Goal: Task Accomplishment & Management: Manage account settings

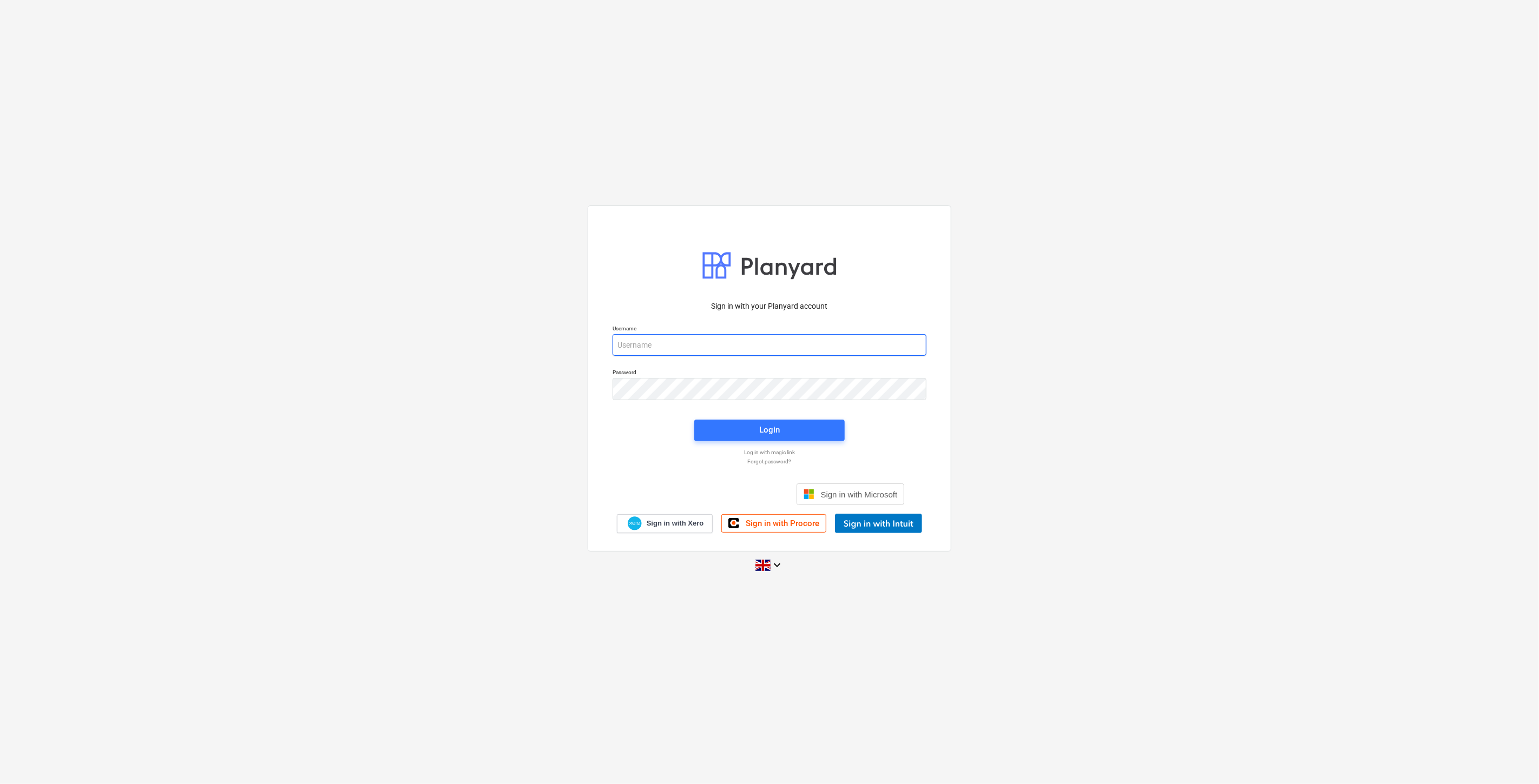
click at [706, 347] on input "email" at bounding box center [769, 345] width 314 height 22
type input "eimantas.balciunas@bonava.com"
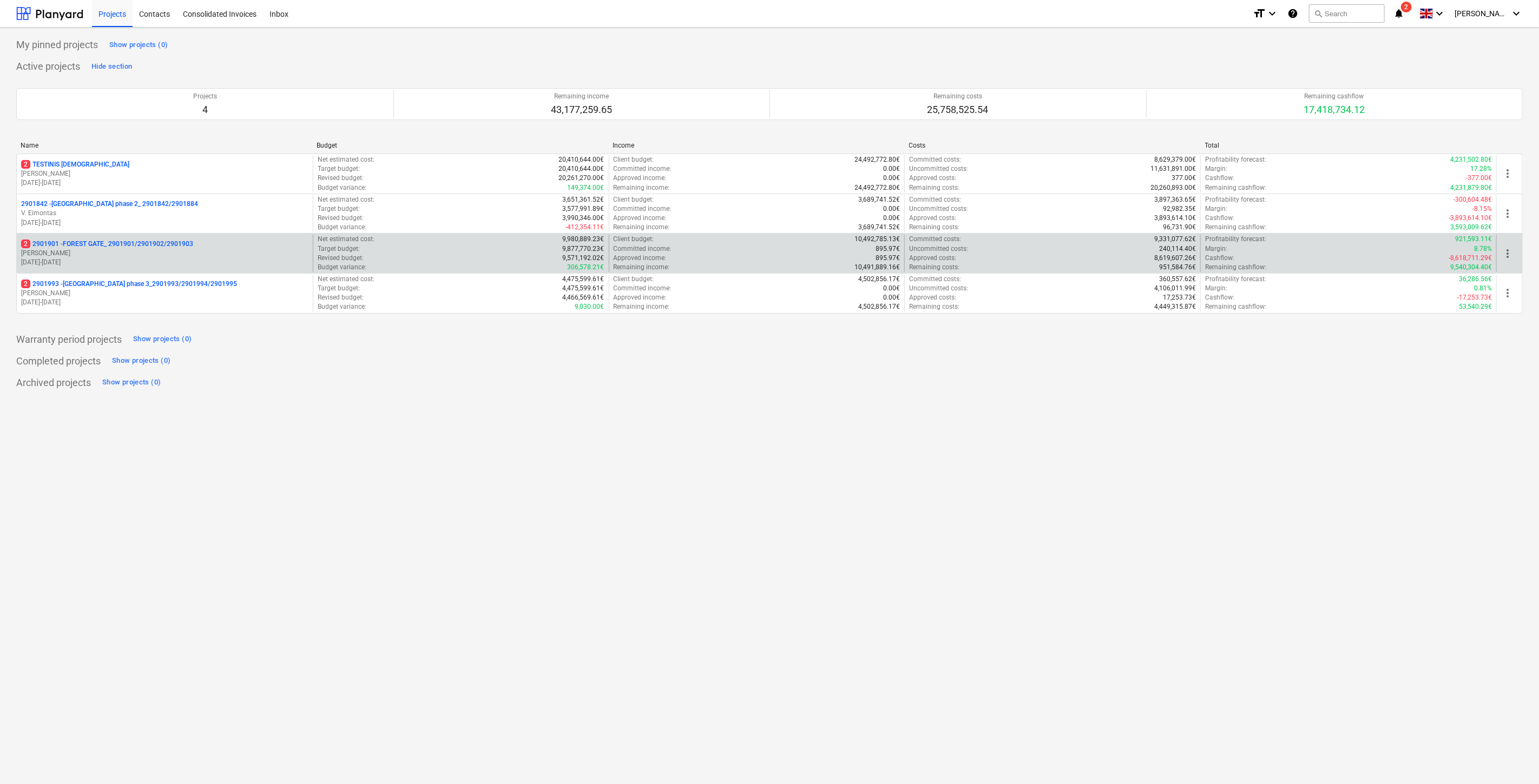
click at [171, 246] on p "2 2901901 - FOREST GATE_ 2901901/2901902/2901903" at bounding box center [108, 244] width 172 height 9
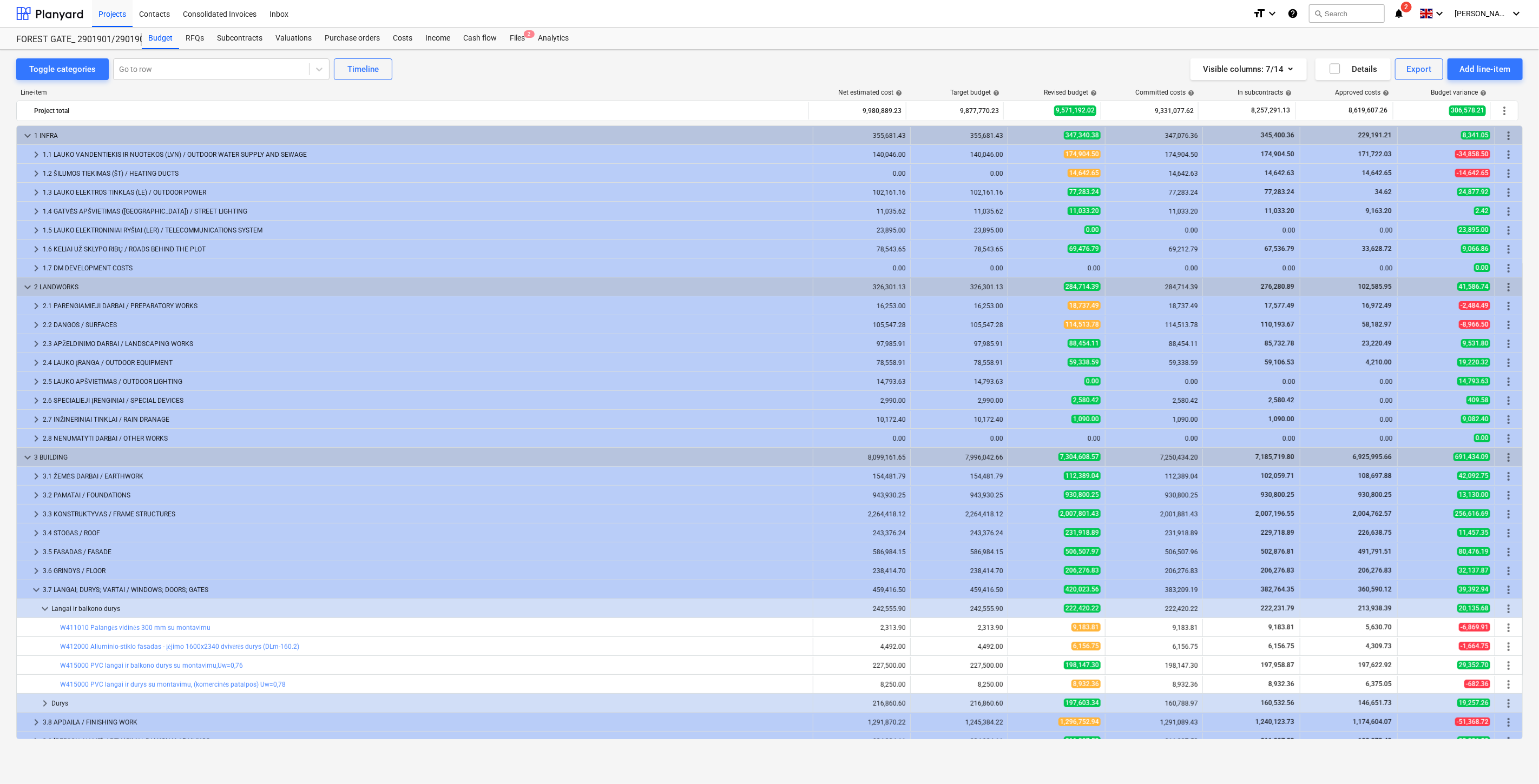
scroll to position [181, 0]
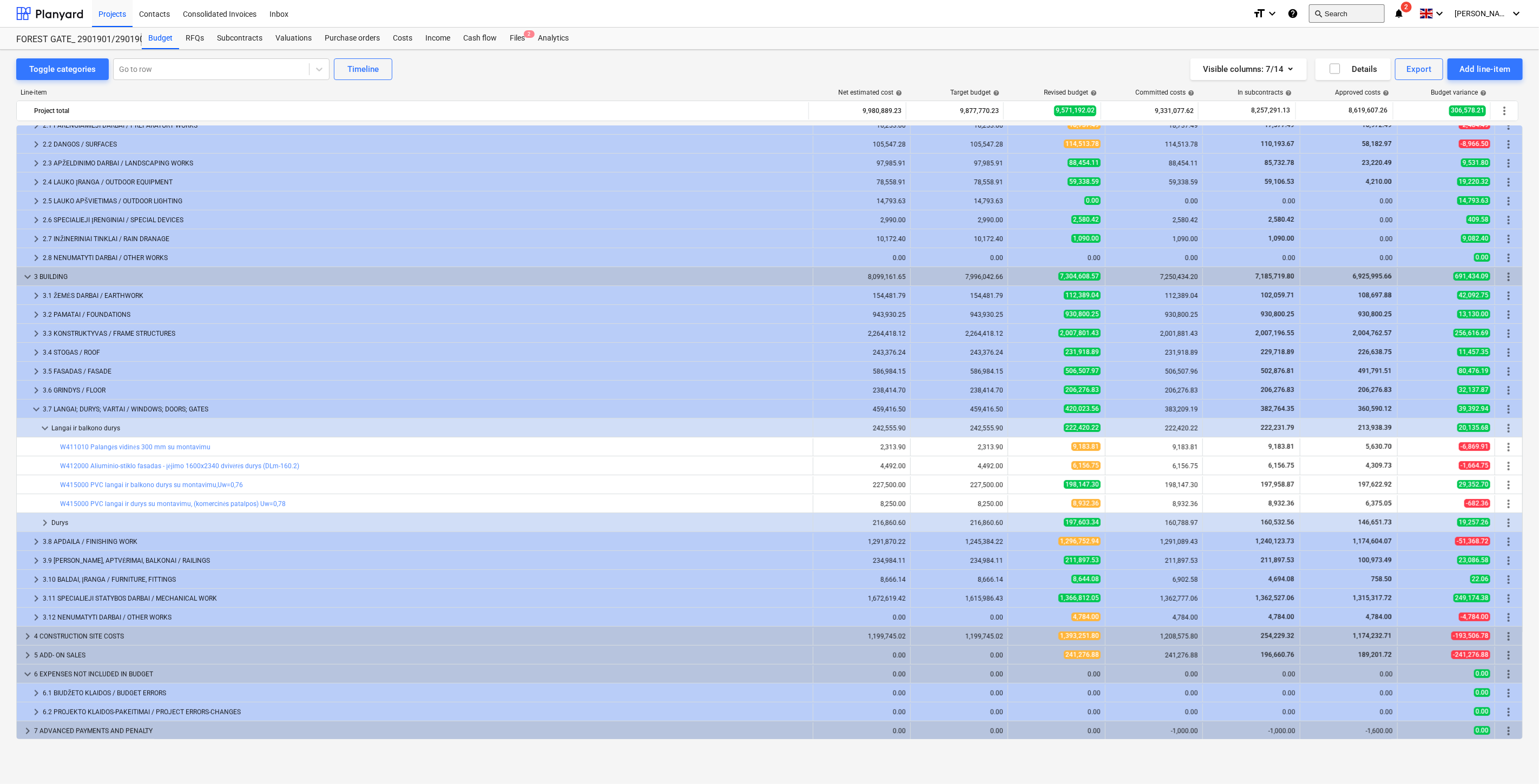
click at [1345, 18] on button "search Search" at bounding box center [1346, 13] width 76 height 19
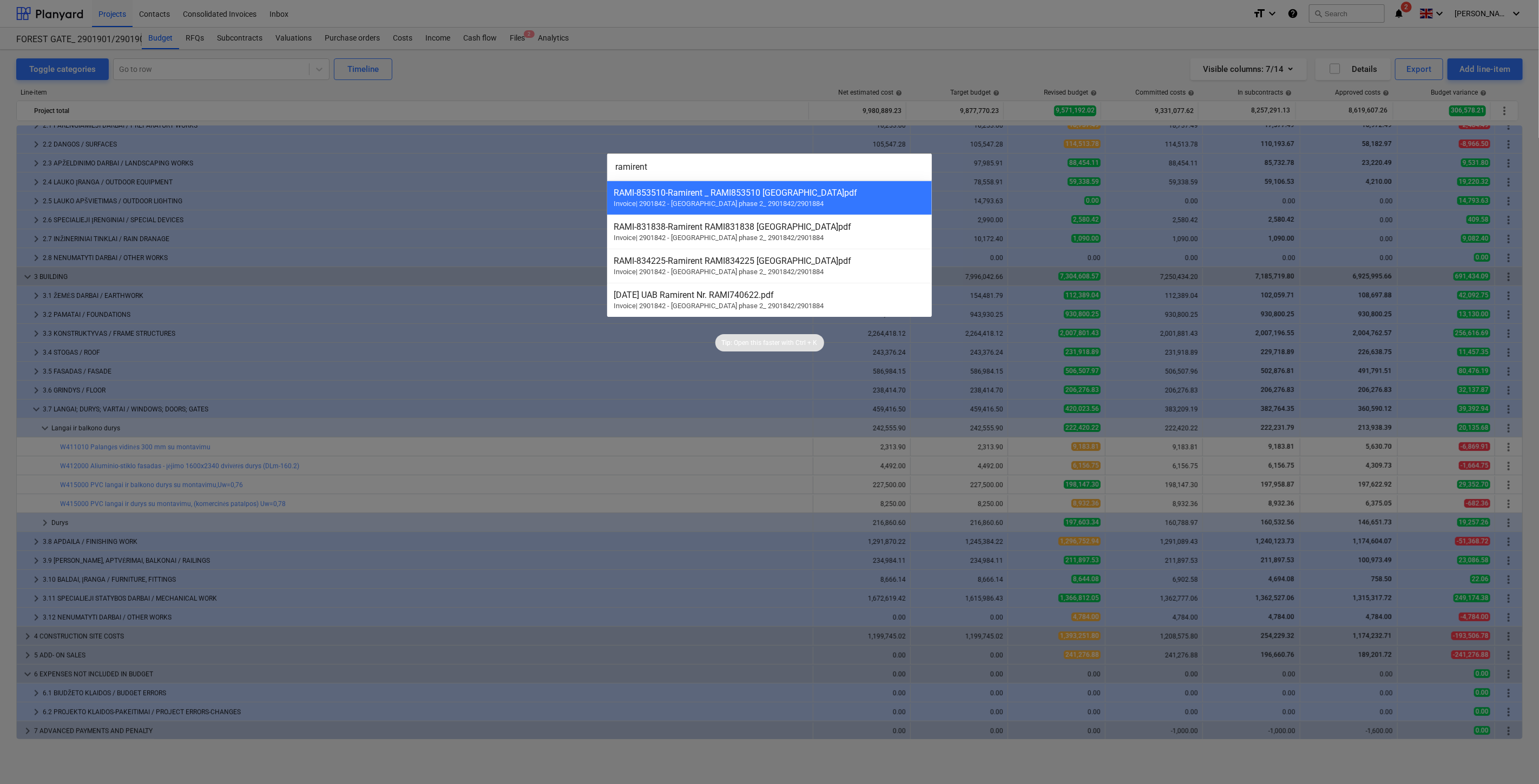
drag, startPoint x: 604, startPoint y: 174, endPoint x: 575, endPoint y: 172, distance: 29.1
click at [574, 173] on div "ramirent RAMI-853510 - Ramirent _ RAMI853510 Lake town.pdf Invoice | 2901842 - …" at bounding box center [769, 392] width 1539 height 784
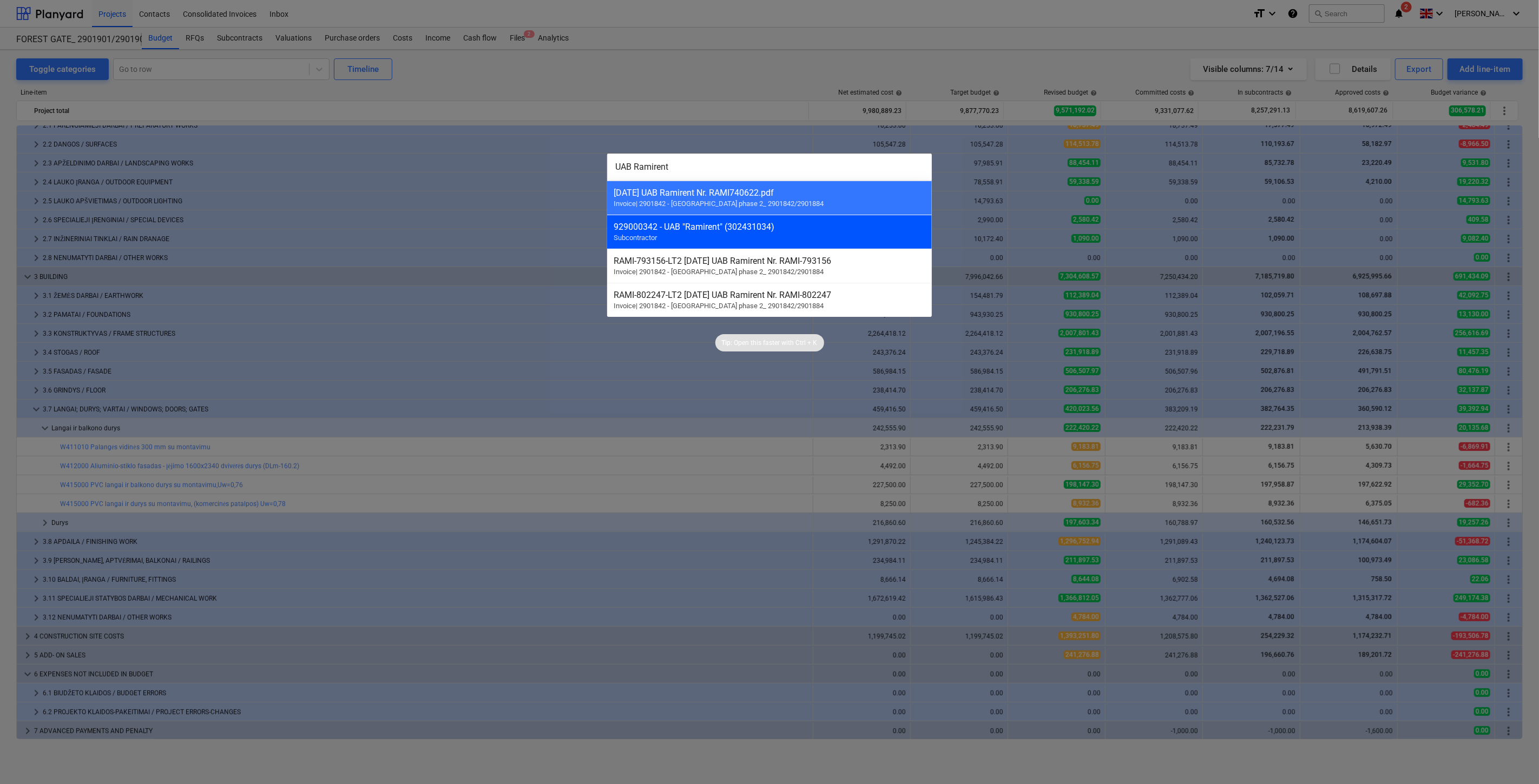
type input "UAB Ramirent"
click at [727, 232] on div "929000342 - UAB "Ramirent" (302431034)" at bounding box center [769, 226] width 312 height 10
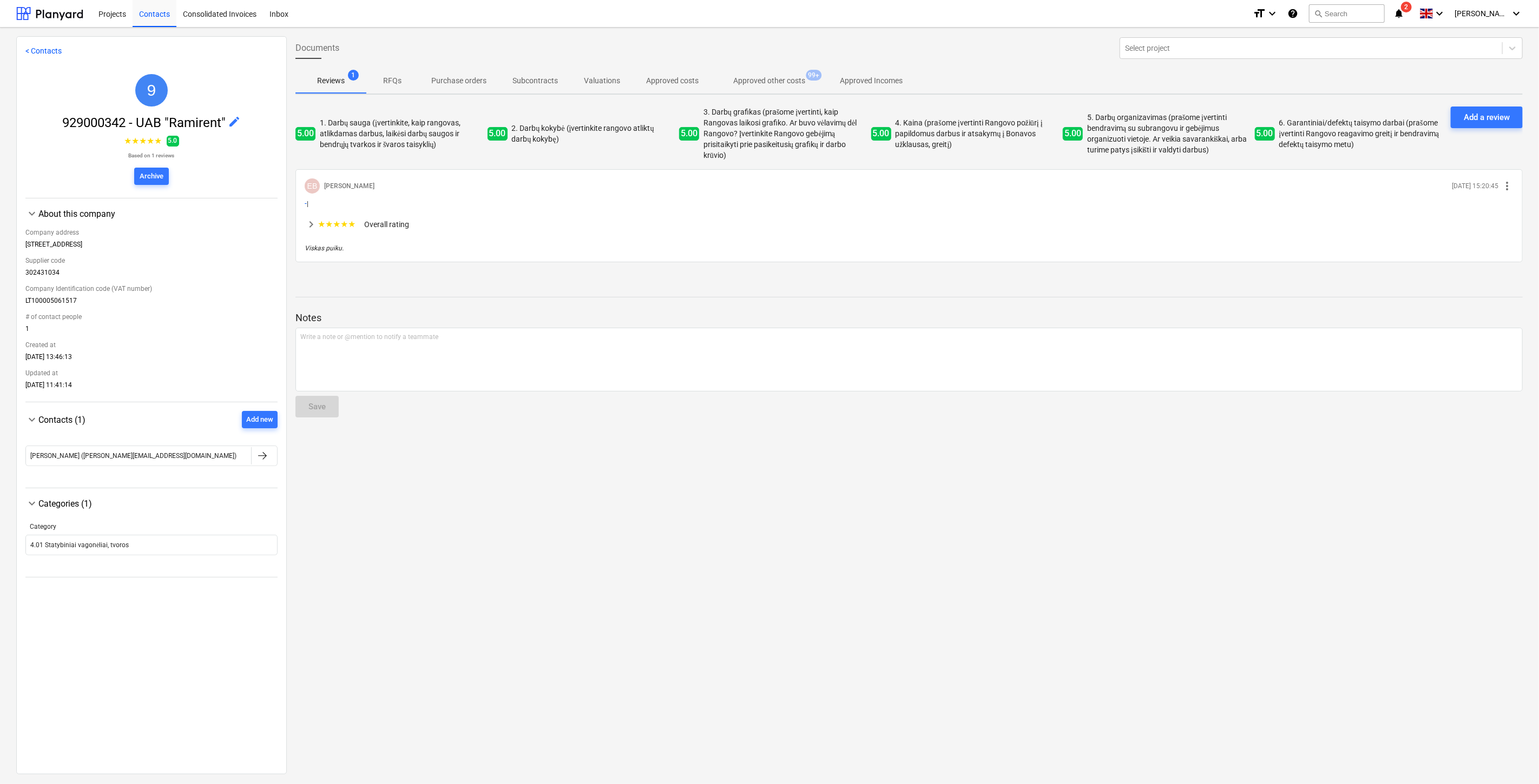
click at [775, 71] on span "Approved other costs 99+" at bounding box center [769, 81] width 116 height 20
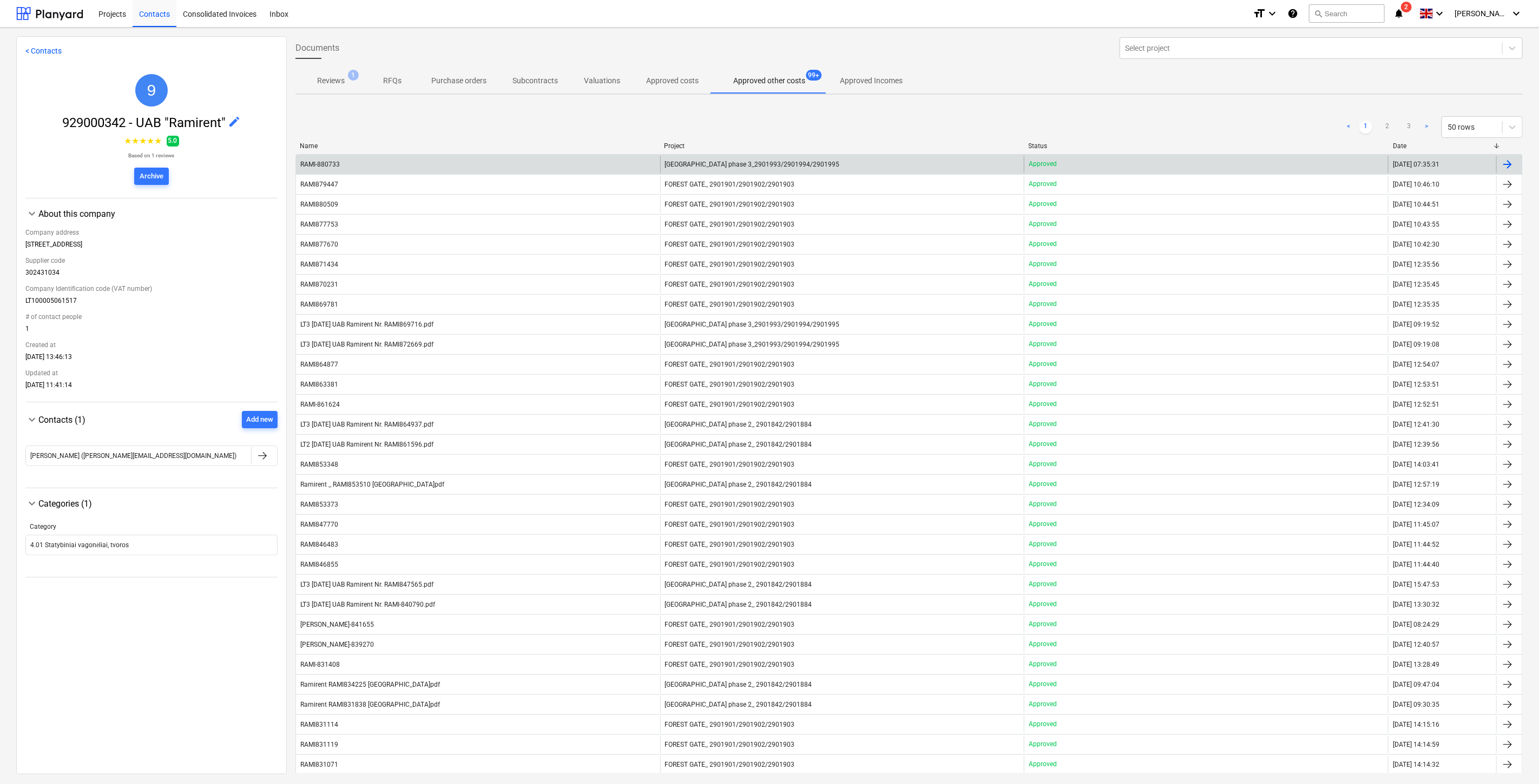
click at [577, 161] on div "RAMI-880733" at bounding box center [478, 164] width 364 height 17
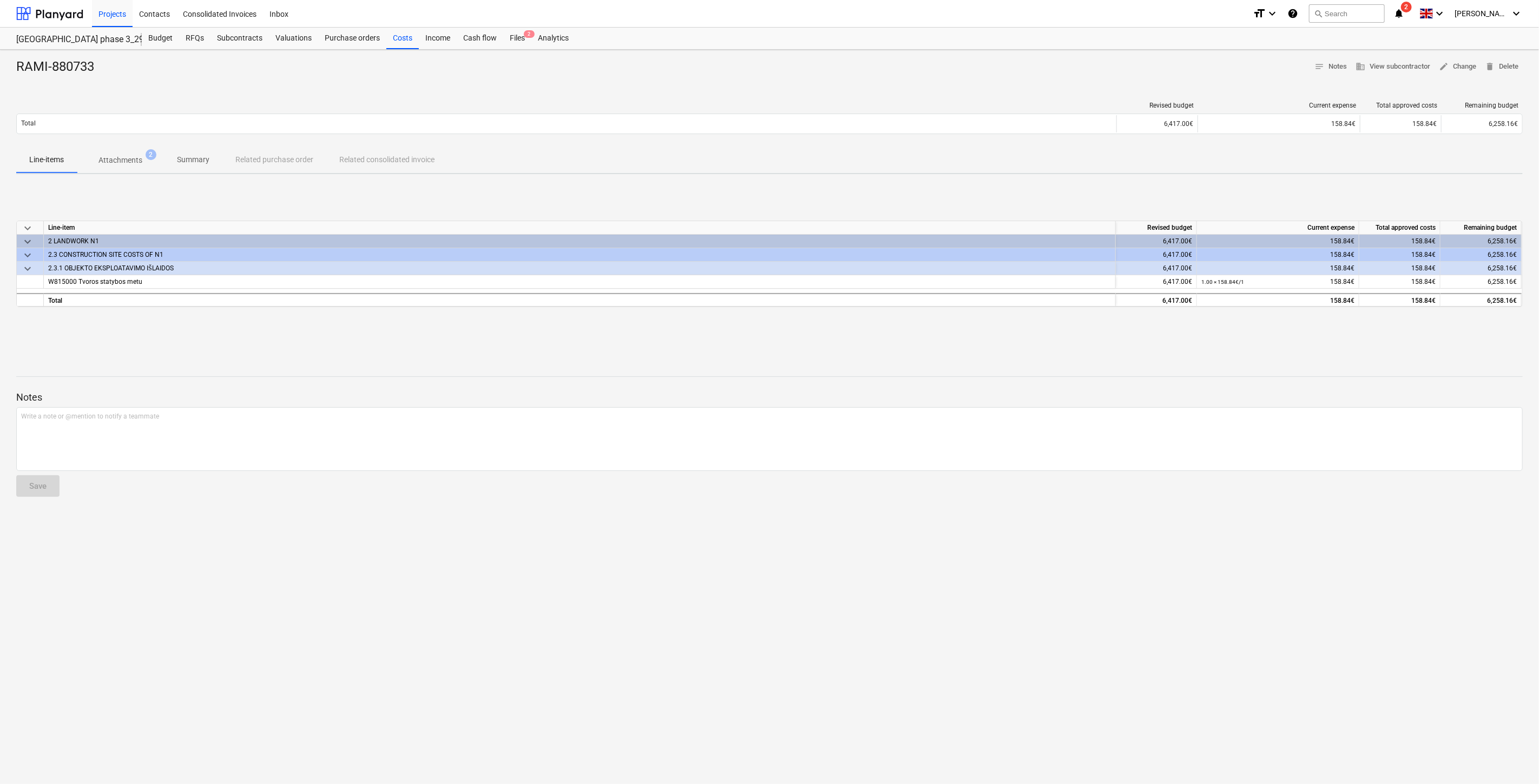
click at [113, 173] on button "Attachments 2" at bounding box center [120, 159] width 87 height 26
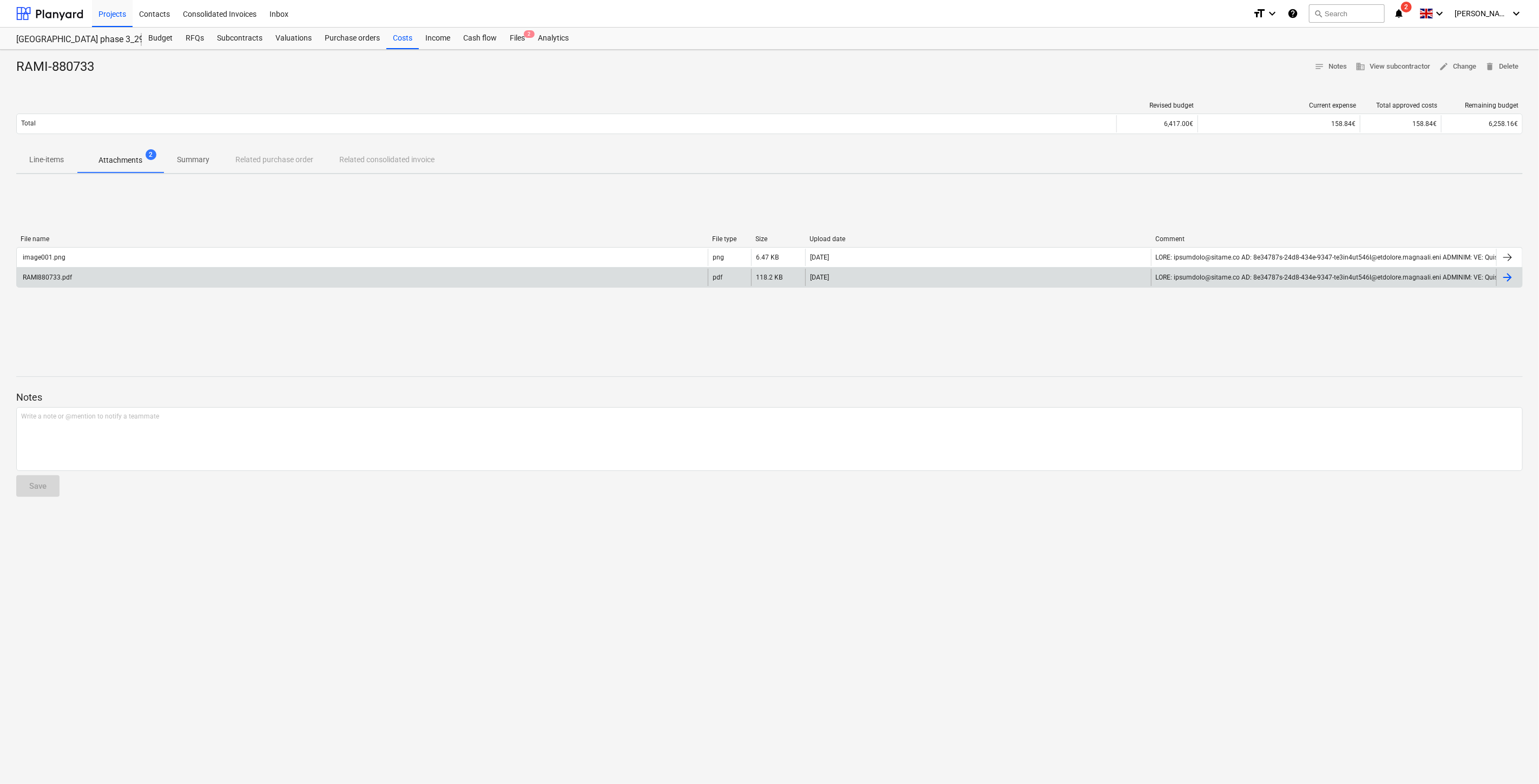
click at [186, 275] on div "RAMI880733.pdf" at bounding box center [362, 277] width 691 height 17
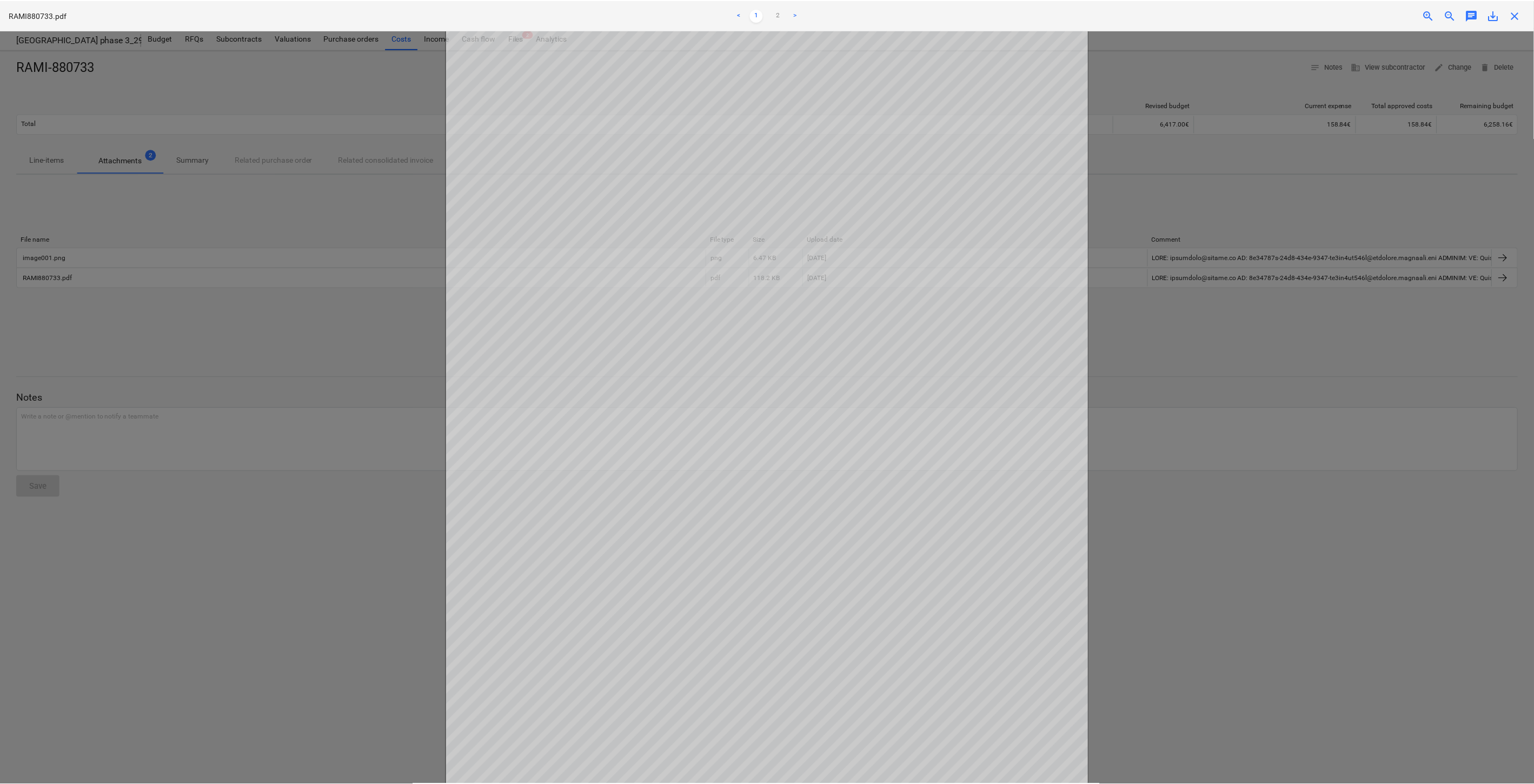
scroll to position [159, 0]
click at [781, 20] on link "2" at bounding box center [780, 15] width 13 height 13
click at [1521, 13] on span "close" at bounding box center [1519, 15] width 13 height 13
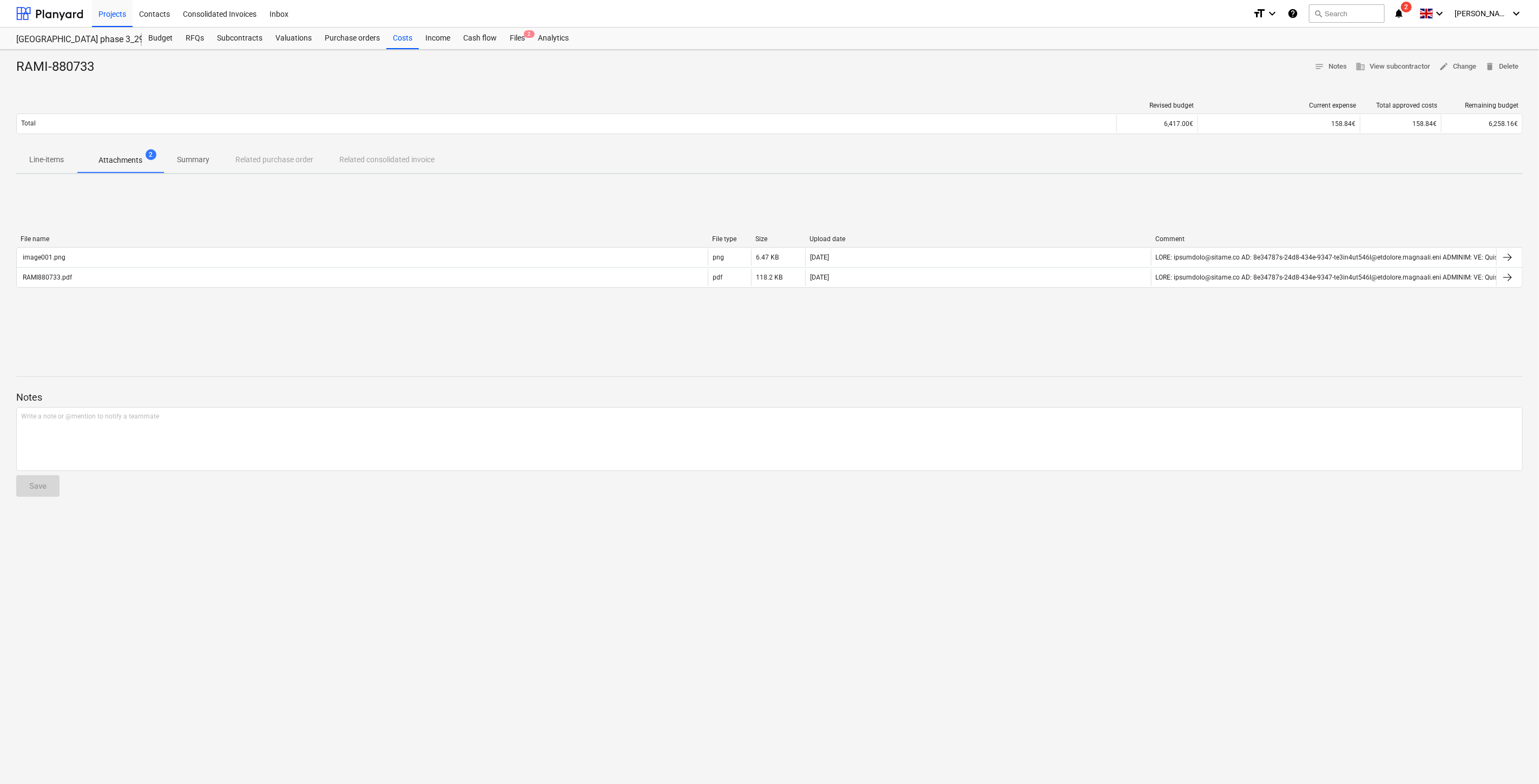
drag, startPoint x: 1059, startPoint y: 326, endPoint x: 1108, endPoint y: 305, distance: 53.3
click at [1060, 325] on div "File name File type Size Upload date Comment image001.png png 6.47 KB 02.10.202…" at bounding box center [769, 263] width 1506 height 162
click at [1108, 305] on div "File name File type Size Upload date Comment image001.png png 6.47 KB 02.10.202…" at bounding box center [769, 263] width 1506 height 162
click at [1113, 303] on div "File name File type Size Upload date Comment image001.png png 6.47 KB 02.10.202…" at bounding box center [769, 263] width 1506 height 162
click at [1145, 293] on div "File name File type Size Upload date Comment image001.png png 6.47 KB 02.10.202…" at bounding box center [769, 263] width 1506 height 74
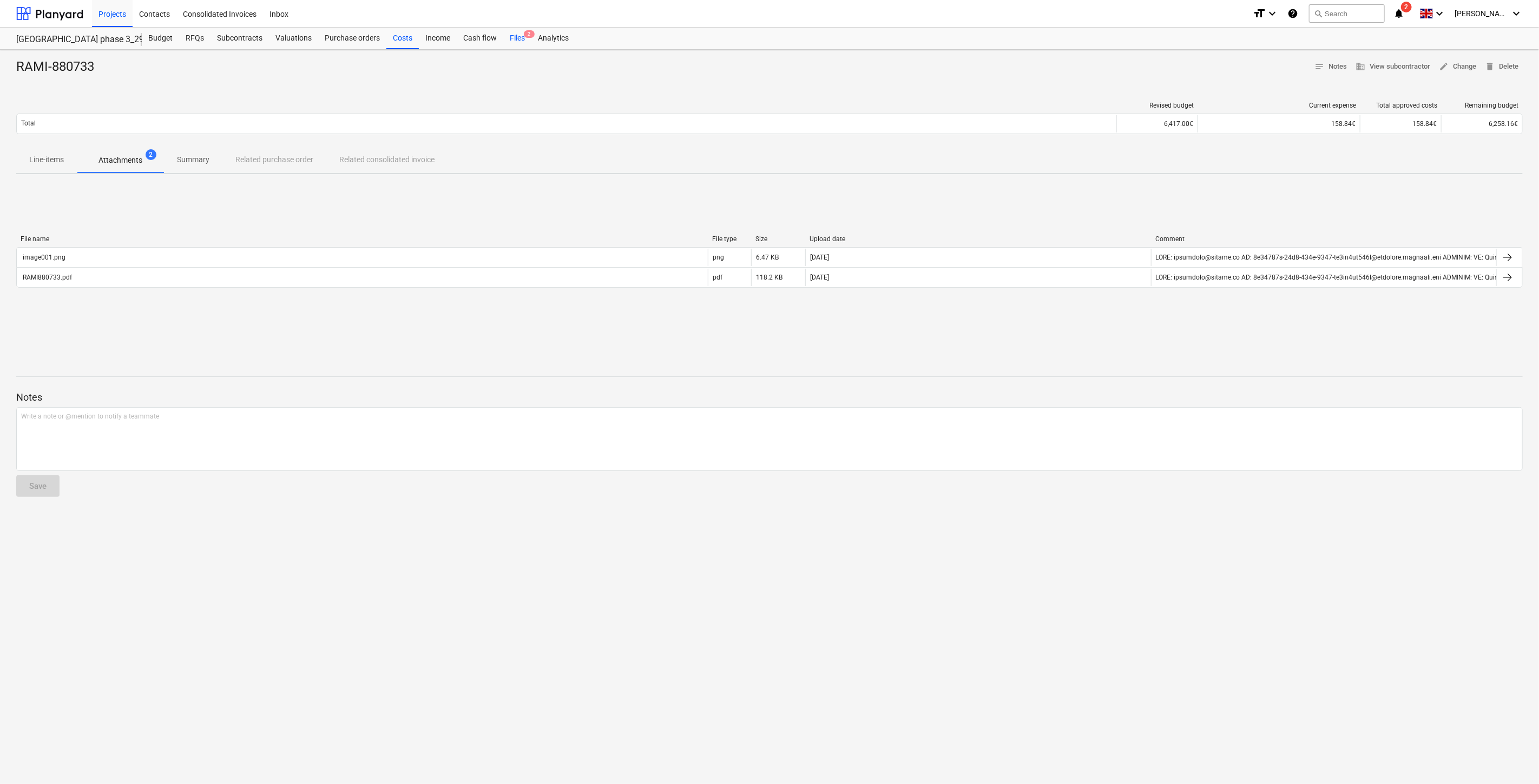
click at [511, 39] on div "Files 2" at bounding box center [516, 39] width 28 height 22
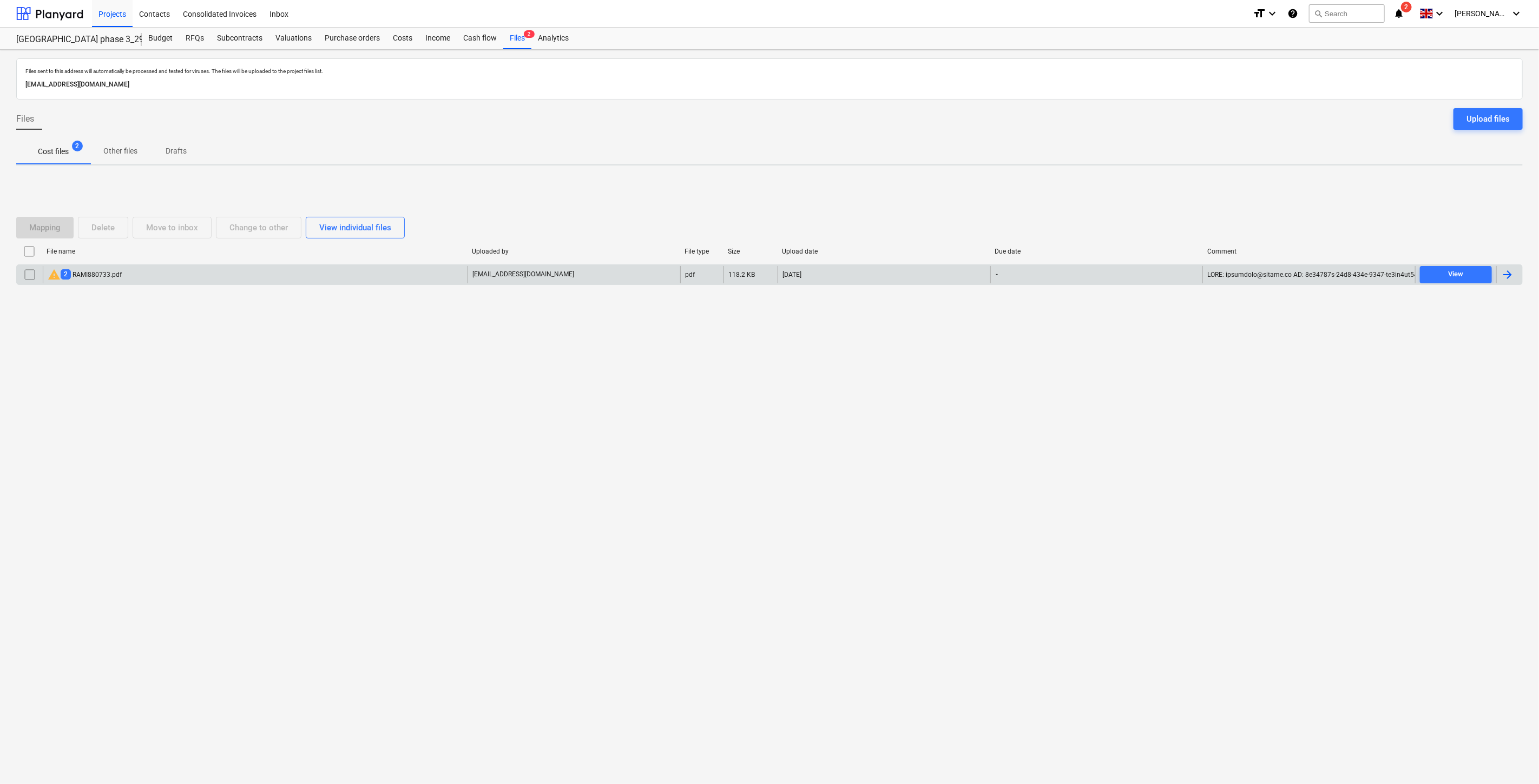
click at [428, 276] on div "warning 2 RAMI880733.pdf" at bounding box center [255, 274] width 425 height 17
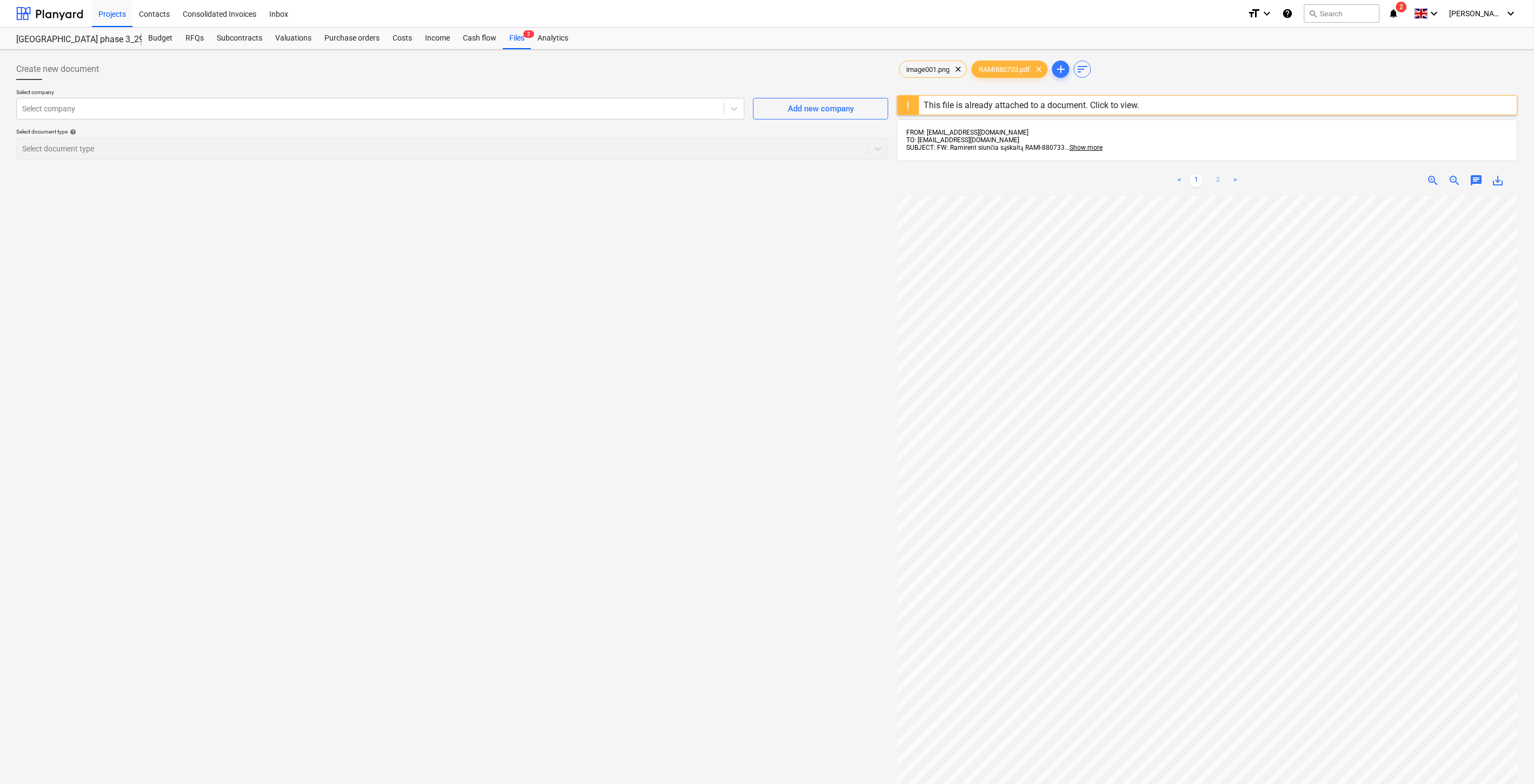
click at [1218, 182] on link "2" at bounding box center [1219, 180] width 13 height 13
click at [510, 45] on div "Files 2" at bounding box center [516, 39] width 28 height 22
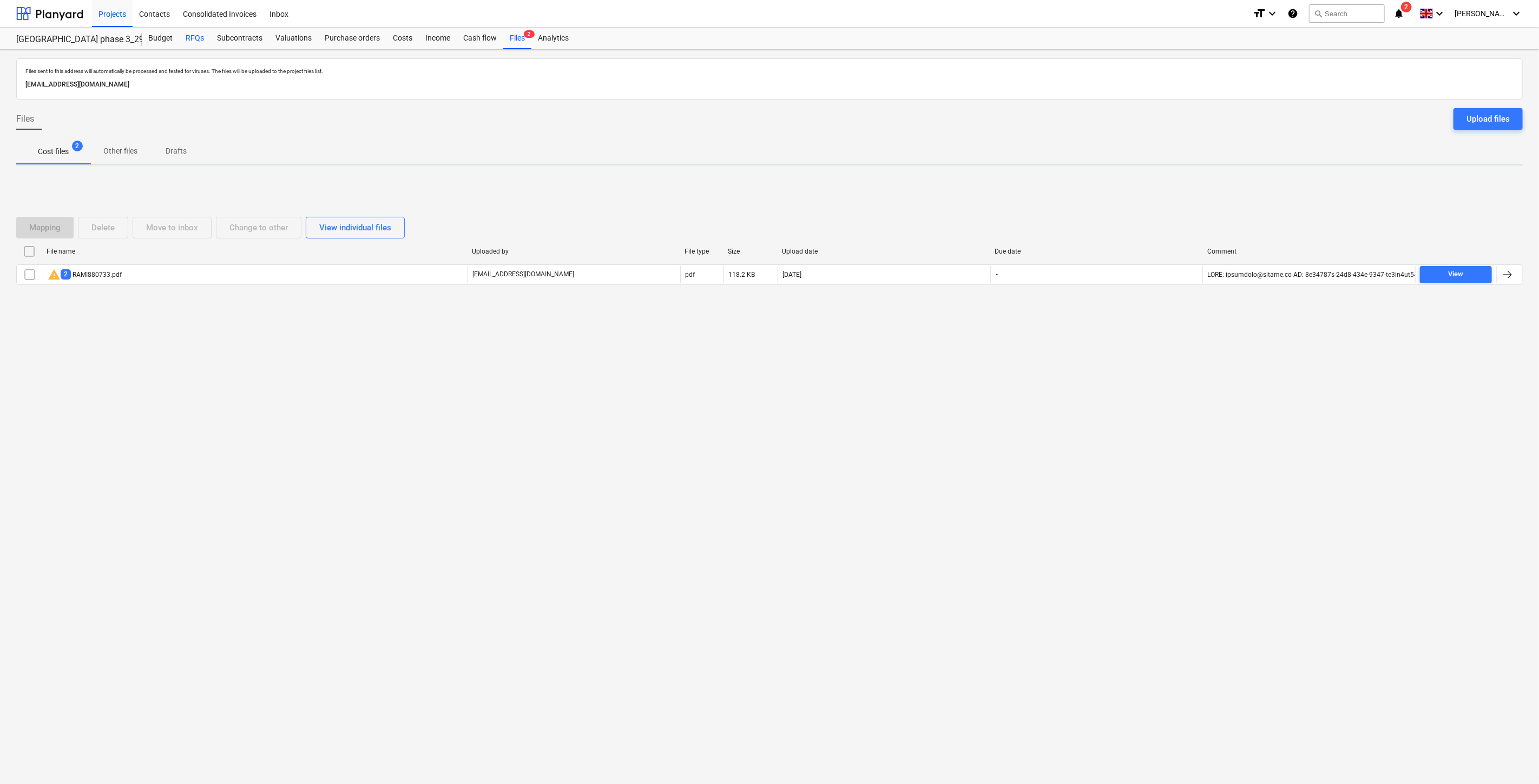
click at [190, 35] on div "RFQs" at bounding box center [195, 39] width 31 height 22
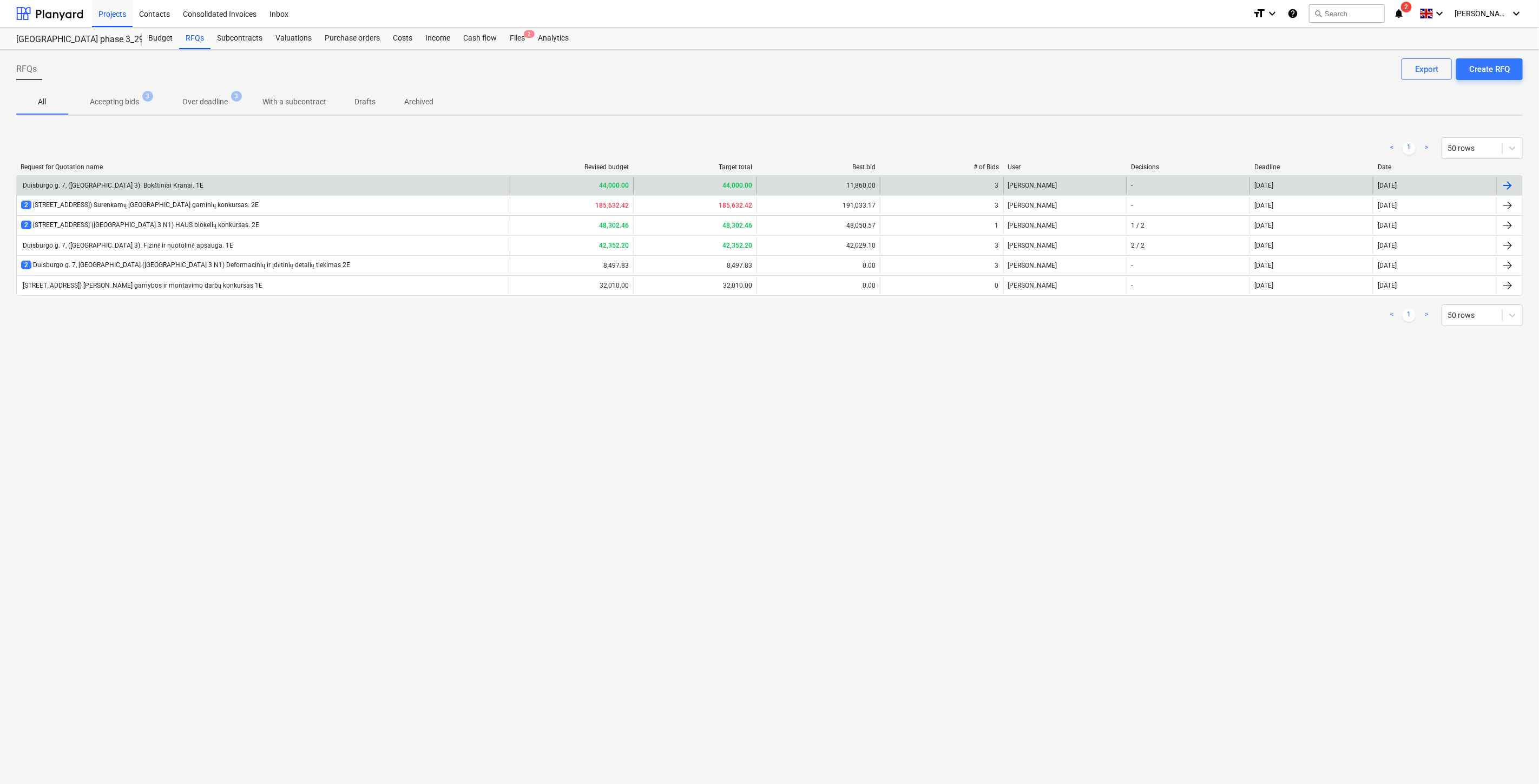
click at [219, 181] on div "Duisburgo g. 7, ([GEOGRAPHIC_DATA] 3). Bokštiniai Kranai. 1E" at bounding box center [264, 185] width 493 height 17
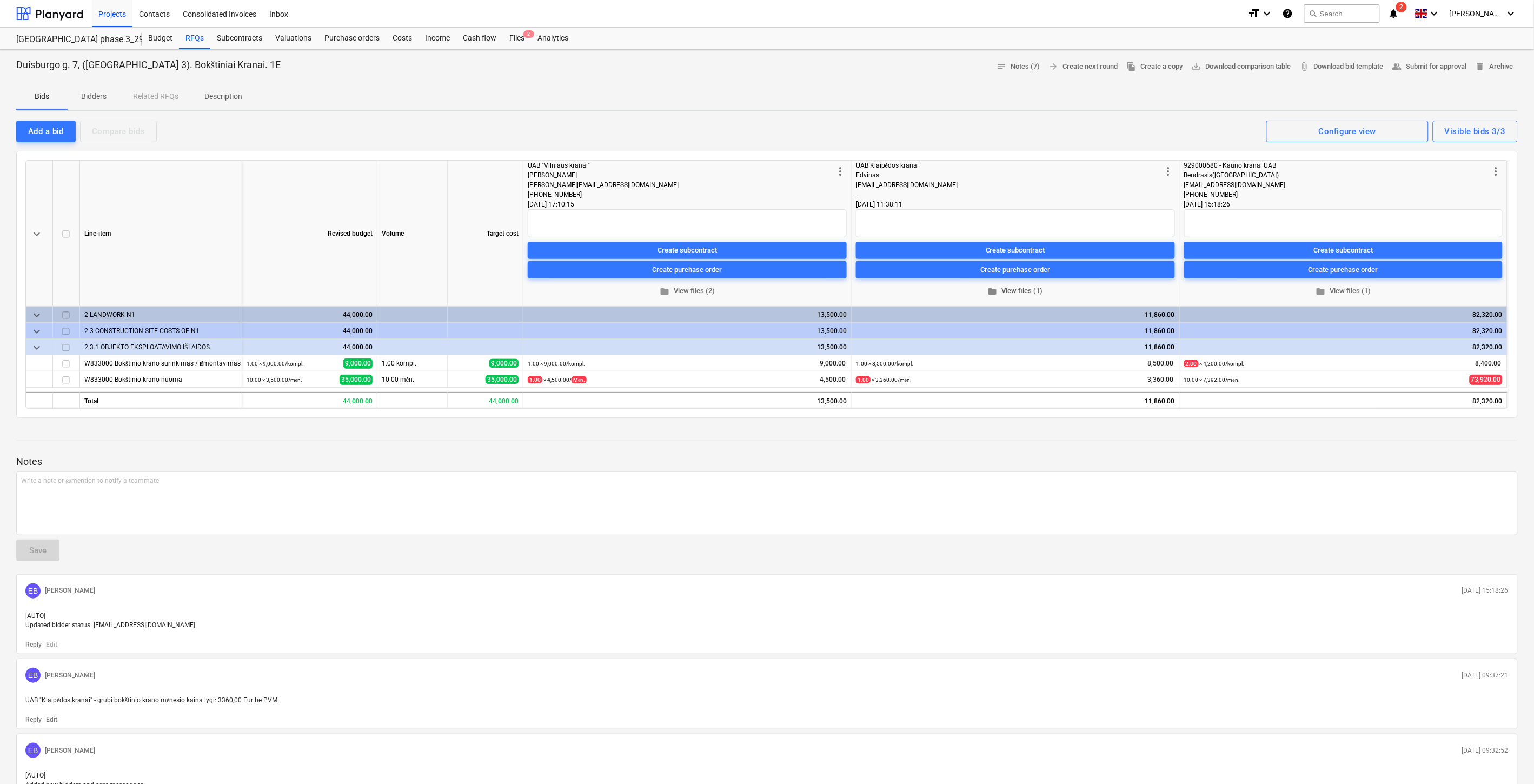
click at [1009, 295] on span "folder View files (1)" at bounding box center [1015, 291] width 310 height 13
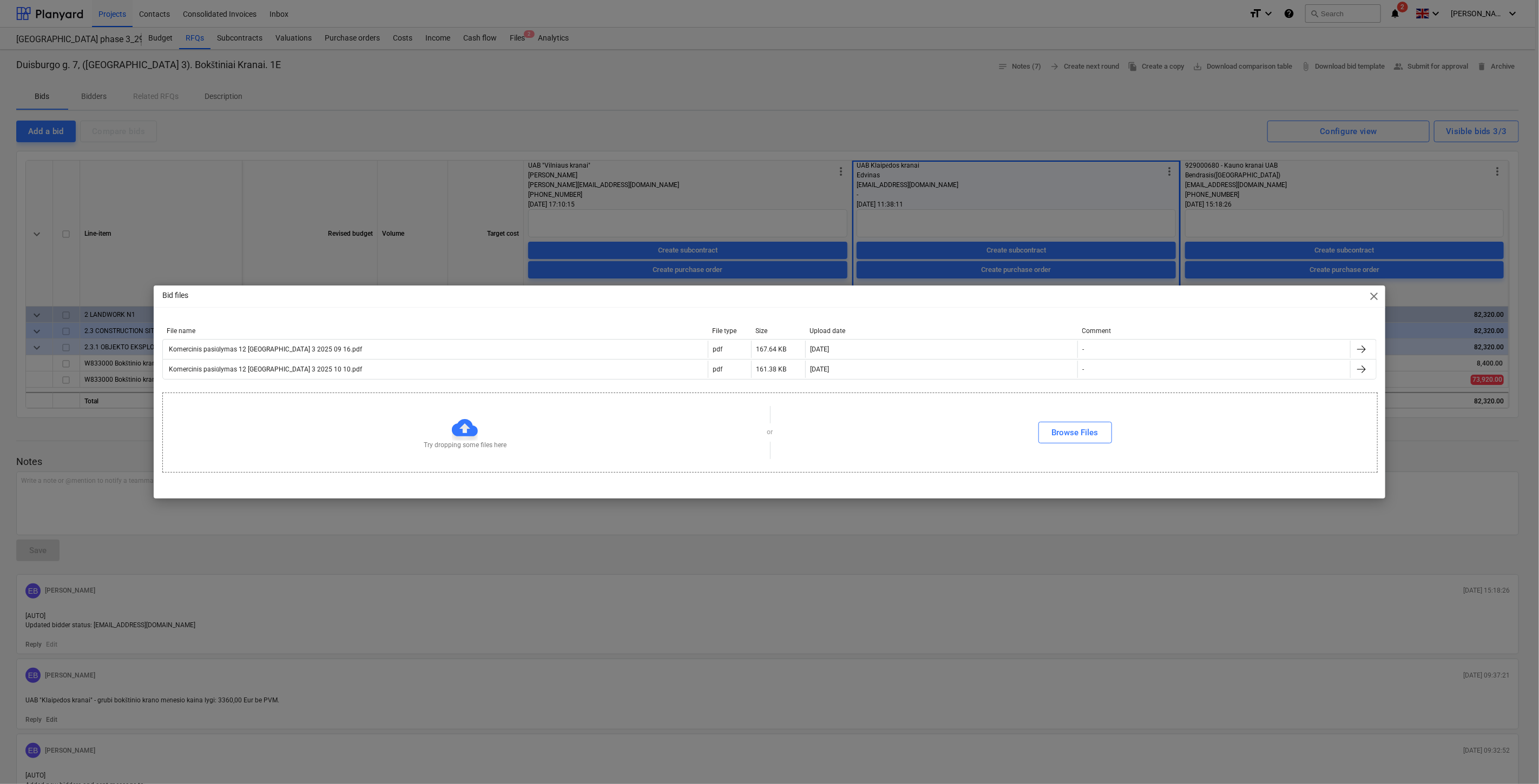
click at [1371, 299] on span "close" at bounding box center [1374, 297] width 13 height 13
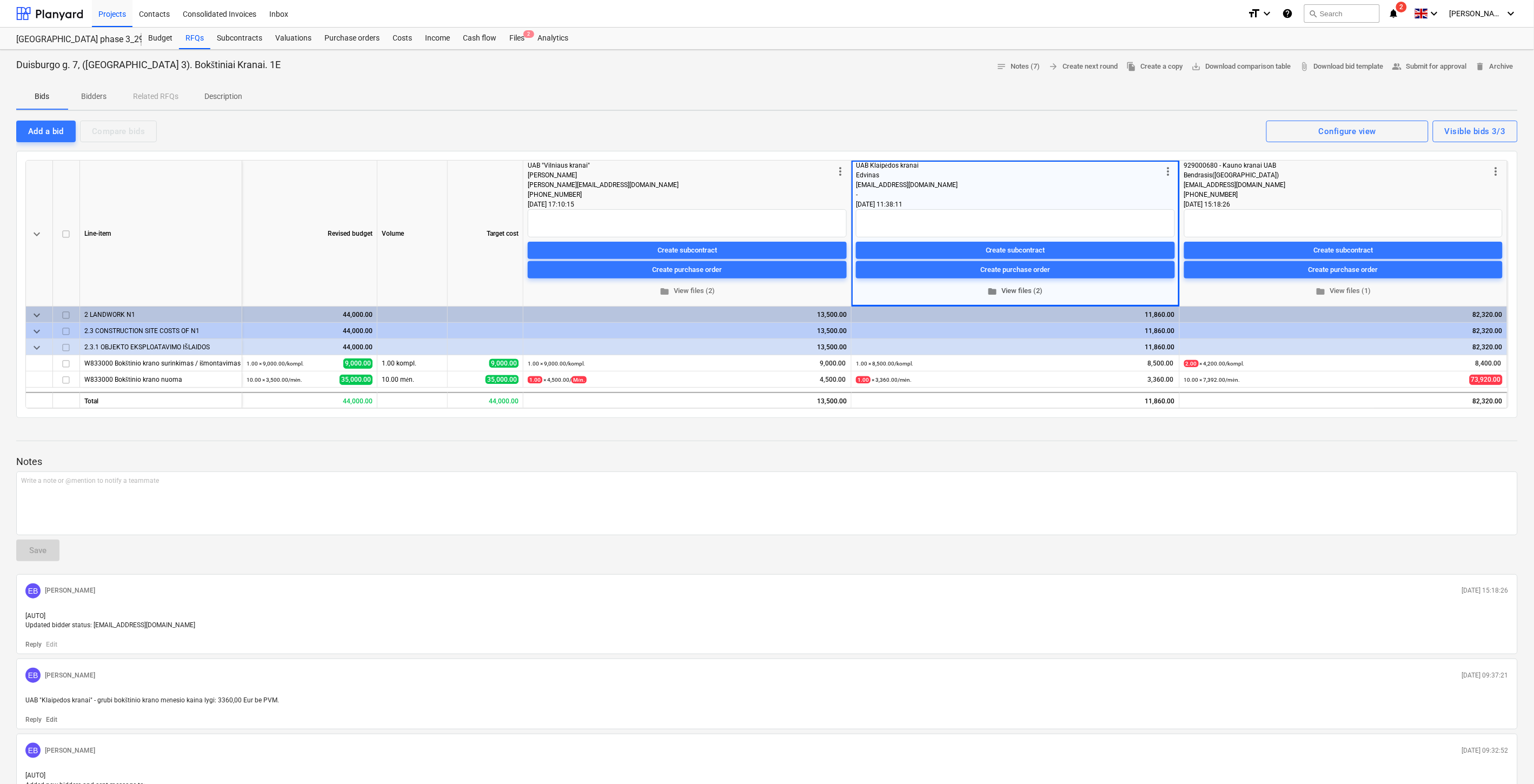
click at [1018, 289] on span "folder View files (2)" at bounding box center [1015, 291] width 310 height 13
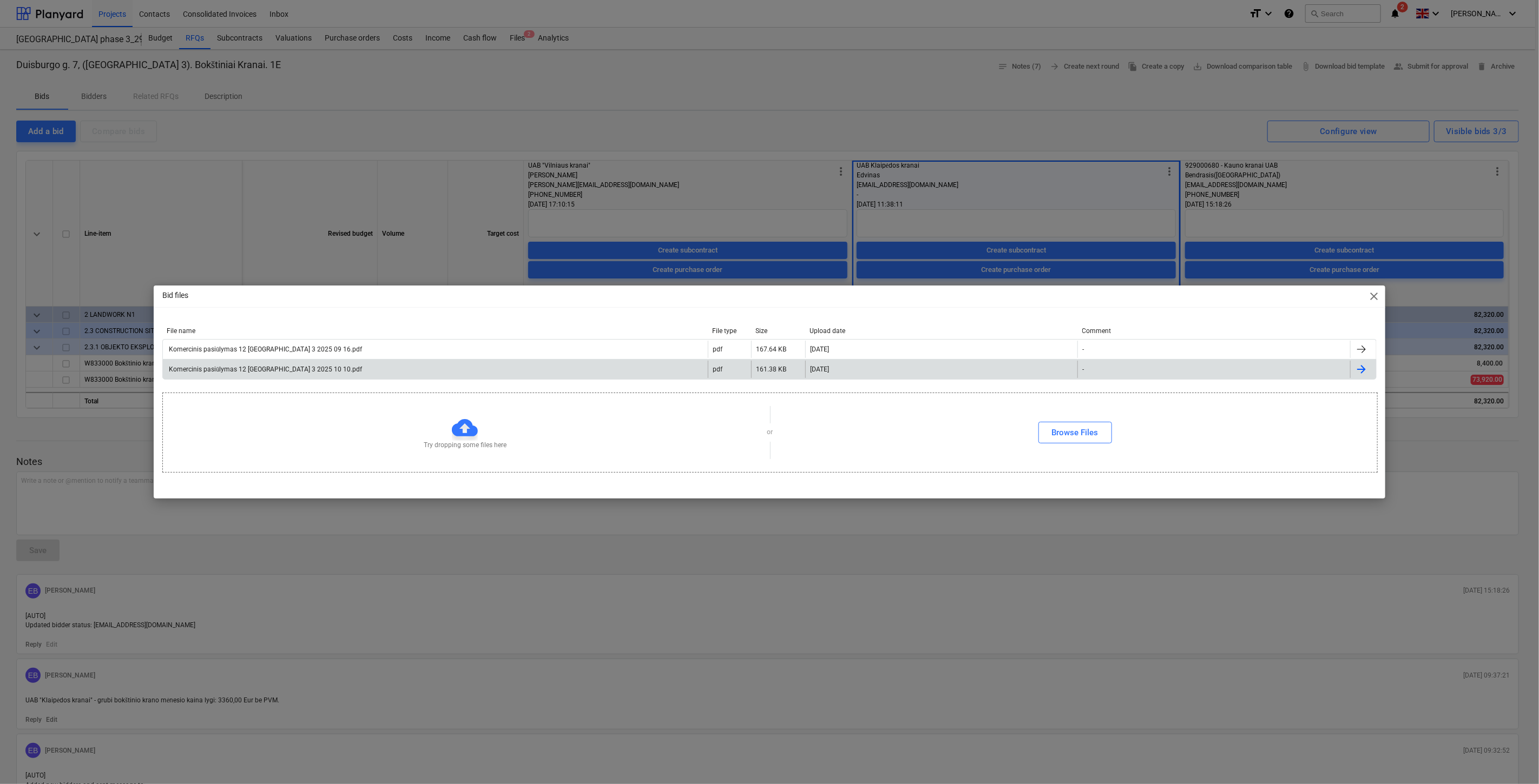
click at [380, 369] on div "Komercinis pasiūlymas 12 [GEOGRAPHIC_DATA] 3 2025 10 10.pdf" at bounding box center [436, 369] width 545 height 17
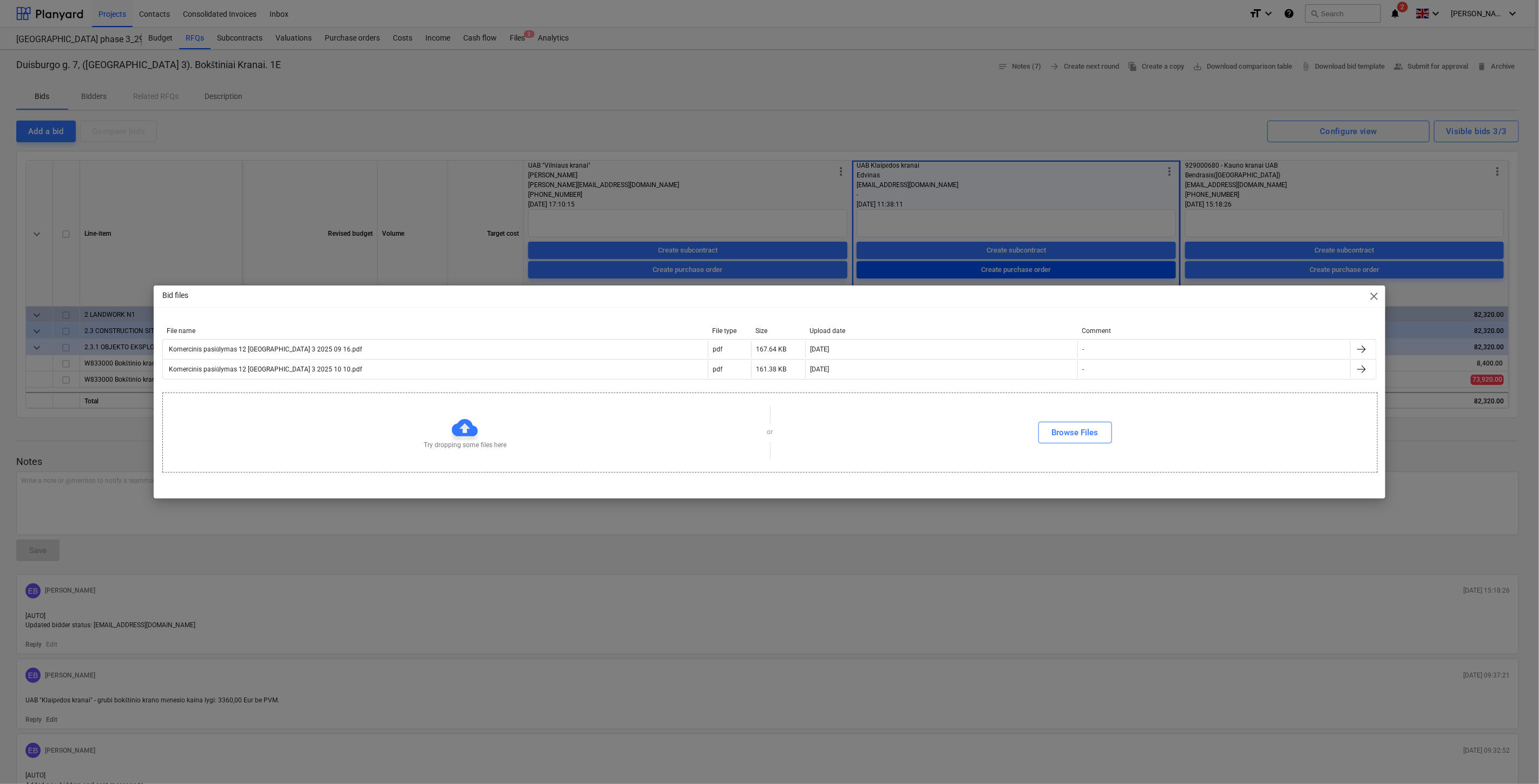
drag, startPoint x: 1376, startPoint y: 298, endPoint x: 1009, endPoint y: 277, distance: 367.6
click at [1376, 298] on span "close" at bounding box center [1374, 297] width 13 height 13
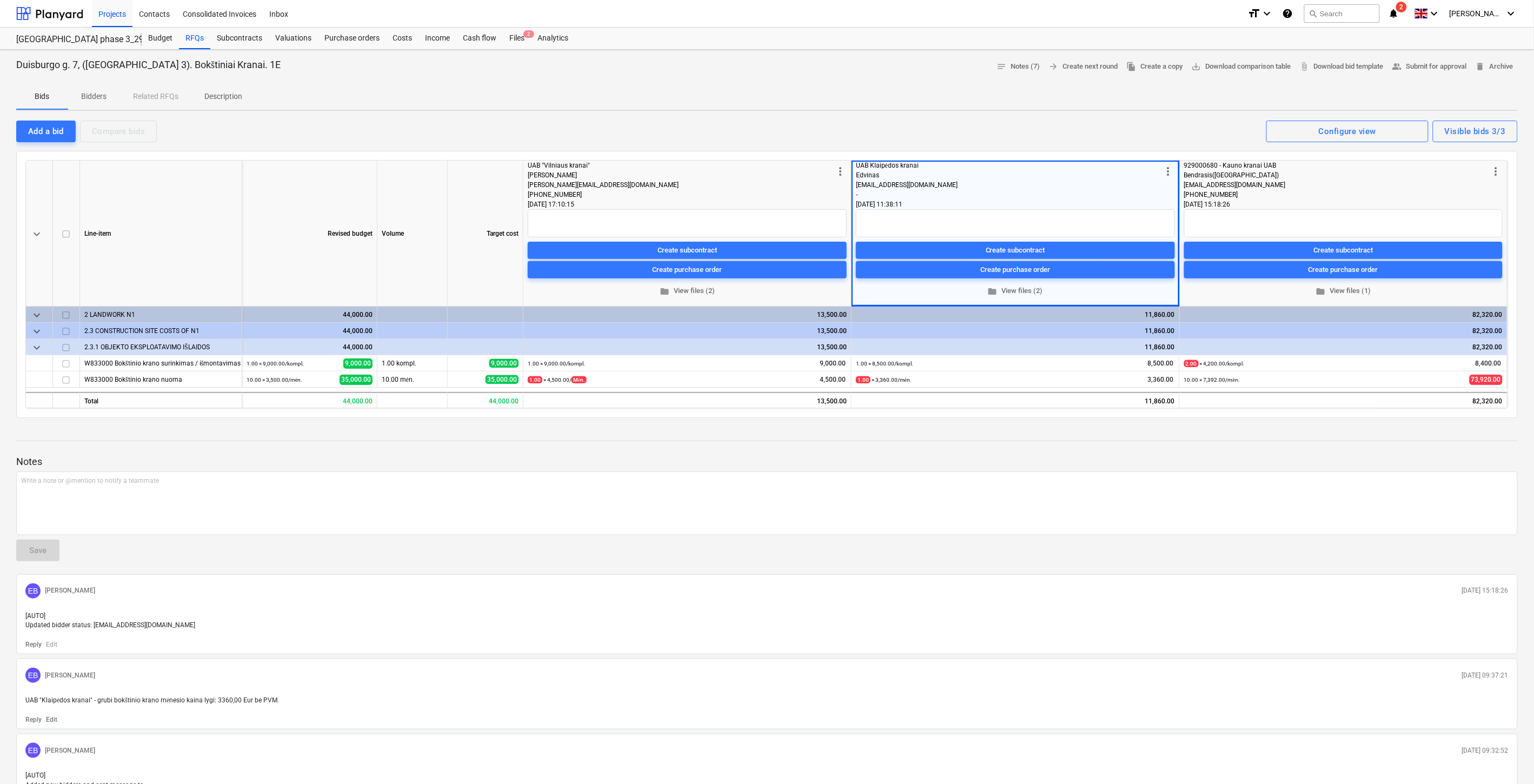
click at [978, 119] on div "Add a bid Compare bids Visible bids 3/3 Configure view" at bounding box center [767, 130] width 1502 height 22
click at [1007, 108] on div "Bids Bidders Related RFQs Description" at bounding box center [767, 97] width 1502 height 26
click at [1079, 61] on span "arrow_forward Create next round" at bounding box center [1083, 67] width 69 height 13
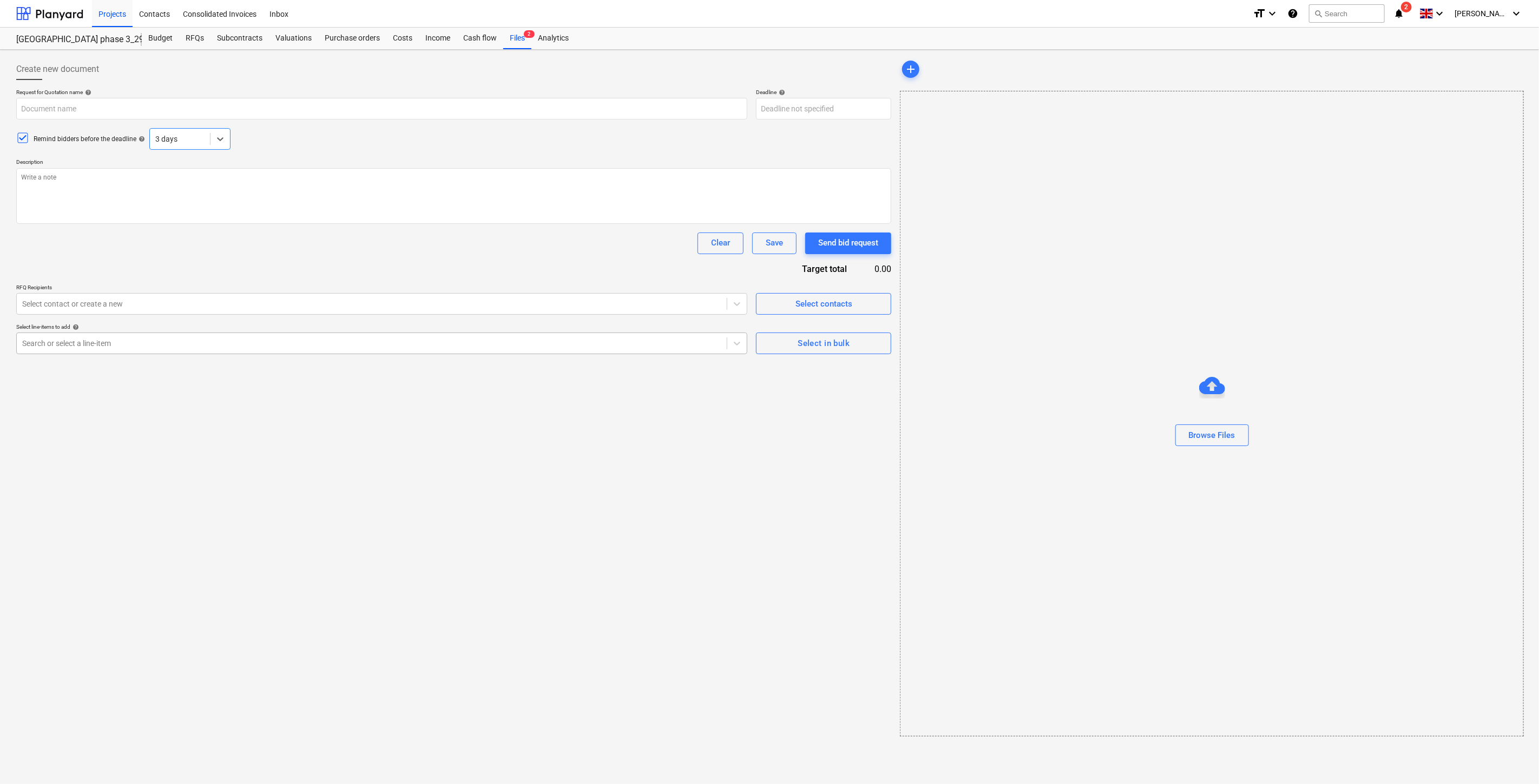
type textarea "x"
type input "Duisburgo g. 7, ([GEOGRAPHIC_DATA] 3). Bokštiniai Kranai. 1E"
type textarea "Sveiki, Kviečiame Jus dalyvauti rangos darbų konkurse bei pateikti komercinį pa…"
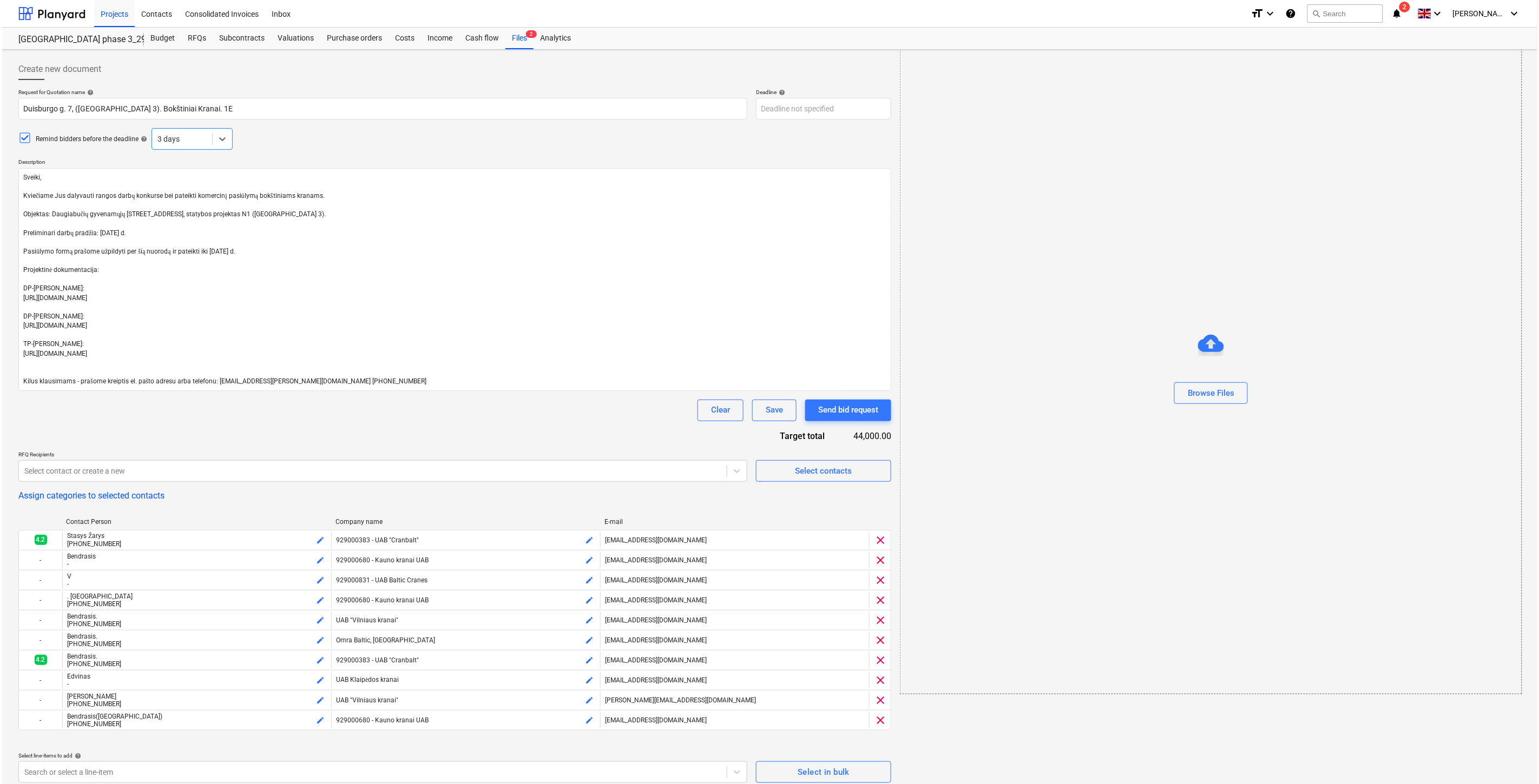
scroll to position [114, 0]
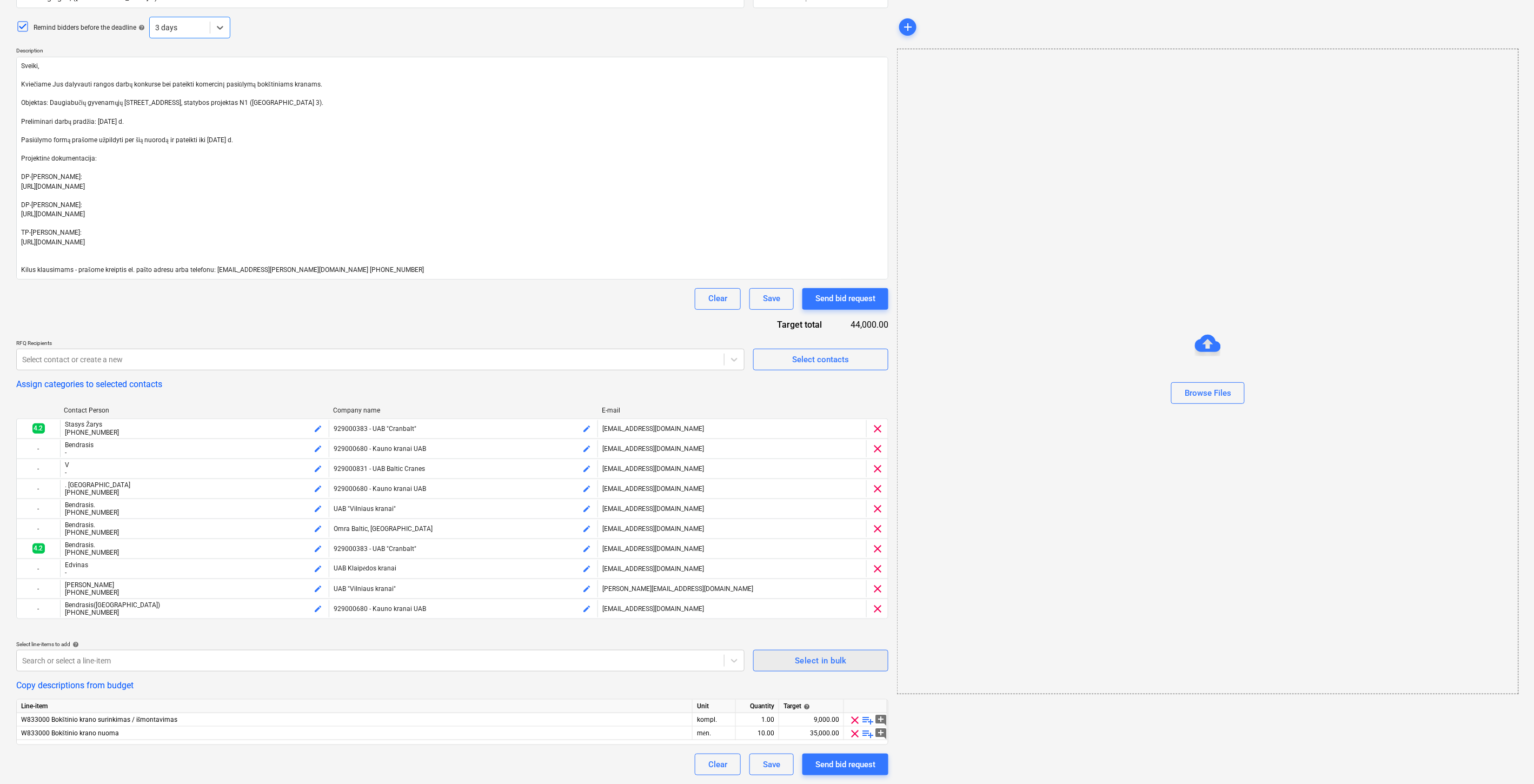
click at [817, 656] on div "Select in bulk" at bounding box center [821, 661] width 52 height 14
type textarea "x"
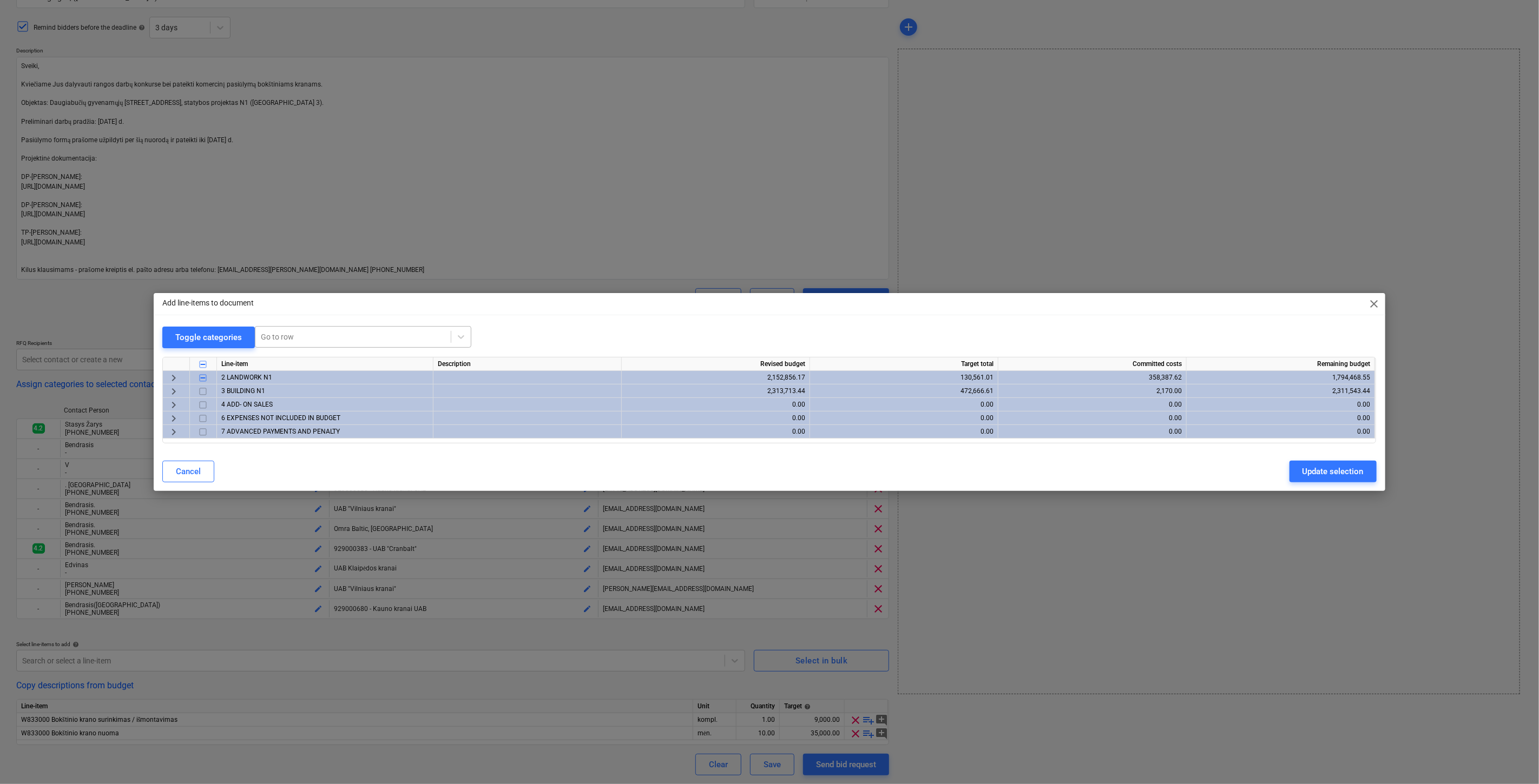
click at [355, 332] on div at bounding box center [353, 337] width 185 height 11
type input "bokš"
click at [361, 401] on div "-- -- -- W833000 Bokštinio krano nuoma" at bounding box center [361, 400] width 216 height 17
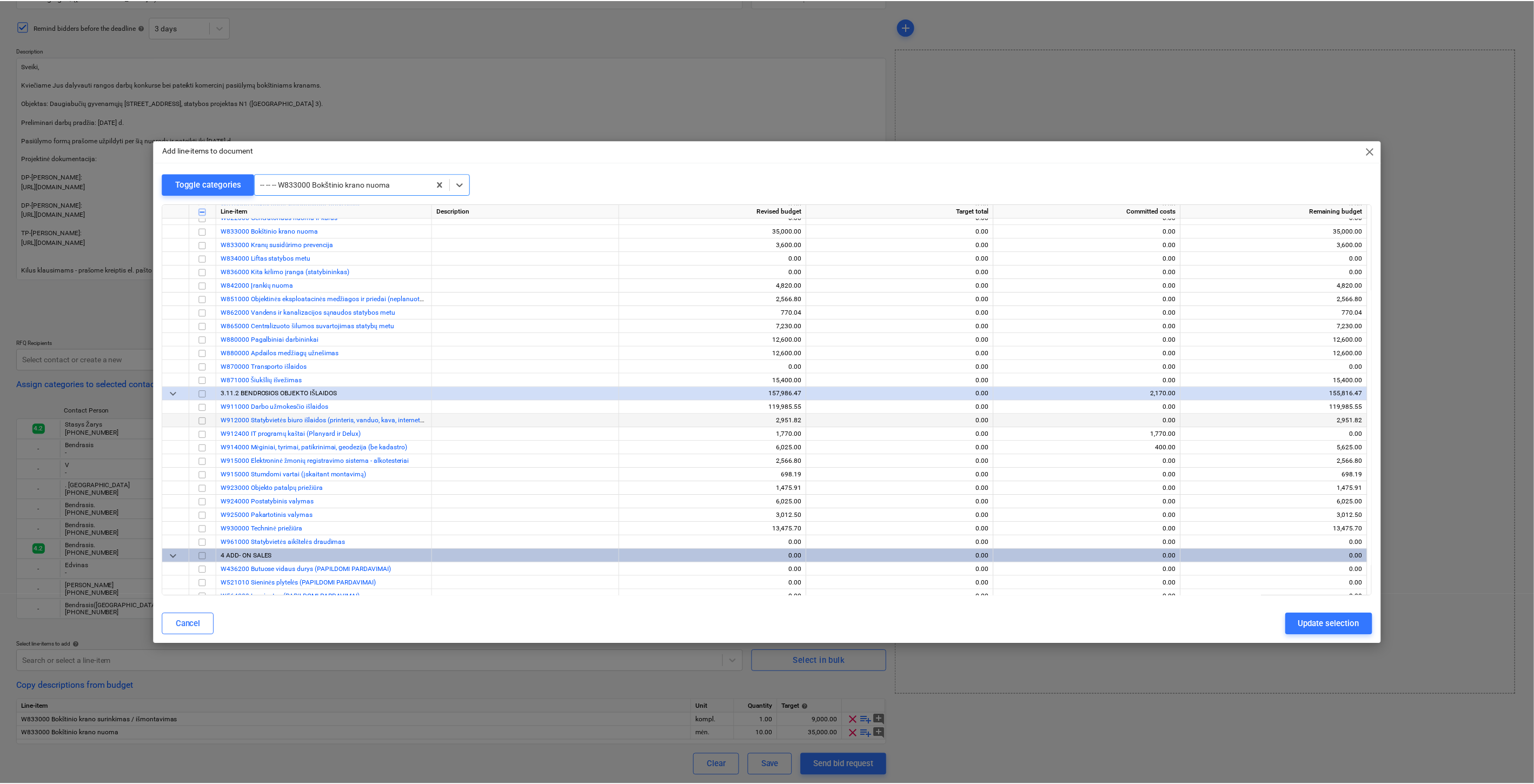
scroll to position [5706, 0]
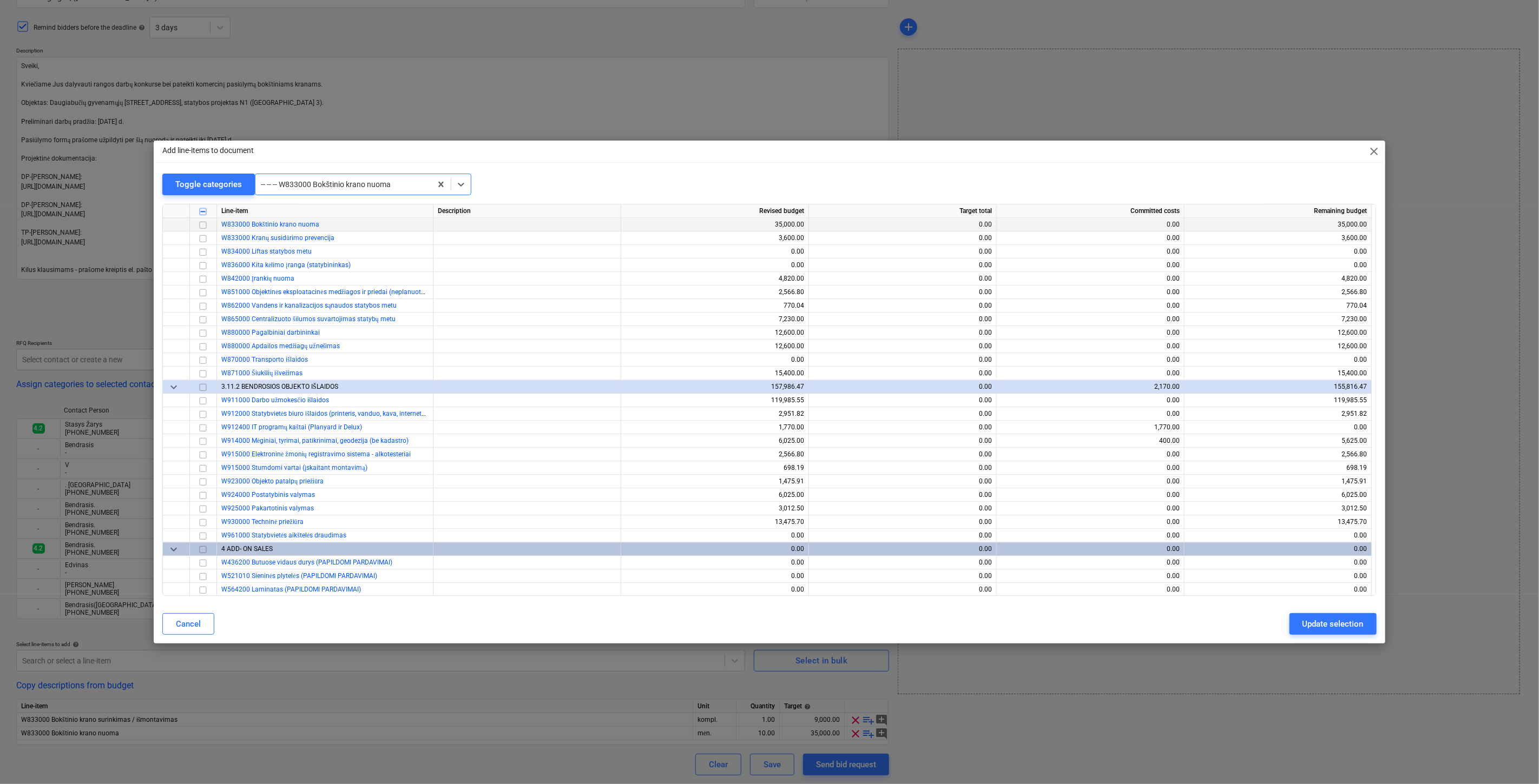
click at [207, 226] on input "checkbox" at bounding box center [203, 225] width 13 height 13
click at [1322, 623] on div "Update selection" at bounding box center [1333, 625] width 61 height 14
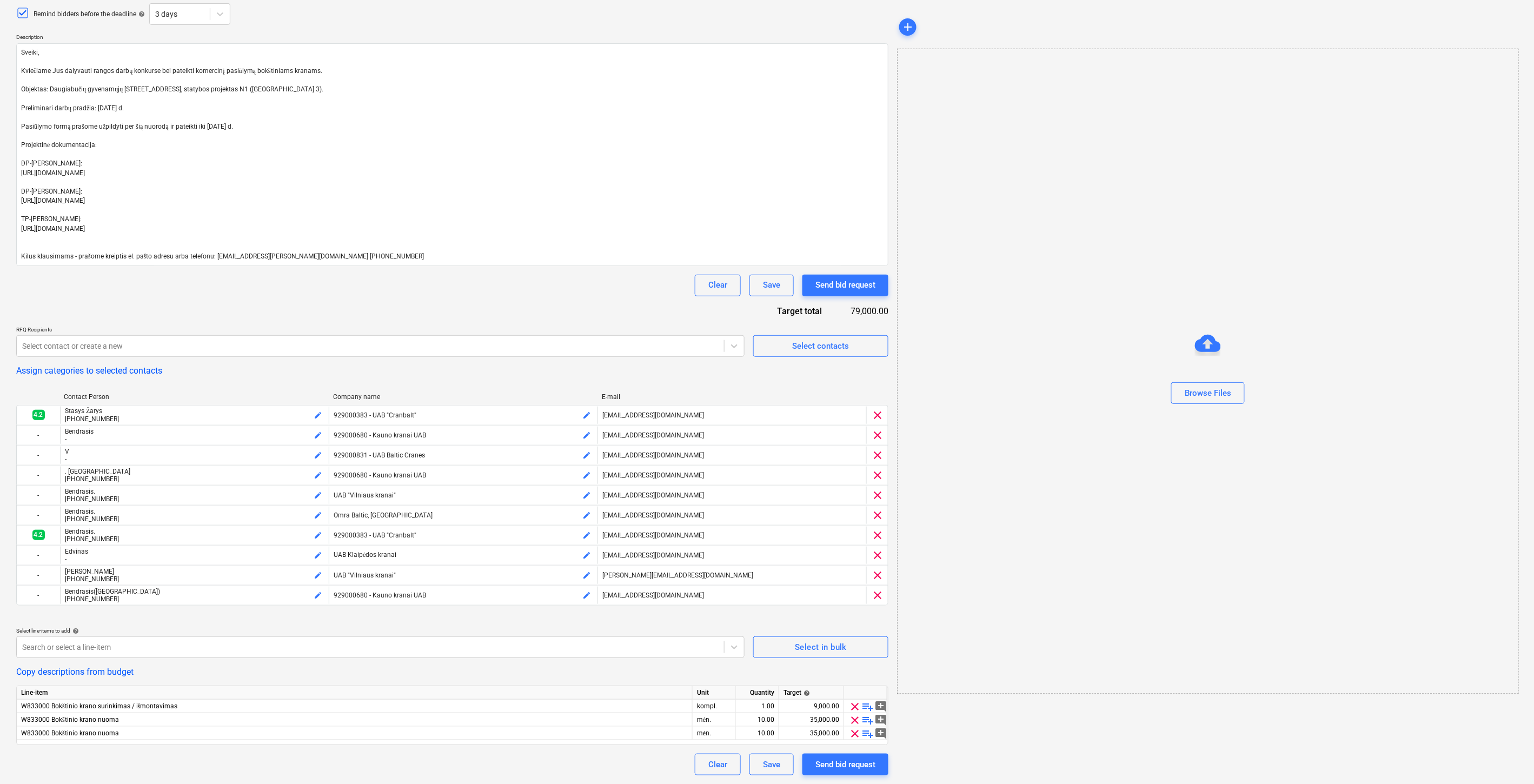
scroll to position [127, 0]
click at [556, 305] on div "Request for Quotation name help Duisburgo g. 7, (Lake Town 3). Bokštiniai Krana…" at bounding box center [452, 370] width 873 height 812
click at [580, 297] on div "Request for Quotation name help Duisburgo g. 7, (Lake Town 3). Bokštiniai Krana…" at bounding box center [452, 370] width 873 height 812
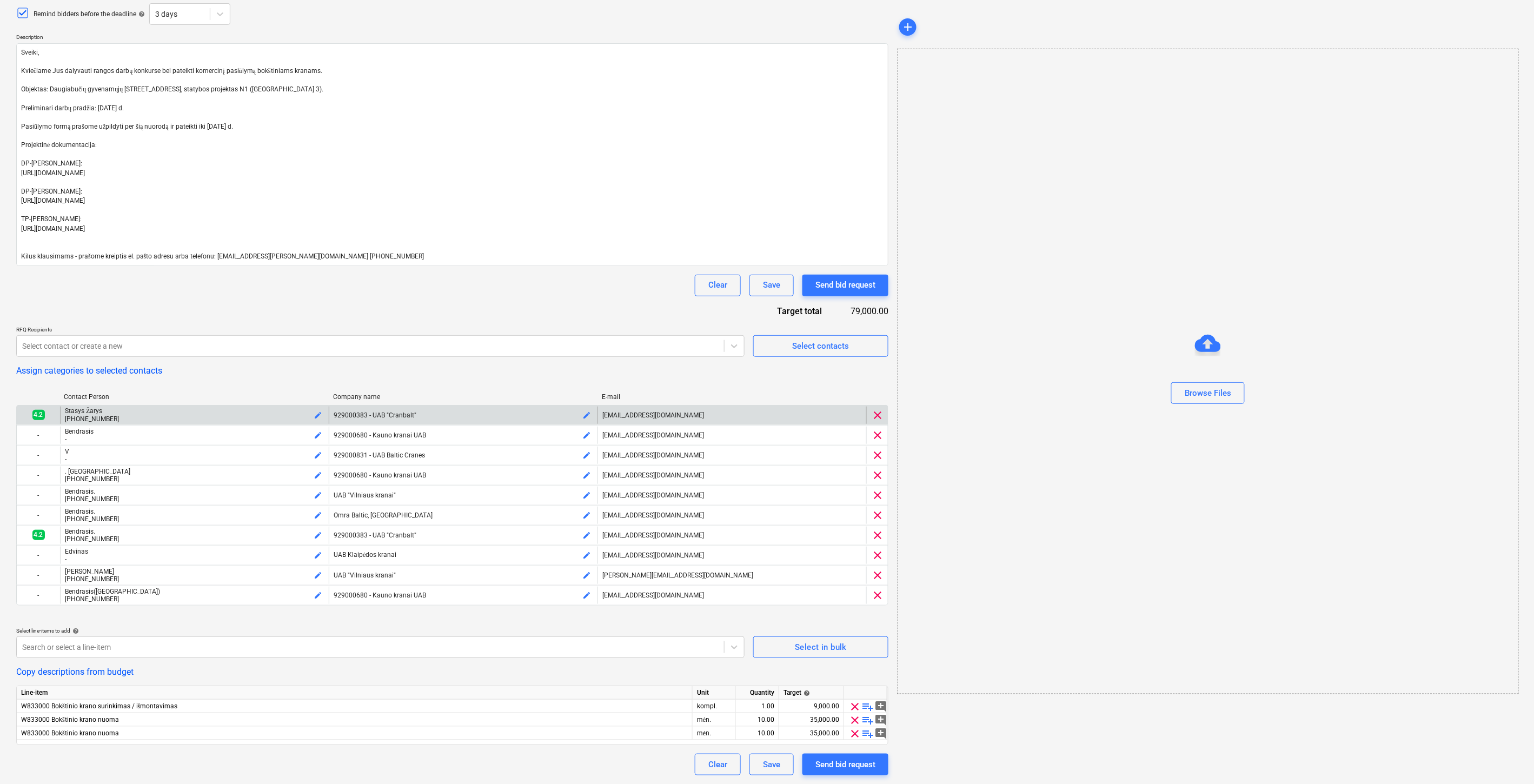
click at [878, 414] on span "clear" at bounding box center [877, 415] width 13 height 13
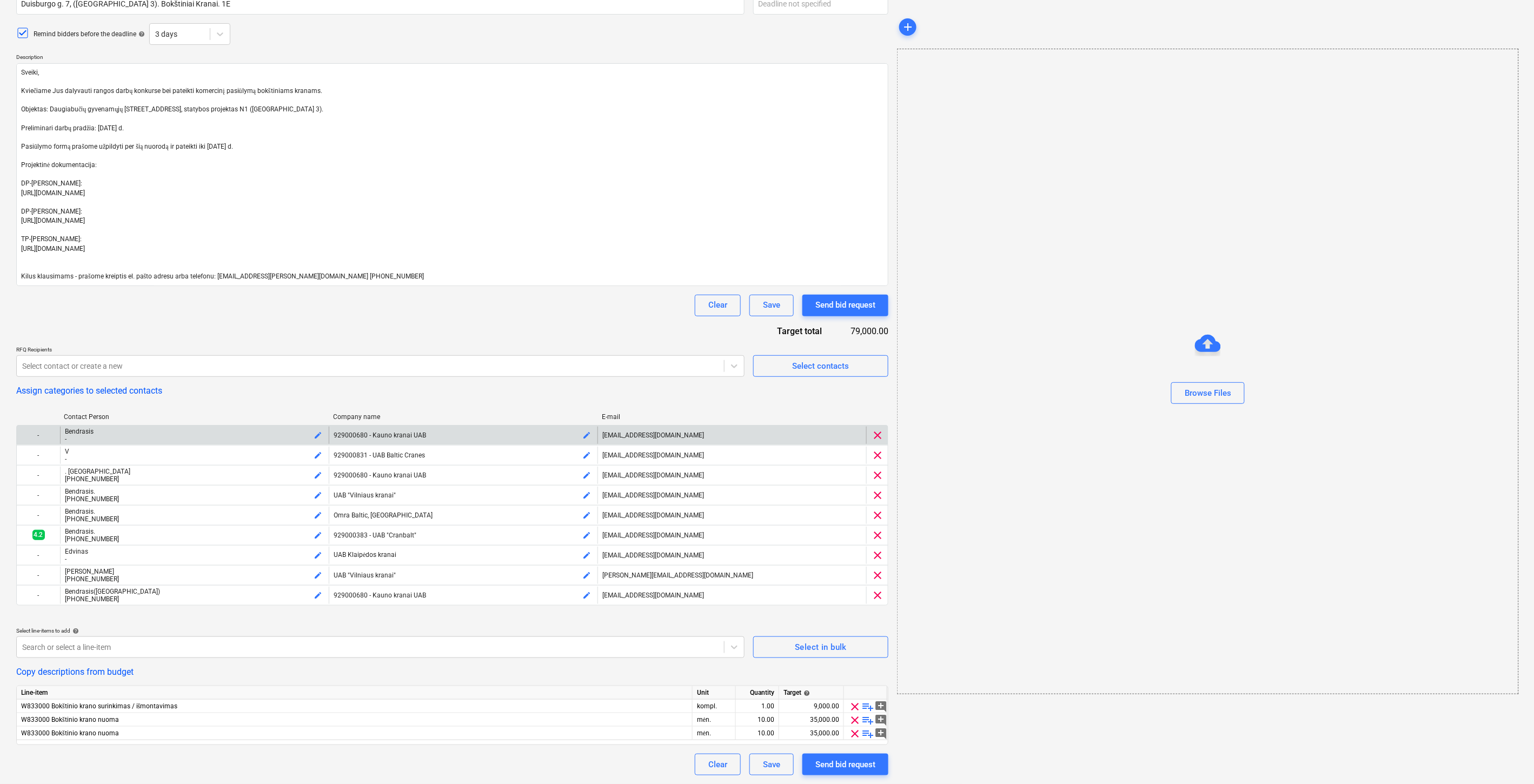
click at [878, 414] on div at bounding box center [878, 417] width 22 height 7
click at [878, 430] on span "clear" at bounding box center [877, 435] width 13 height 13
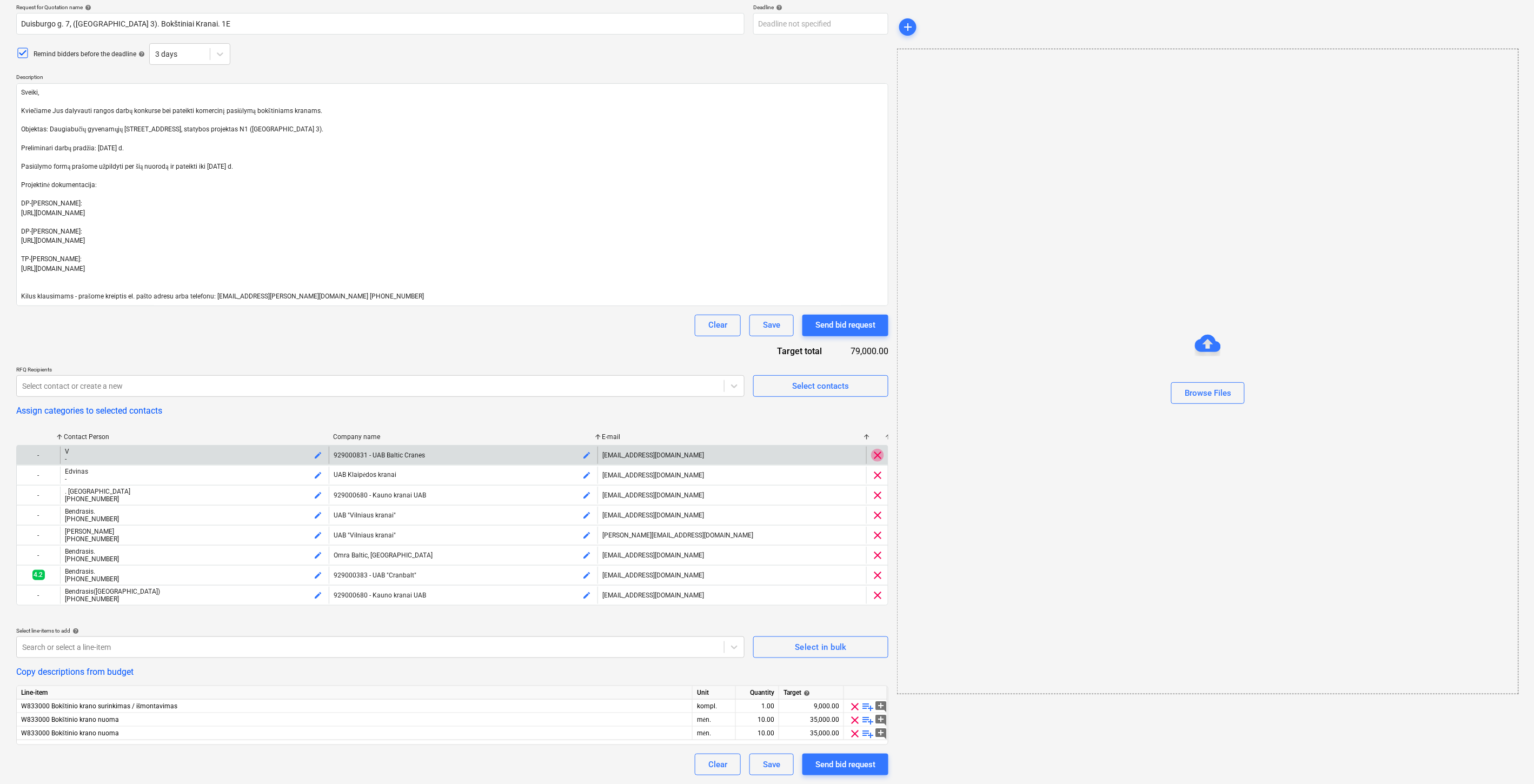
click at [876, 457] on span "clear" at bounding box center [877, 455] width 13 height 13
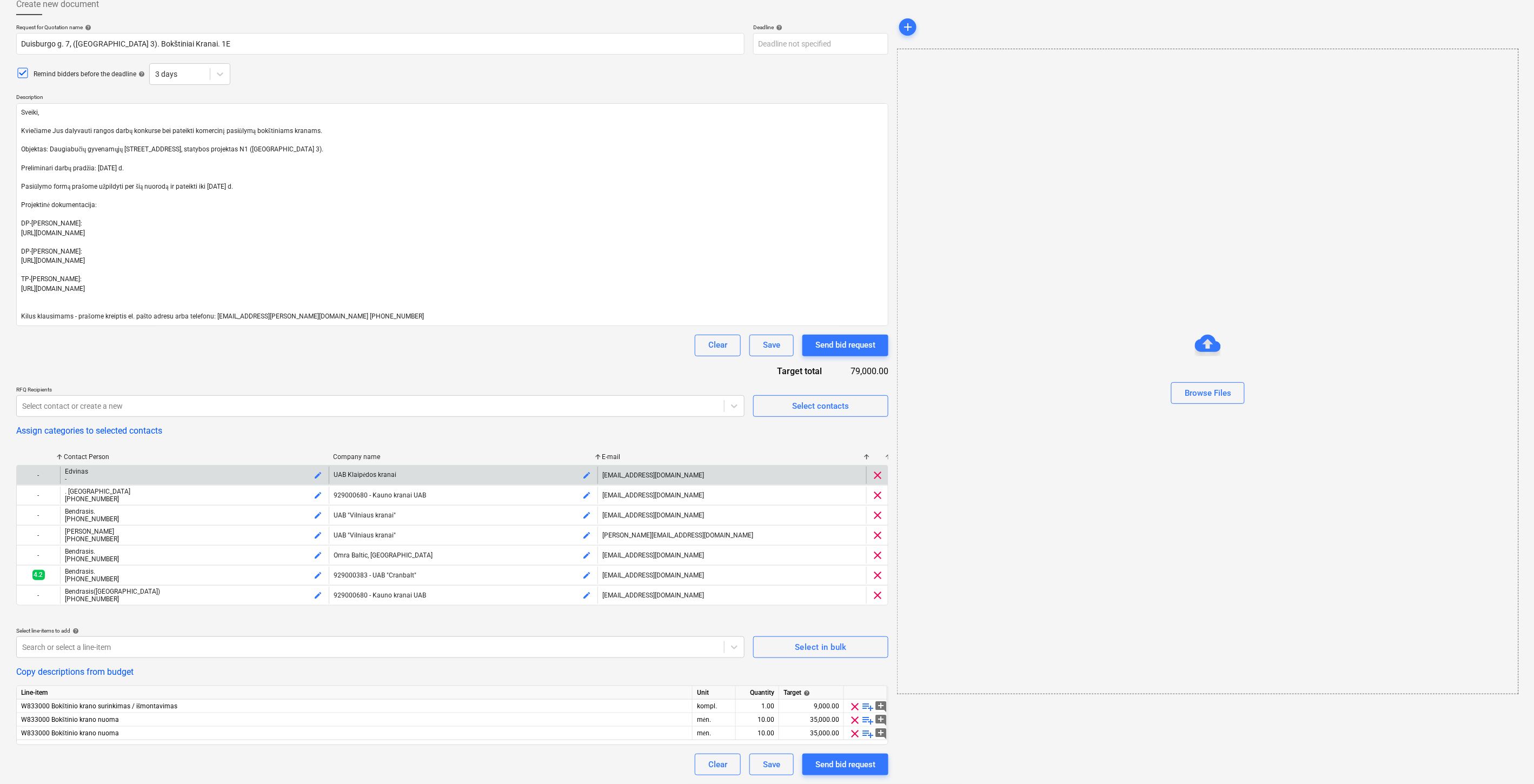
click at [876, 480] on span "clear" at bounding box center [877, 475] width 13 height 13
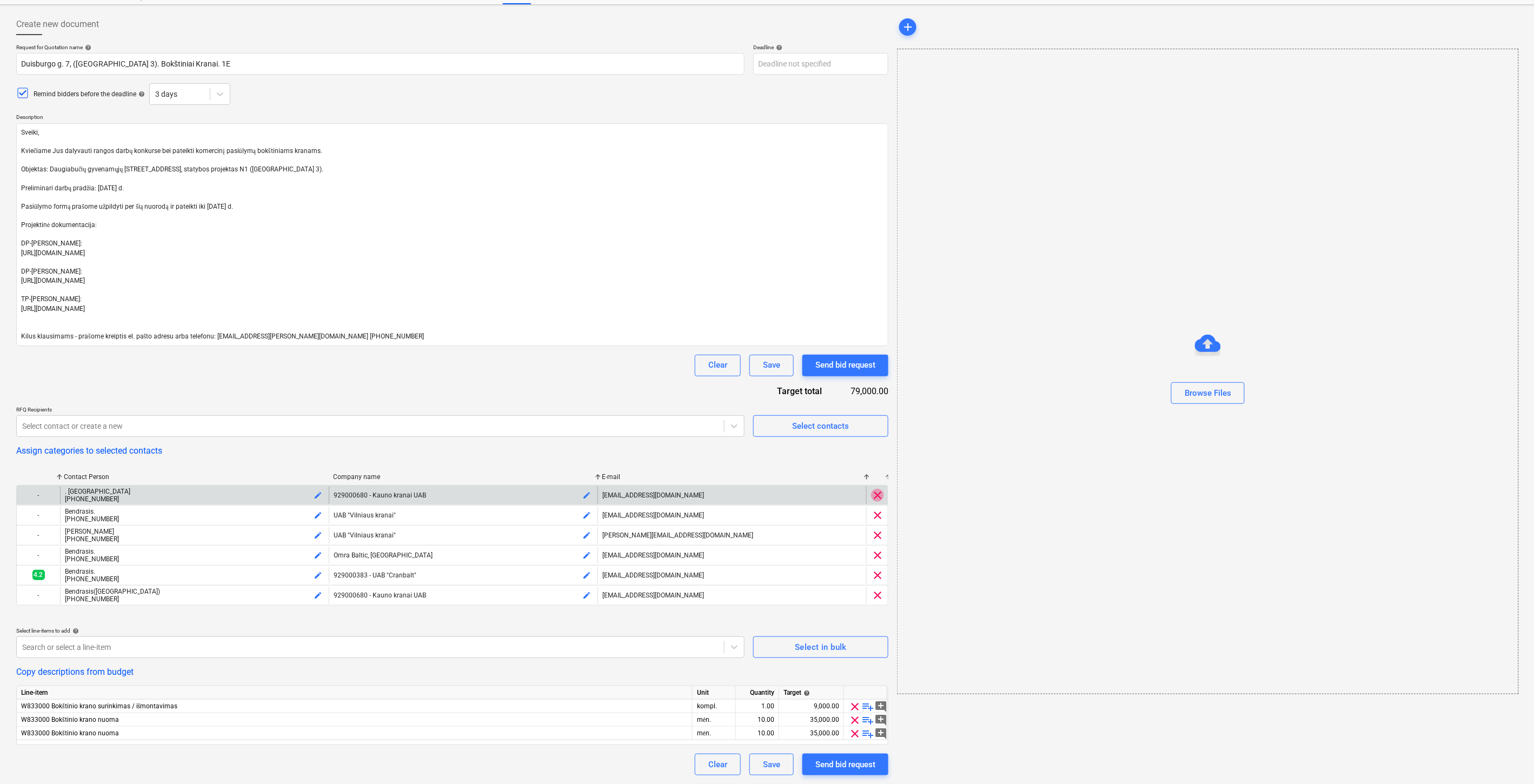
click at [879, 495] on span "clear" at bounding box center [877, 495] width 13 height 13
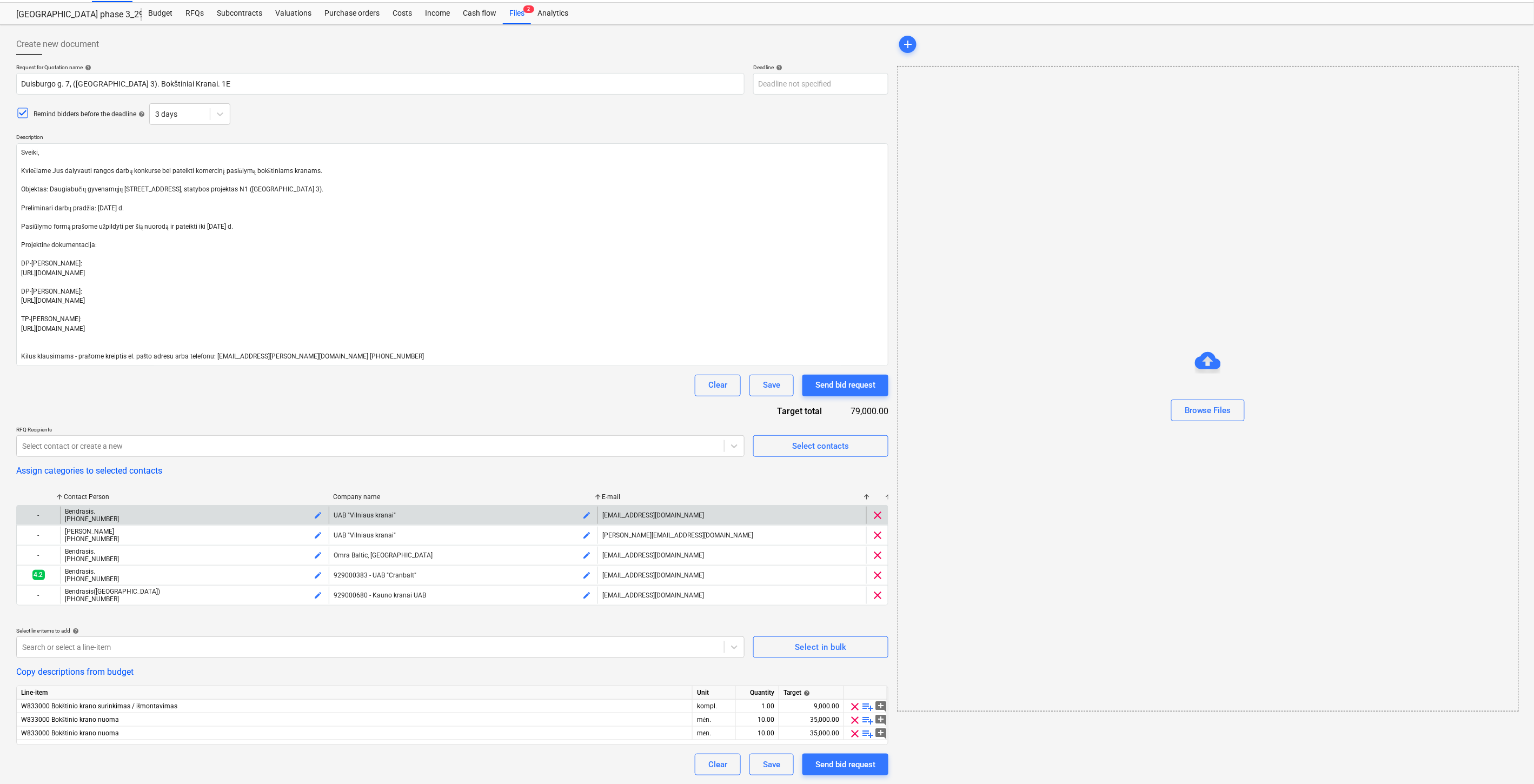
click at [878, 520] on span "clear" at bounding box center [877, 515] width 13 height 13
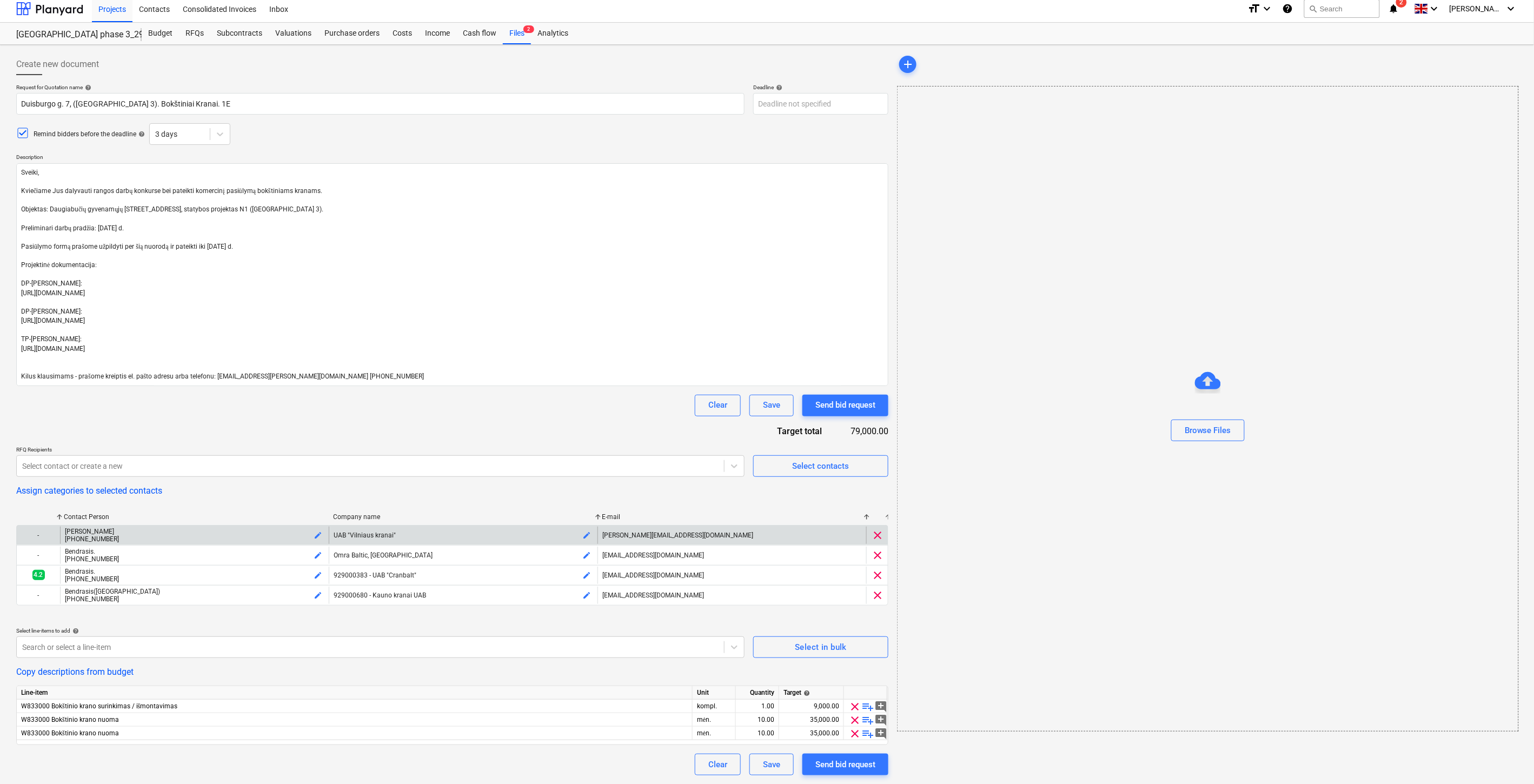
scroll to position [6, 0]
click at [880, 542] on div "clear" at bounding box center [877, 535] width 22 height 17
click at [878, 537] on span "clear" at bounding box center [877, 535] width 13 height 13
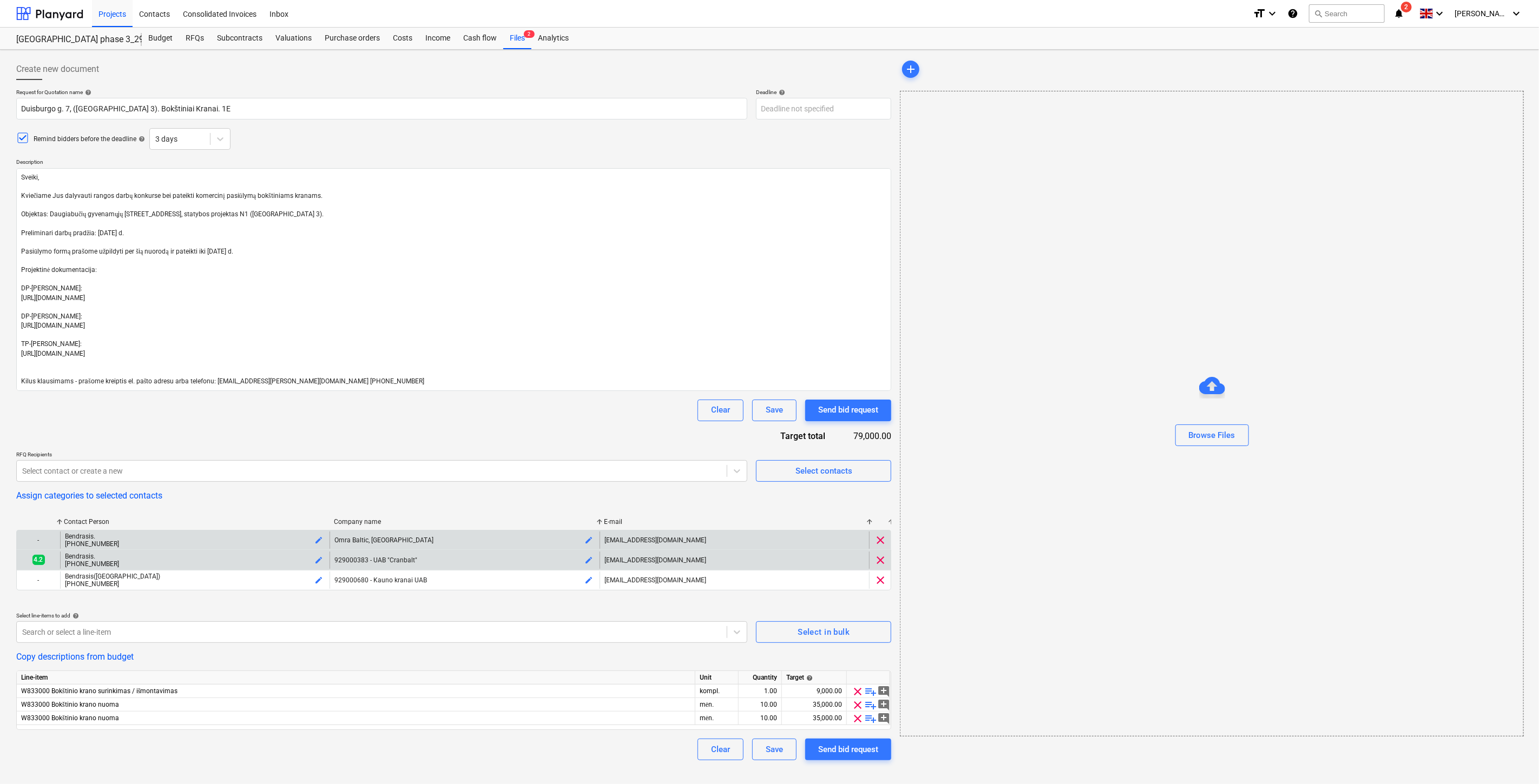
click at [879, 556] on span "clear" at bounding box center [880, 560] width 13 height 13
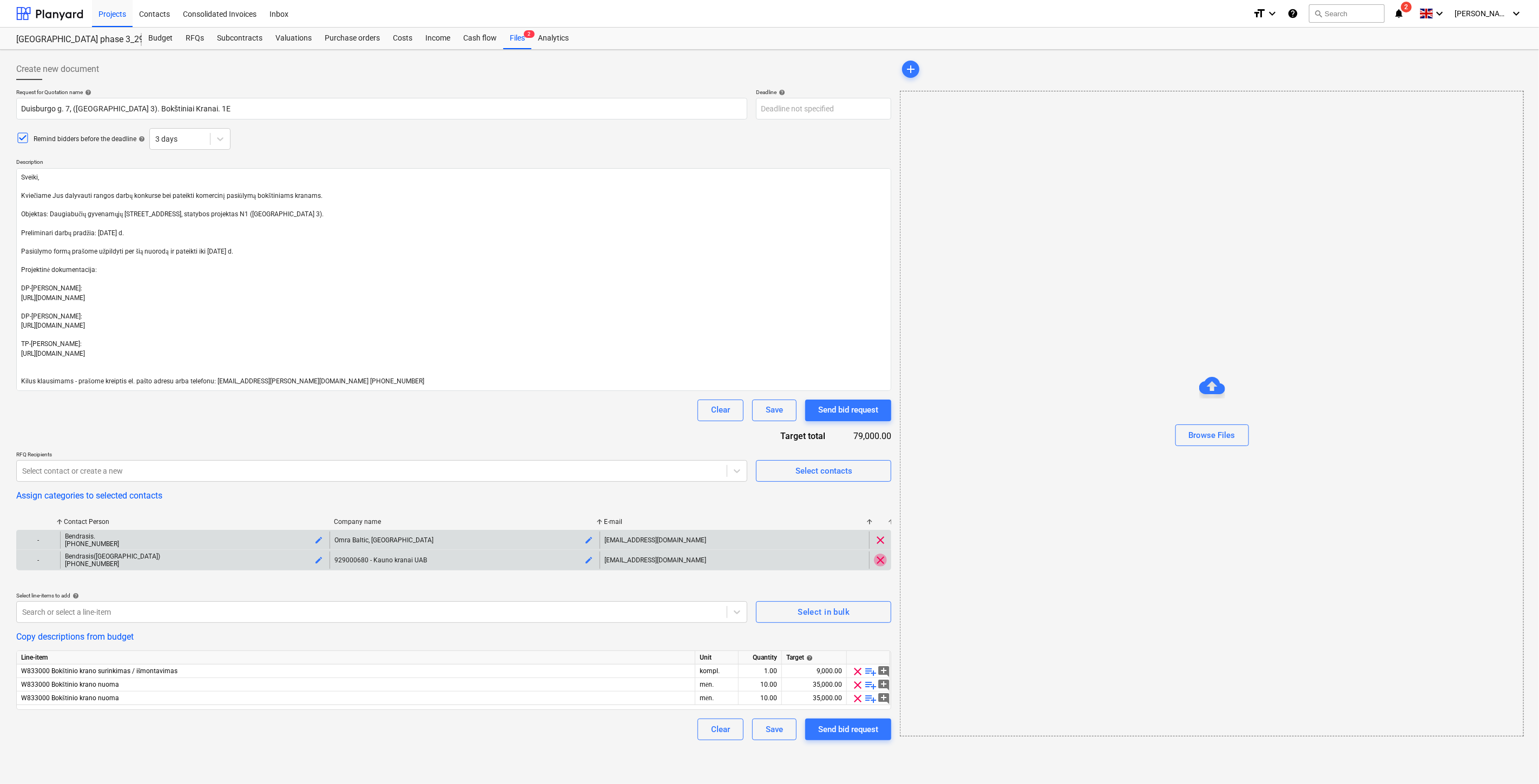
click at [878, 560] on span "clear" at bounding box center [880, 560] width 13 height 13
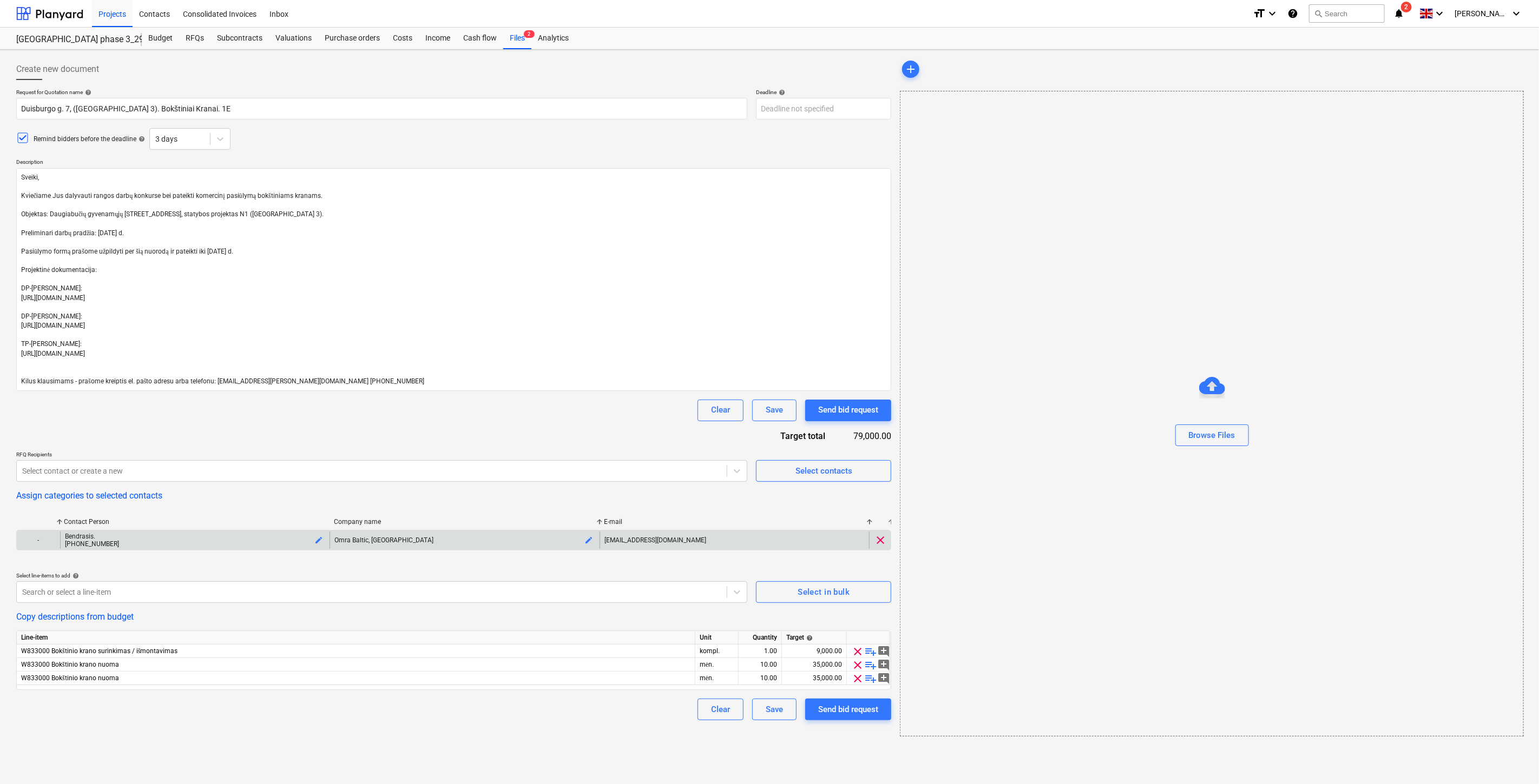
click at [879, 542] on span "clear" at bounding box center [880, 540] width 13 height 13
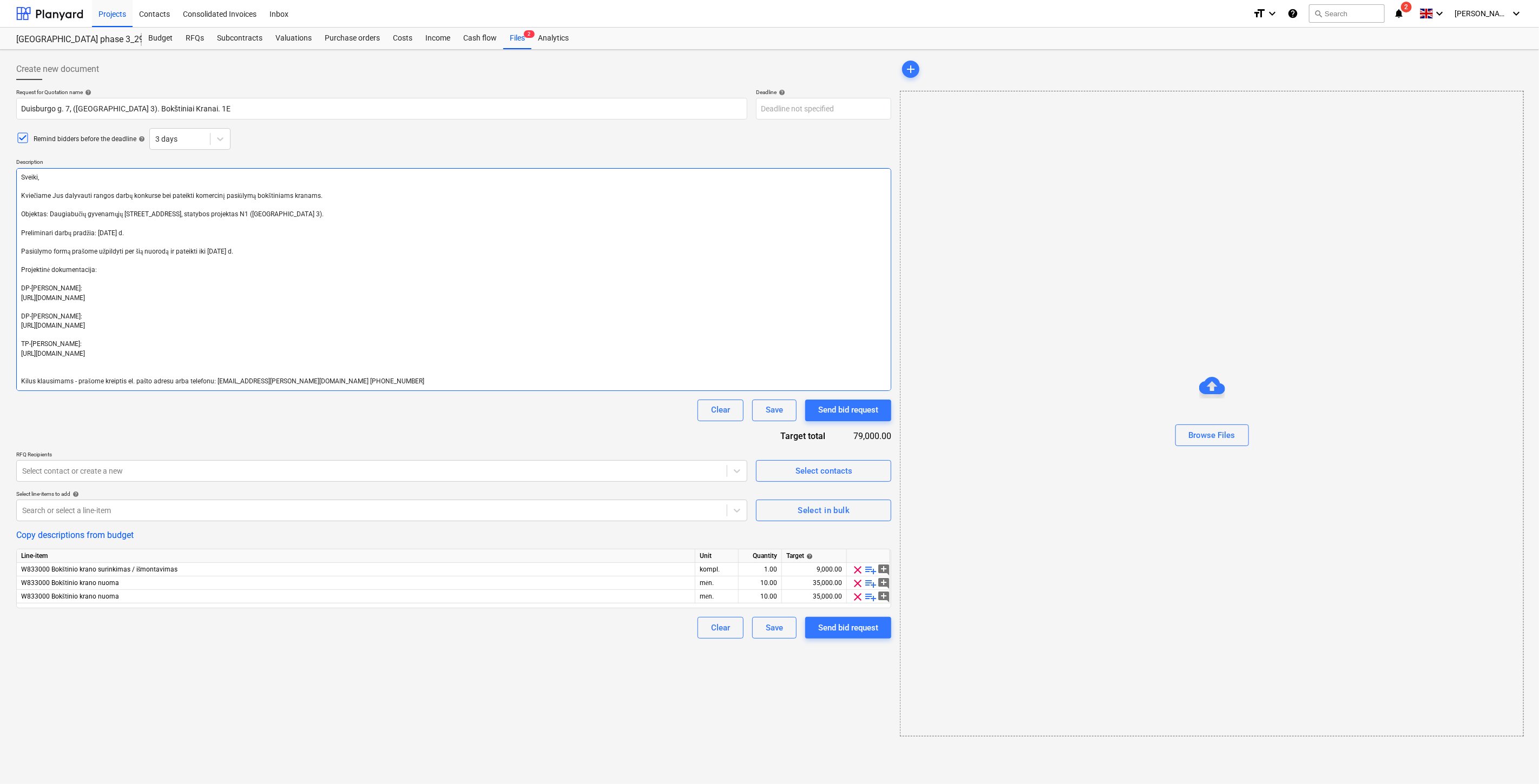
drag, startPoint x: 323, startPoint y: 194, endPoint x: 8, endPoint y: 194, distance: 315.0
click at [8, 194] on div "Create new document Request for Quotation name help Duisburgo g. 7, (Lake Town …" at bounding box center [769, 418] width 1539 height 735
drag, startPoint x: 391, startPoint y: 333, endPoint x: 387, endPoint y: 375, distance: 42.2
click at [391, 333] on textarea "Sveiki, Kviečiame Jus dalyvauti rangos darbų konkurse bei pateikti komercinį pa…" at bounding box center [454, 280] width 875 height 223
drag, startPoint x: 372, startPoint y: 382, endPoint x: 0, endPoint y: 160, distance: 433.2
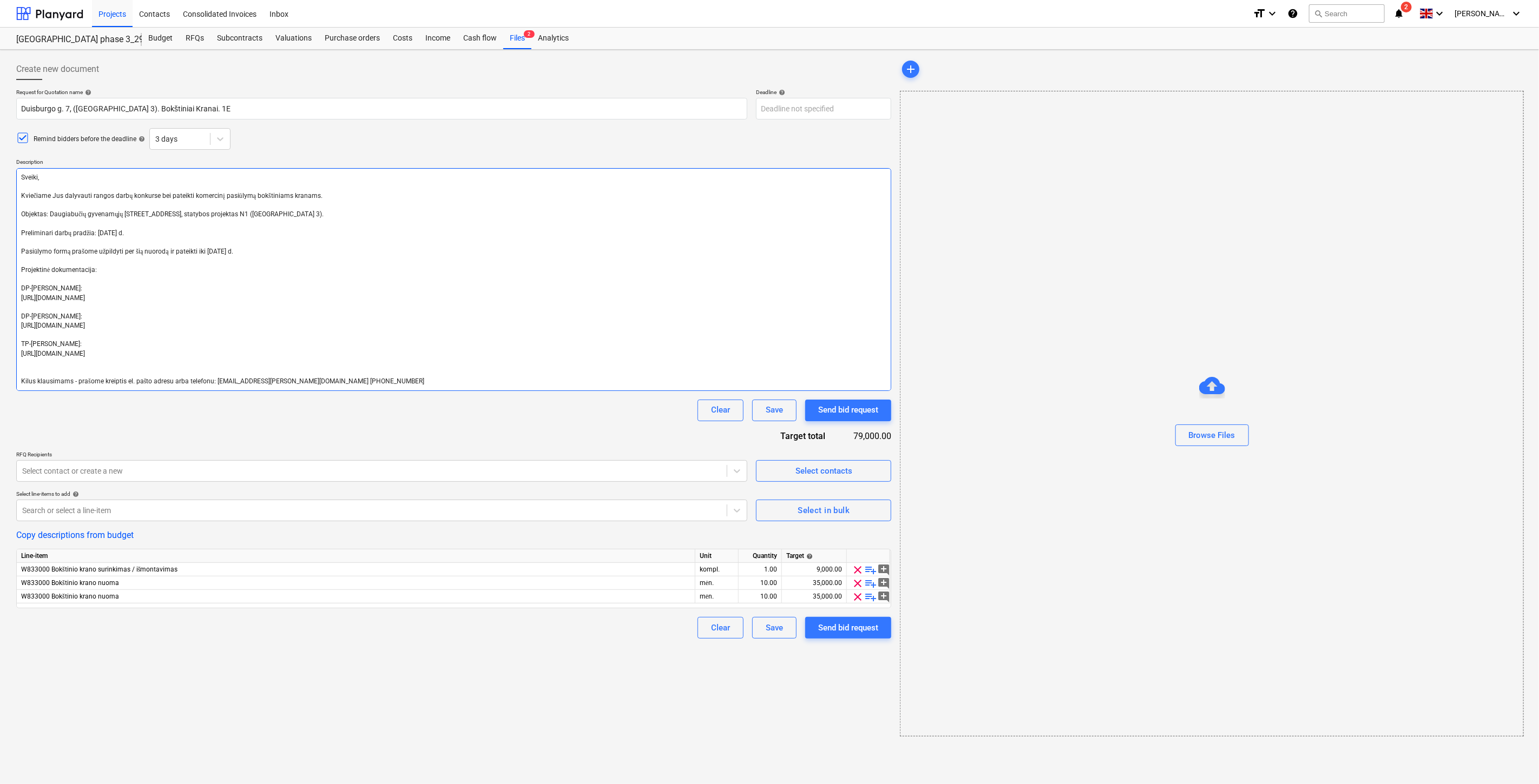
click at [0, 160] on div "Create new document Request for Quotation name help Duisburgo g. 7, (Lake Town …" at bounding box center [769, 418] width 1539 height 735
type textarea "x"
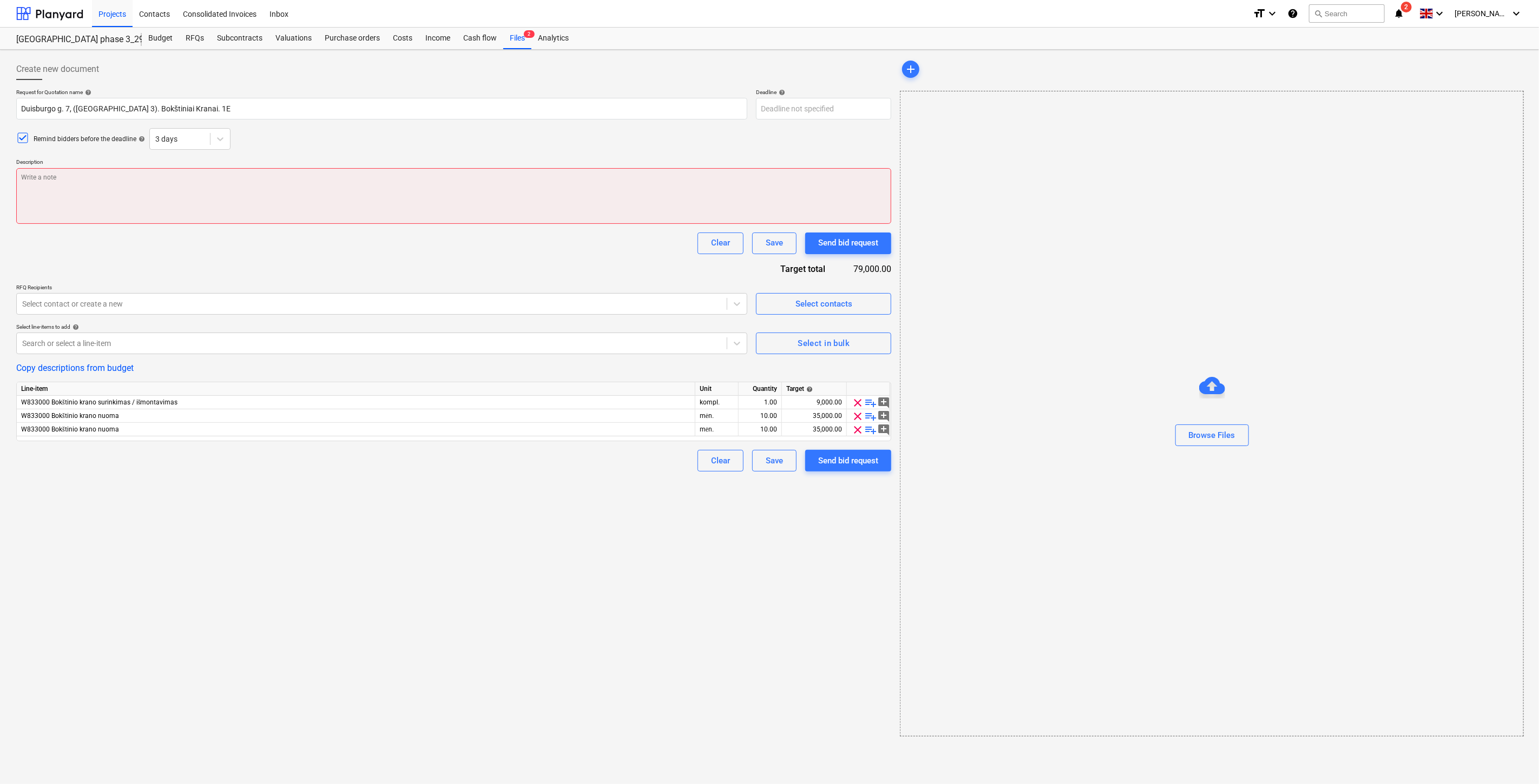
drag, startPoint x: 262, startPoint y: 196, endPoint x: 246, endPoint y: 194, distance: 16.1
click at [261, 196] on textarea at bounding box center [454, 196] width 875 height 56
paste textarea "Sveiki, Noriu pranešti, kad Jūs patekote į antrą konkurso etapą. Prašome atsiųs…"
type textarea "x"
type textarea "Sveiki, Noriu pranešti, kad Jūs patekote į antrą konkurso etapą. Prašome atsiųs…"
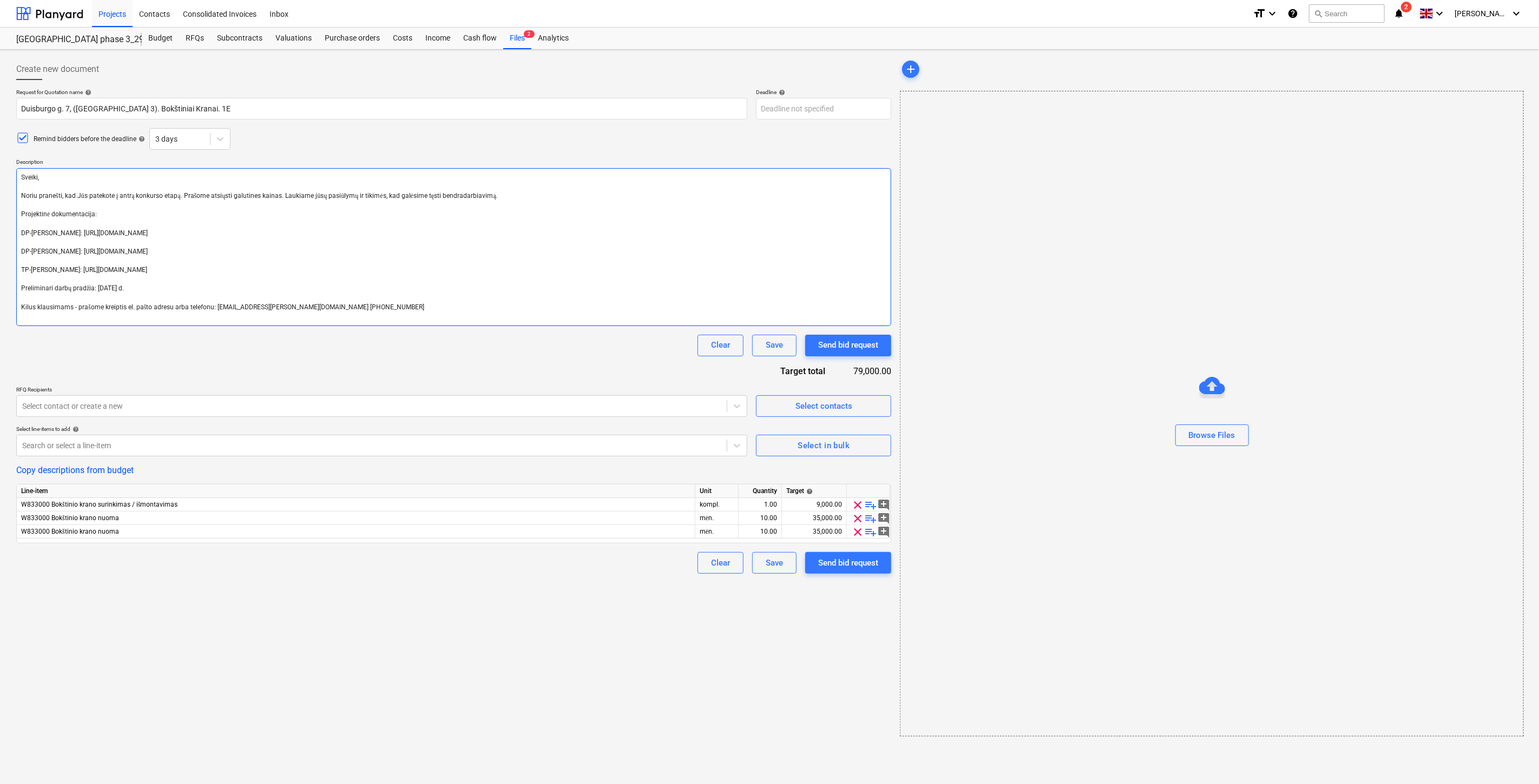
type textarea "x"
type textarea "Sveiki, Noriu pranešti, kad Jūs patekote į antrą konkurso etapą. Prašome atsiųs…"
click at [187, 108] on input "Duisburgo g. 7, ([GEOGRAPHIC_DATA] 3). Bokštiniai Kranai. 1E" at bounding box center [381, 108] width 731 height 22
type textarea "x"
type input "Duisburgo g. 7, (Lake Town 3). Bokštiniai Kranai. E"
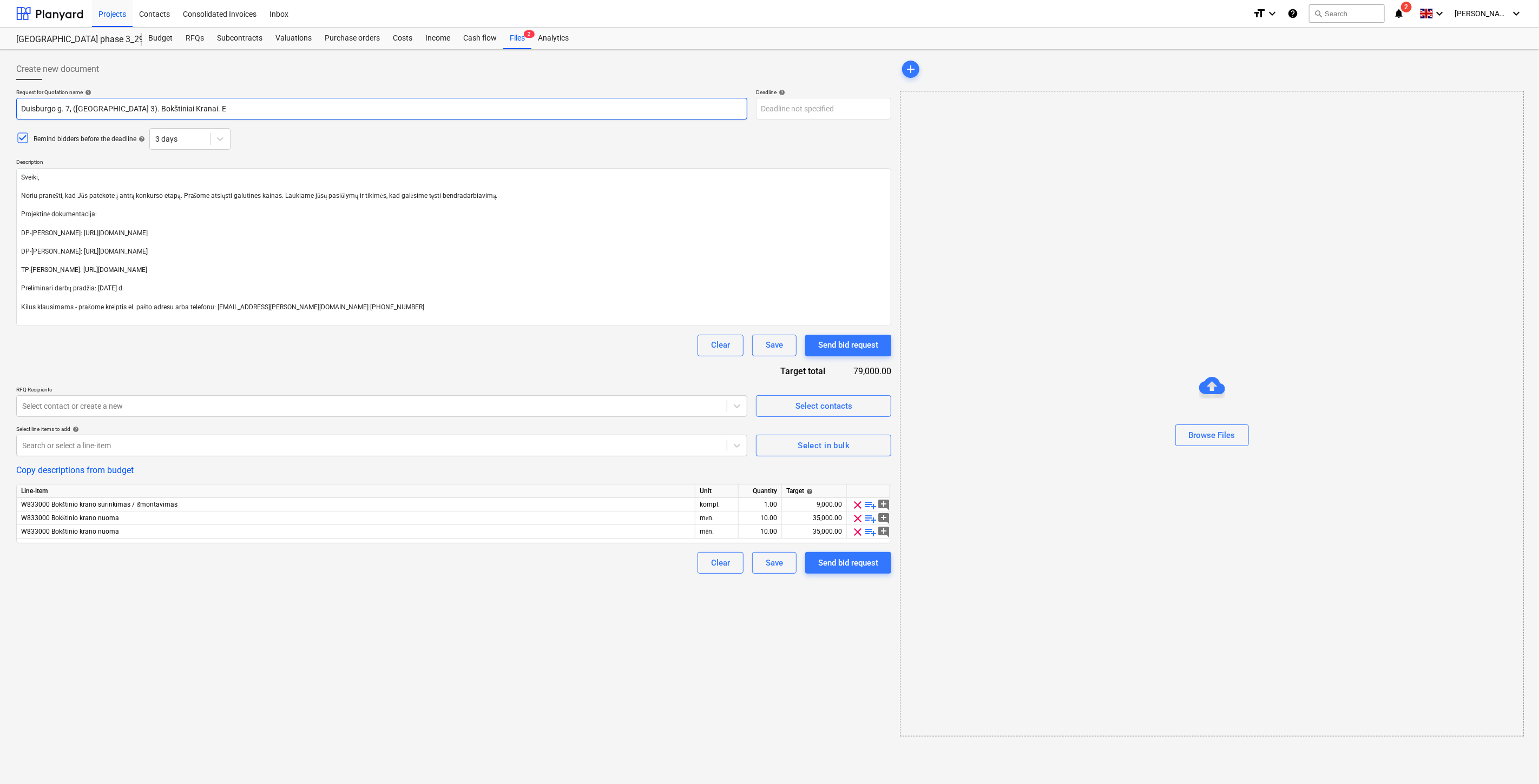
type textarea "x"
type input "Duisburgo g. 7, (Lake Town 3). Bokštiniai Kranai. 2E"
click at [441, 143] on div "Remind bidders before the deadline help 3 days" at bounding box center [454, 139] width 875 height 22
click at [797, 116] on body "Projects Contacts Consolidated Invoices Inbox format_size keyboard_arrow_down h…" at bounding box center [769, 392] width 1539 height 784
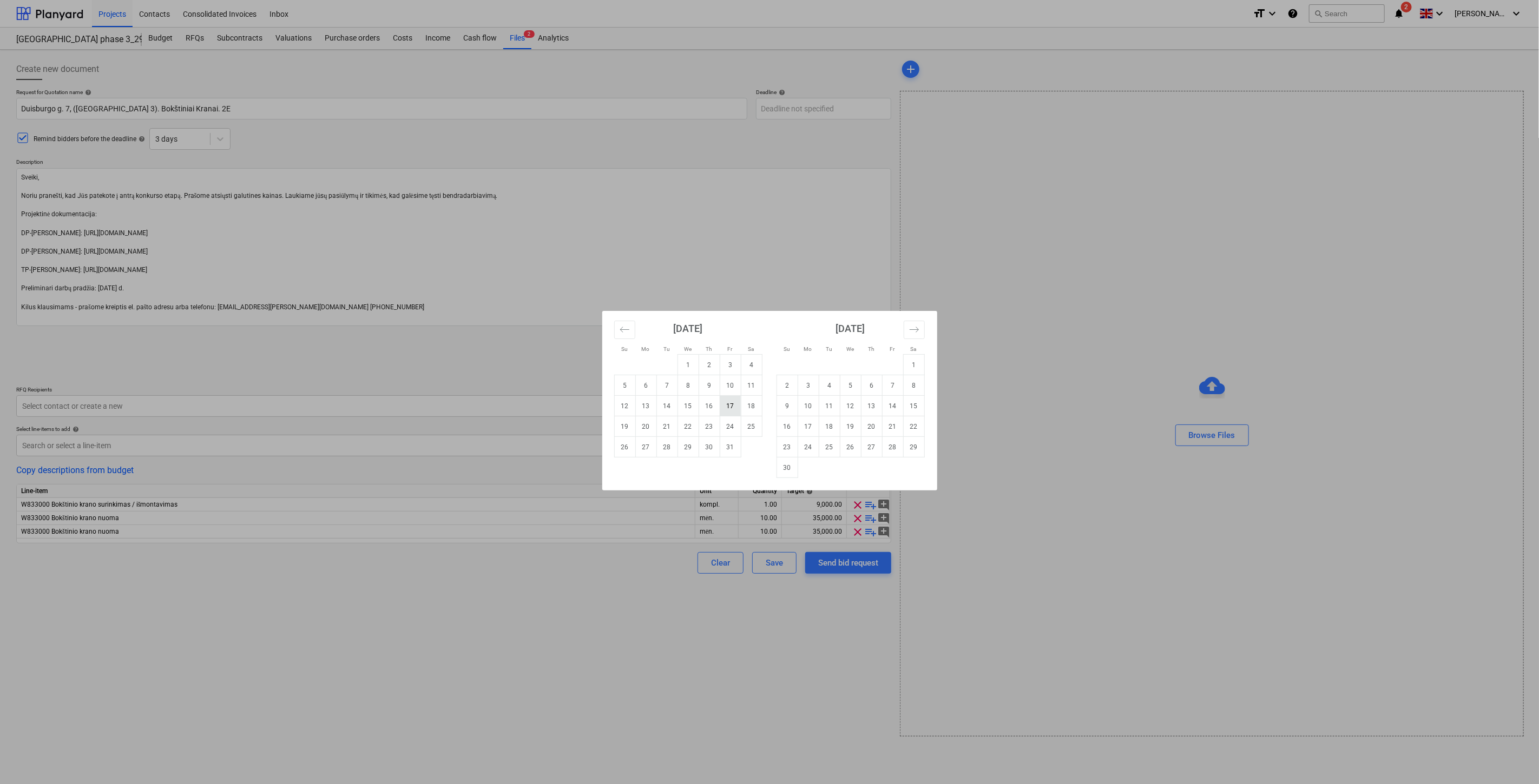
click at [727, 409] on td "17" at bounding box center [731, 406] width 22 height 21
type textarea "x"
type input "17 Oct 2025"
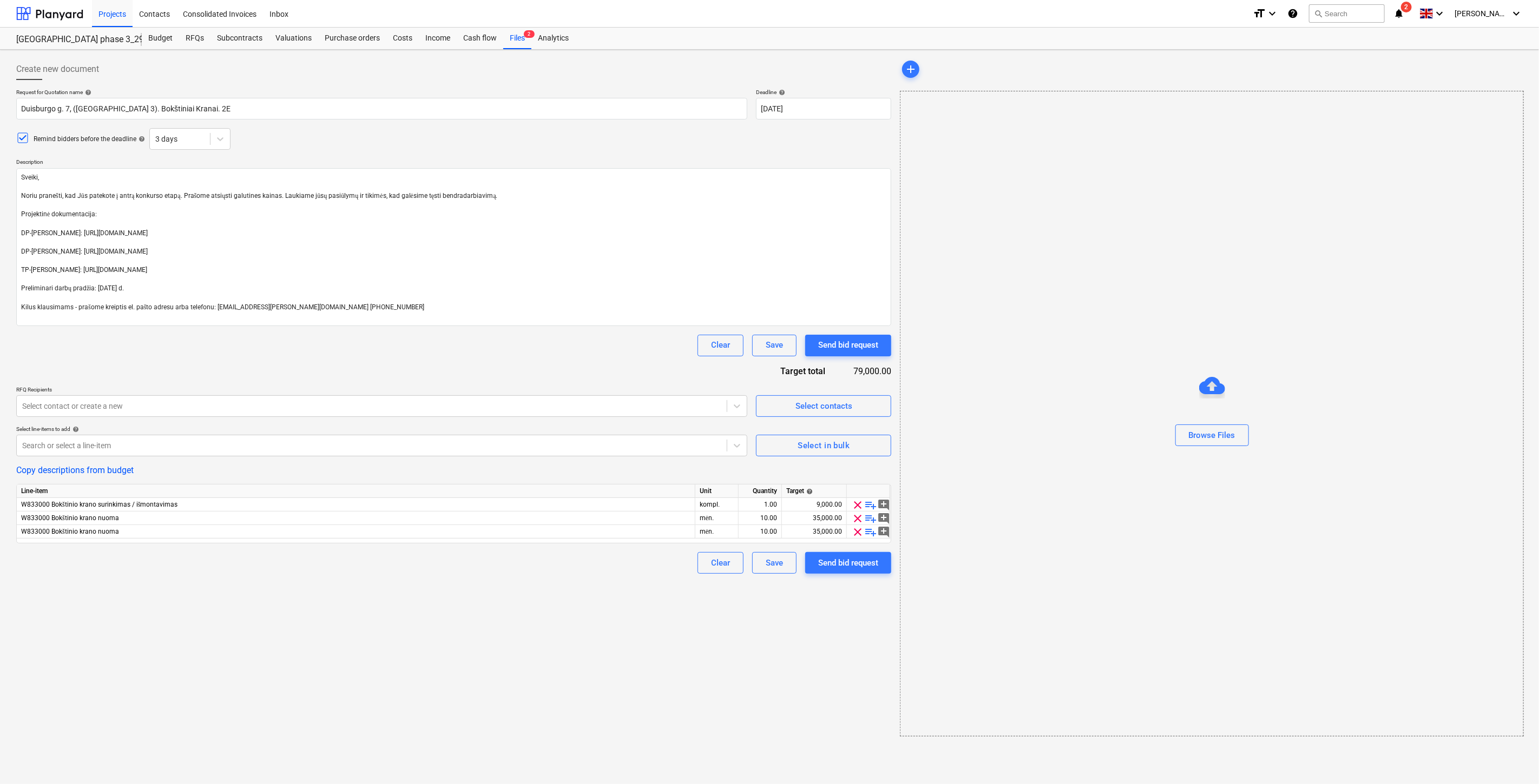
click at [442, 359] on div "Request for Quotation name help Duisburgo g. 7, (Lake Town 3). Bokštiniai Krana…" at bounding box center [454, 331] width 875 height 485
click at [442, 361] on div "Request for Quotation name help Duisburgo g. 7, (Lake Town 3). Bokštiniai Krana…" at bounding box center [454, 331] width 875 height 485
click at [489, 355] on div "Clear Save Send bid request" at bounding box center [454, 346] width 875 height 22
click at [497, 354] on div "Clear Save Send bid request" at bounding box center [454, 346] width 875 height 22
click at [525, 346] on div "Clear Save Send bid request" at bounding box center [454, 346] width 875 height 22
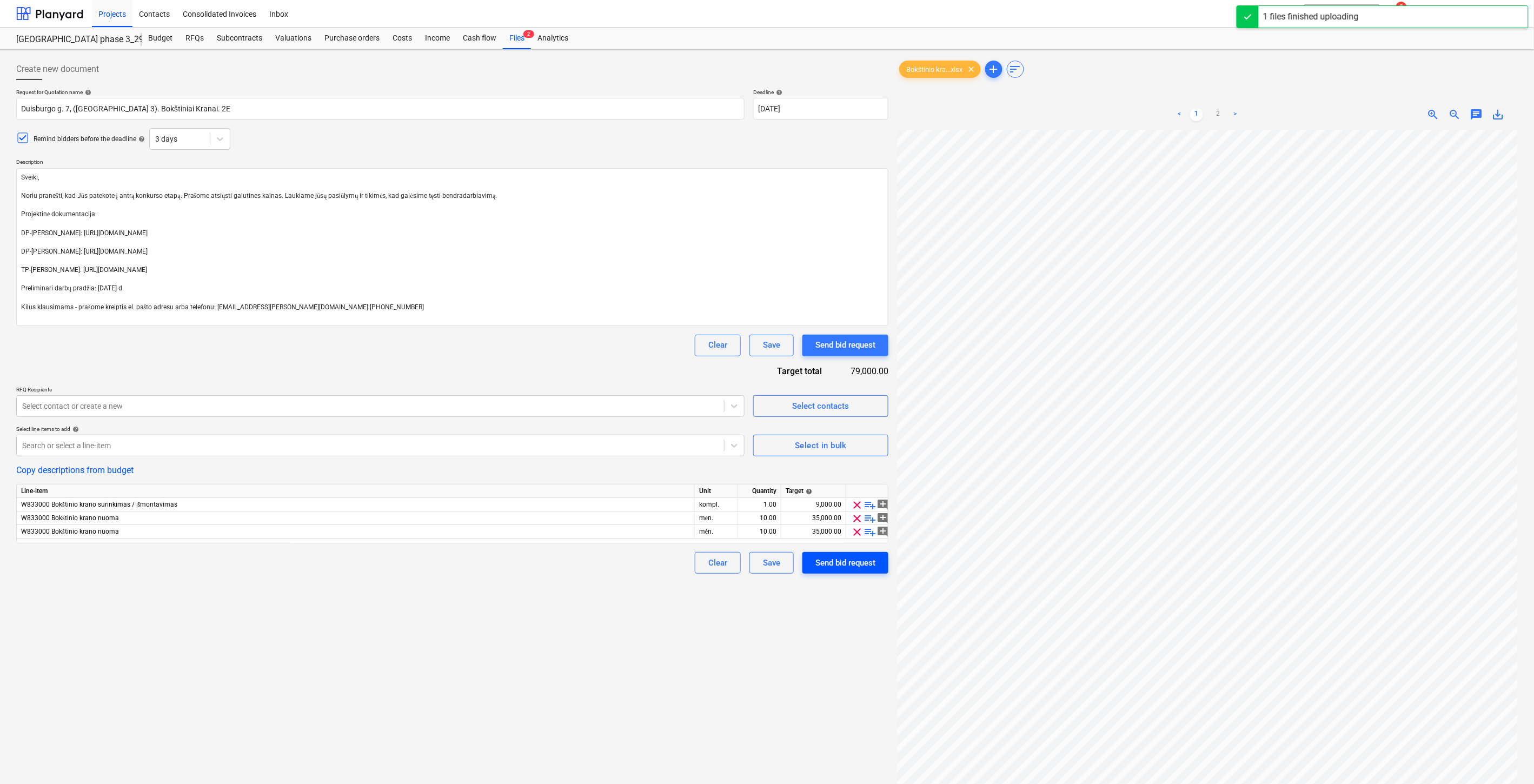
click at [832, 562] on div "Send bid request" at bounding box center [845, 564] width 60 height 14
type textarea "x"
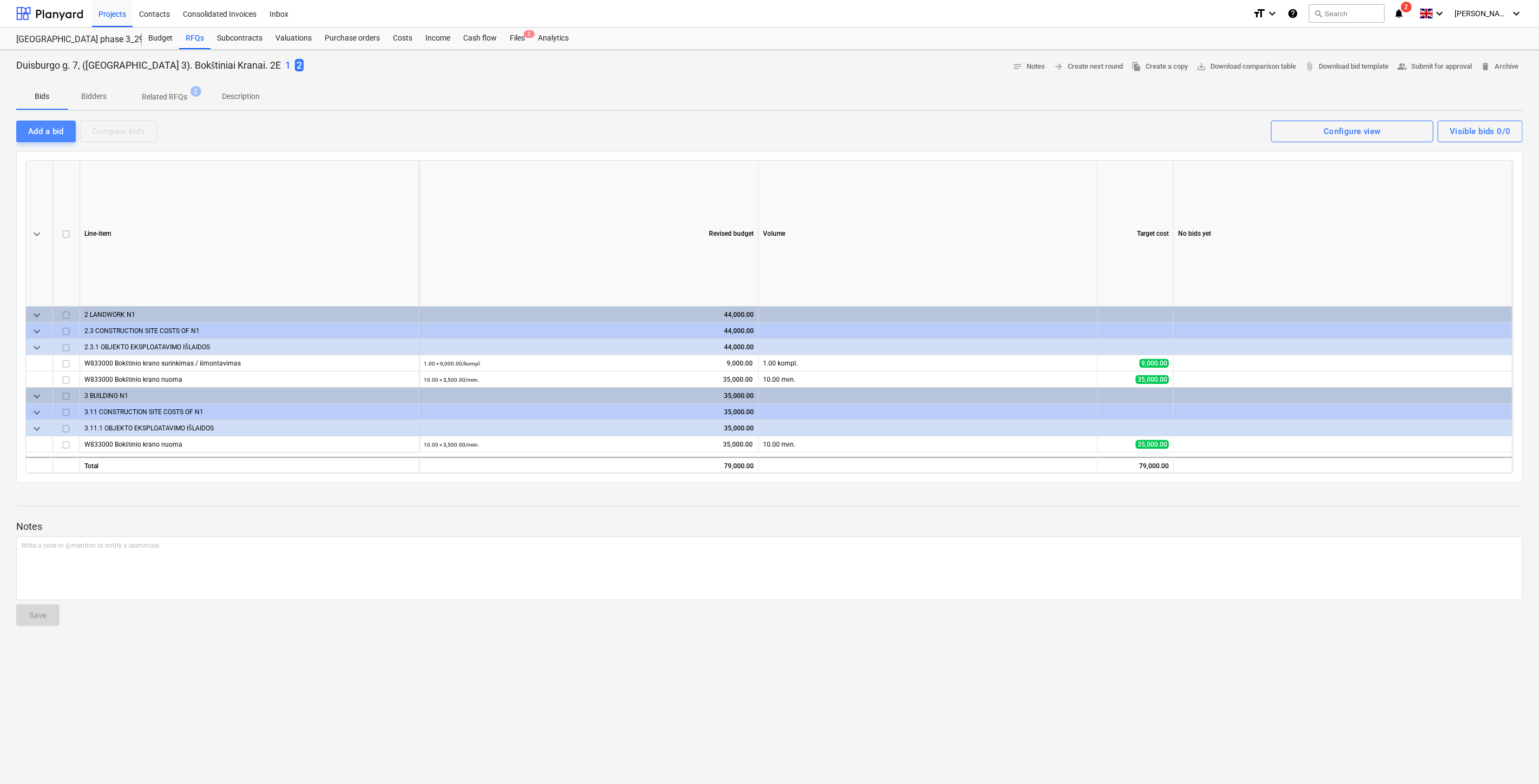
click at [58, 134] on div "Add a bid" at bounding box center [46, 132] width 36 height 14
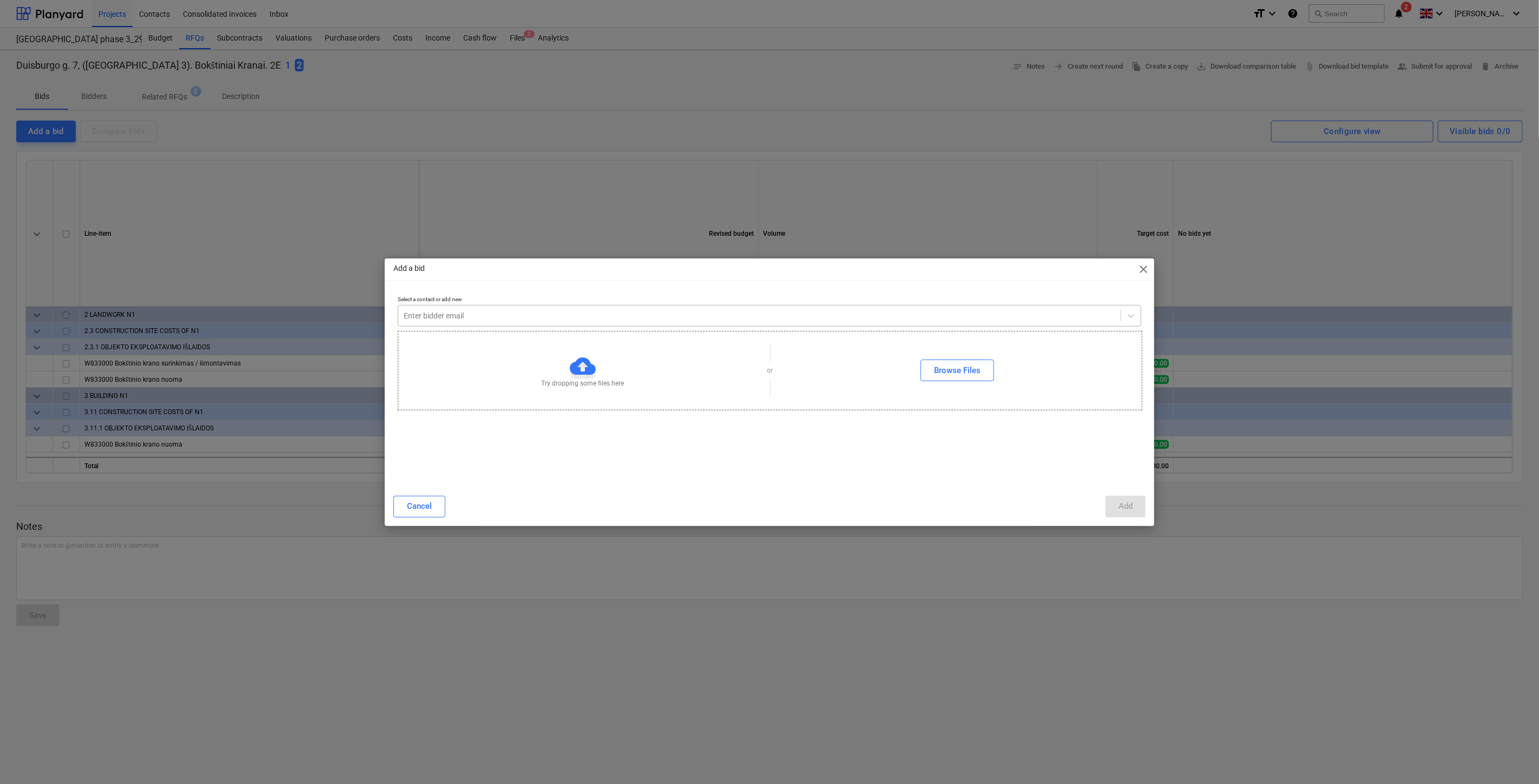
click at [662, 311] on div at bounding box center [759, 315] width 712 height 11
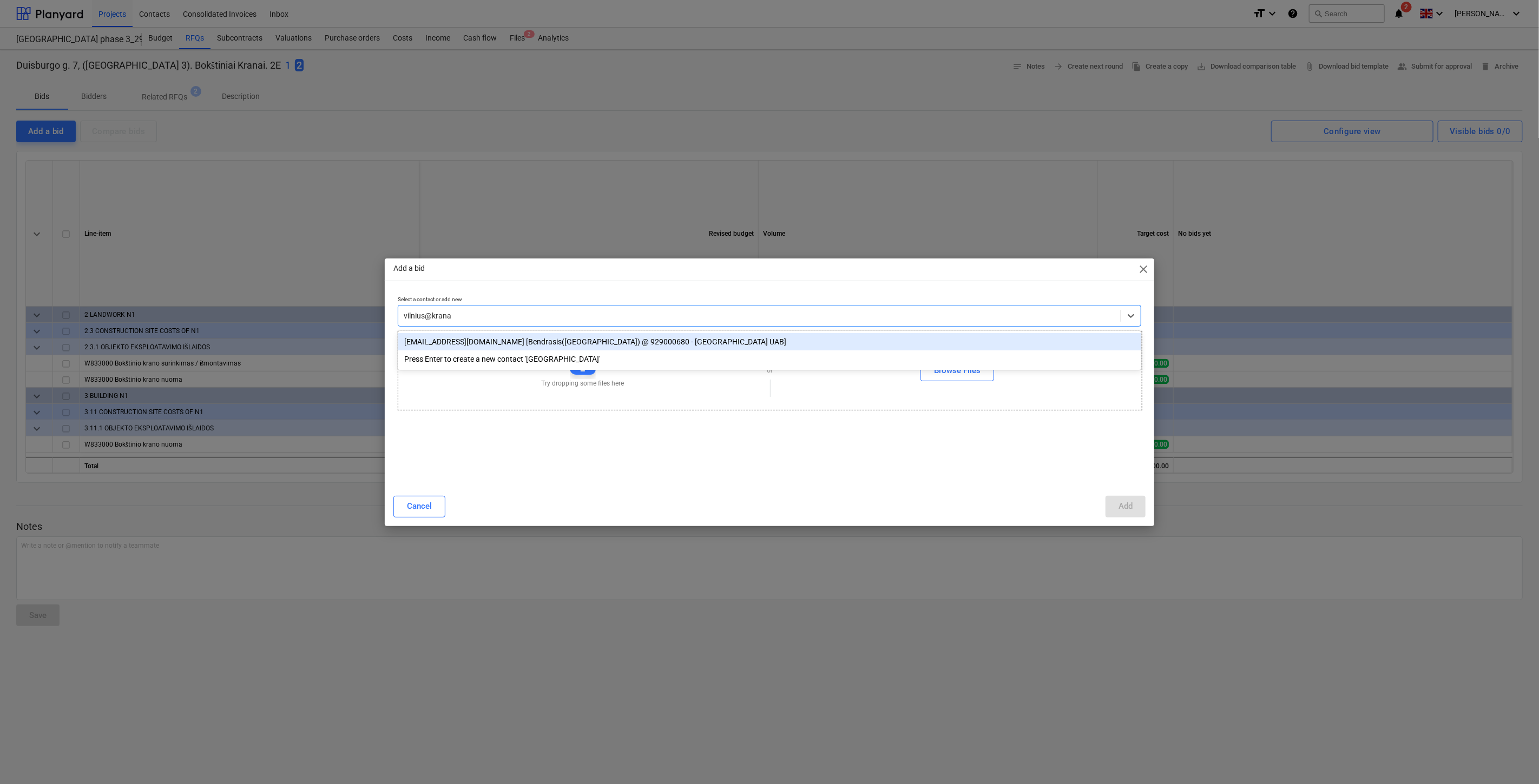
type input "vilnius@kranas"
click at [621, 343] on div "vilnius@kranas.lt [Bendrasis(Vilnius) @ 929000680 - Kauno kranai UAB]" at bounding box center [769, 341] width 743 height 17
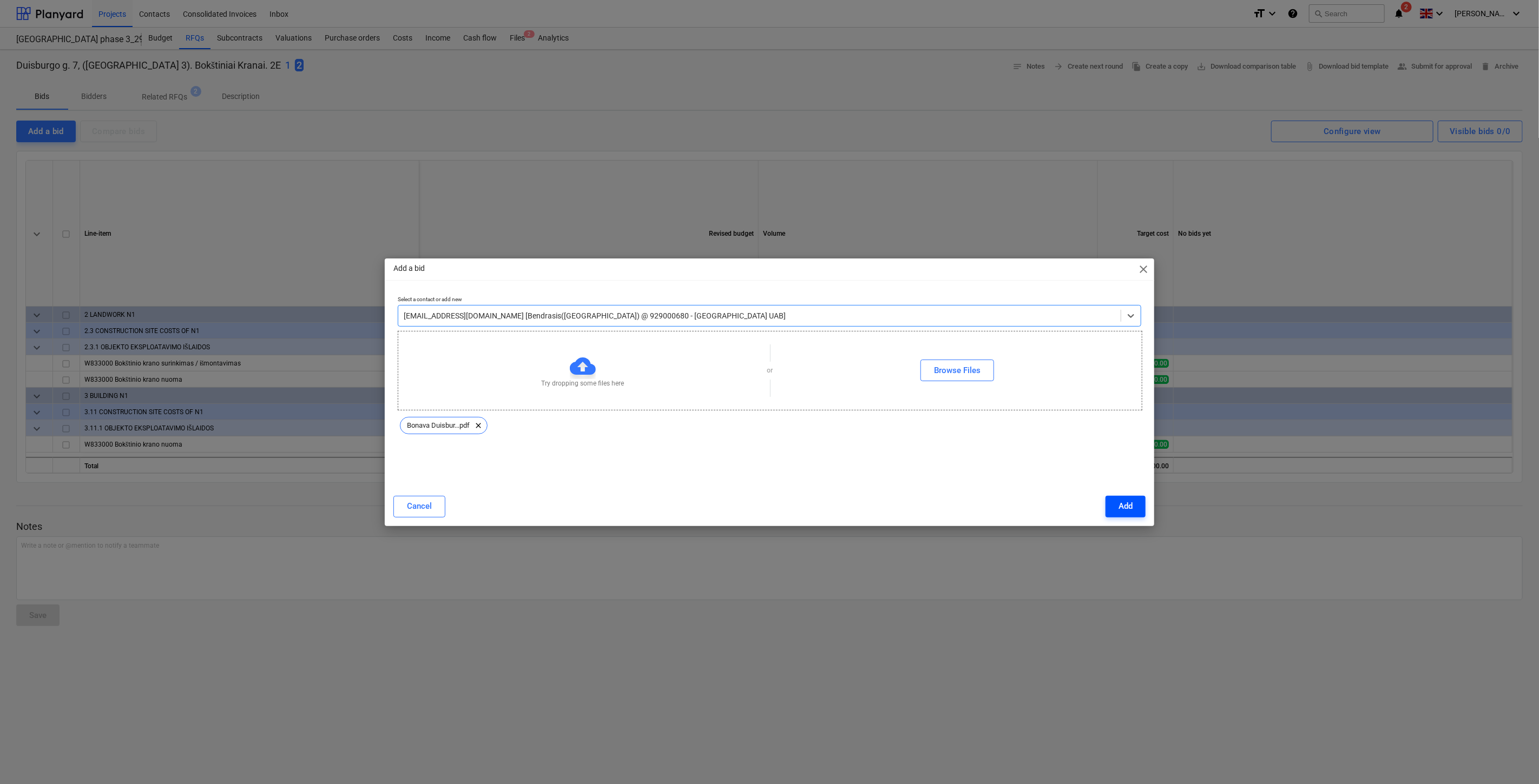
click at [1119, 508] on div "Add" at bounding box center [1126, 506] width 14 height 14
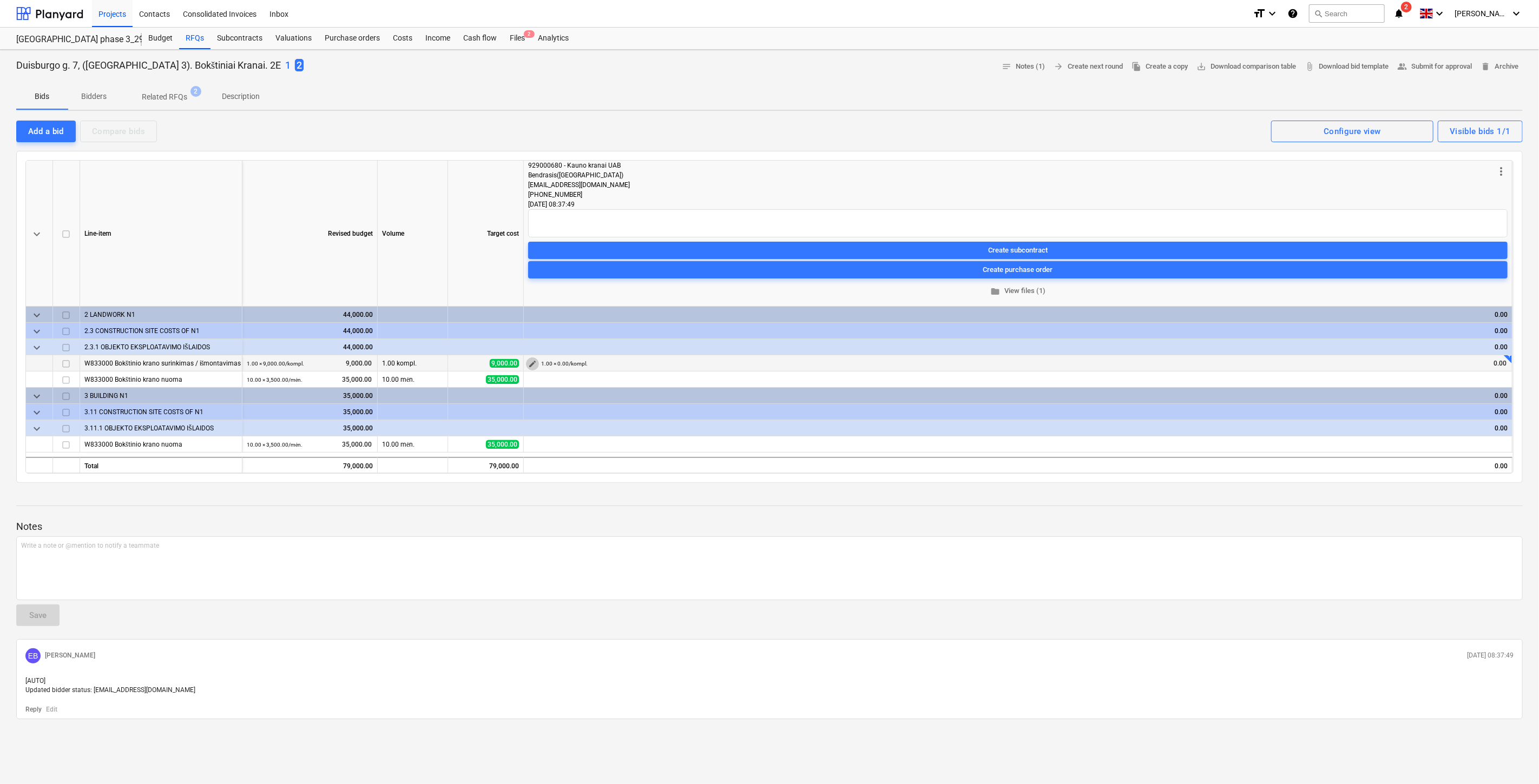
click at [528, 362] on span "edit" at bounding box center [532, 364] width 9 height 9
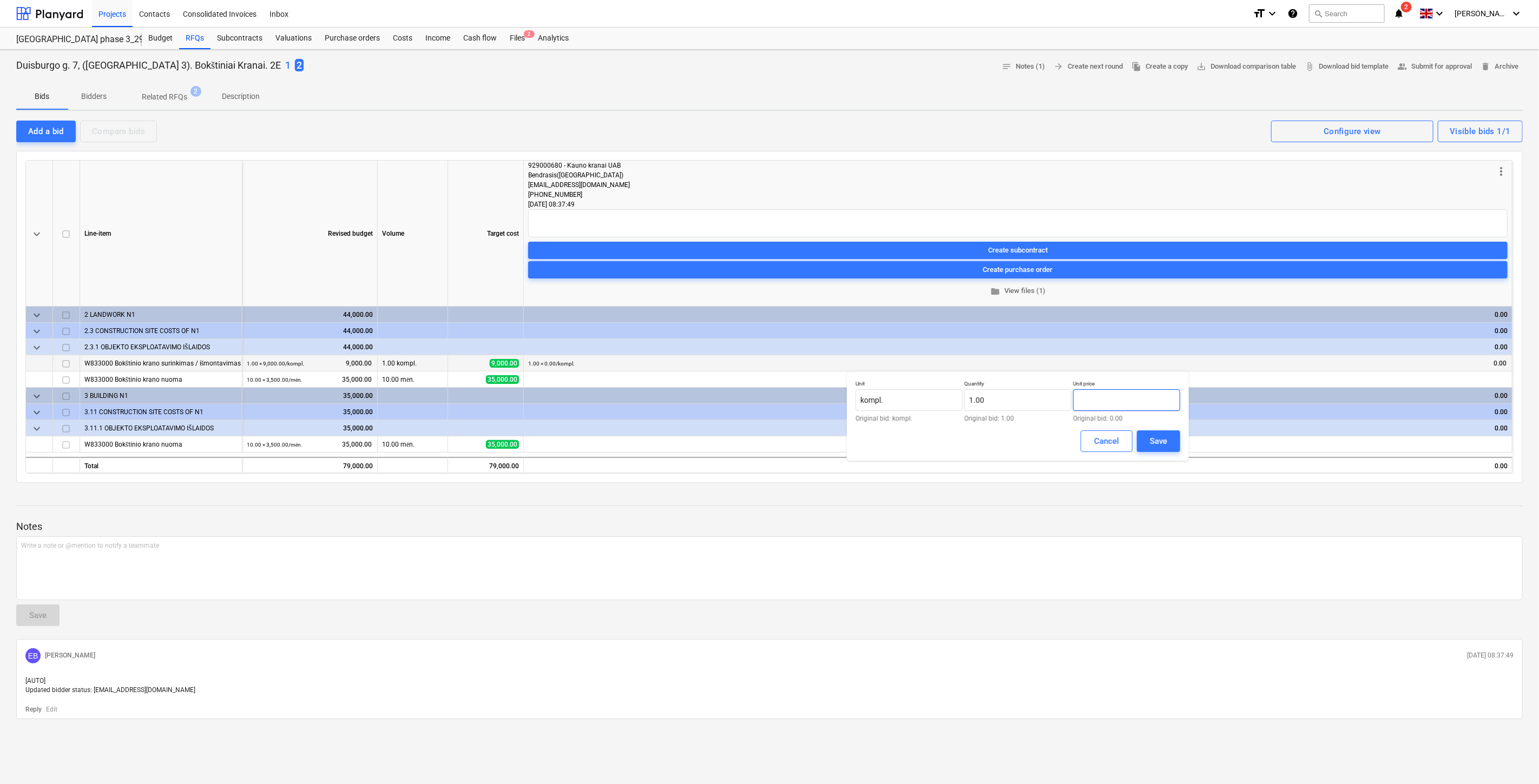
click at [1100, 401] on input "text" at bounding box center [1127, 401] width 108 height 22
type input "8"
type input "1"
type input "0.00"
click at [1019, 409] on input "1" at bounding box center [1018, 401] width 108 height 22
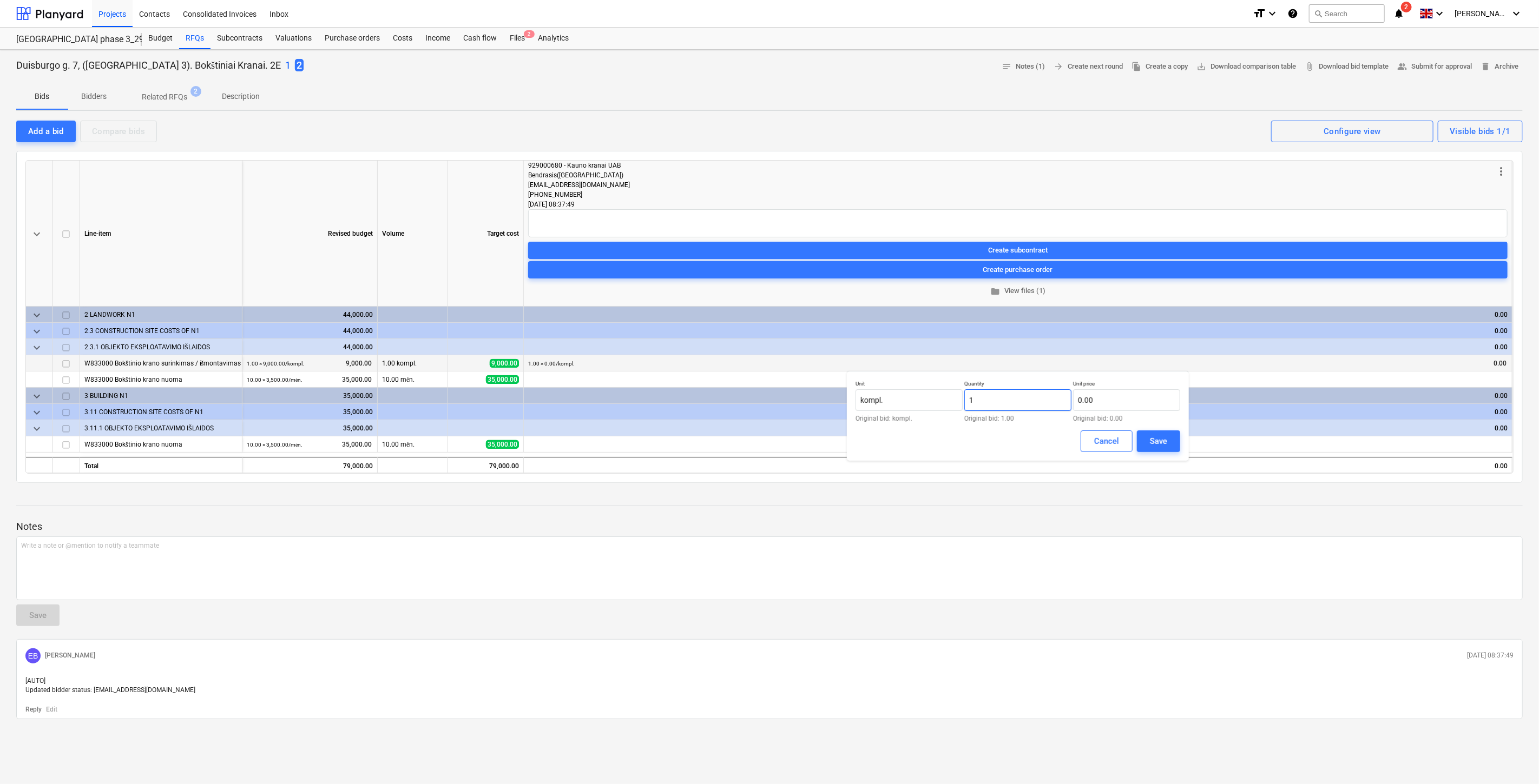
drag, startPoint x: 1004, startPoint y: 404, endPoint x: 967, endPoint y: 404, distance: 37.0
click at [967, 404] on input "1" at bounding box center [1018, 401] width 108 height 22
type input "2.00"
click at [1111, 402] on input "text" at bounding box center [1127, 401] width 108 height 22
type input "0.00"
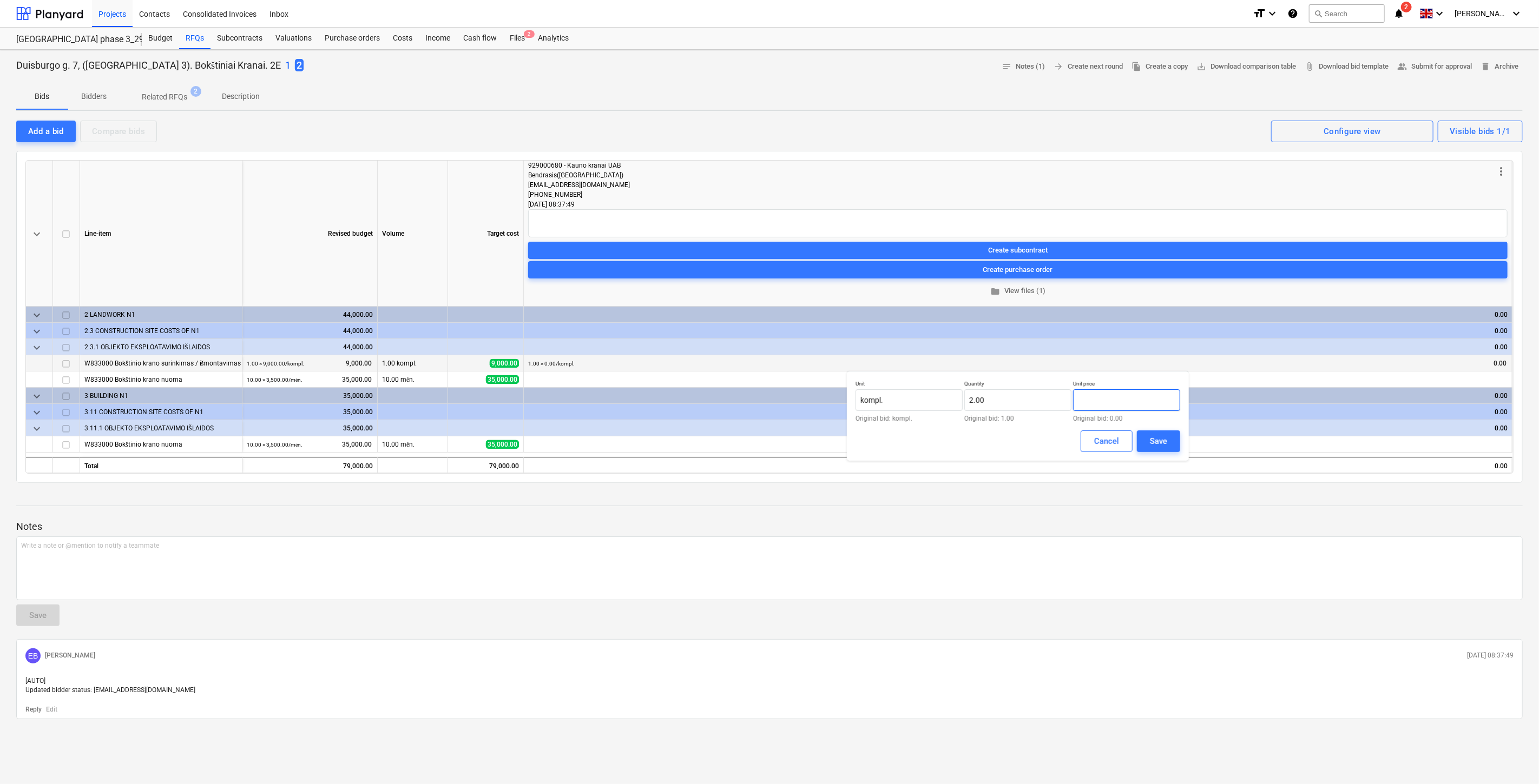
click at [1116, 408] on input "text" at bounding box center [1127, 401] width 108 height 22
type input "4,200.00"
click at [1147, 436] on button "Save" at bounding box center [1158, 441] width 43 height 22
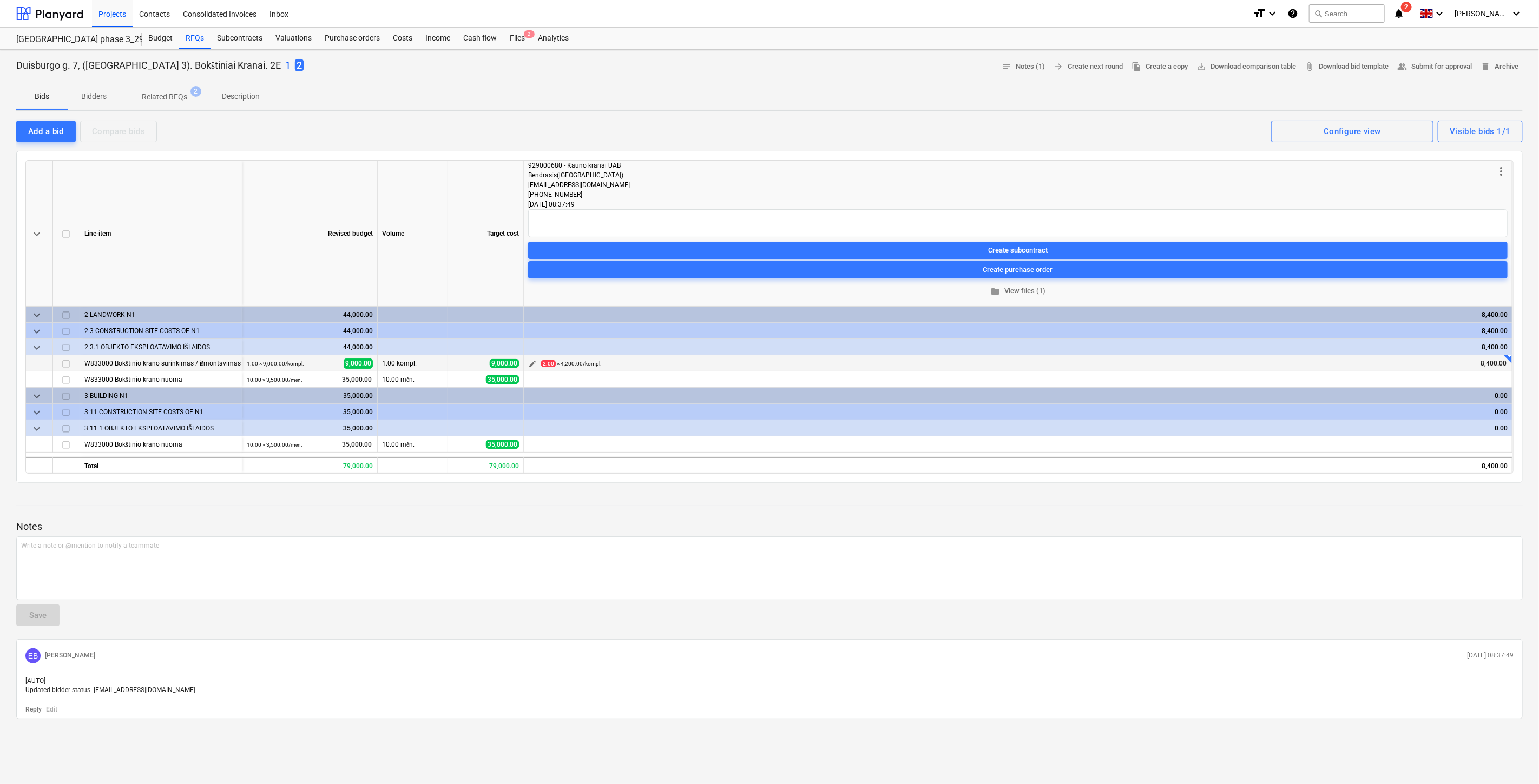
click at [533, 363] on span "edit" at bounding box center [532, 364] width 9 height 9
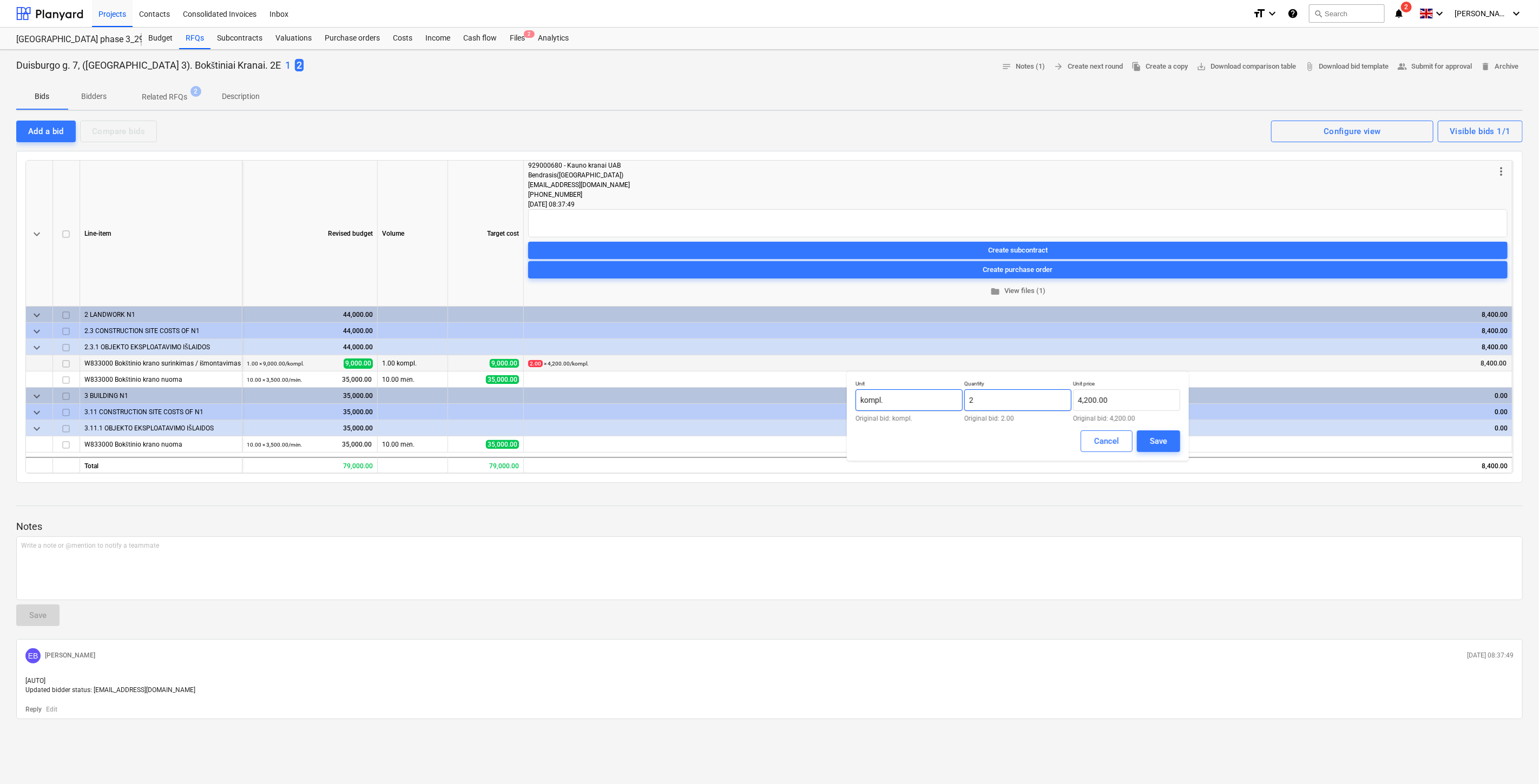
drag, startPoint x: 992, startPoint y: 393, endPoint x: 981, endPoint y: 403, distance: 14.9
click at [962, 401] on div "Unit kompl. Original bid: kompl. Quantity 2 Original bid: 2.00 Unit price 4,200…" at bounding box center [1017, 401] width 324 height 41
type input "1.00"
click at [1102, 403] on input "4200" at bounding box center [1127, 401] width 108 height 22
drag, startPoint x: 1117, startPoint y: 398, endPoint x: 1051, endPoint y: 402, distance: 66.1
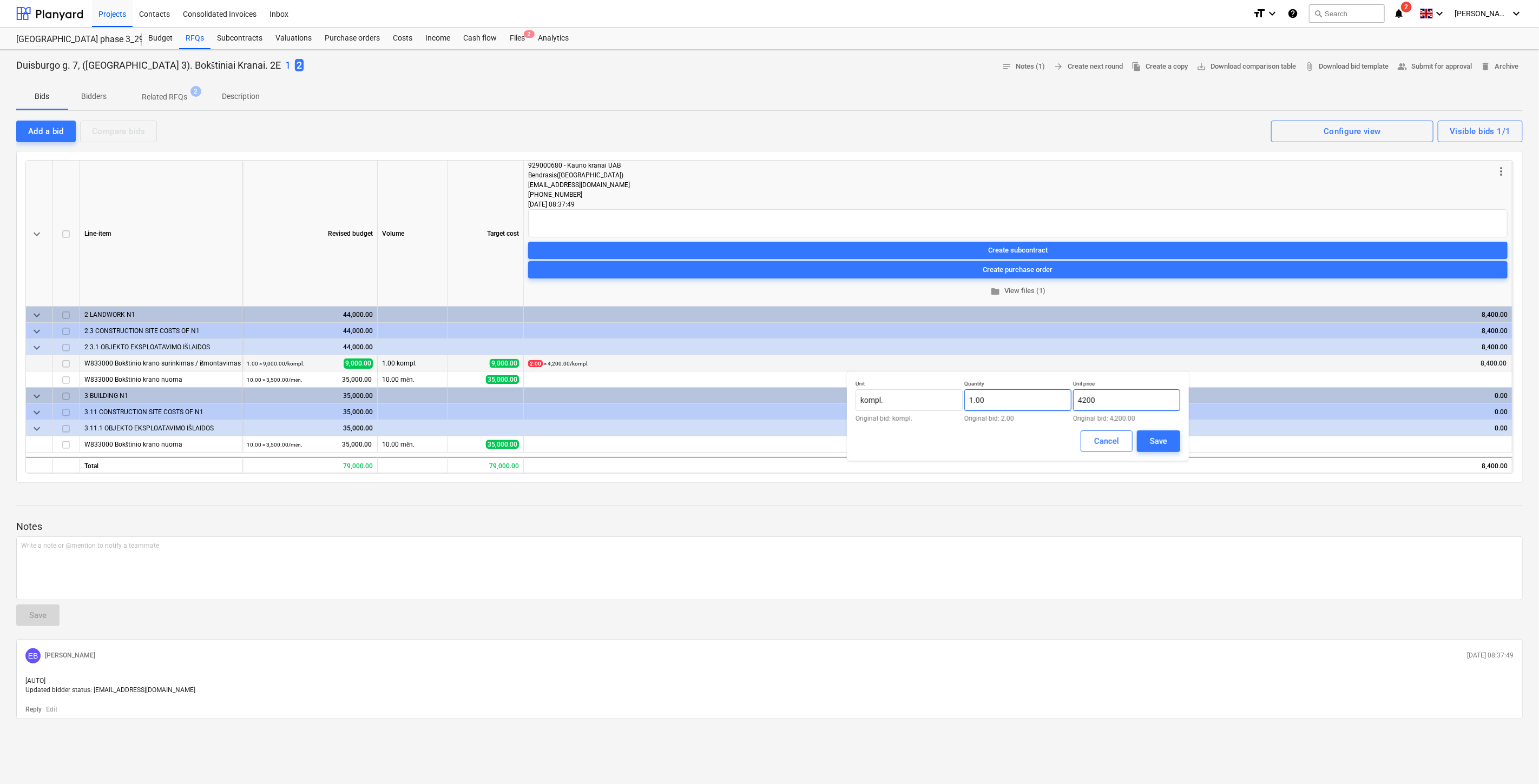
click at [1051, 402] on div "Unit kompl. Original bid: kompl. Quantity 1.00 Original bid: 2.00 Unit price 42…" at bounding box center [1017, 401] width 324 height 41
type input "9"
type input "8,400.00"
click at [1154, 443] on div "Save" at bounding box center [1158, 442] width 17 height 14
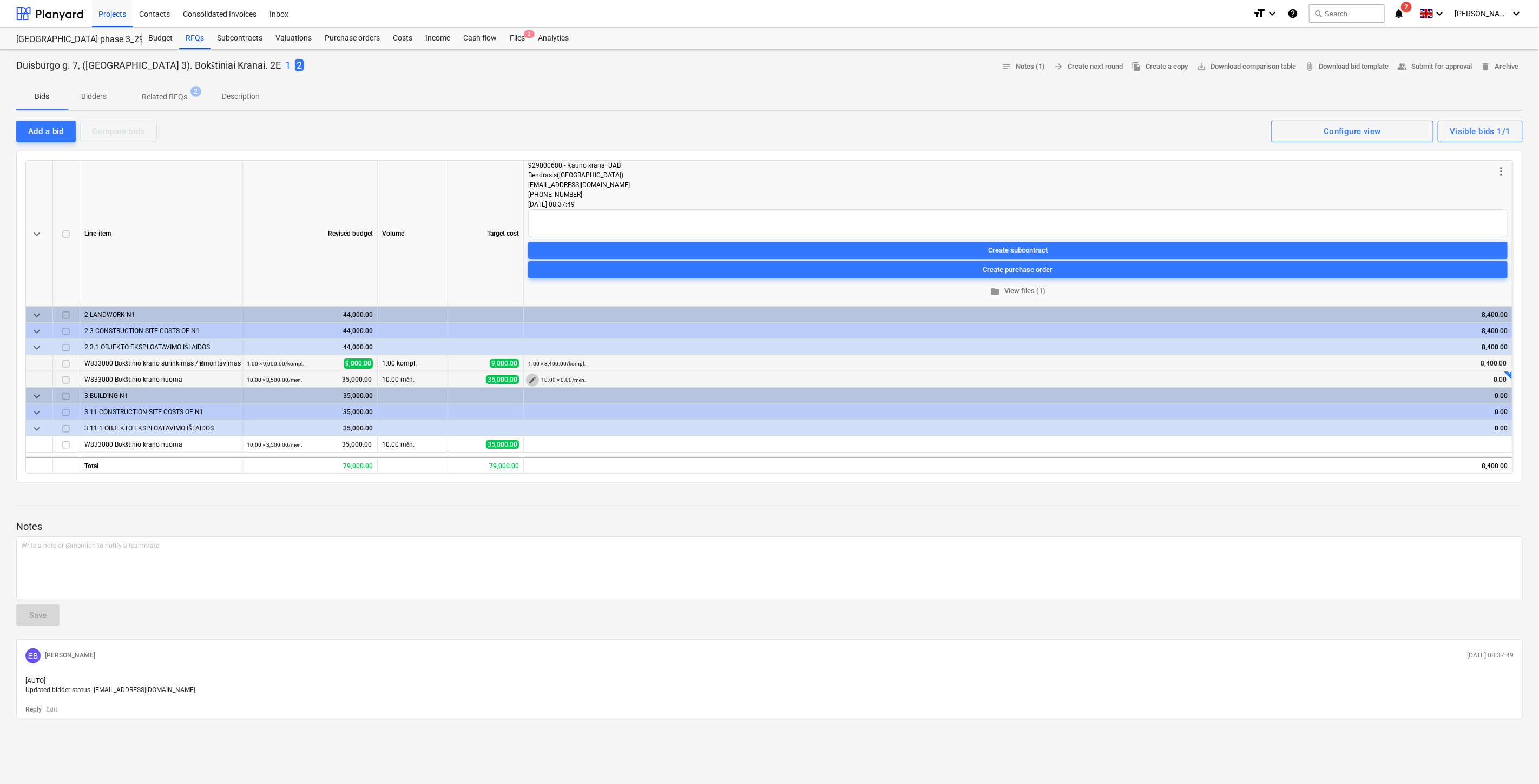
click at [534, 382] on span "edit" at bounding box center [532, 381] width 9 height 9
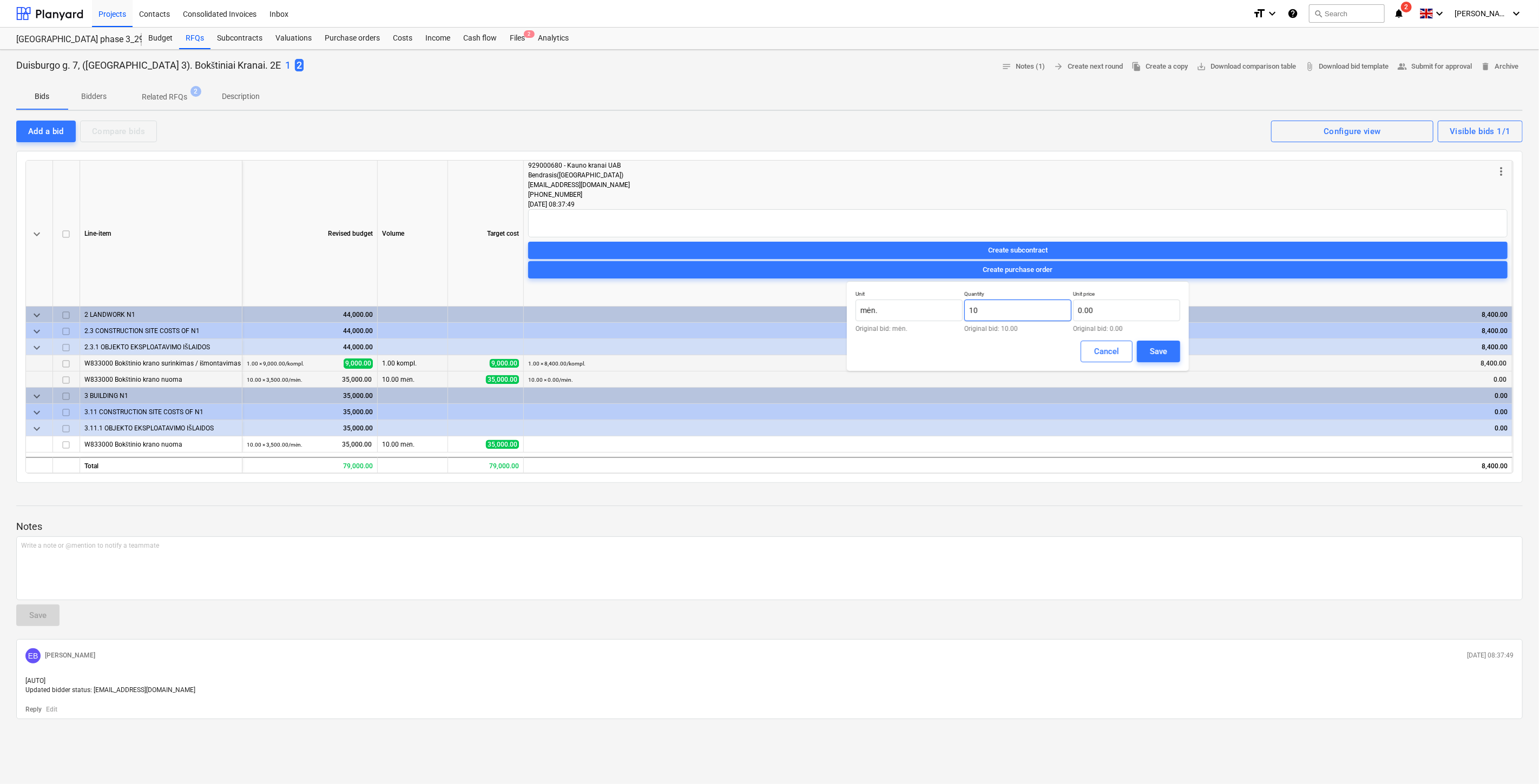
click at [1032, 306] on input "10" at bounding box center [1018, 310] width 108 height 22
type input "10.00"
drag, startPoint x: 1085, startPoint y: 349, endPoint x: 604, endPoint y: 395, distance: 483.2
click at [1084, 349] on button "Cancel" at bounding box center [1106, 351] width 52 height 22
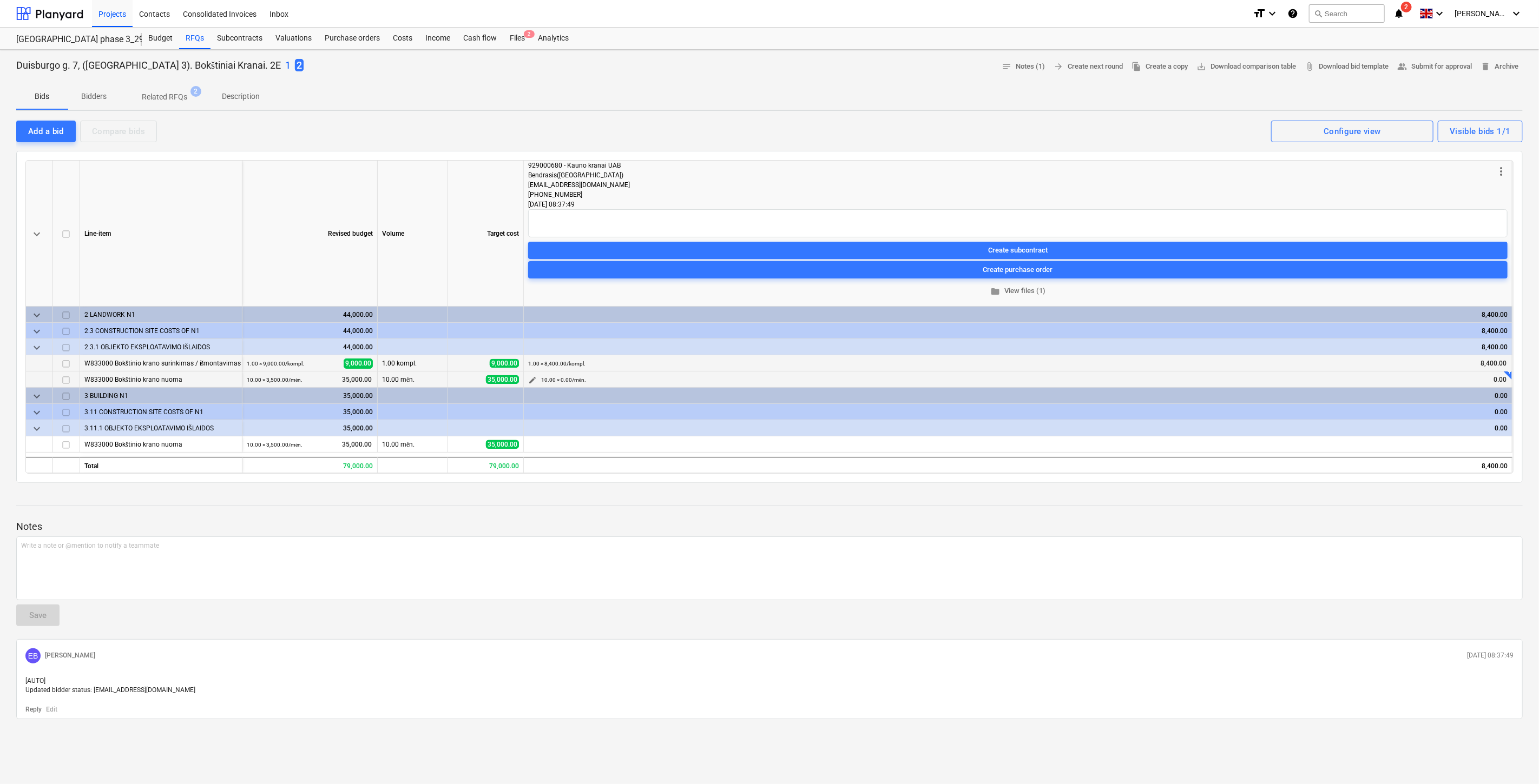
click at [534, 379] on span "edit" at bounding box center [532, 381] width 9 height 9
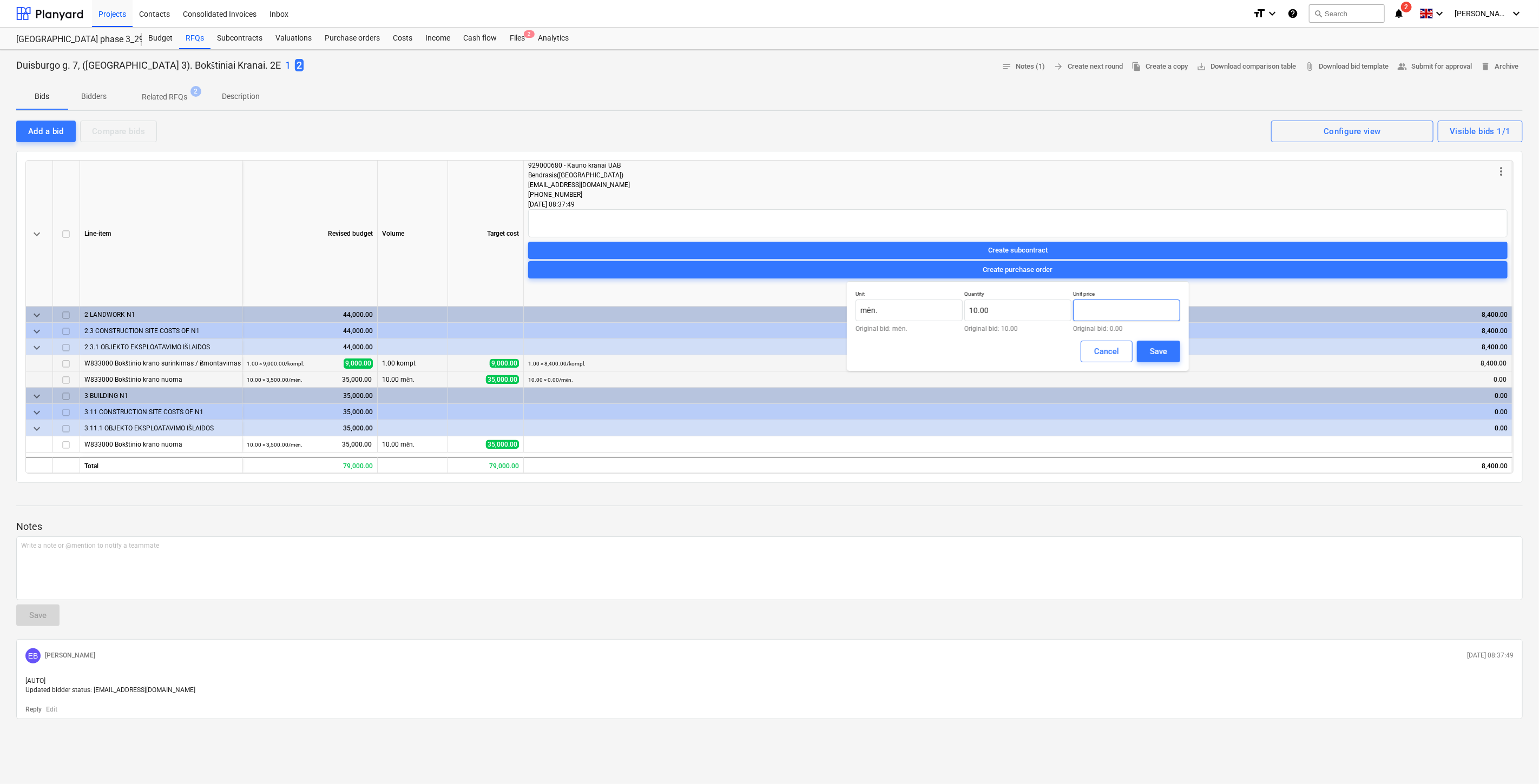
click at [1117, 311] on input "text" at bounding box center [1127, 310] width 108 height 22
type input "35,000.00"
click at [1154, 355] on div "Save" at bounding box center [1158, 351] width 17 height 14
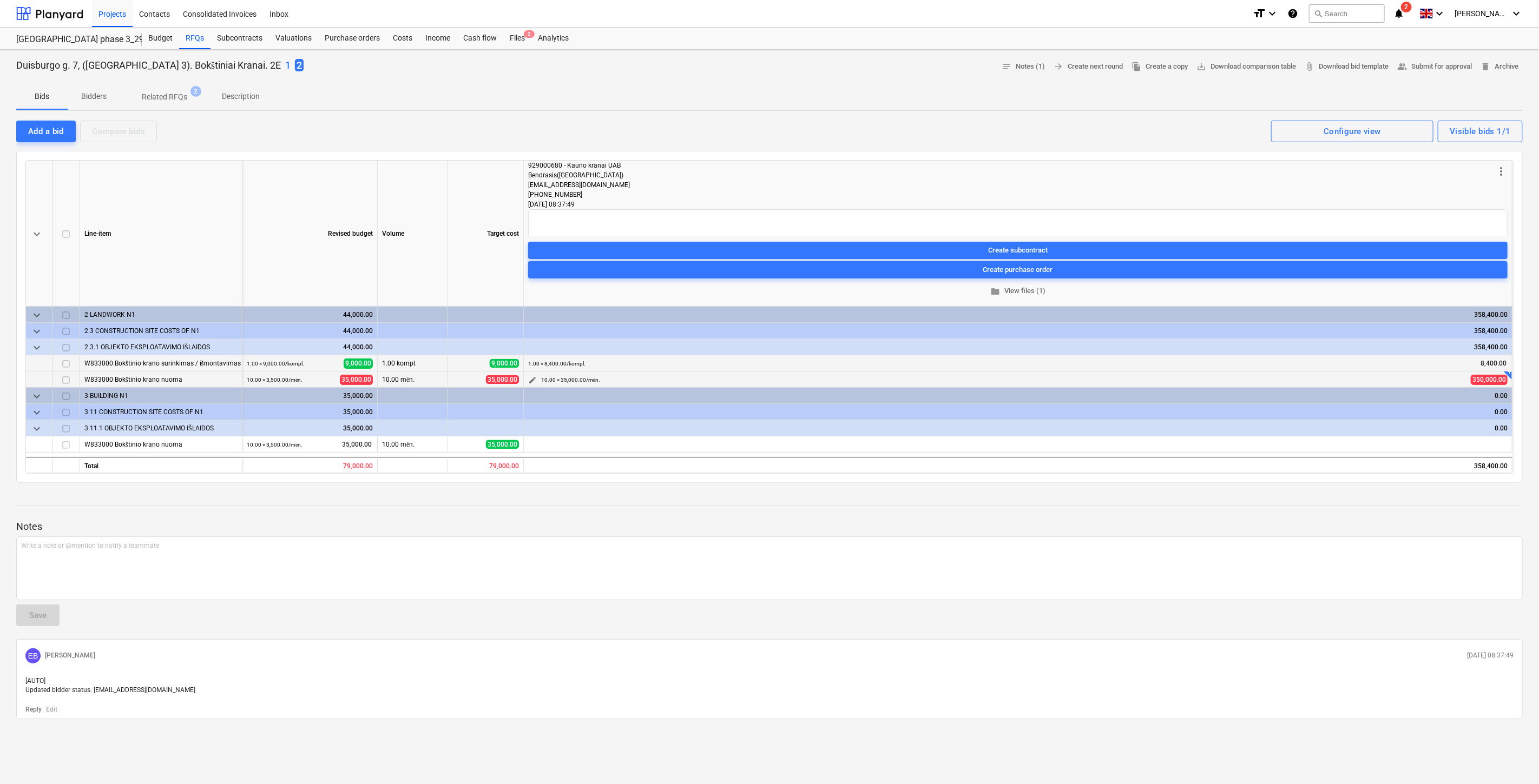
click at [533, 382] on span "edit" at bounding box center [532, 381] width 9 height 9
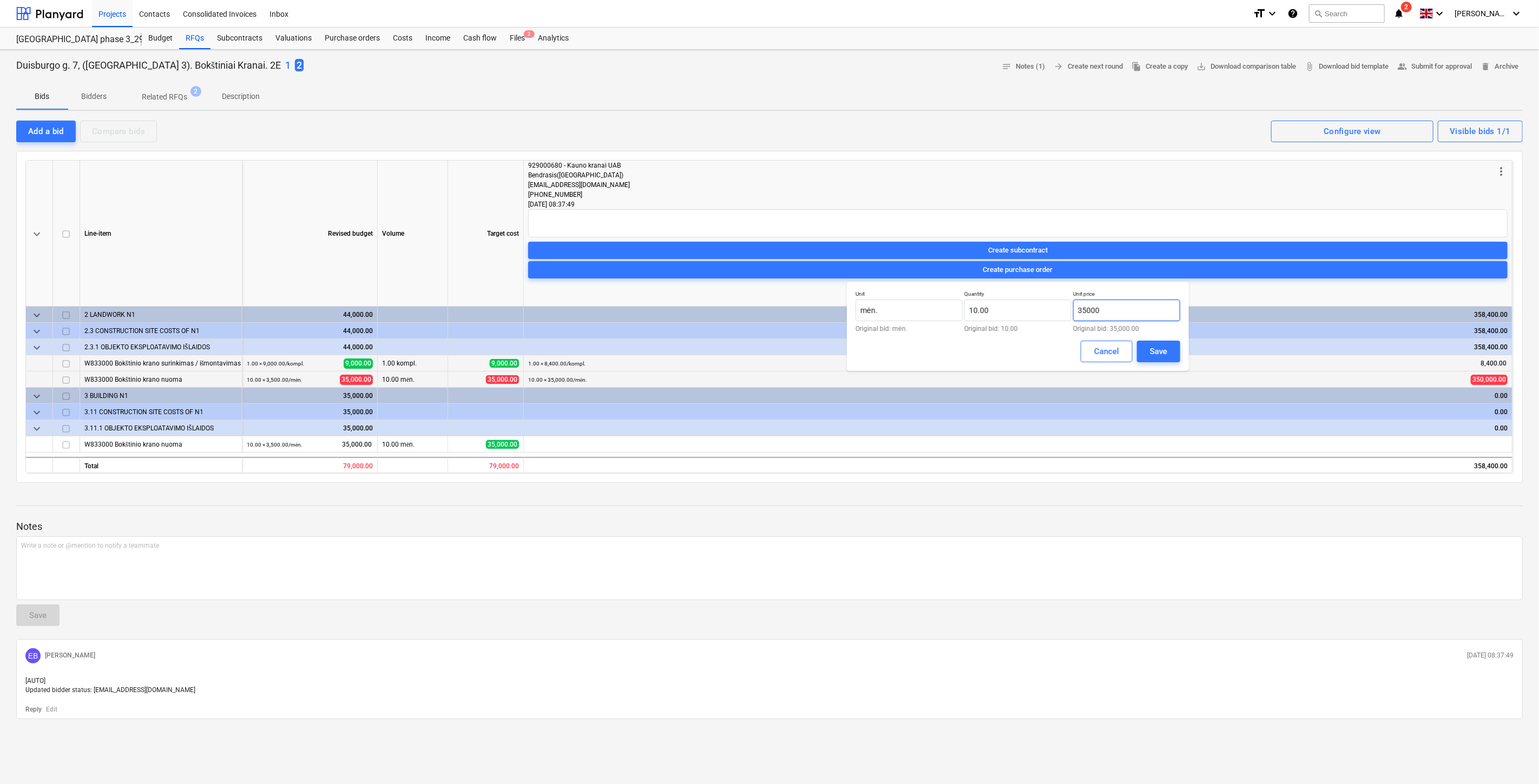
click at [1124, 309] on input "35000" at bounding box center [1127, 310] width 108 height 22
type input "3"
type input "10"
type input "0.00"
click at [994, 310] on input "10" at bounding box center [1018, 310] width 108 height 22
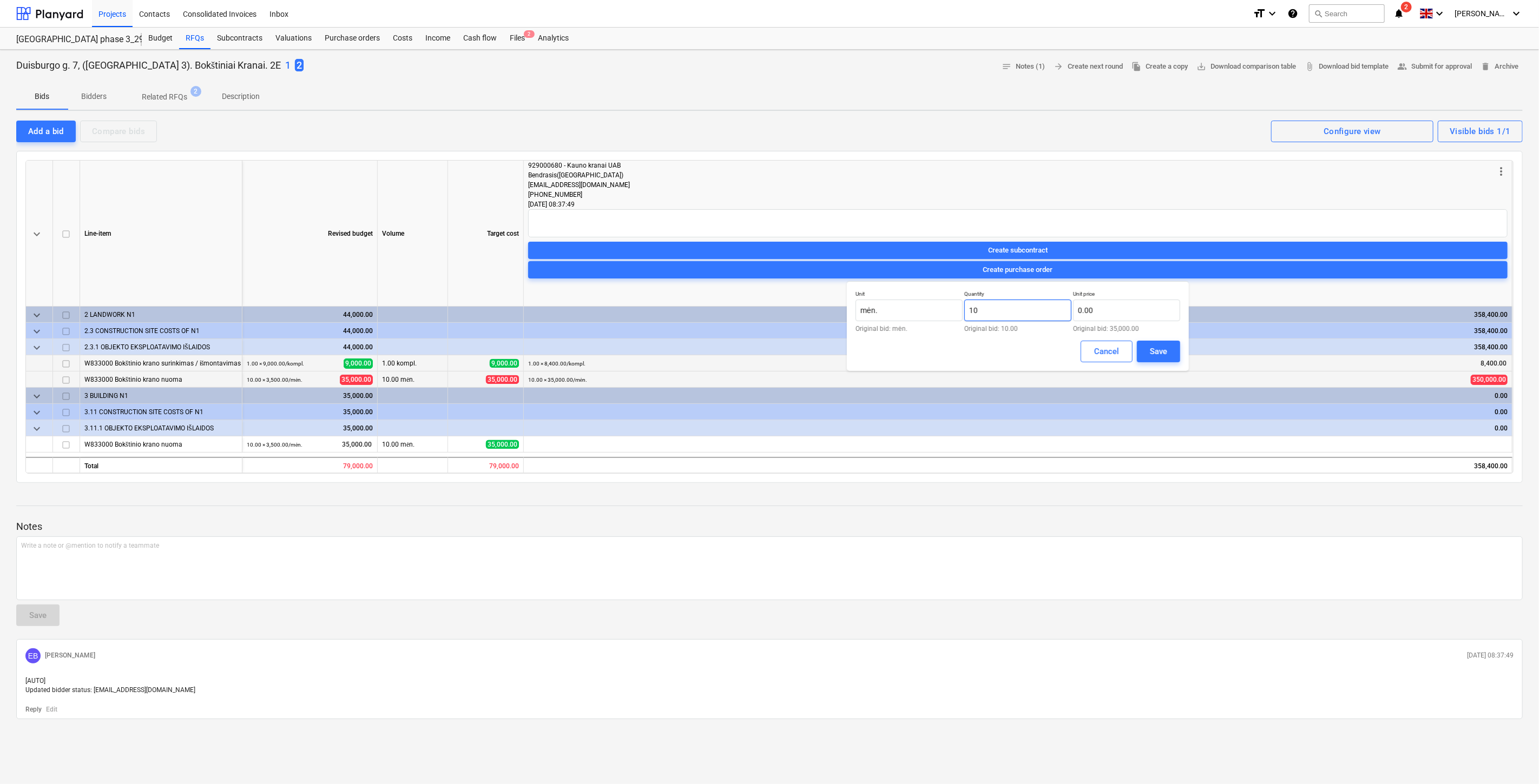
click at [967, 310] on input "10" at bounding box center [1018, 310] width 108 height 22
type input "0.00"
type input "8.00"
click at [1098, 316] on input "text" at bounding box center [1127, 310] width 108 height 22
type input "7,392.00"
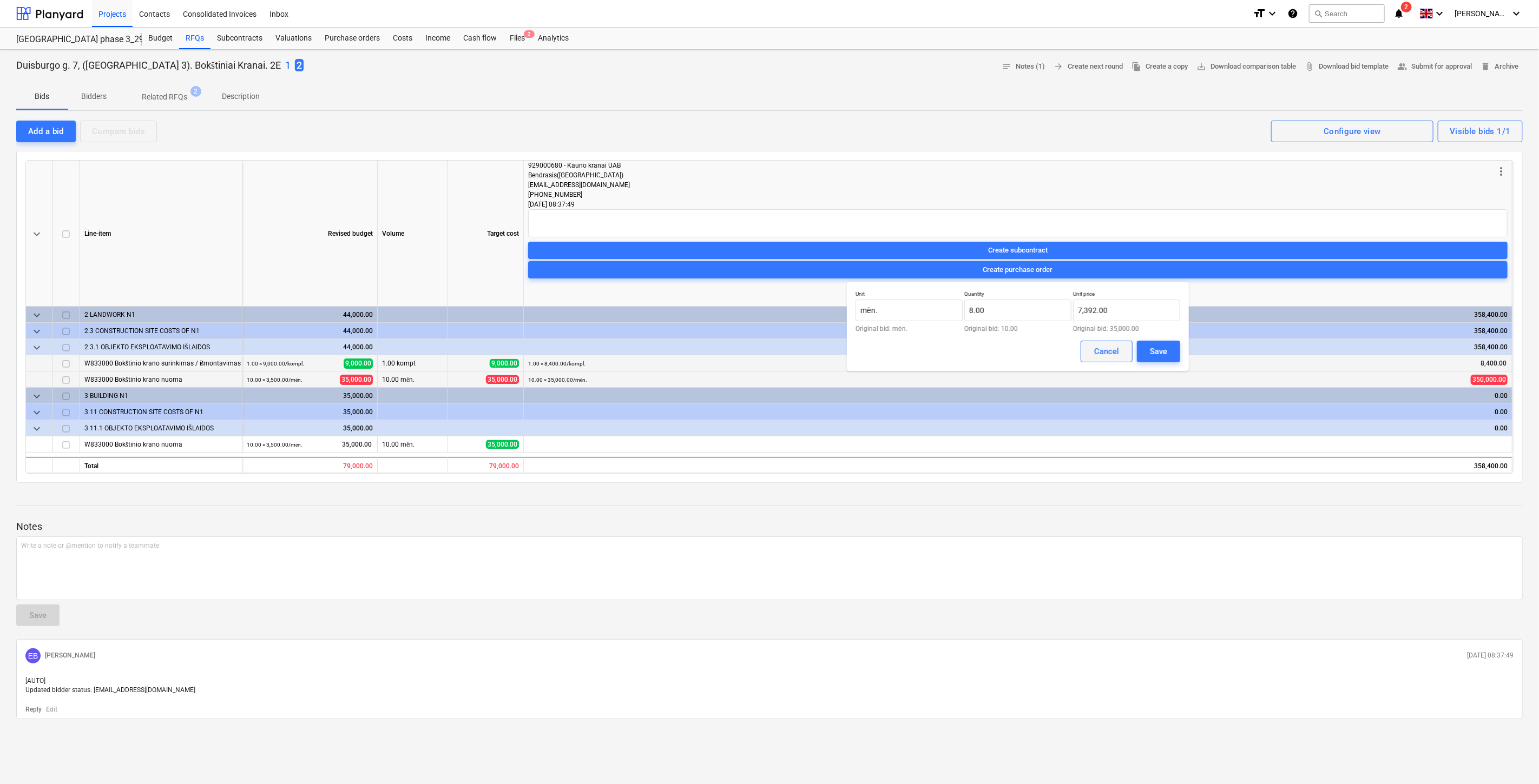
click at [1117, 347] on div "Cancel" at bounding box center [1106, 351] width 25 height 14
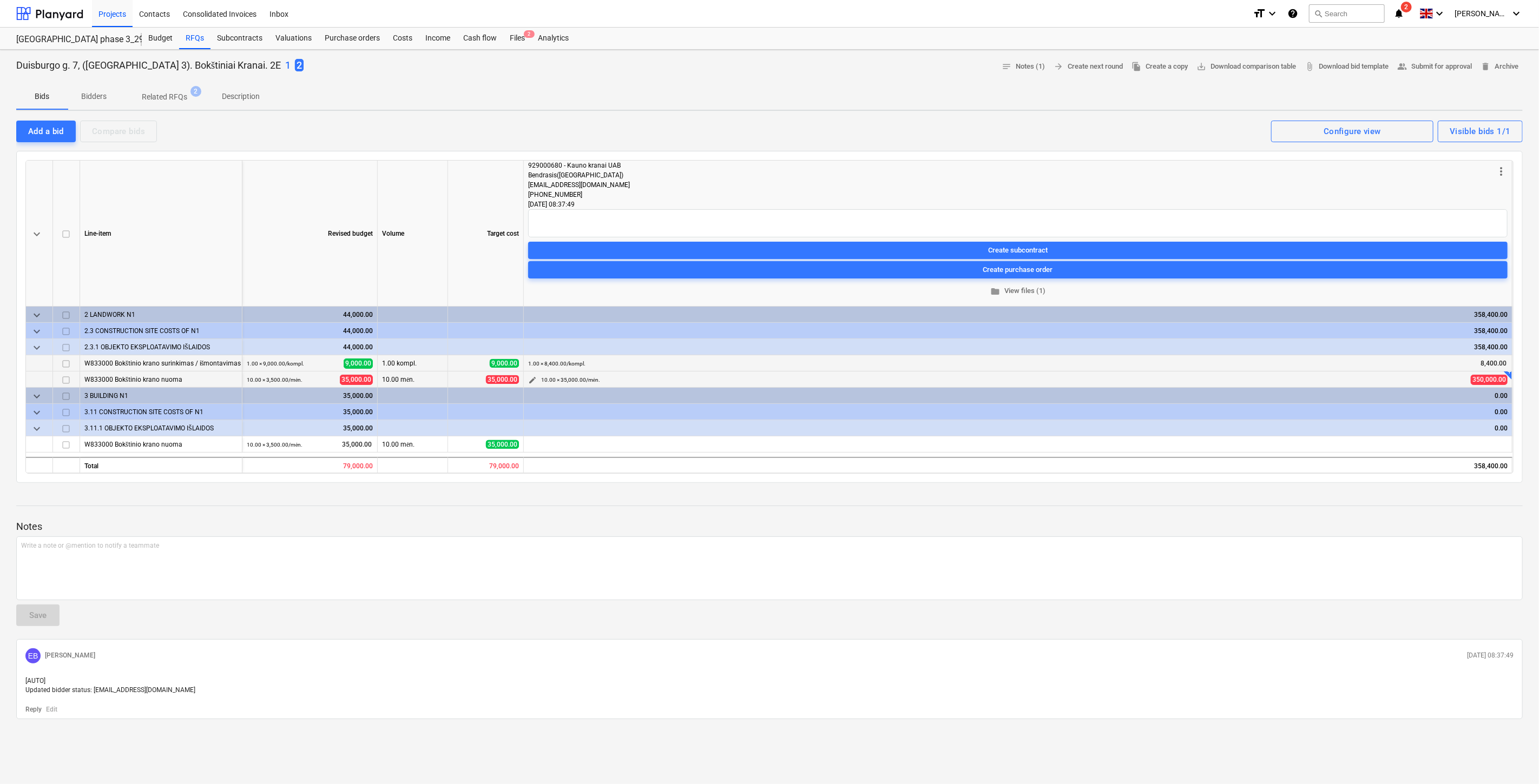
click at [532, 381] on span "edit" at bounding box center [532, 381] width 9 height 9
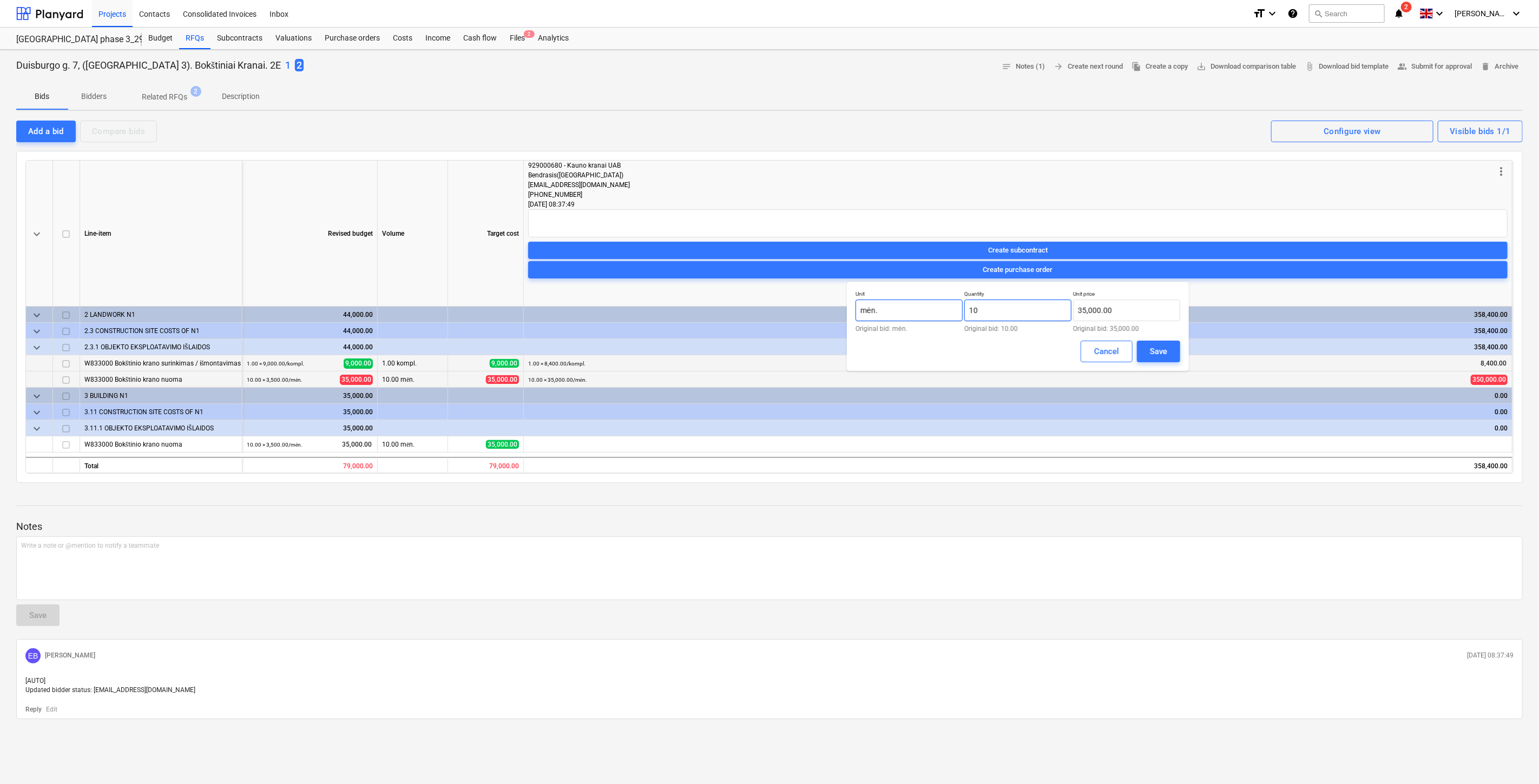
drag, startPoint x: 1011, startPoint y: 316, endPoint x: 960, endPoint y: 316, distance: 51.0
click at [960, 316] on div "Unit mėn. Original bid: mėn. Quantity 10 Original bid: 10.00 Unit price 35,000.…" at bounding box center [1017, 311] width 324 height 41
type input "8.00"
click at [1132, 310] on input "35000" at bounding box center [1127, 310] width 108 height 22
type input "35,000.00"
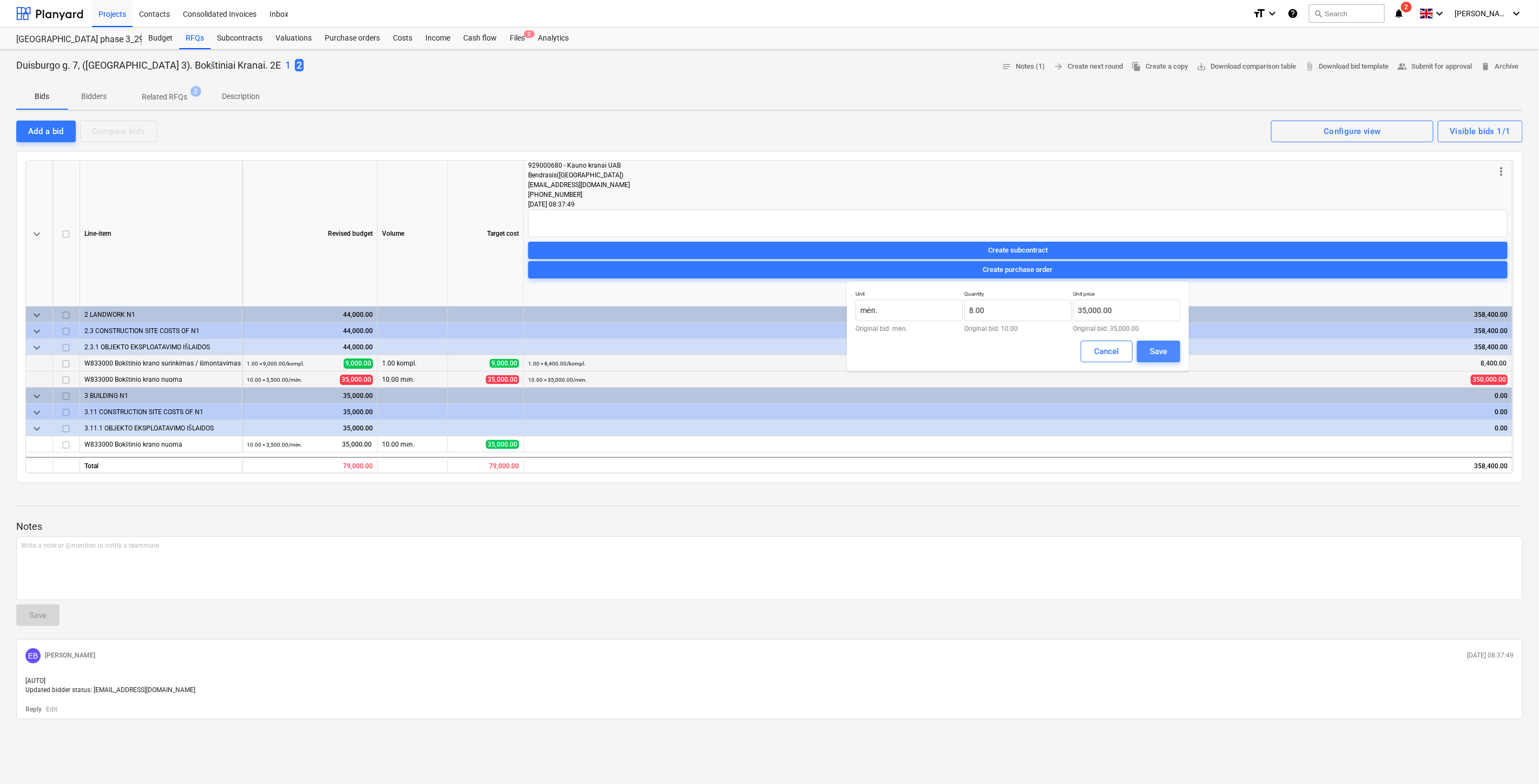
click at [1153, 346] on div "Save" at bounding box center [1158, 351] width 17 height 14
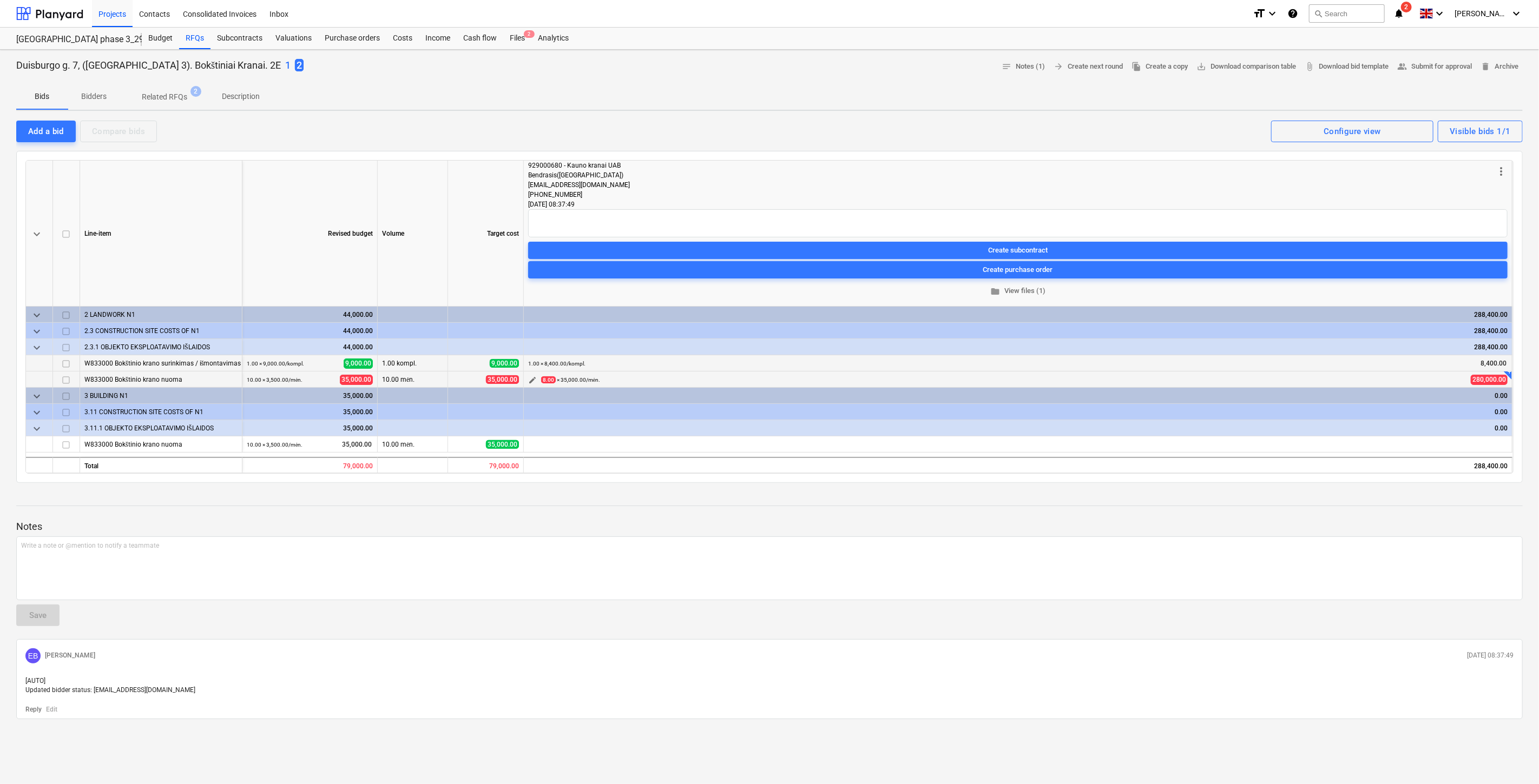
click at [531, 383] on span "edit" at bounding box center [532, 381] width 9 height 9
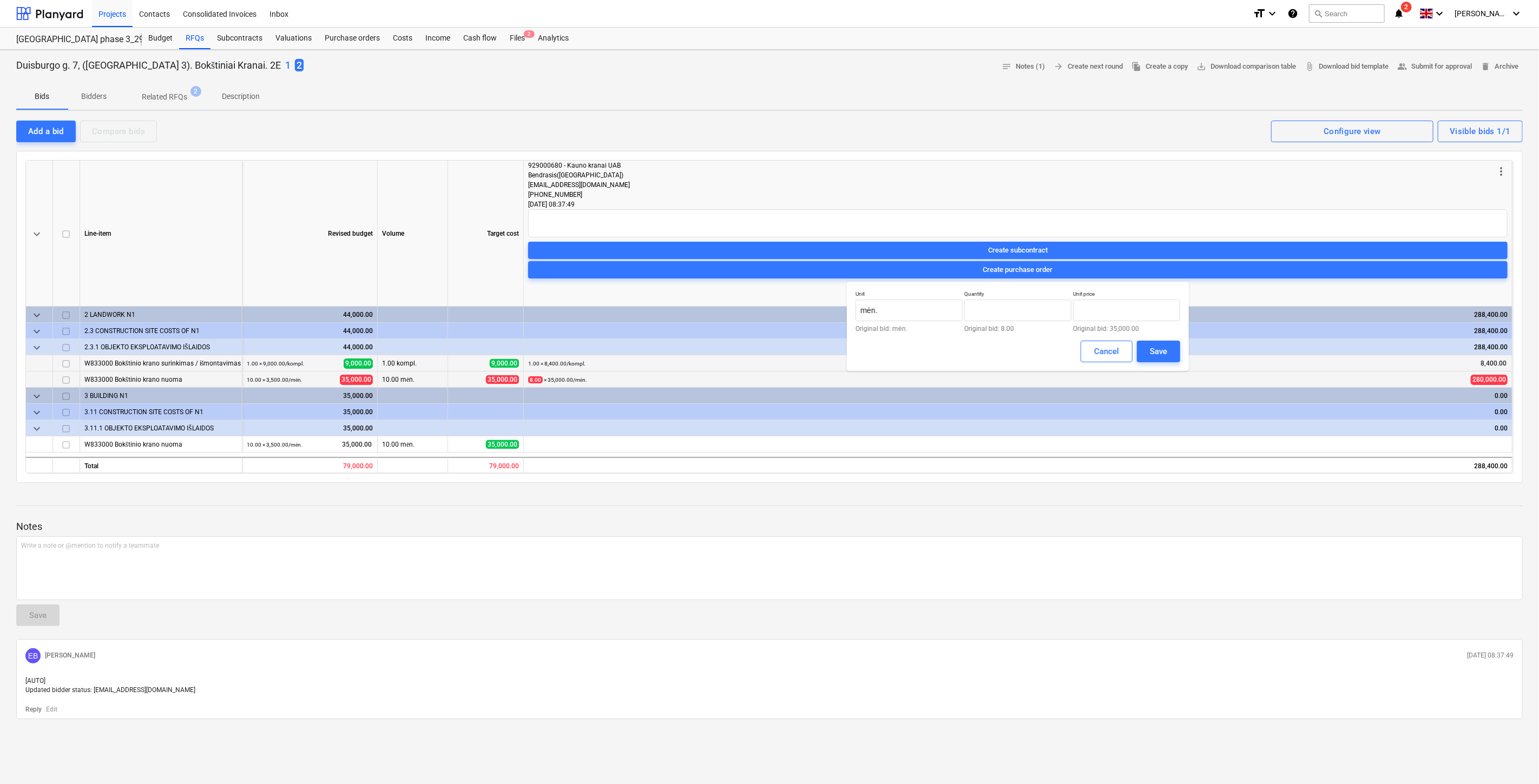
type input "8.00"
type input "35000"
drag, startPoint x: 1142, startPoint y: 305, endPoint x: 1066, endPoint y: 315, distance: 76.7
click at [1066, 315] on div "Unit mėn. Original bid: mėn. Quantity 8.00 Original bid: 8.00 Unit price 35000 …" at bounding box center [1017, 311] width 324 height 41
type input "0.00"
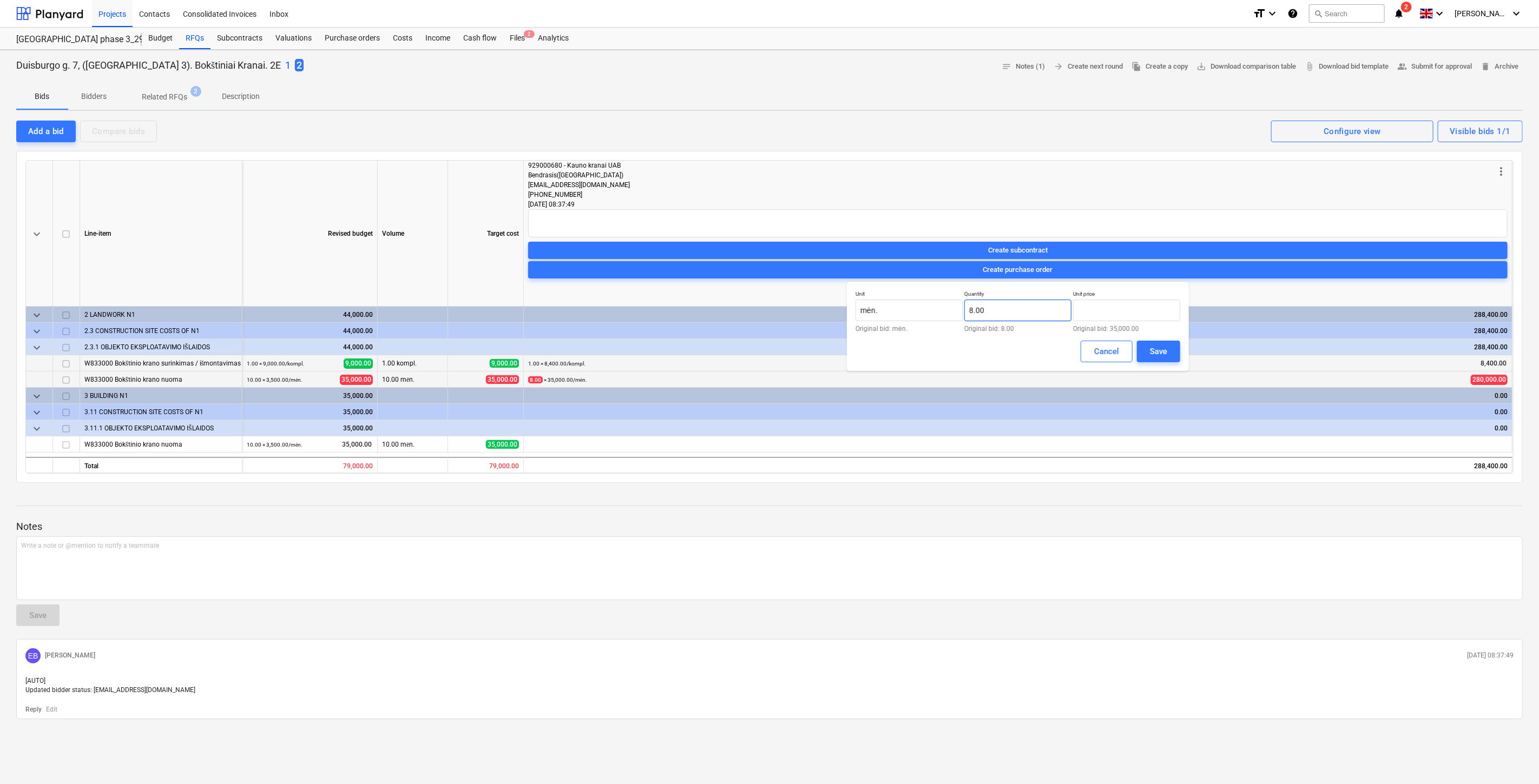
type input "8"
type input "0.00"
click at [967, 310] on input "8" at bounding box center [1018, 310] width 108 height 22
type input "4.00"
click at [1162, 310] on input "text" at bounding box center [1127, 310] width 108 height 22
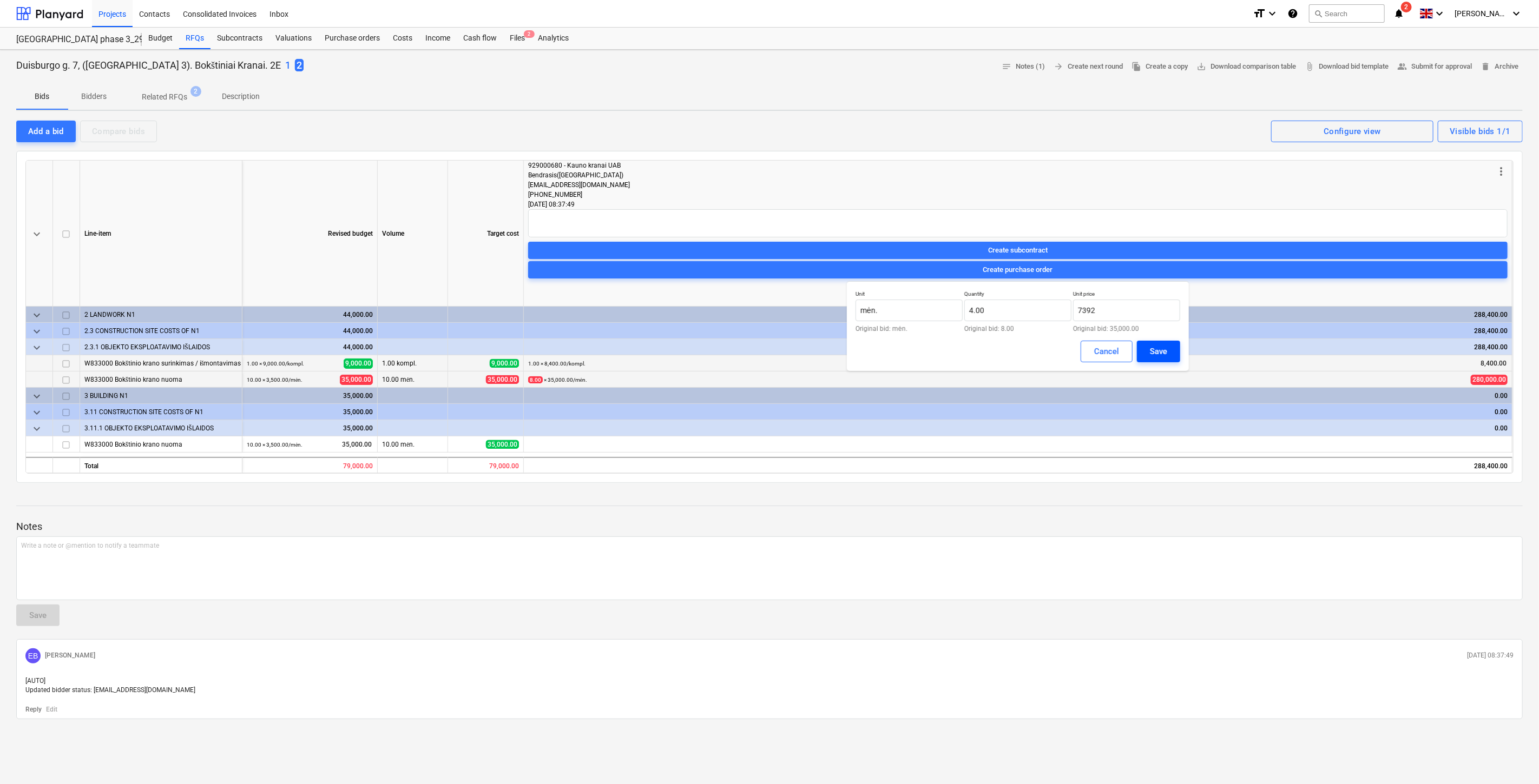
type input "7,392.00"
click at [1168, 358] on button "Save" at bounding box center [1158, 351] width 43 height 22
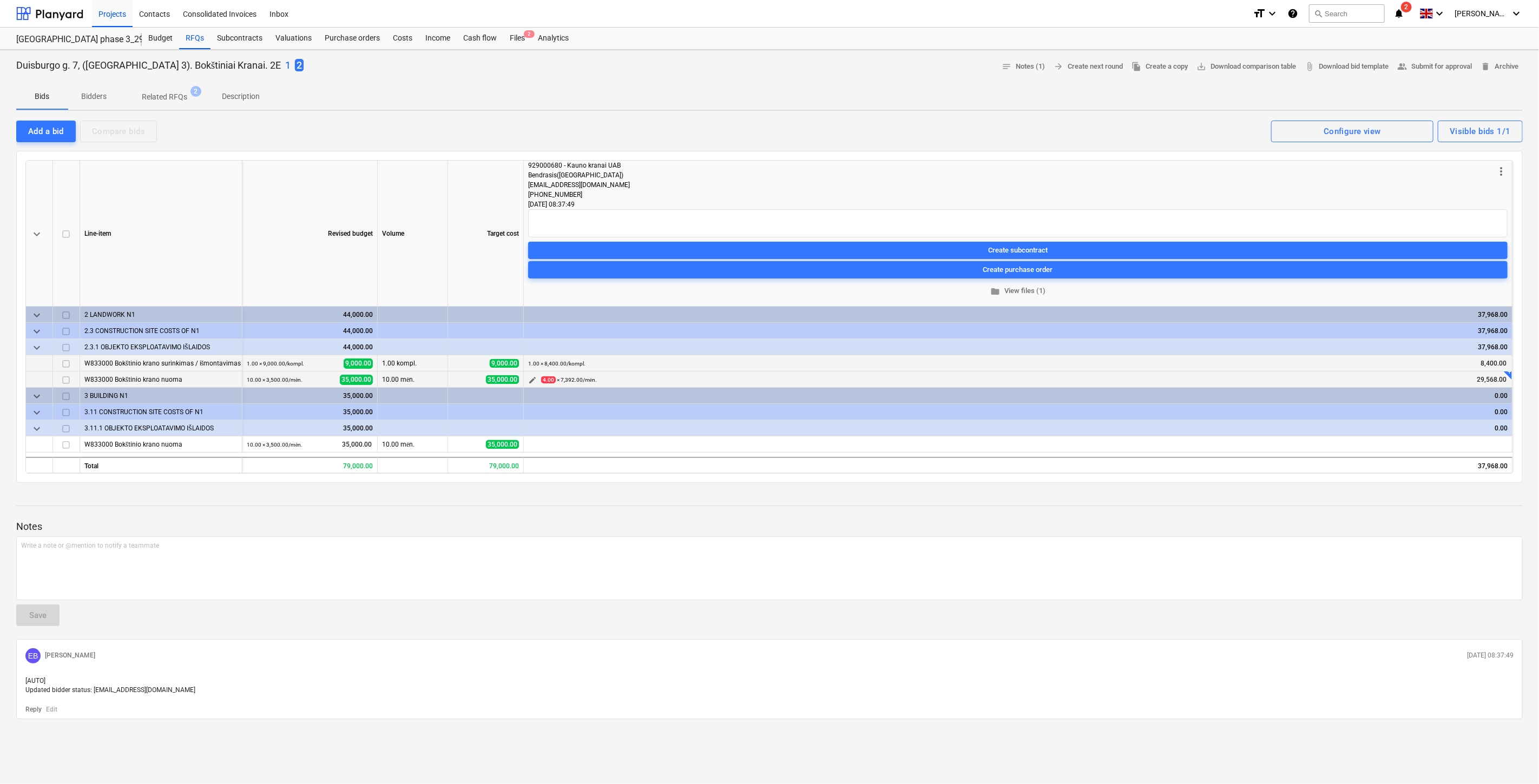
click at [532, 381] on span "edit" at bounding box center [532, 381] width 9 height 9
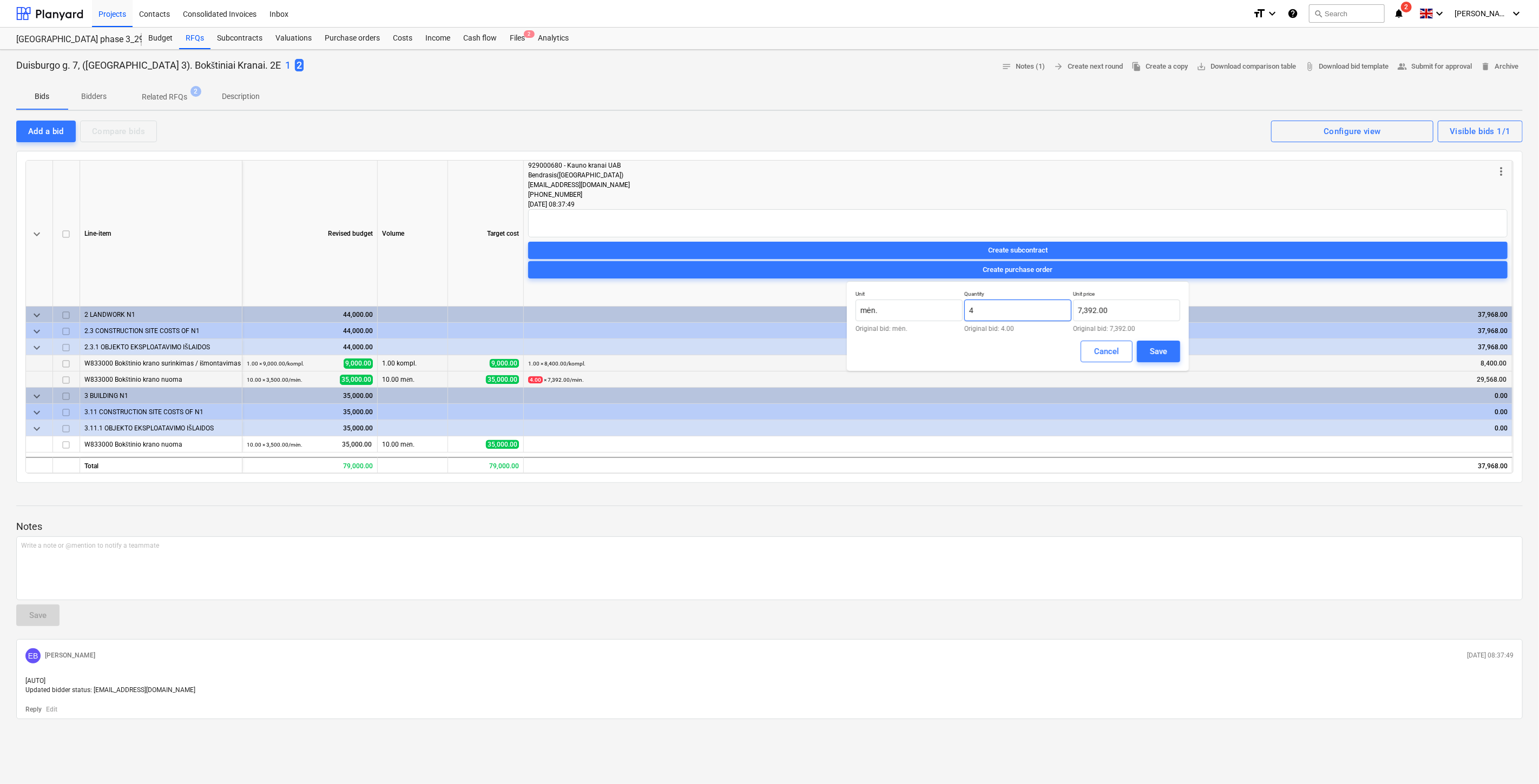
click at [1024, 314] on input "4" at bounding box center [1018, 310] width 108 height 22
drag, startPoint x: 956, startPoint y: 318, endPoint x: 969, endPoint y: 316, distance: 13.2
click at [959, 317] on input "mėn." at bounding box center [909, 310] width 108 height 22
click at [988, 315] on input "4" at bounding box center [1018, 310] width 108 height 22
drag, startPoint x: 989, startPoint y: 314, endPoint x: 964, endPoint y: 314, distance: 25.0
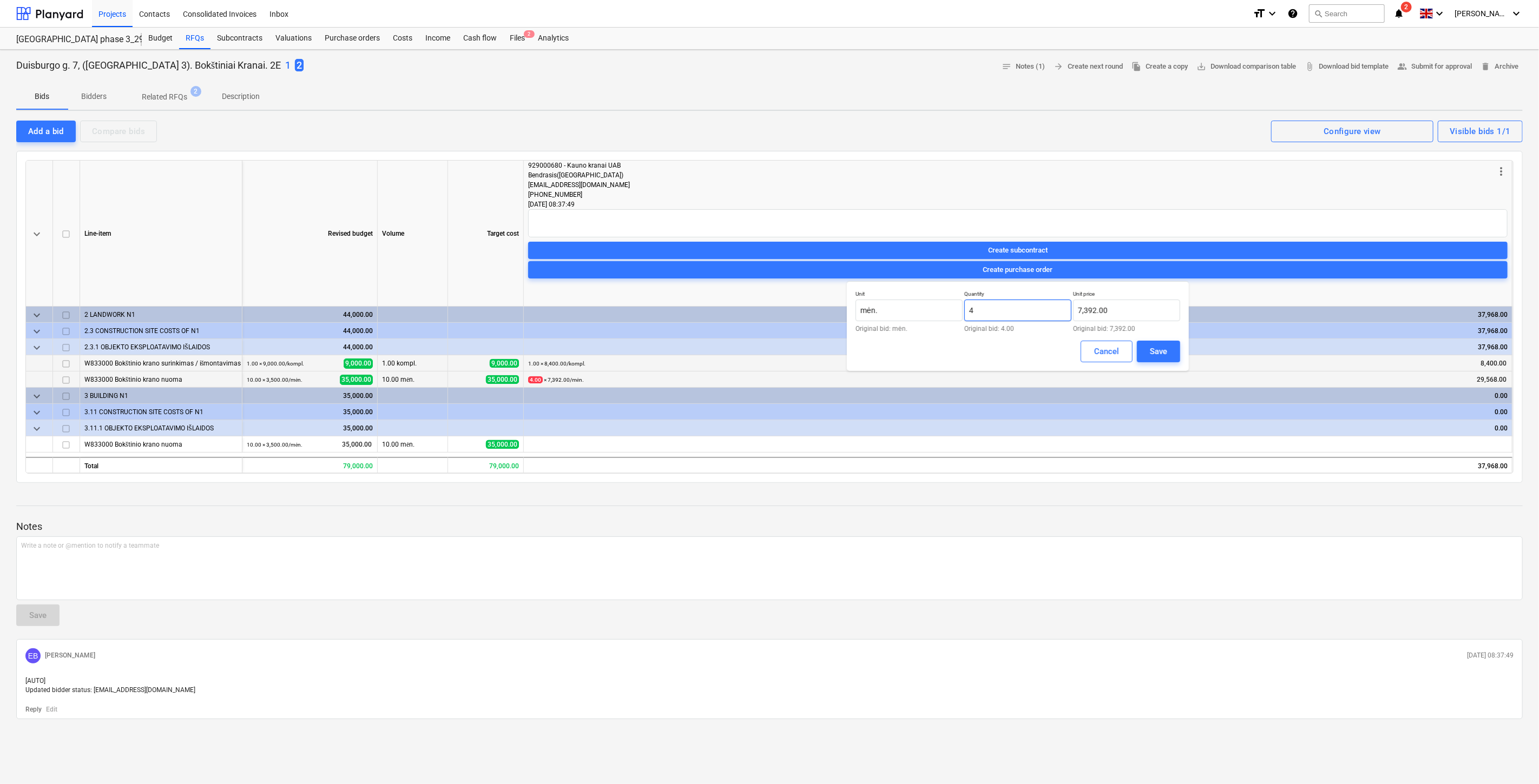
click at [964, 314] on input "4" at bounding box center [1018, 310] width 108 height 22
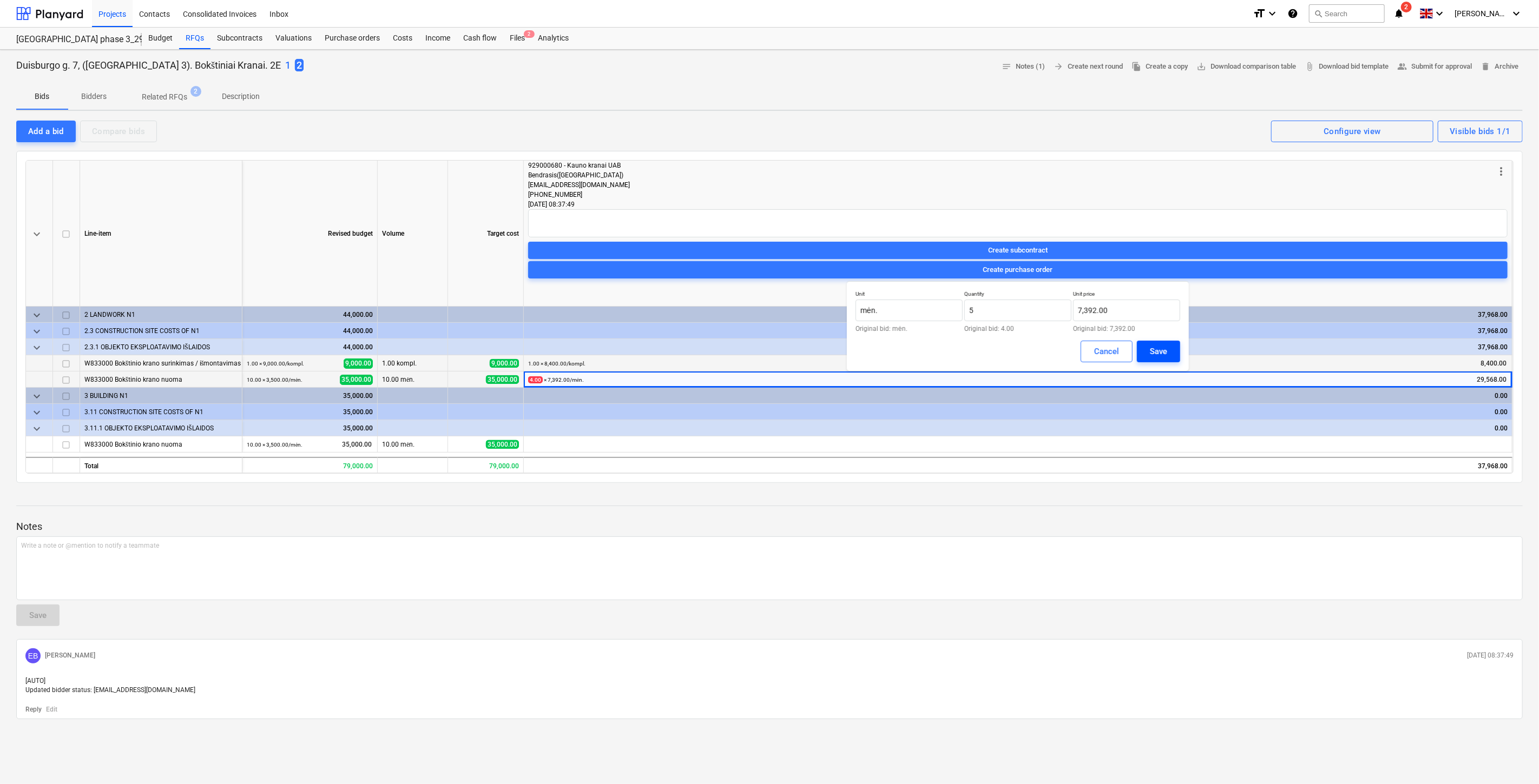
type input "5.00"
click at [1138, 349] on button "Save" at bounding box center [1158, 351] width 43 height 22
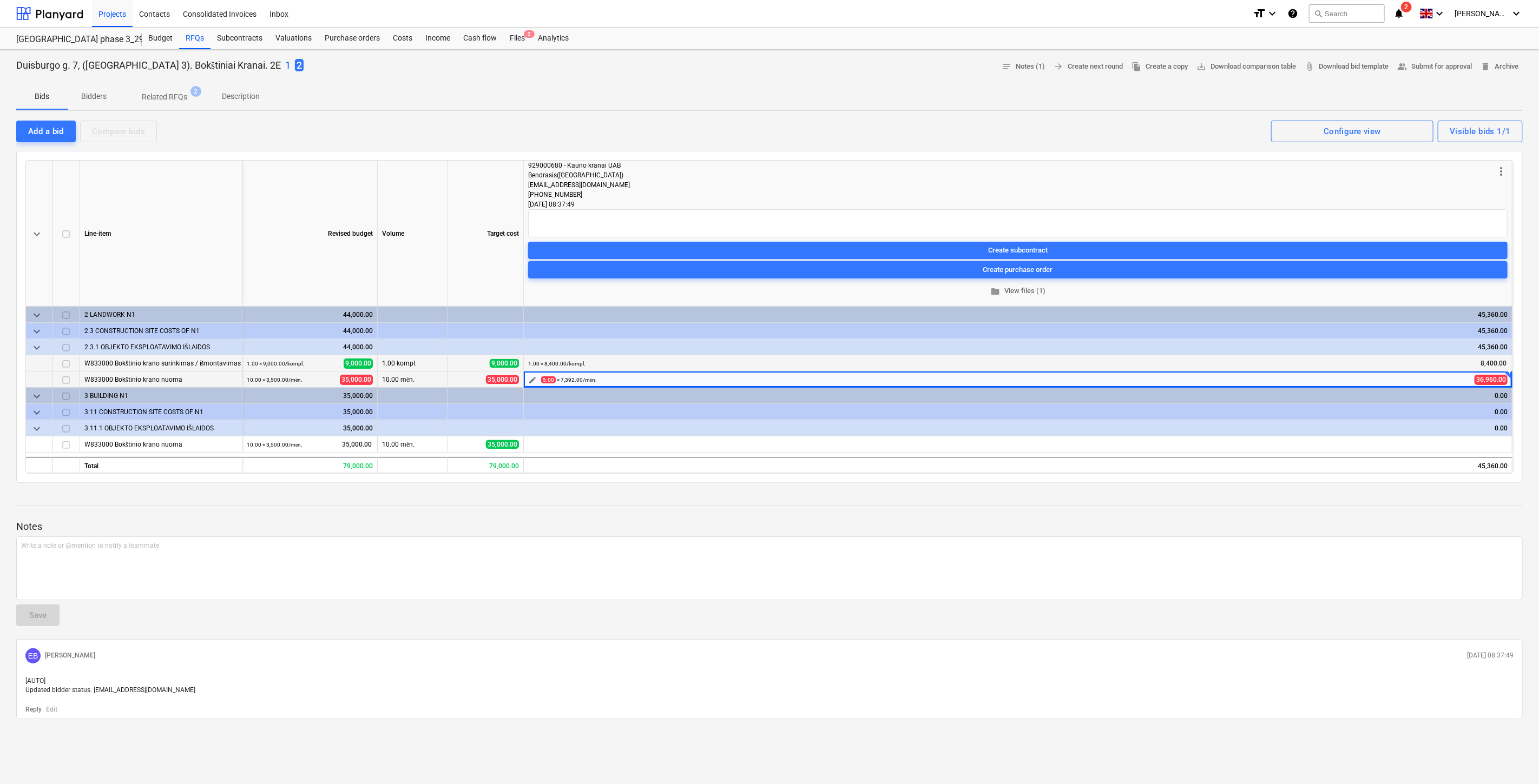
click at [529, 376] on span "edit" at bounding box center [532, 381] width 9 height 9
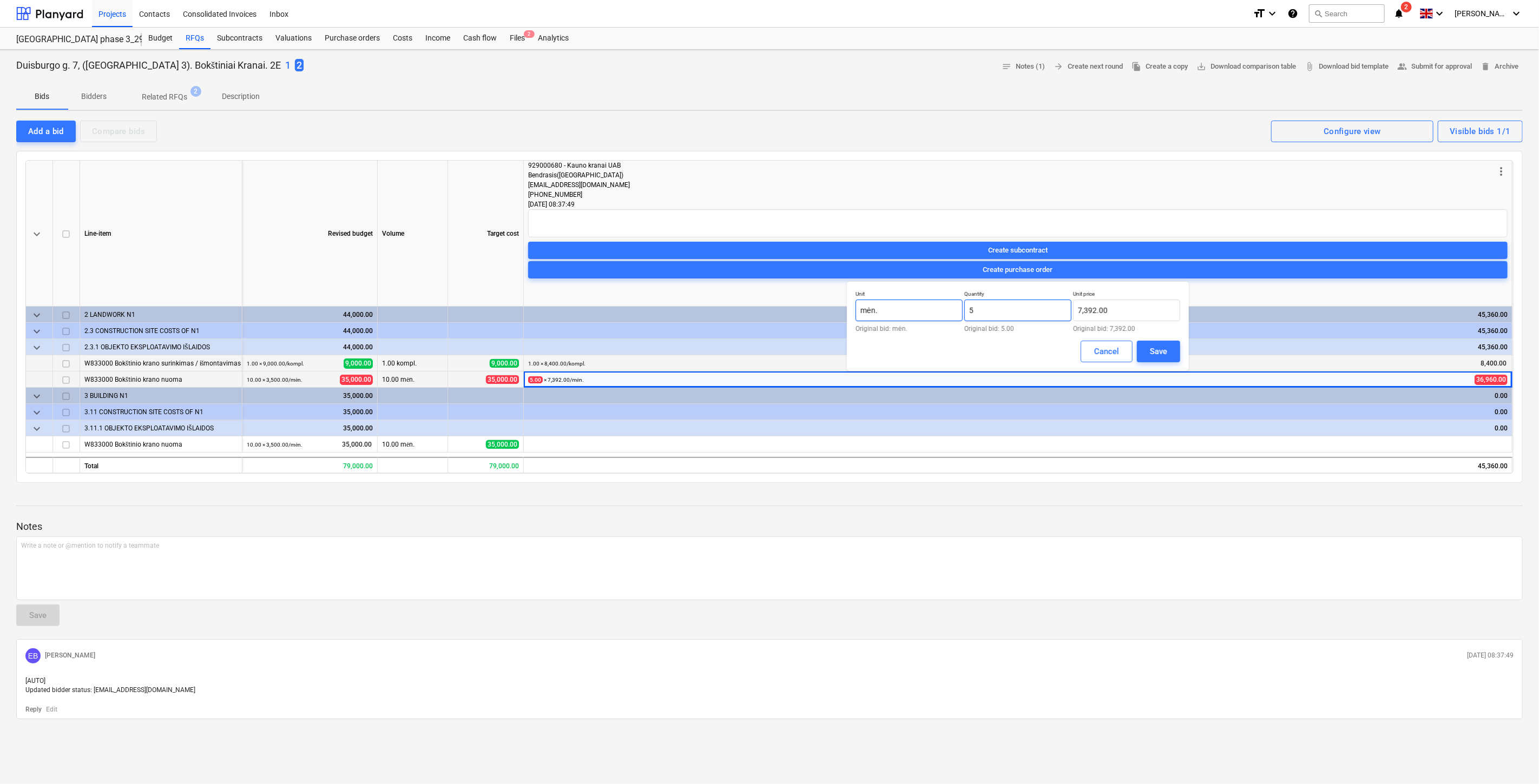
drag, startPoint x: 986, startPoint y: 307, endPoint x: 962, endPoint y: 307, distance: 24.0
click at [962, 307] on div "Unit mėn. Original bid: mėn. Quantity 5 Original bid: 5.00 Unit price 7,392.00 …" at bounding box center [1017, 311] width 324 height 41
type input "4.50"
click at [1150, 349] on div "Save" at bounding box center [1158, 351] width 17 height 14
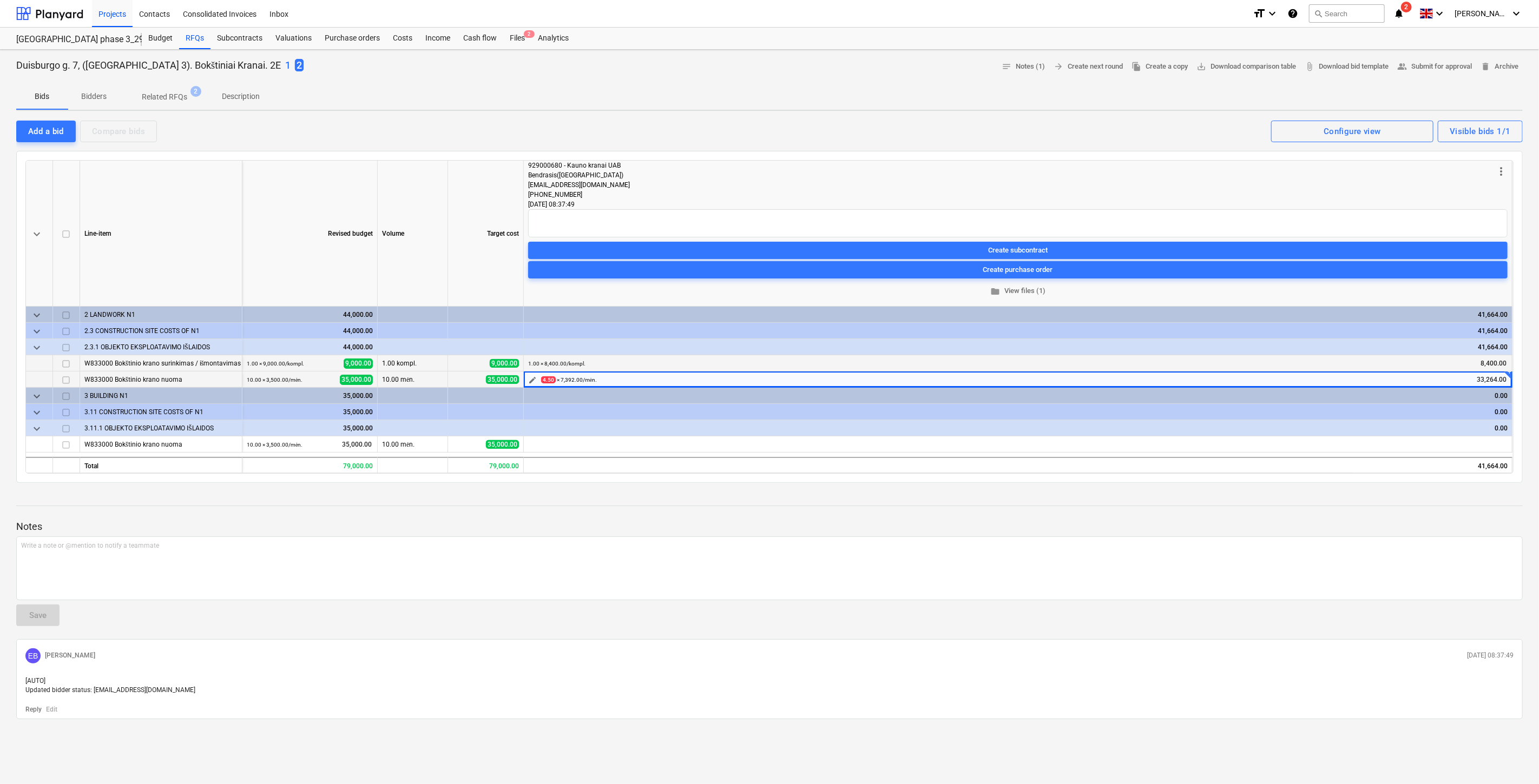
click at [531, 380] on span "edit" at bounding box center [532, 381] width 9 height 9
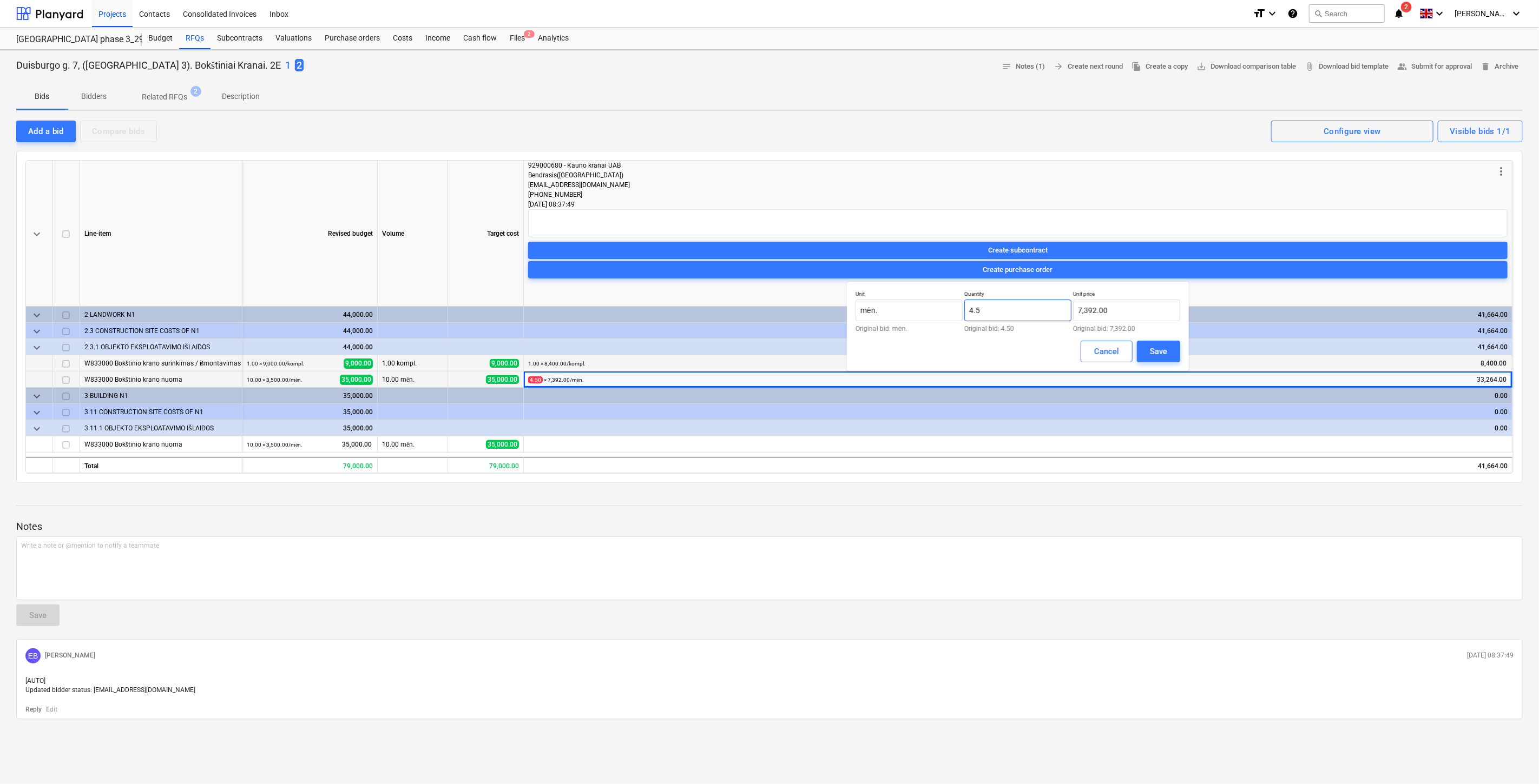
drag, startPoint x: 1024, startPoint y: 316, endPoint x: 964, endPoint y: 317, distance: 60.0
click at [964, 317] on input "4.5" at bounding box center [1018, 310] width 108 height 22
type input "4.50"
click at [1111, 350] on div "Cancel" at bounding box center [1106, 351] width 25 height 14
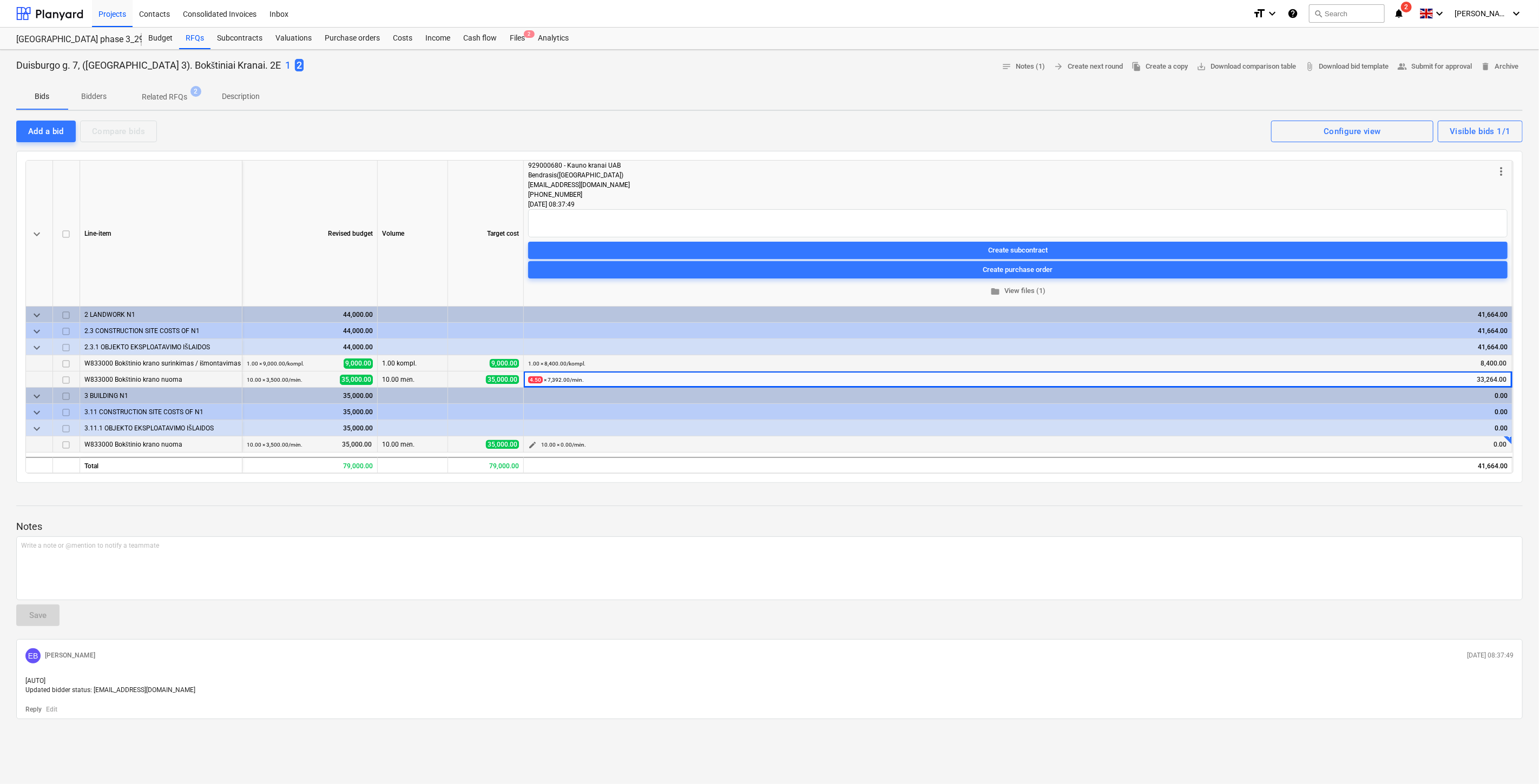
click at [532, 447] on span "edit" at bounding box center [532, 445] width 9 height 9
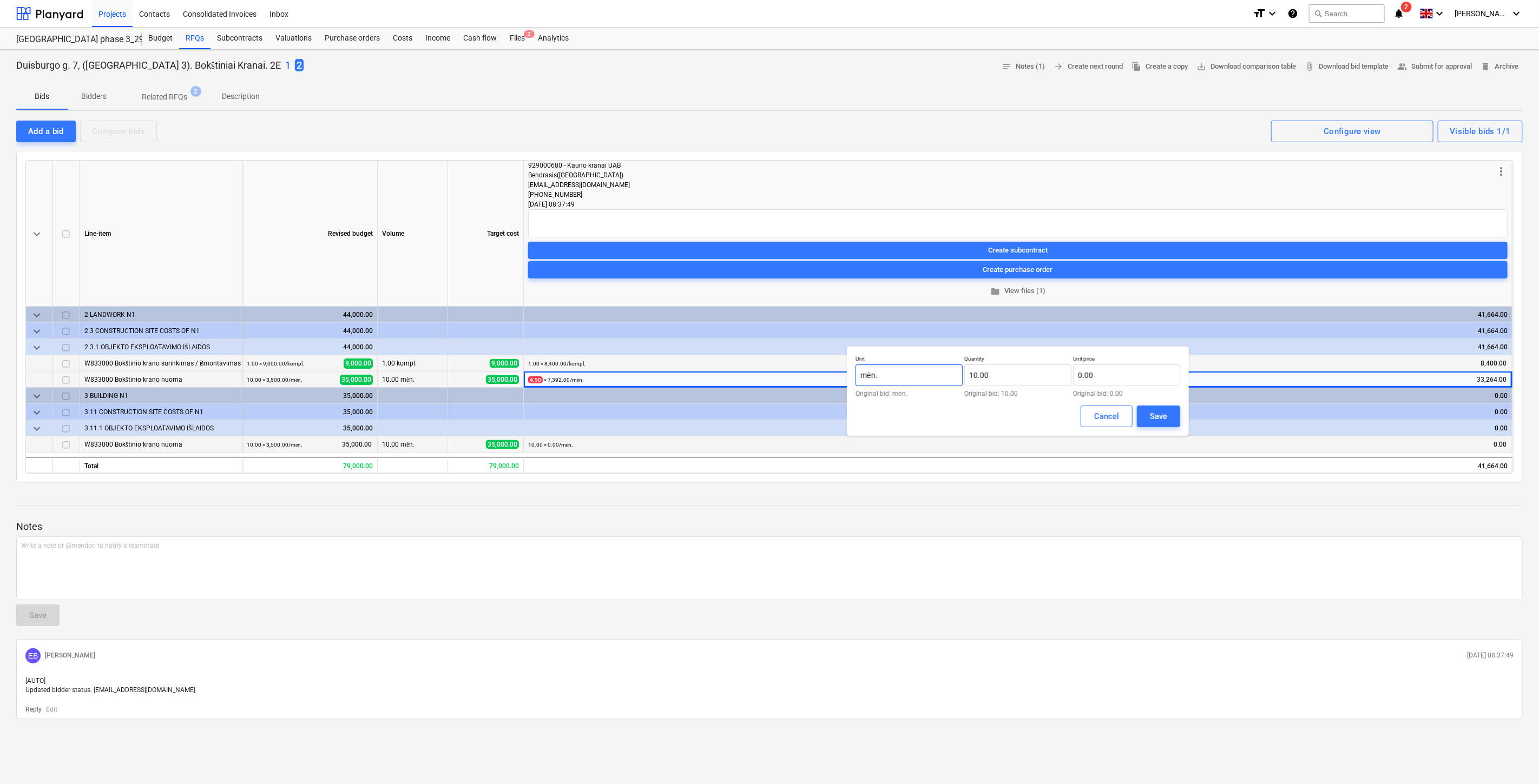
drag, startPoint x: 928, startPoint y: 382, endPoint x: 846, endPoint y: 381, distance: 82.0
click at [847, 381] on div "Unit mėn. Original bid: mėn. Quantity 10.00 Original bid: 10.00 Unit price 0.00…" at bounding box center [1017, 391] width 342 height 90
type input "K"
type input "Mėn."
drag, startPoint x: 1009, startPoint y: 374, endPoint x: 946, endPoint y: 375, distance: 63.0
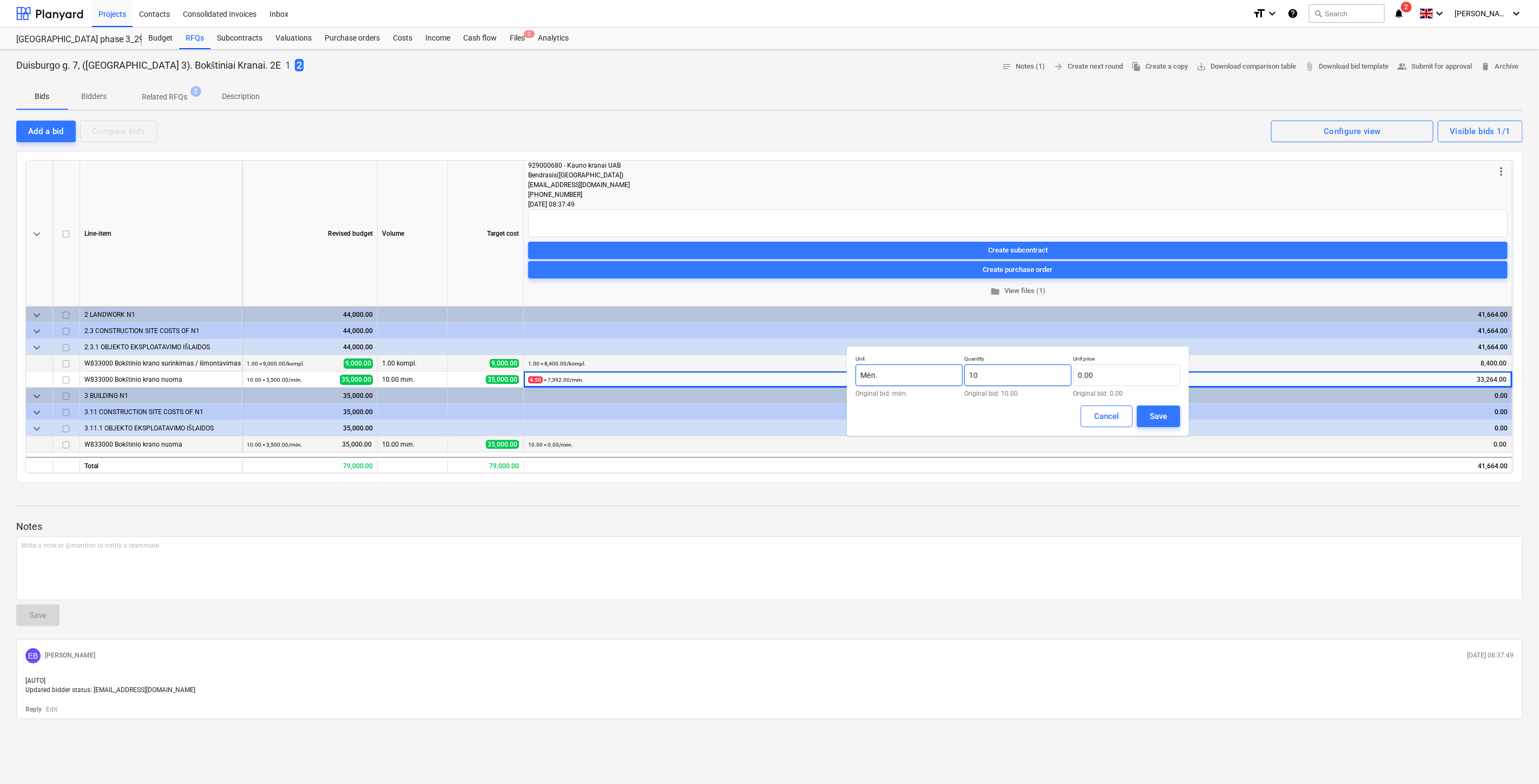
click at [946, 375] on div "Unit Mėn. Original bid: mėn. Quantity 10 Original bid: 10.00 Unit price 0.00 Or…" at bounding box center [1017, 376] width 324 height 41
type input "ū"
type input "8.00"
click at [1108, 379] on input "text" at bounding box center [1127, 375] width 108 height 22
type input "0.00"
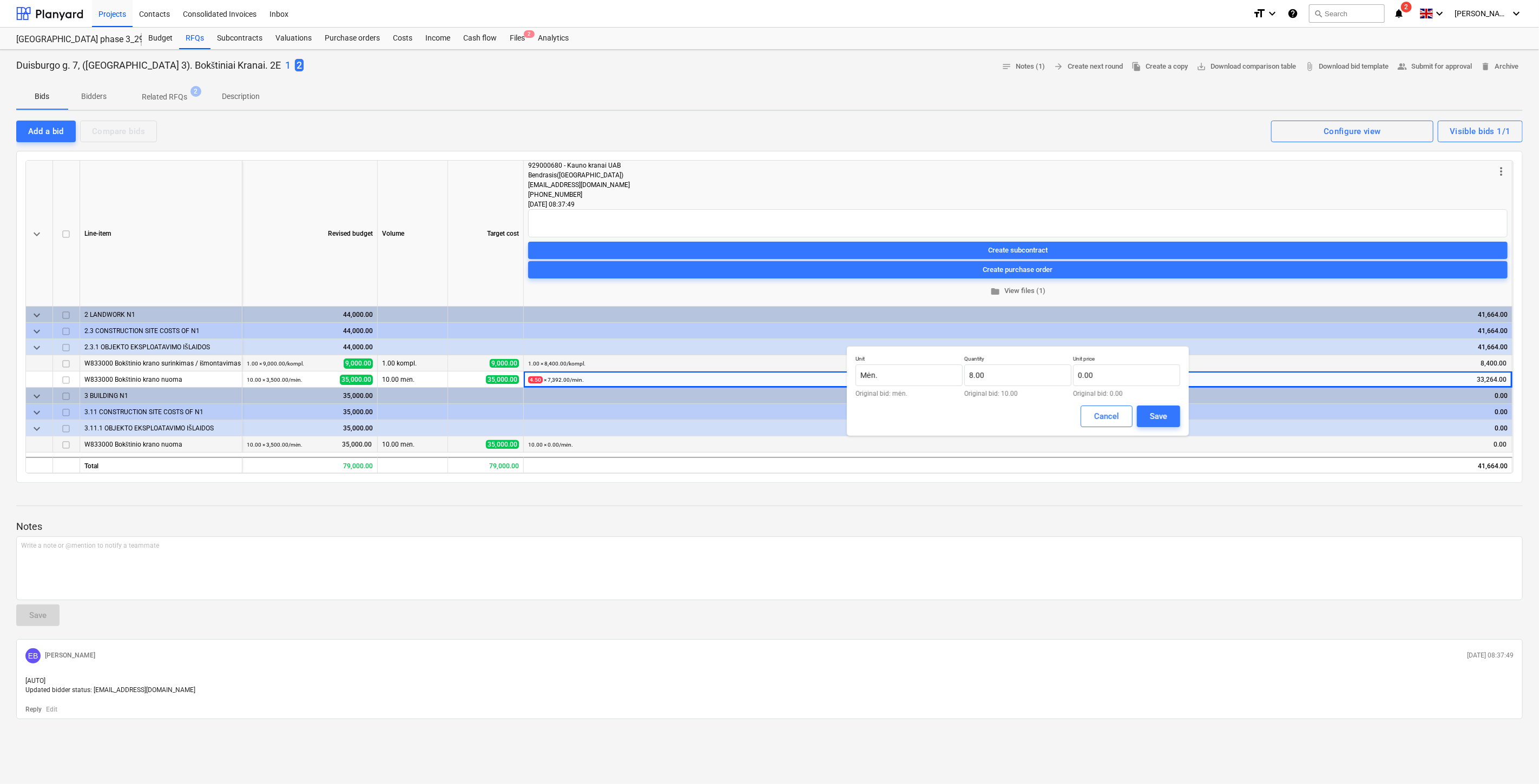
drag, startPoint x: 1117, startPoint y: 343, endPoint x: 1115, endPoint y: 352, distance: 9.2
click at [1117, 343] on div "41,664.00" at bounding box center [1017, 347] width 980 height 16
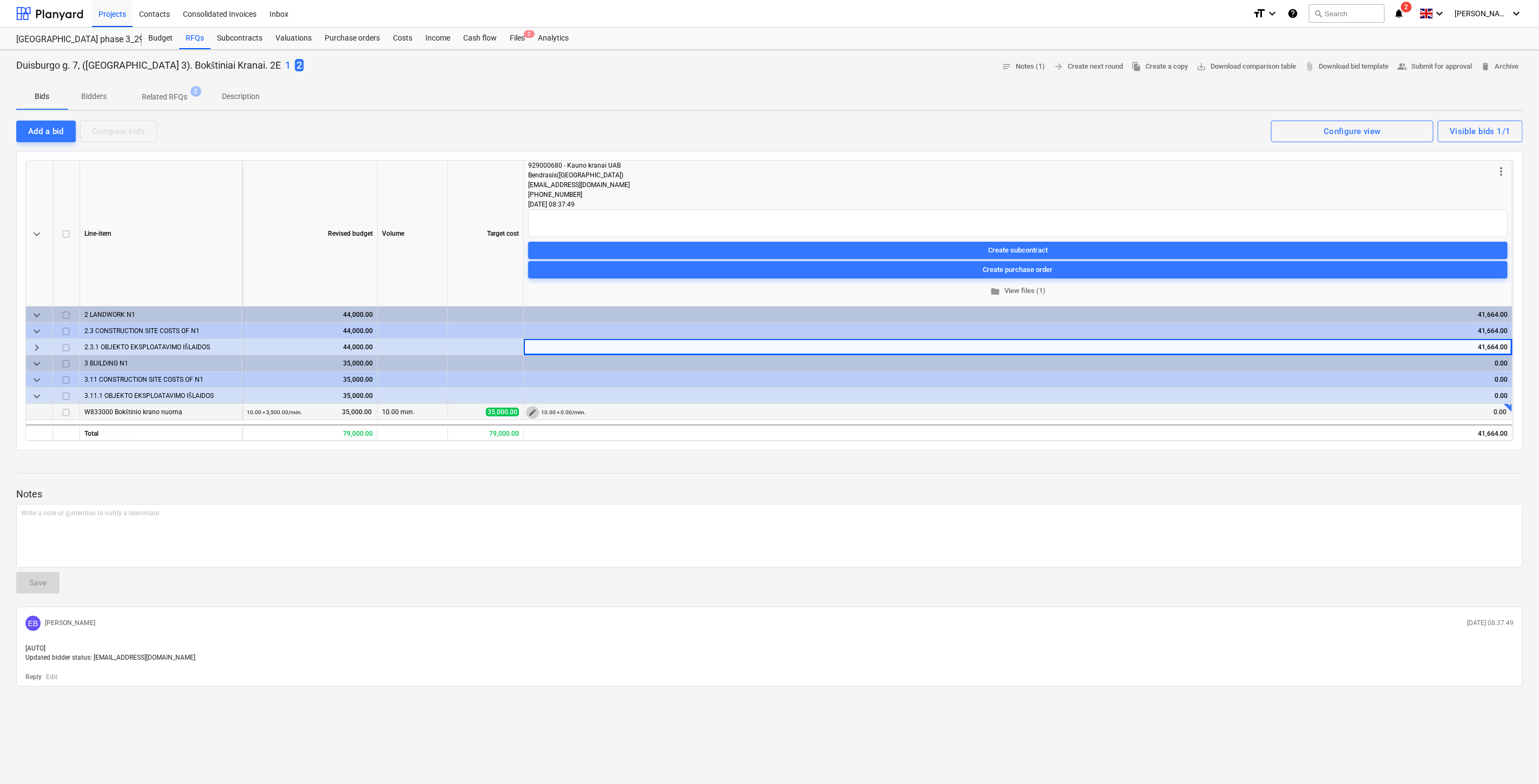
click at [534, 410] on span "edit" at bounding box center [532, 413] width 9 height 9
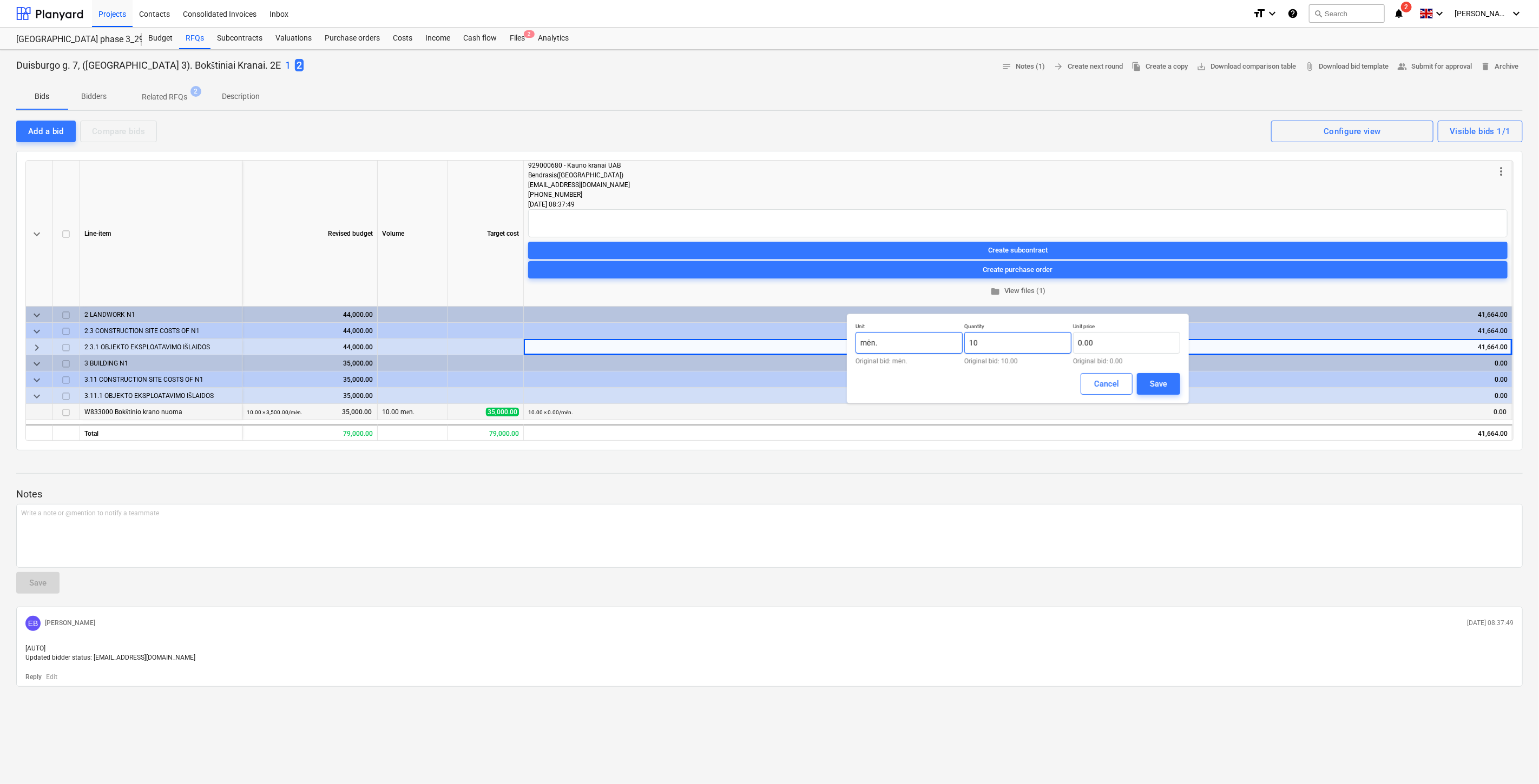
drag, startPoint x: 982, startPoint y: 350, endPoint x: 960, endPoint y: 350, distance: 22.0
click at [960, 350] on div "Unit mėn. Original bid: mėn. Quantity 10 Original bid: 10.00 Unit price 0.00 Or…" at bounding box center [1017, 343] width 324 height 41
type input "8.00"
click at [1112, 344] on input "text" at bounding box center [1127, 343] width 108 height 22
type input "3,234.00"
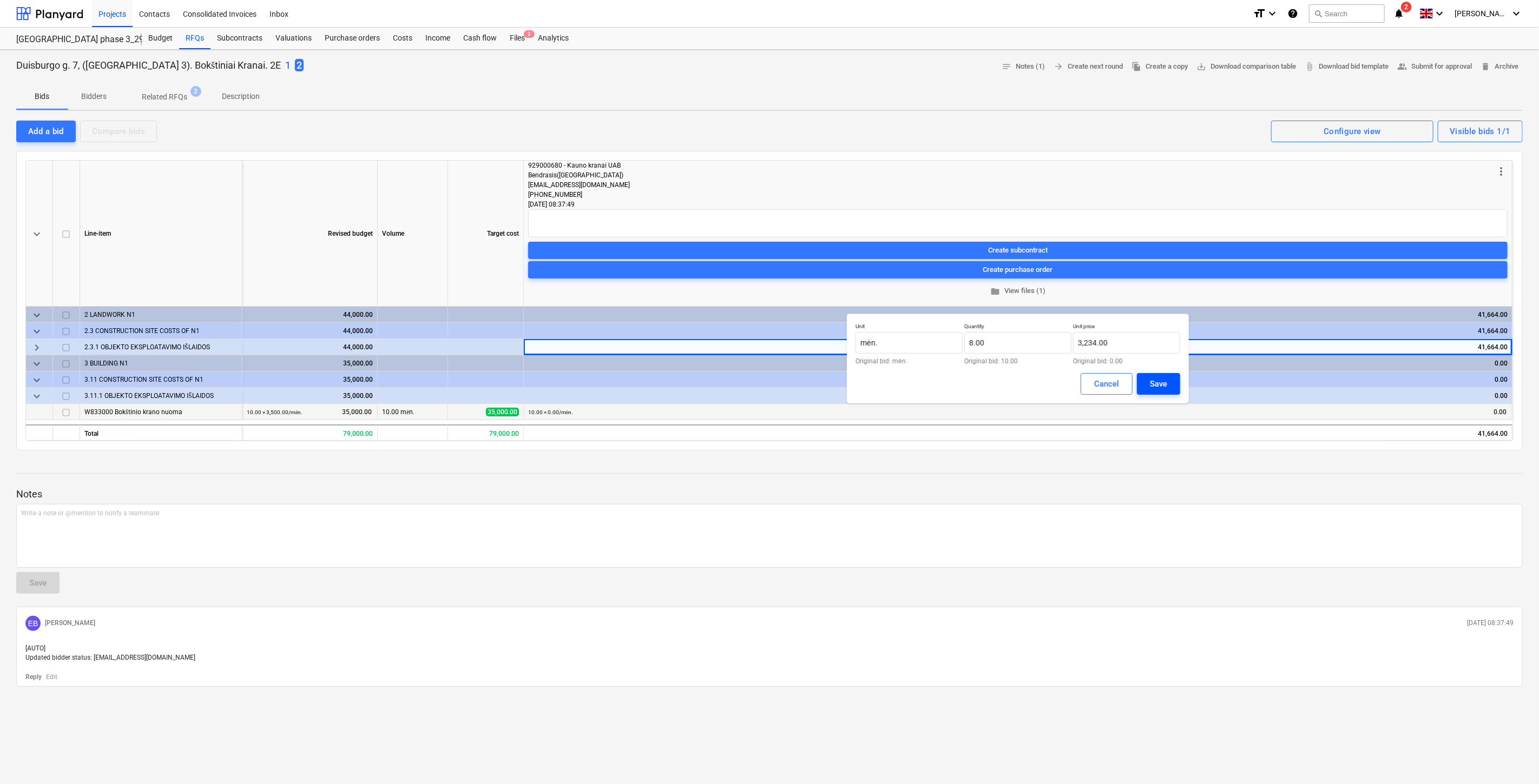
click at [1158, 377] on div "Save" at bounding box center [1158, 384] width 17 height 14
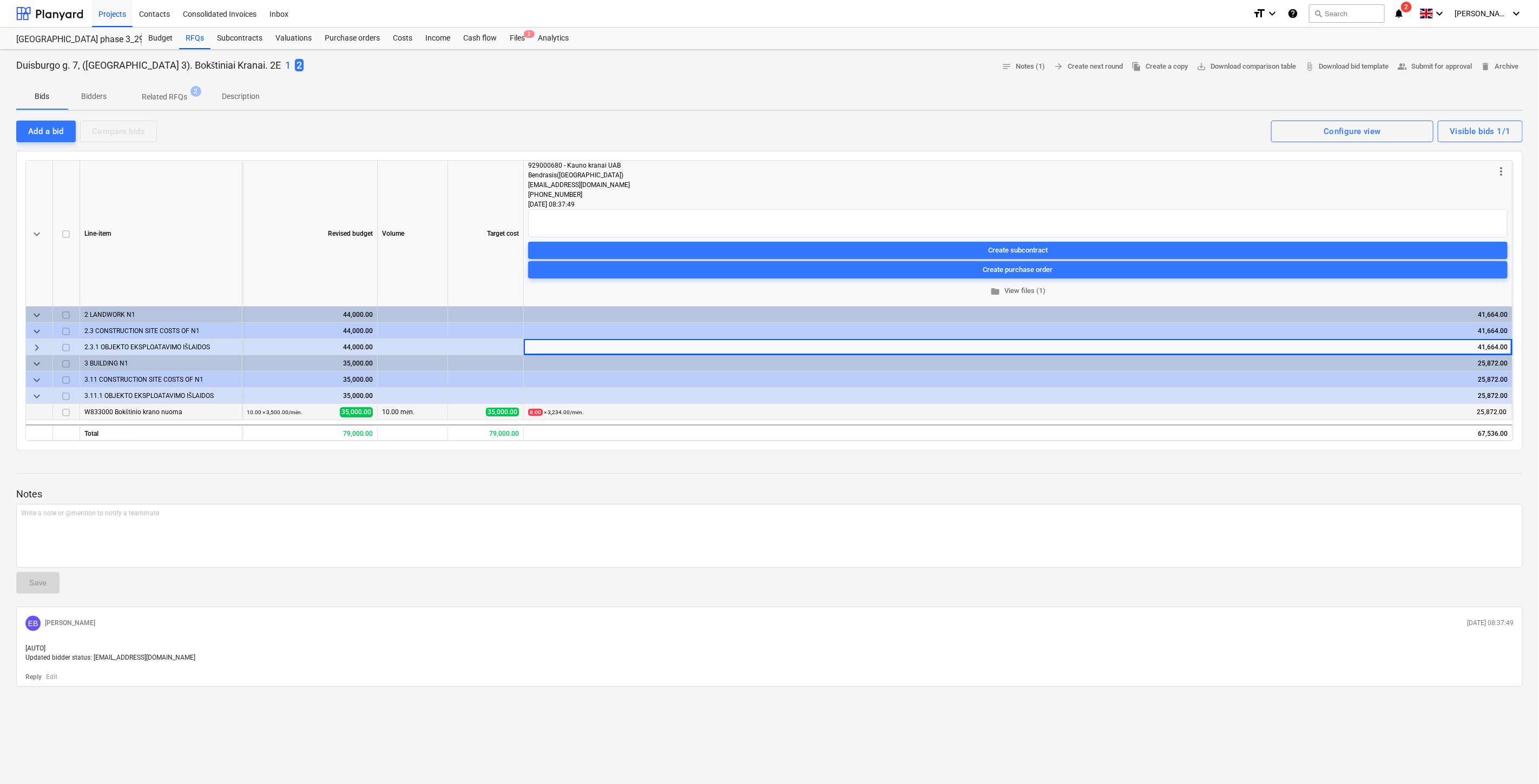
click at [1131, 487] on p "Notes" at bounding box center [769, 494] width 1506 height 13
click at [1158, 487] on p "Notes" at bounding box center [769, 494] width 1506 height 13
click at [1165, 487] on p "Notes" at bounding box center [769, 494] width 1506 height 13
click at [1191, 485] on div at bounding box center [769, 484] width 1506 height 9
click at [34, 342] on span "keyboard_arrow_right" at bounding box center [37, 348] width 13 height 13
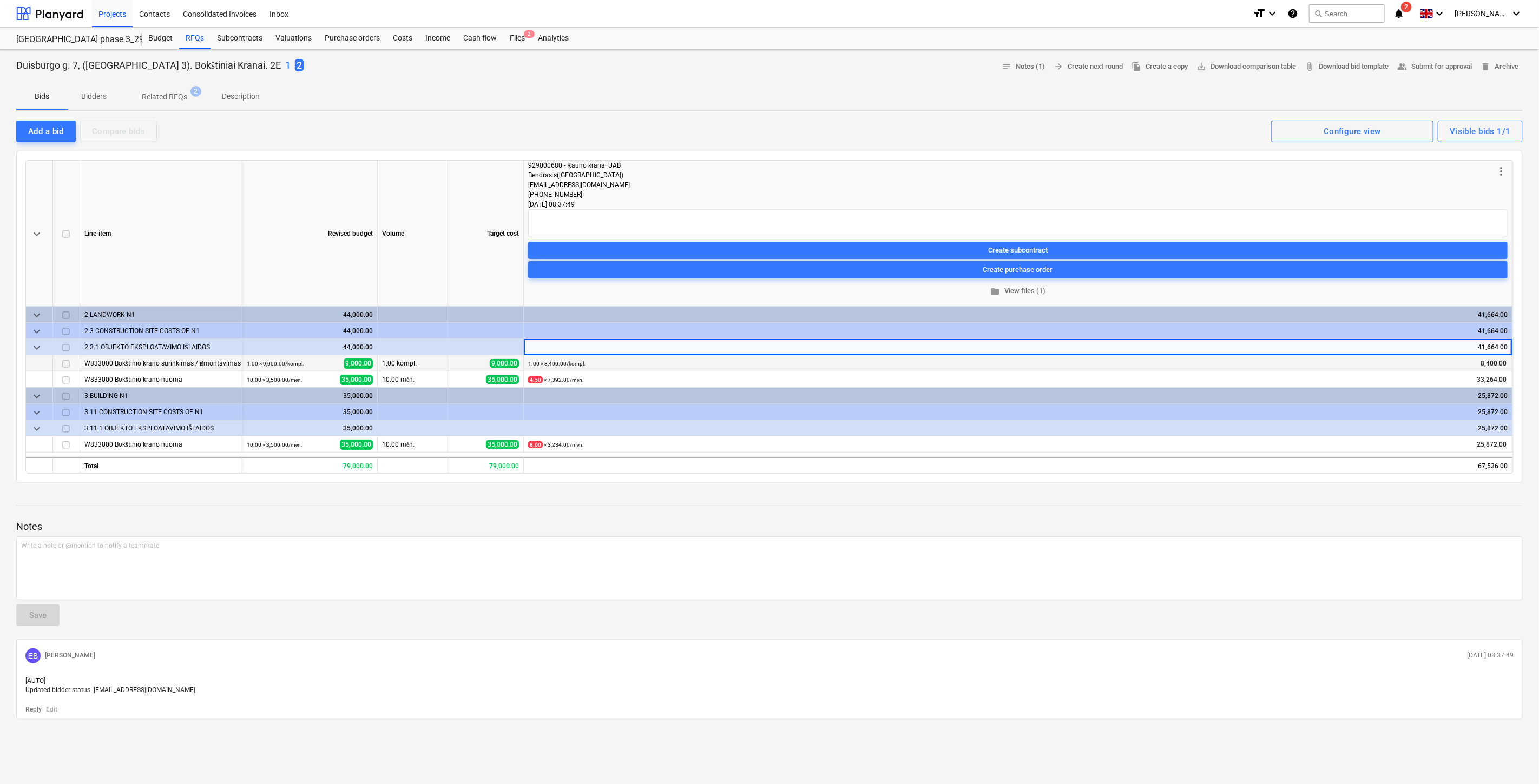
drag, startPoint x: 471, startPoint y: 95, endPoint x: 819, endPoint y: 101, distance: 348.1
click at [471, 95] on div "Bids Bidders Related RFQs 2 Description" at bounding box center [769, 97] width 1506 height 26
click at [61, 128] on div "Add a bid" at bounding box center [46, 132] width 36 height 14
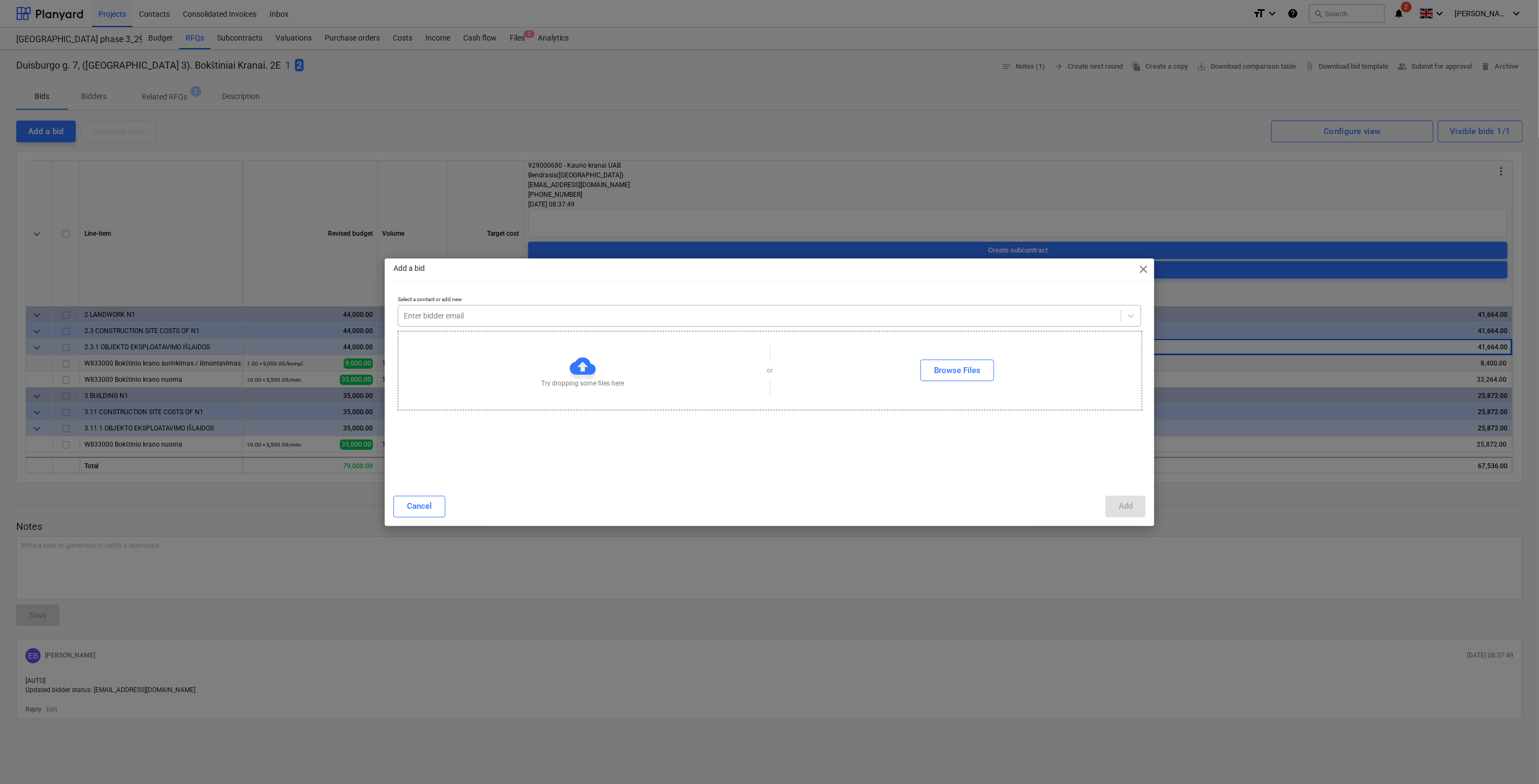
click at [518, 309] on div "Enter bidder email" at bounding box center [759, 315] width 722 height 15
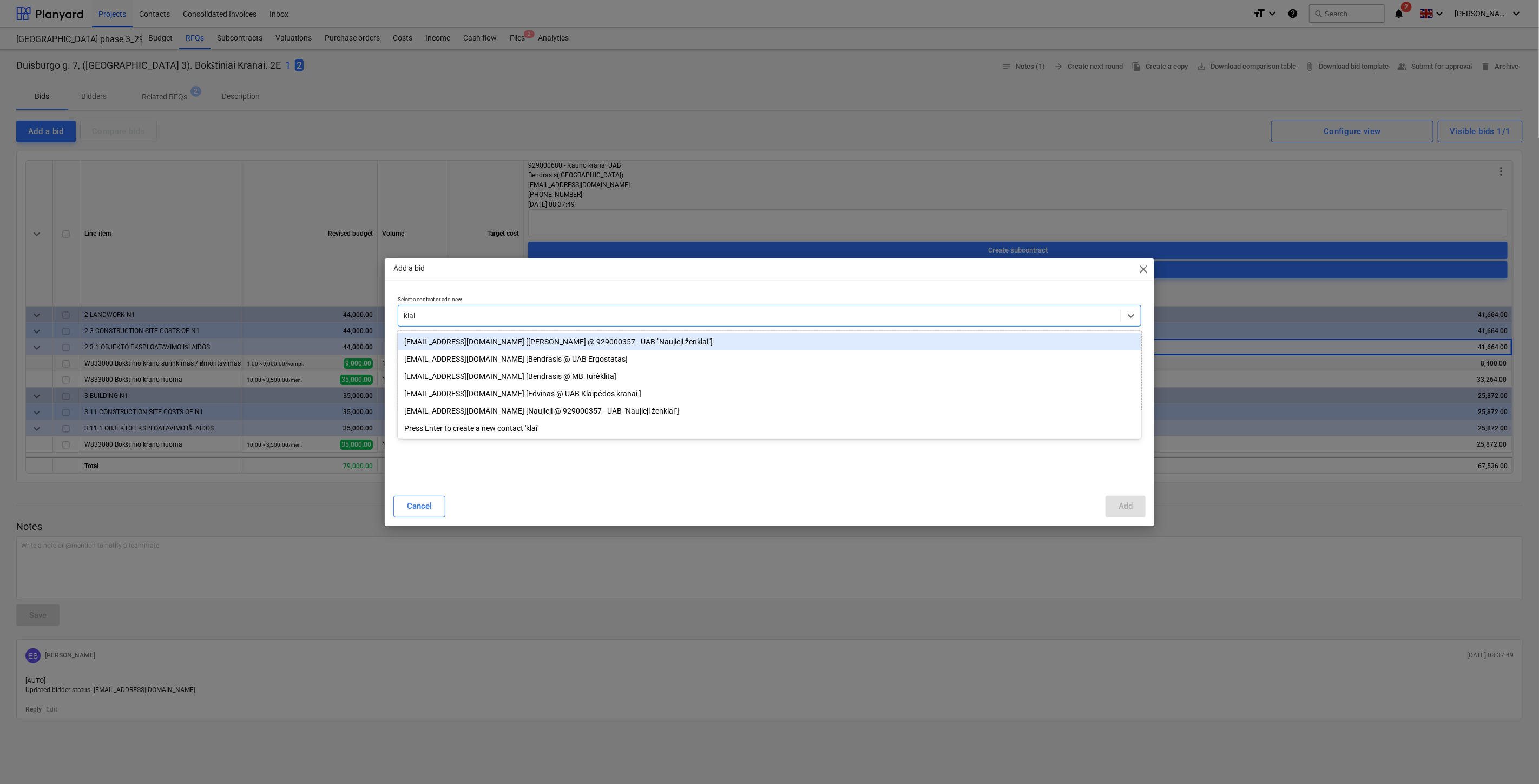
type input "klaip"
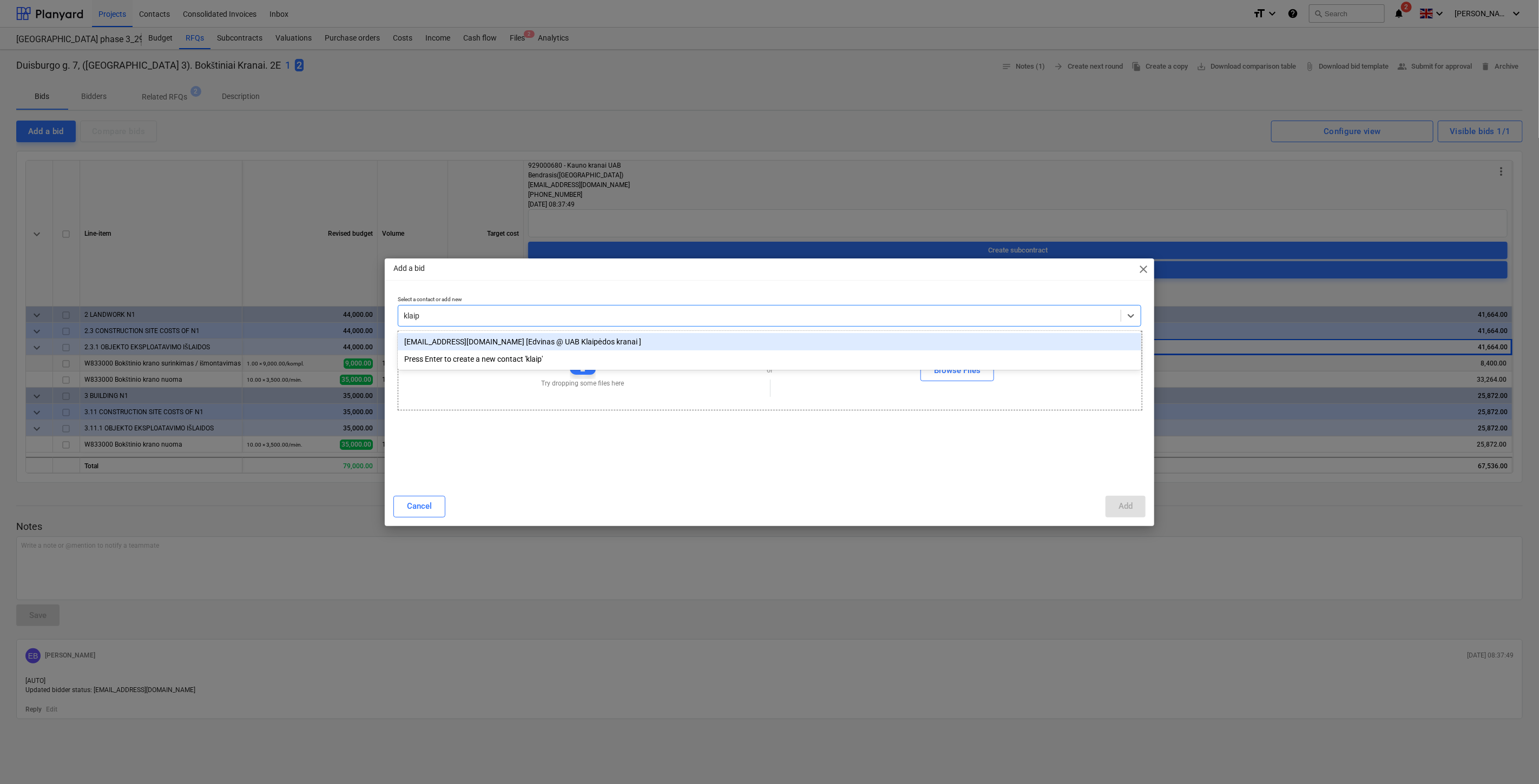
click at [514, 341] on div "edvinas@klaipedoskranai.lt [Edvinas @ UAB Klaipėdos kranai ]" at bounding box center [769, 341] width 743 height 17
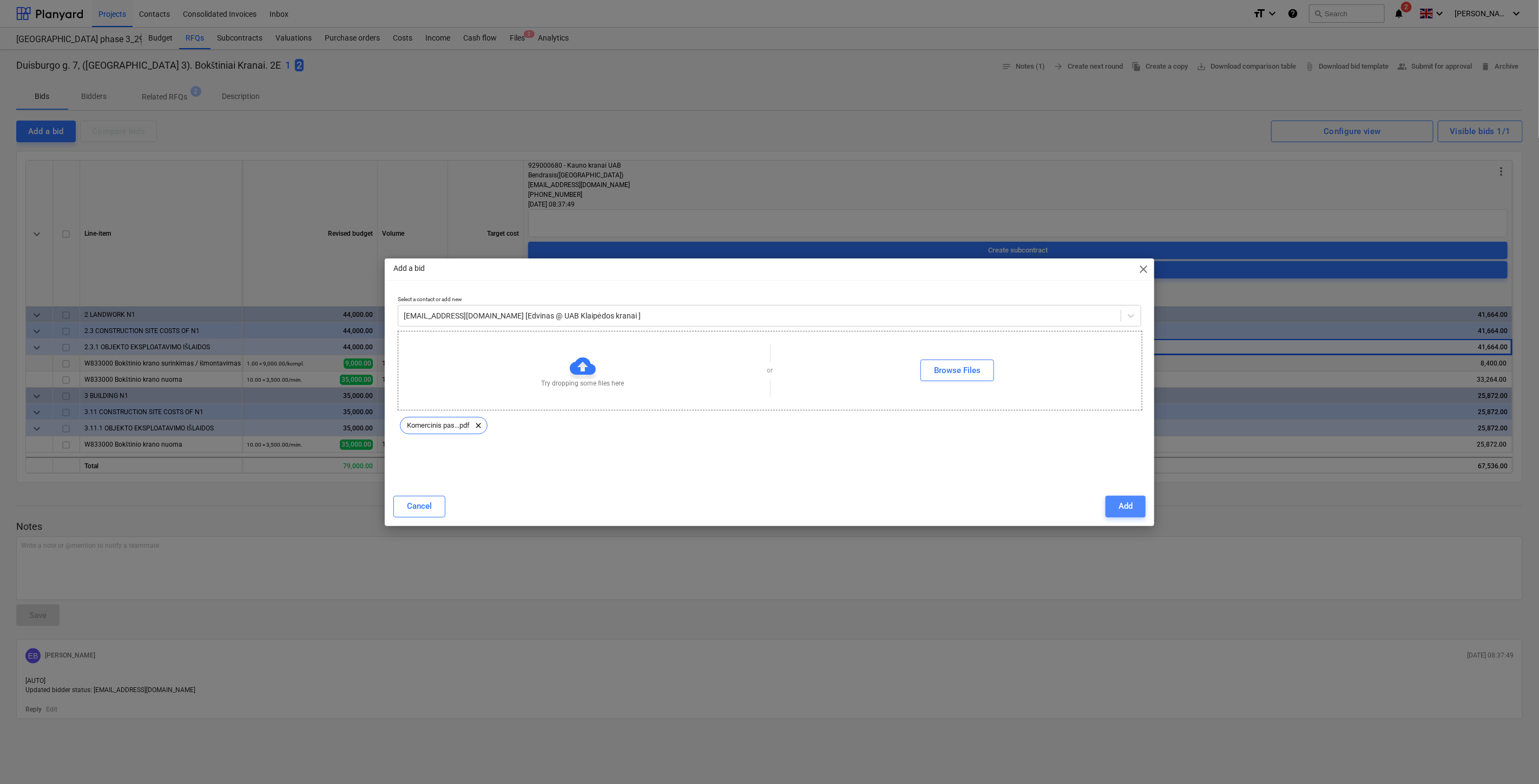
click at [1126, 508] on div "Add" at bounding box center [1126, 506] width 14 height 14
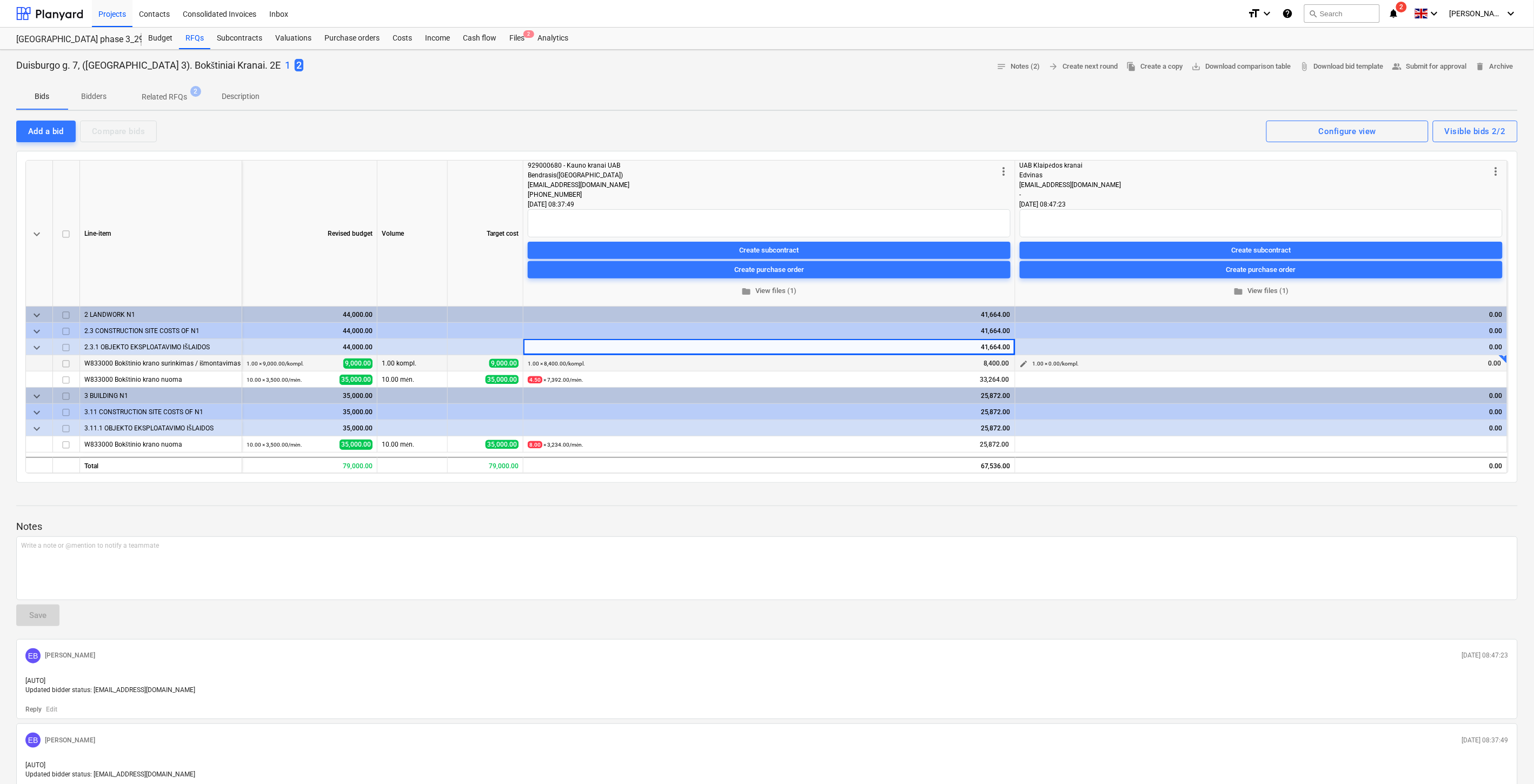
click at [1025, 364] on span "edit" at bounding box center [1024, 364] width 9 height 9
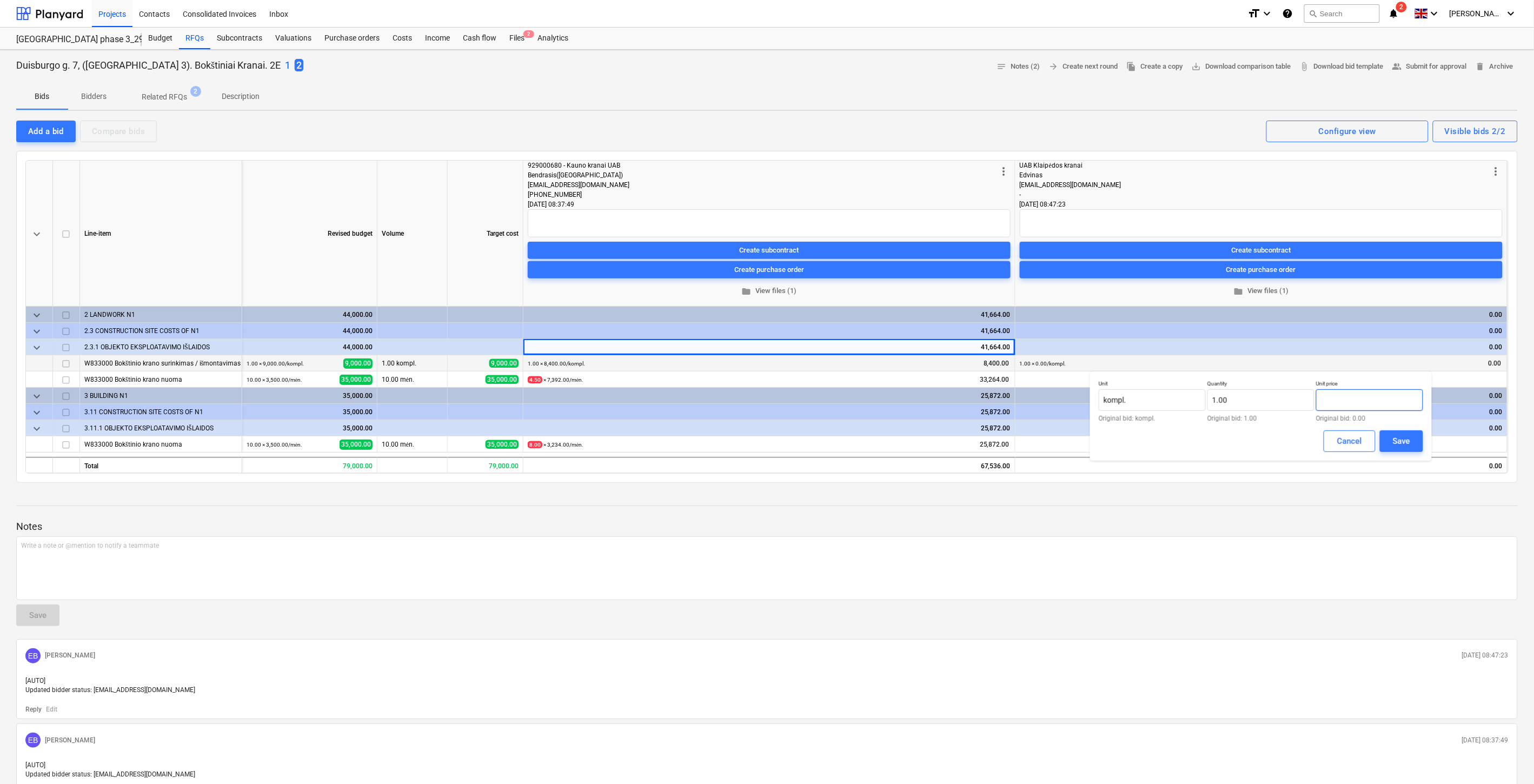
click at [1349, 401] on input "text" at bounding box center [1370, 401] width 108 height 22
type input "18,000.00"
click at [1408, 437] on div "Save" at bounding box center [1401, 442] width 17 height 14
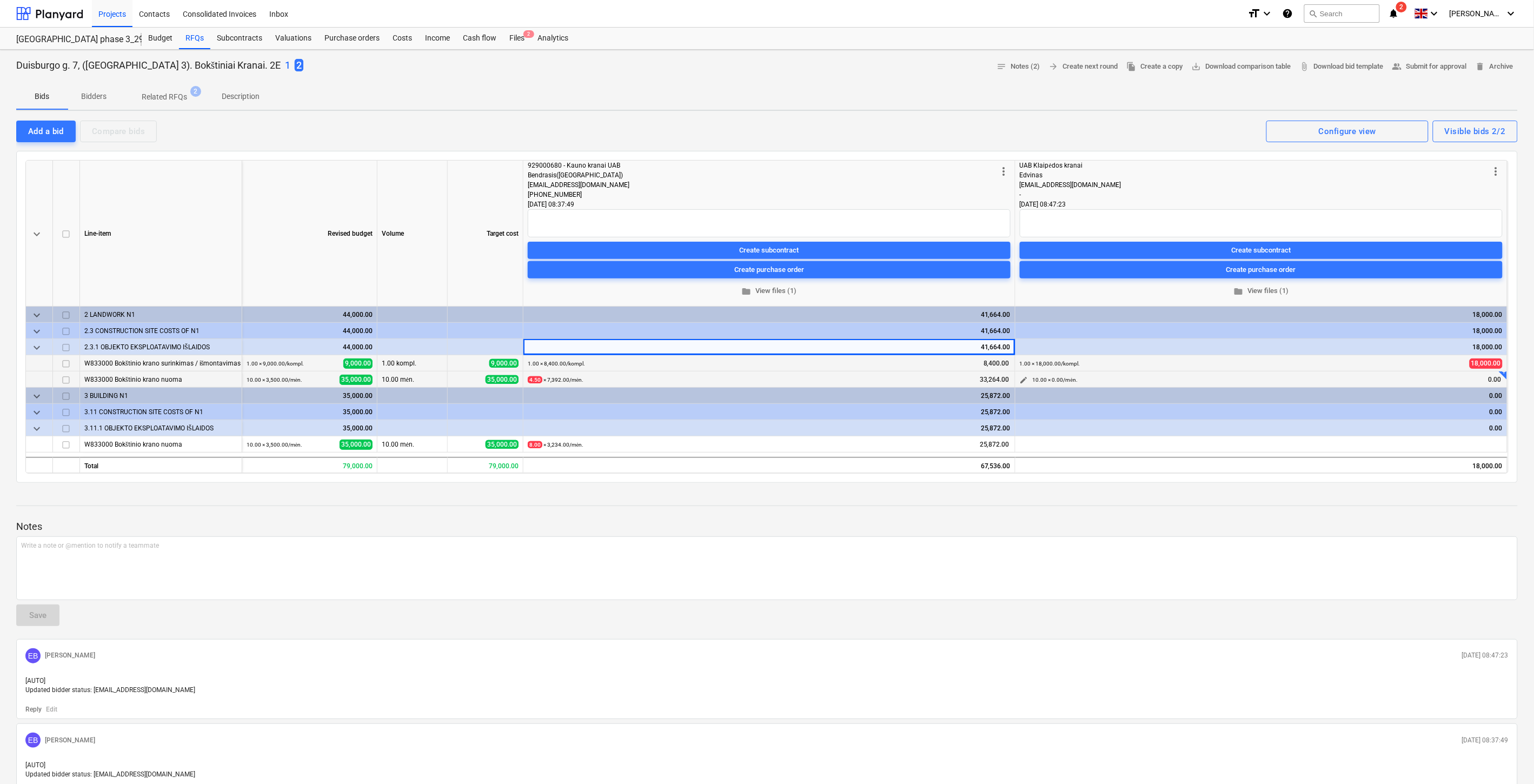
drag, startPoint x: 1040, startPoint y: 380, endPoint x: 1024, endPoint y: 383, distance: 16.3
click at [1040, 380] on small "10.00 × 0.00 / mėn." at bounding box center [1056, 380] width 45 height 6
click at [1025, 381] on span "edit" at bounding box center [1024, 381] width 9 height 9
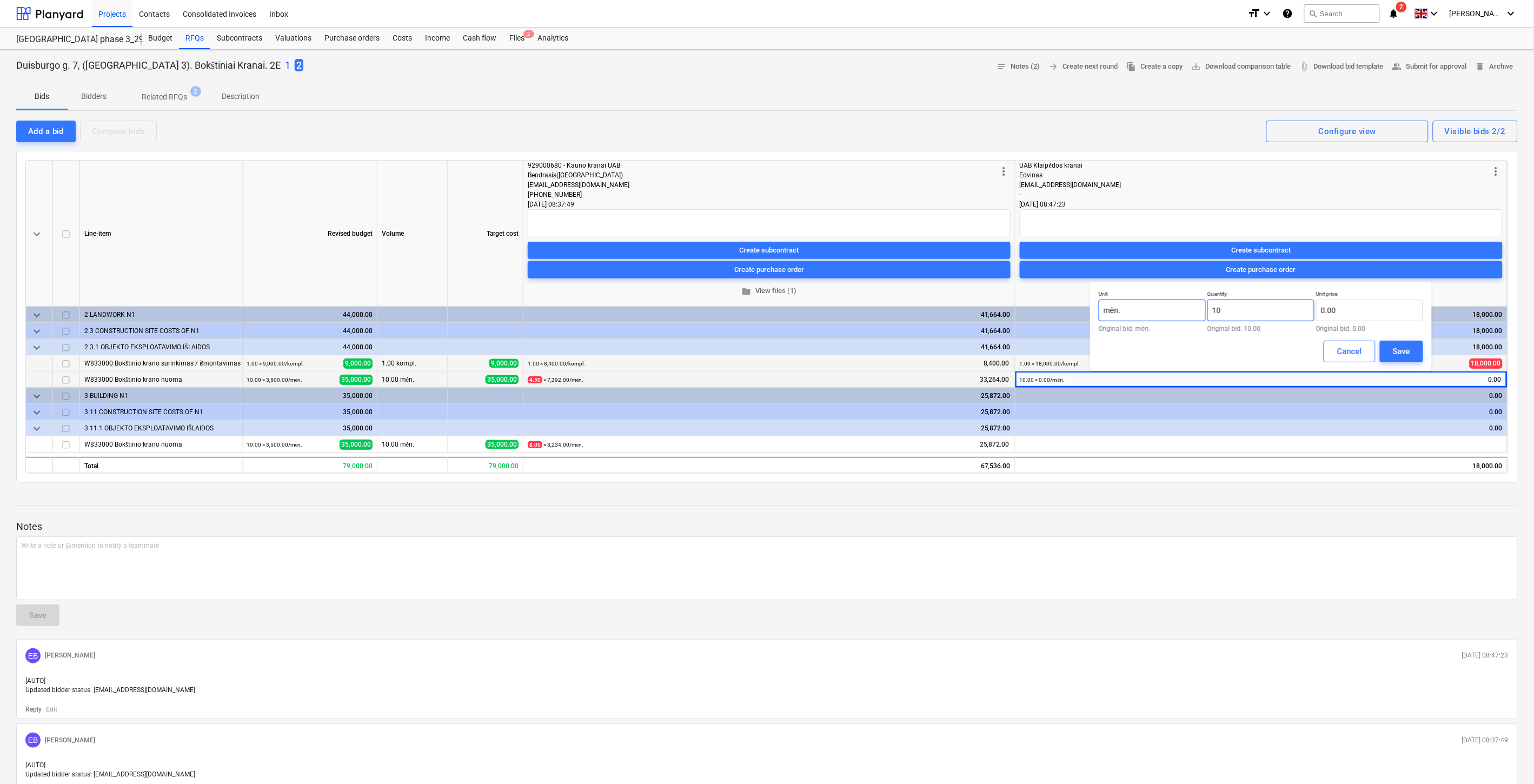
drag, startPoint x: 1254, startPoint y: 308, endPoint x: 1204, endPoint y: 312, distance: 50.2
click at [1204, 312] on div "Unit mėn. Original bid: mėn. Quantity 10 Original bid: 10.00 Unit price 0.00 Or…" at bounding box center [1262, 311] width 324 height 41
type input "4.00"
click at [1340, 307] on input "text" at bounding box center [1370, 310] width 108 height 22
type input "8,272.00"
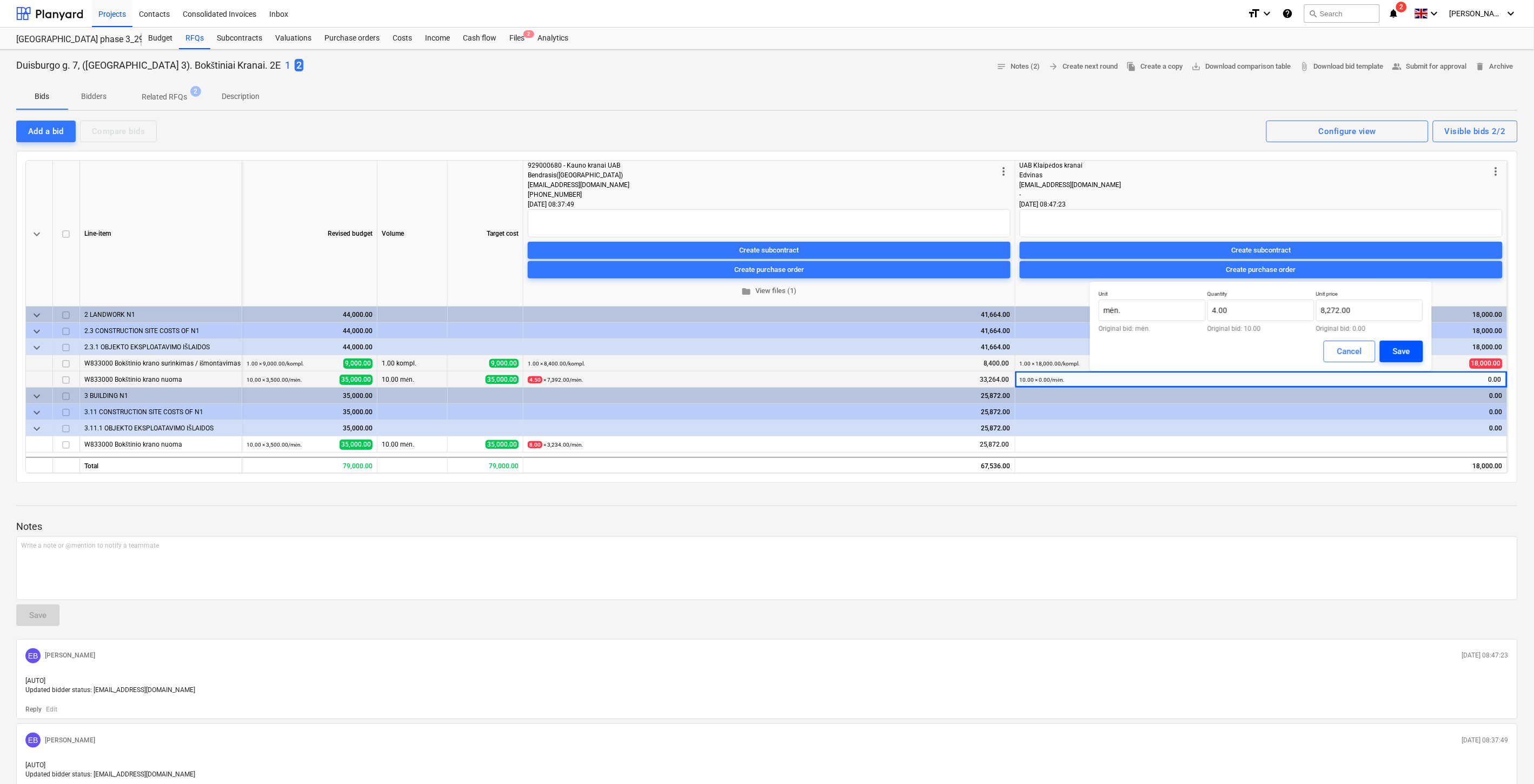
click at [1409, 351] on div "Save" at bounding box center [1401, 351] width 17 height 14
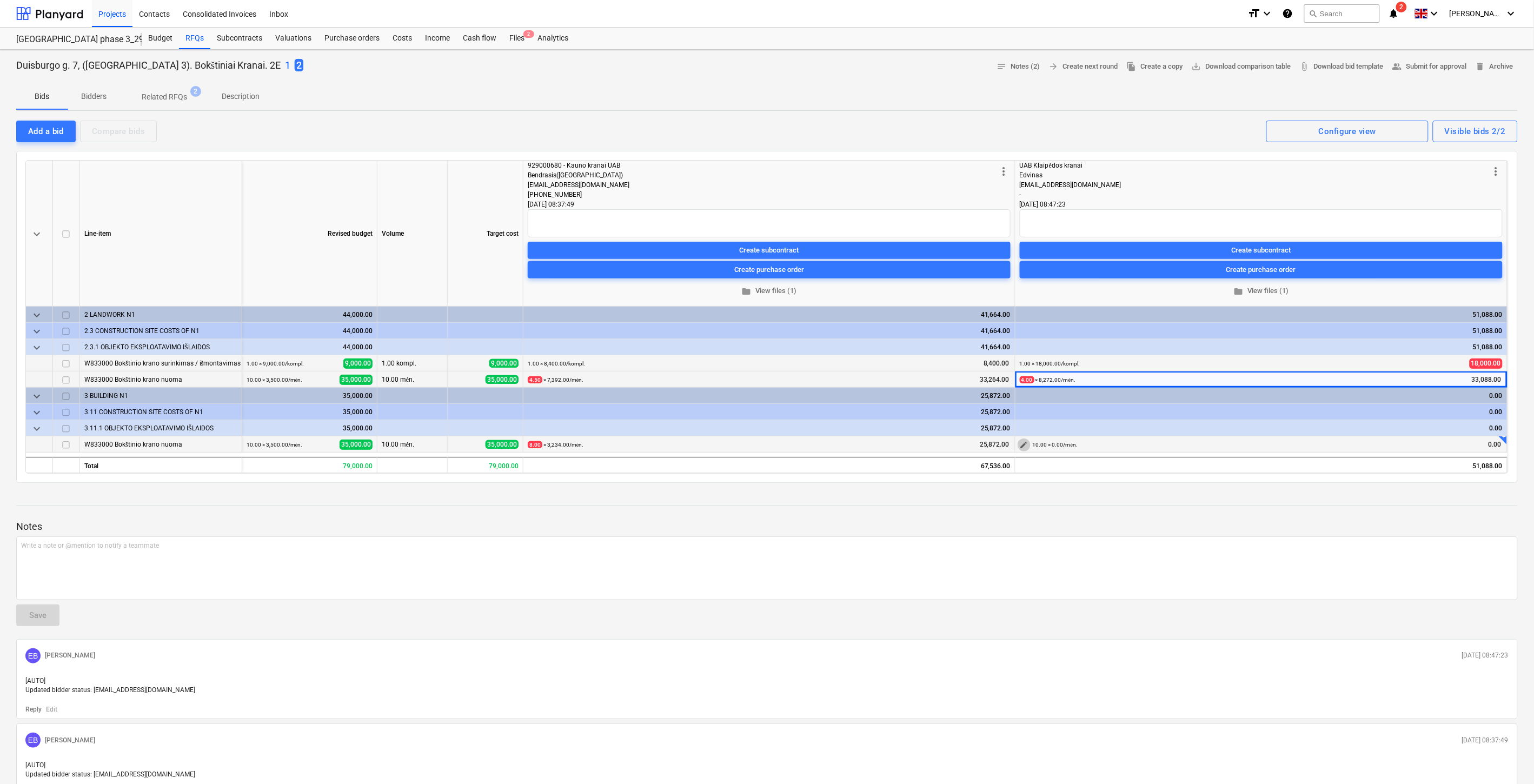
click at [1025, 446] on span "edit" at bounding box center [1024, 445] width 9 height 9
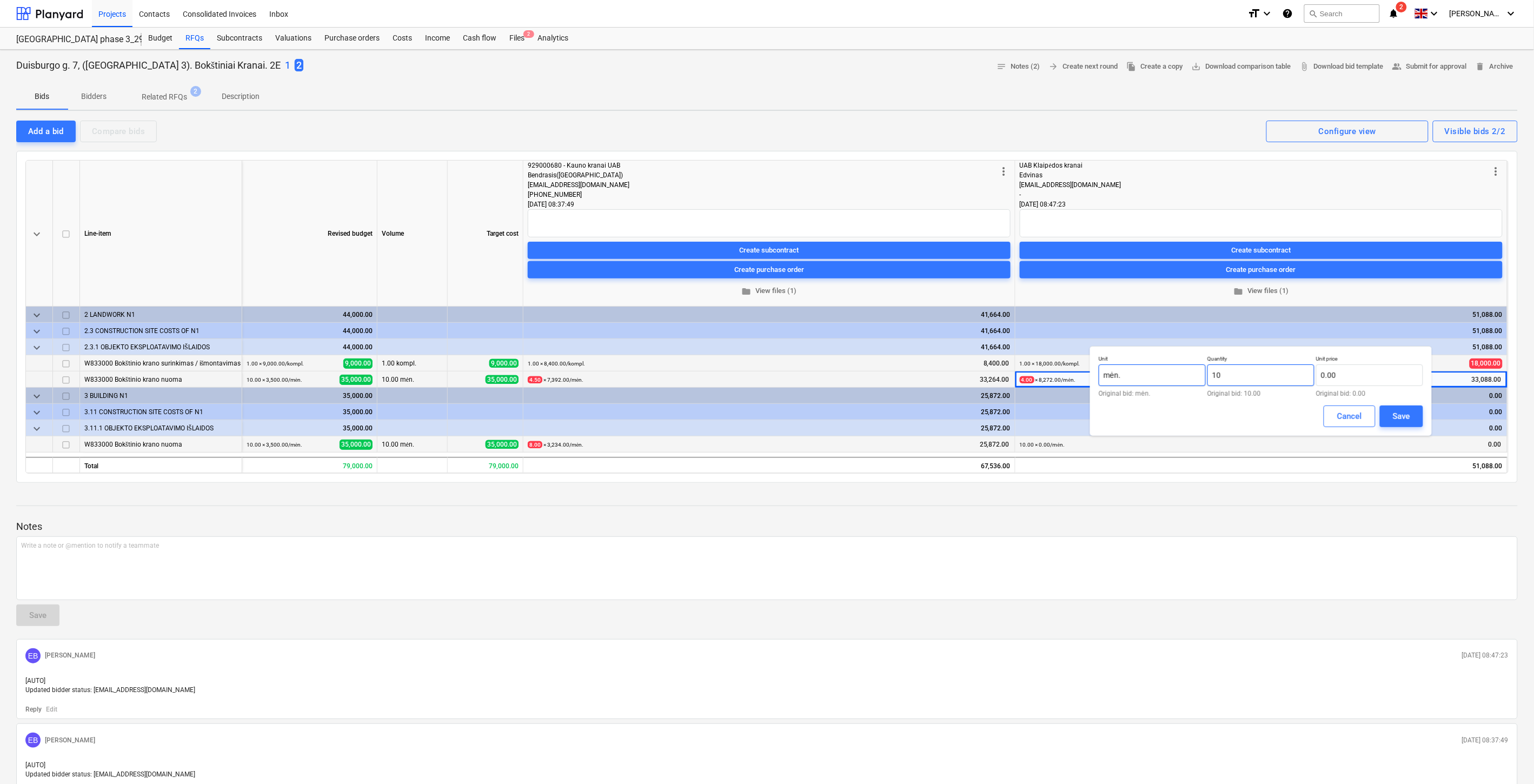
drag, startPoint x: 1242, startPoint y: 379, endPoint x: 1204, endPoint y: 379, distance: 38.0
click at [1204, 379] on div "Unit mėn. Original bid: mėn. Quantity 10 Original bid: 10.00 Unit price 0.00 Or…" at bounding box center [1262, 376] width 324 height 41
type input "8.00"
click at [1334, 375] on input "text" at bounding box center [1370, 375] width 108 height 22
type input "8,272.00"
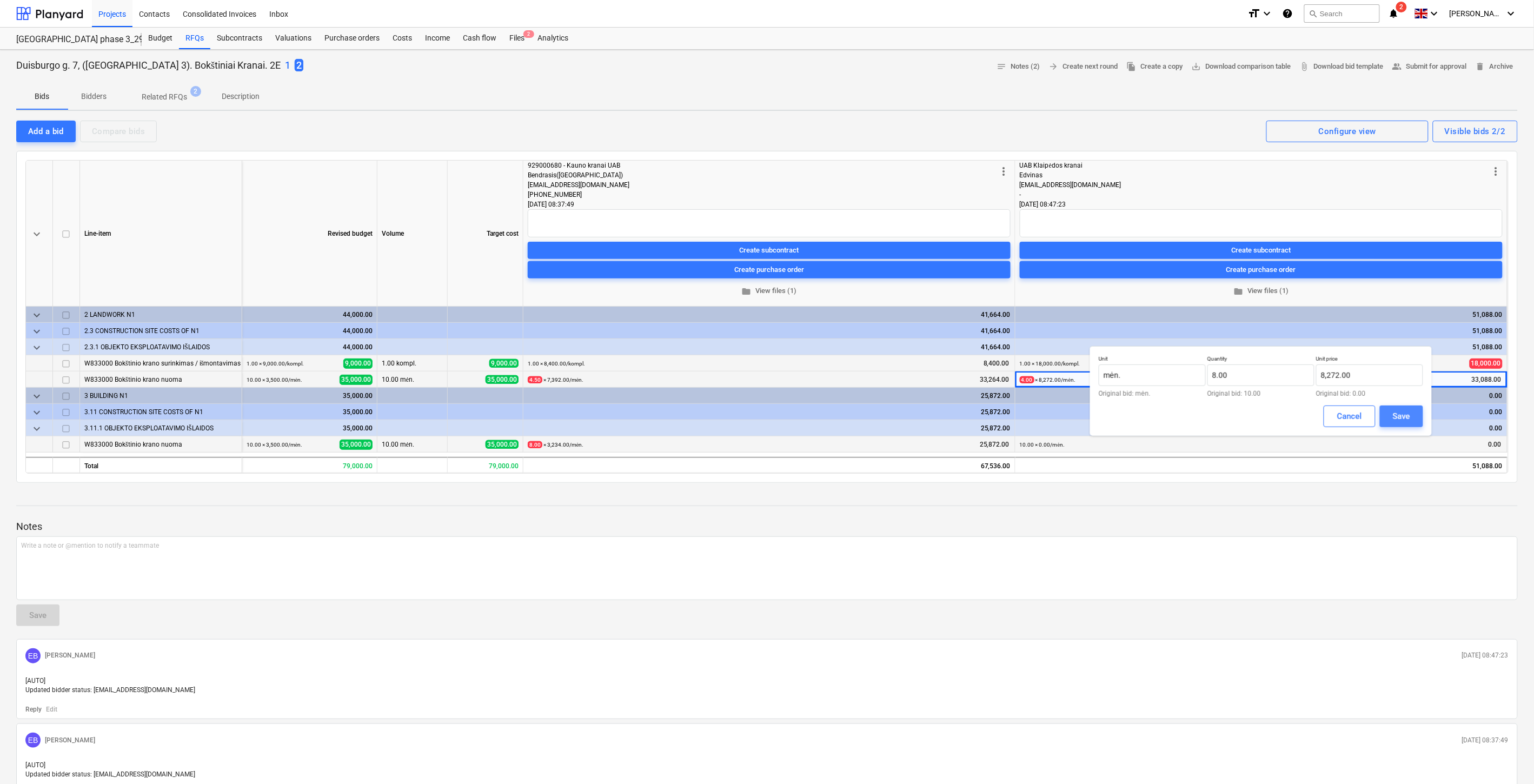
click at [1408, 419] on div "Save" at bounding box center [1401, 417] width 17 height 14
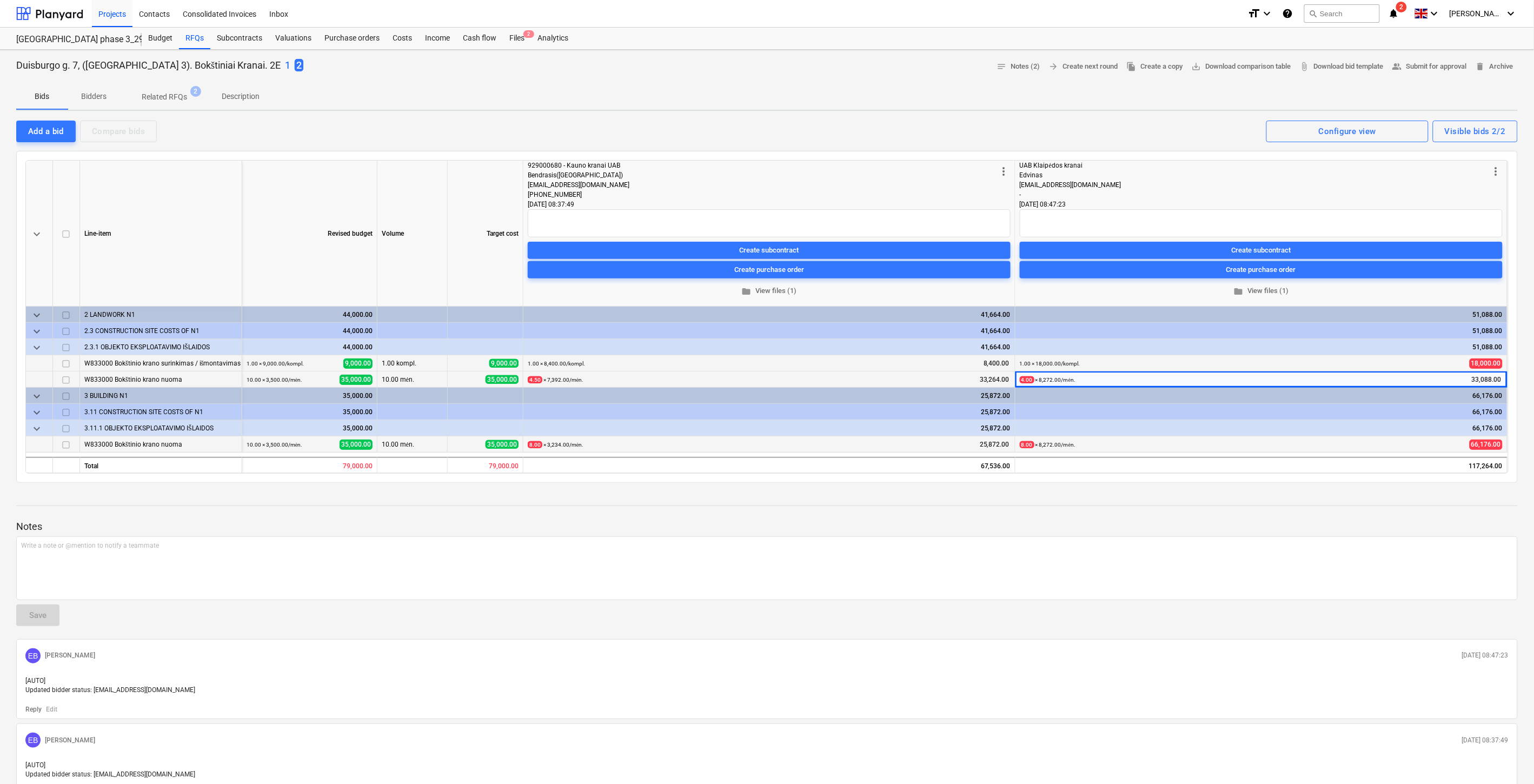
click at [1284, 513] on div at bounding box center [767, 516] width 1502 height 9
click at [1320, 496] on div at bounding box center [767, 496] width 1502 height 9
click at [1024, 443] on span "edit" at bounding box center [1024, 445] width 9 height 9
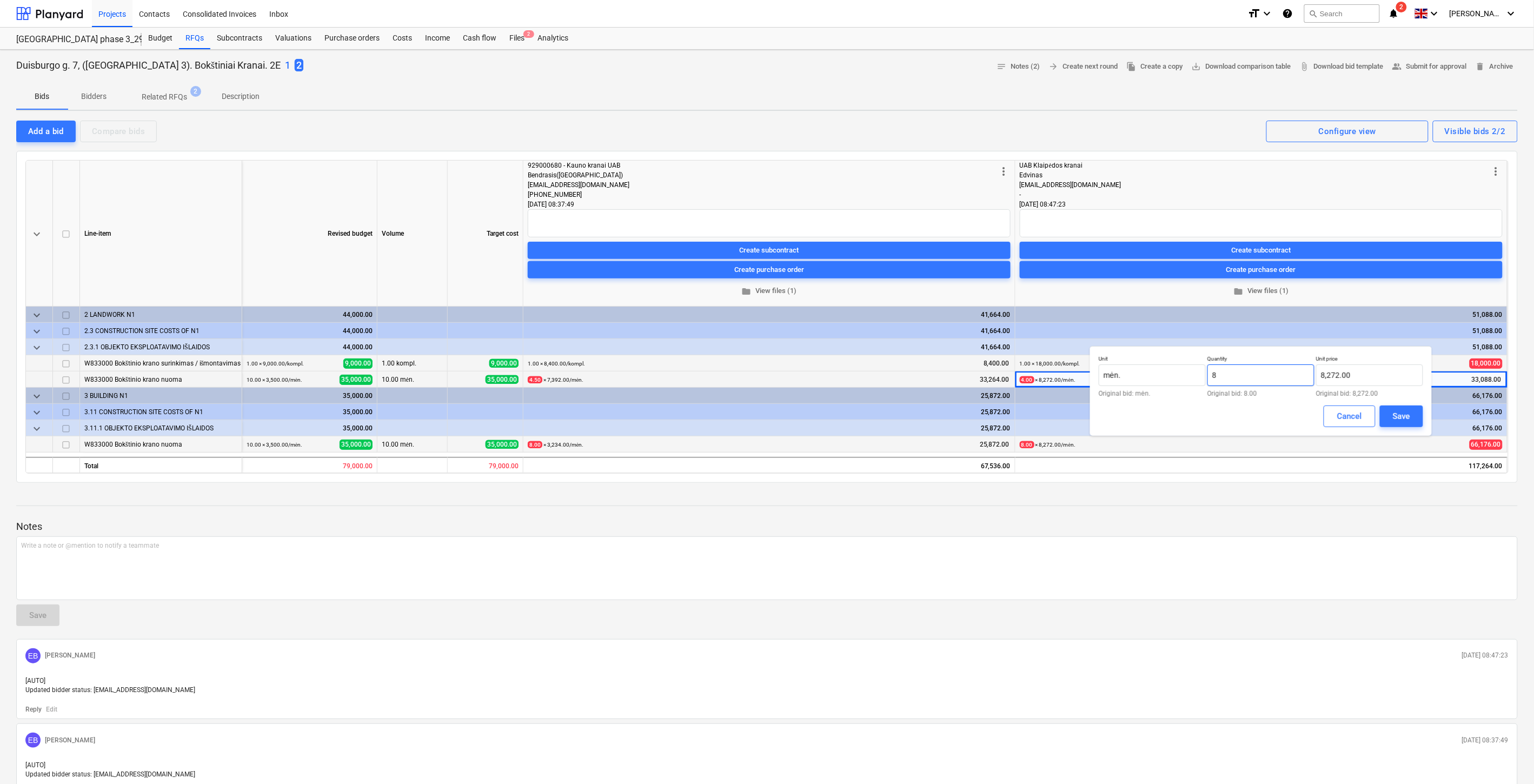
click at [1256, 371] on input "8" at bounding box center [1262, 375] width 108 height 22
drag, startPoint x: 1239, startPoint y: 377, endPoint x: 1200, endPoint y: 379, distance: 39.1
click at [1200, 379] on div "Unit mėn. Original bid: mėn. Quantity 8 Original bid: 8.00 Unit price 8,272.00 …" at bounding box center [1262, 376] width 324 height 41
type input "4.00"
click at [1392, 411] on button "Save" at bounding box center [1401, 417] width 43 height 22
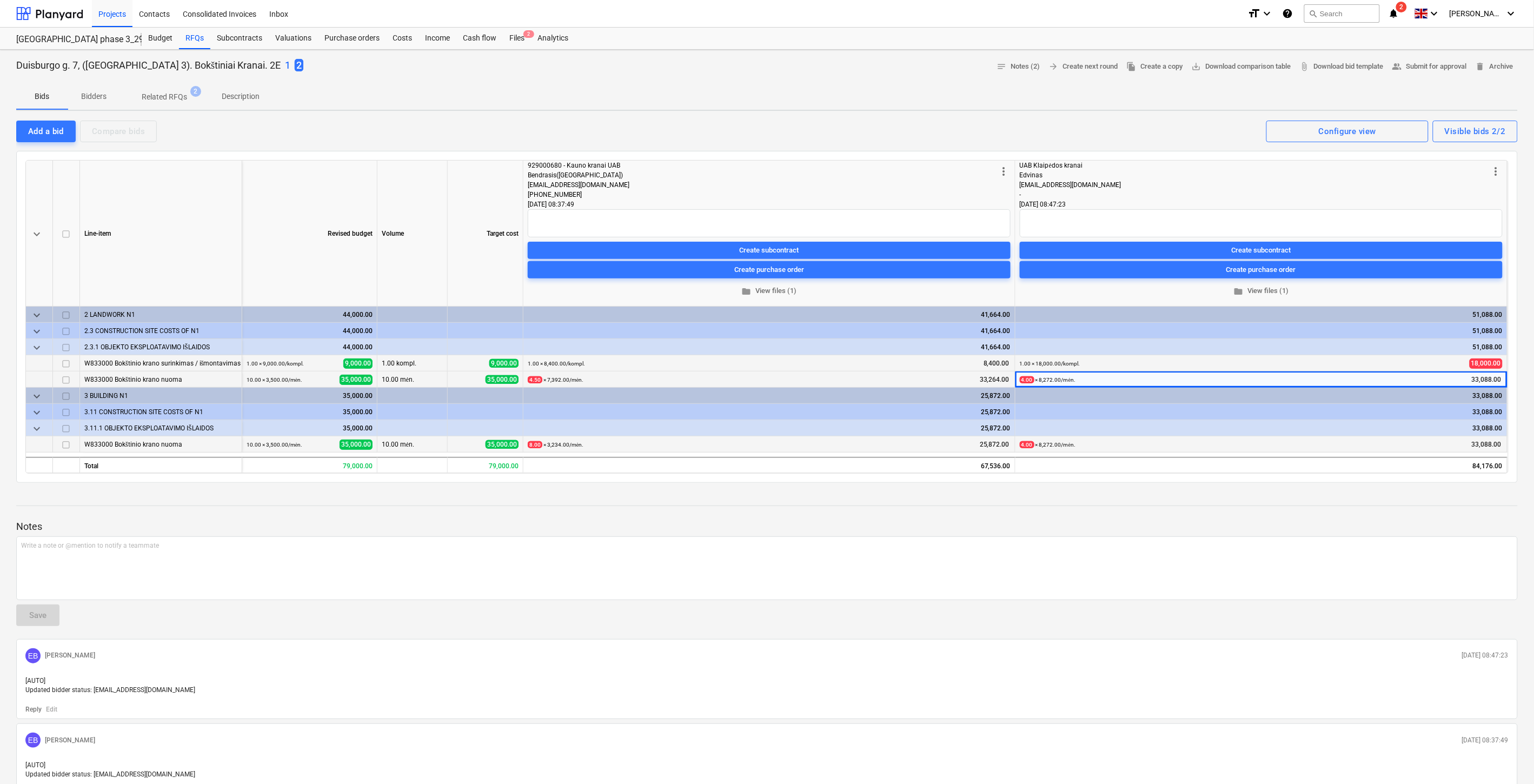
click at [1078, 514] on div at bounding box center [767, 516] width 1502 height 9
click at [1104, 505] on div at bounding box center [767, 505] width 1502 height 1
click at [1127, 500] on div "Notes Write a note or @mention to notify a teammate ﻿ Save EB Eimantas Balčiūna…" at bounding box center [767, 648] width 1502 height 313
click at [1145, 495] on div at bounding box center [767, 496] width 1502 height 9
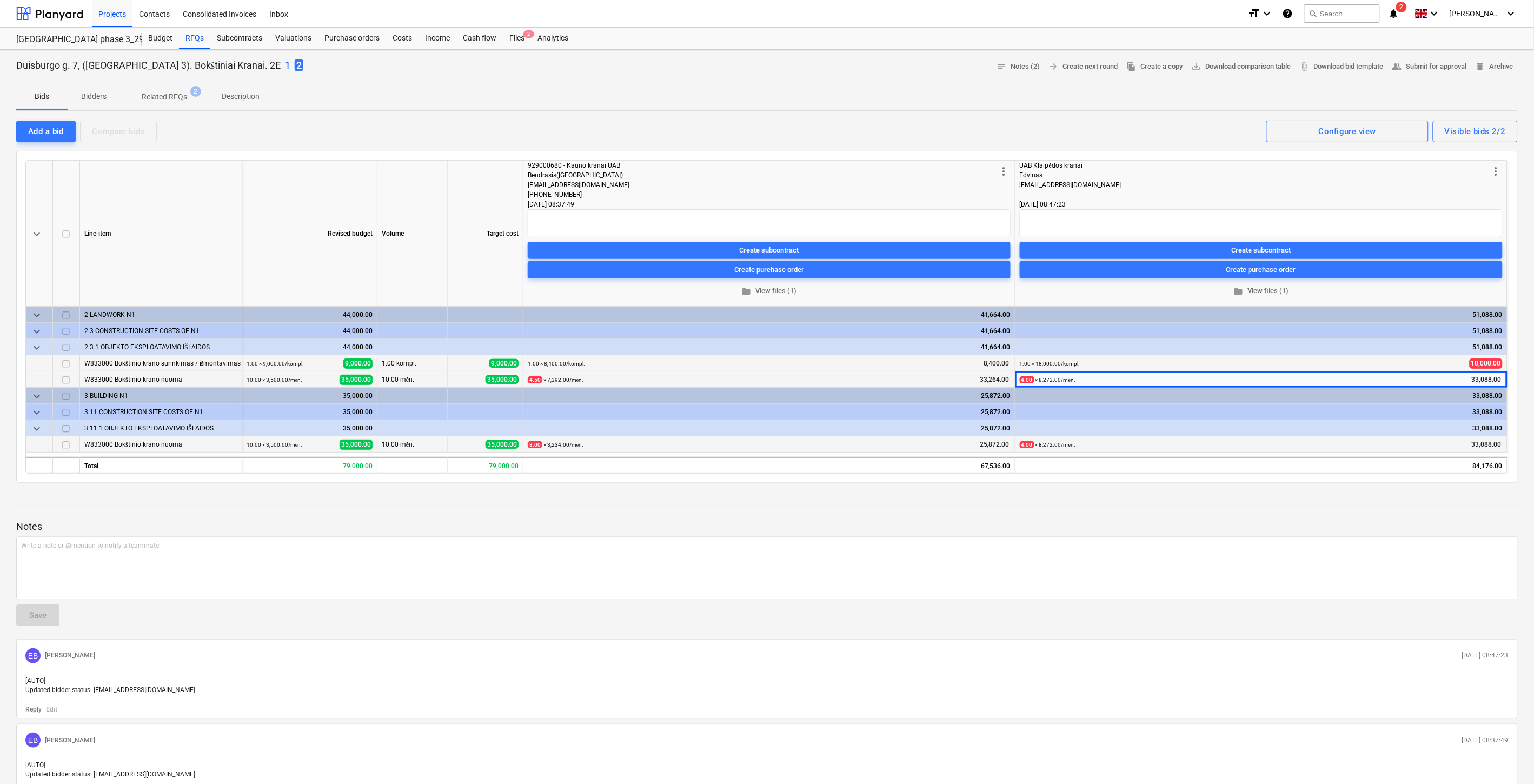
click at [1145, 495] on div at bounding box center [767, 496] width 1502 height 9
click at [533, 445] on span "edit" at bounding box center [532, 445] width 9 height 9
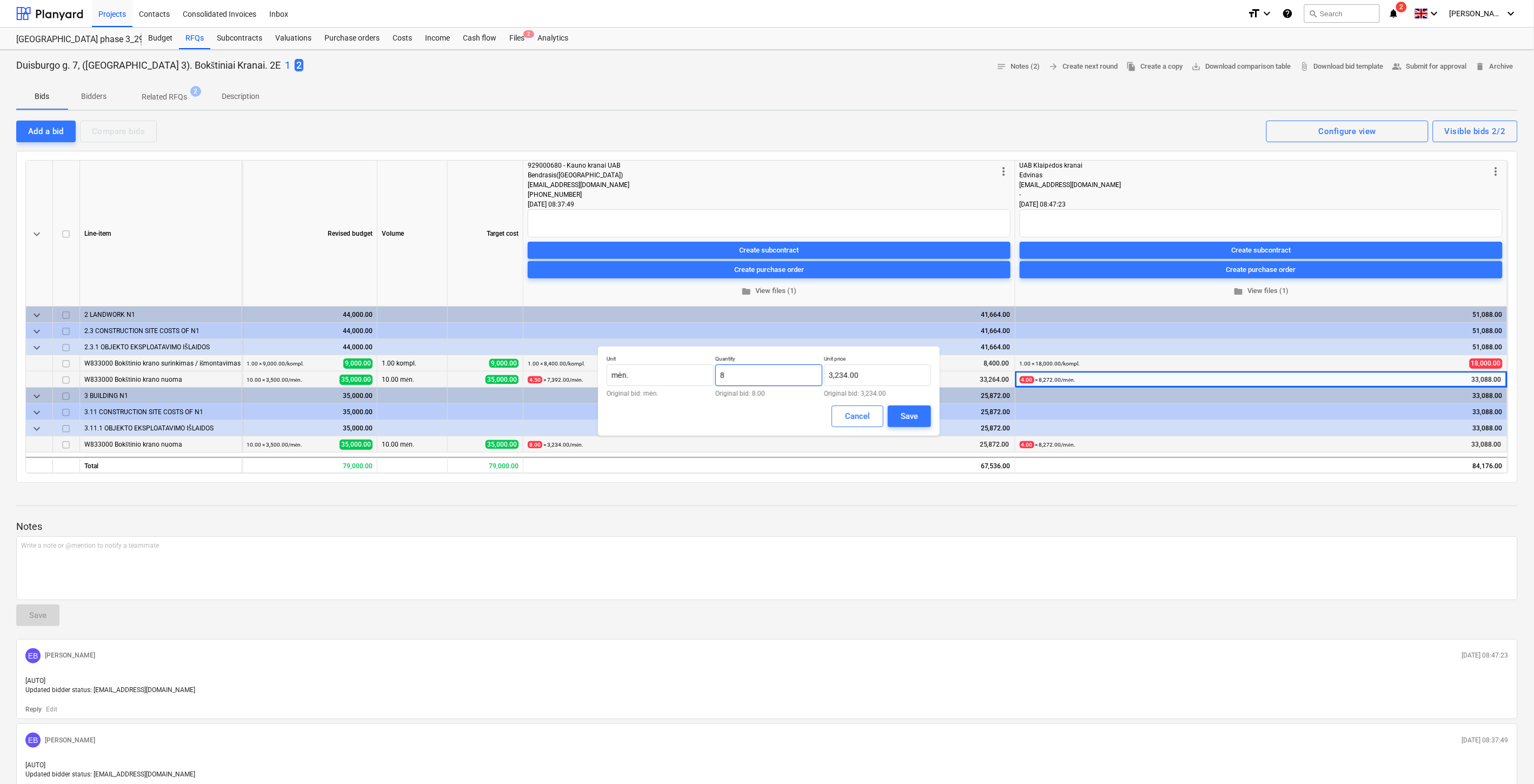
drag, startPoint x: 734, startPoint y: 380, endPoint x: 716, endPoint y: 382, distance: 18.1
click at [716, 382] on input "8" at bounding box center [770, 375] width 108 height 22
type input "3.50"
click at [907, 414] on div "Save" at bounding box center [909, 417] width 17 height 14
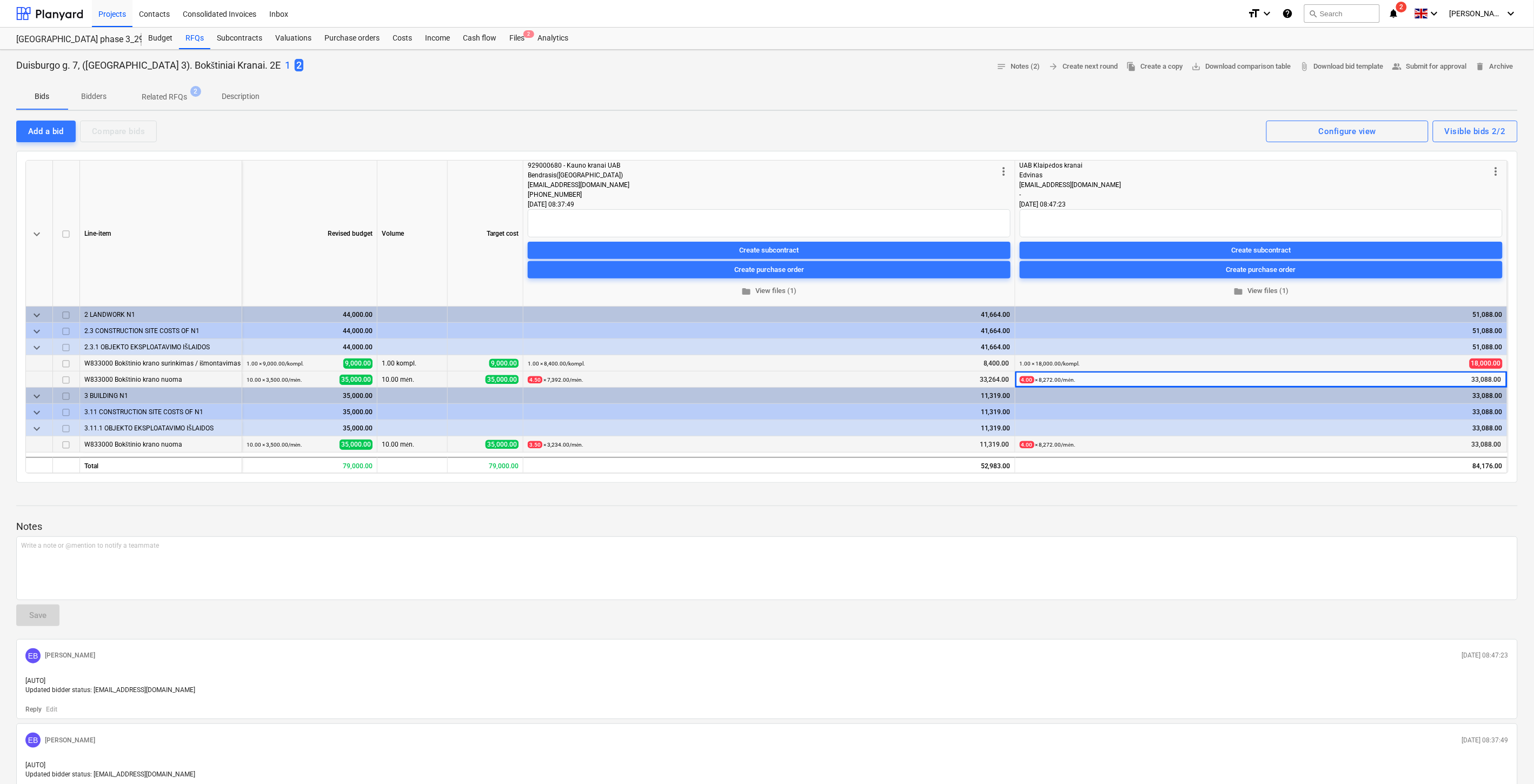
click at [871, 504] on div "Notes Write a note or @mention to notify a teammate ﻿ Save EB Eimantas Balčiūna…" at bounding box center [767, 648] width 1502 height 313
click at [918, 489] on div "Duisburgo g. 7, (Lake Town 3). Bokštiniai Kranai. 2E 1 2 notes Notes (2) arrow_…" at bounding box center [767, 449] width 1534 height 797
click at [1390, 496] on div at bounding box center [767, 496] width 1502 height 9
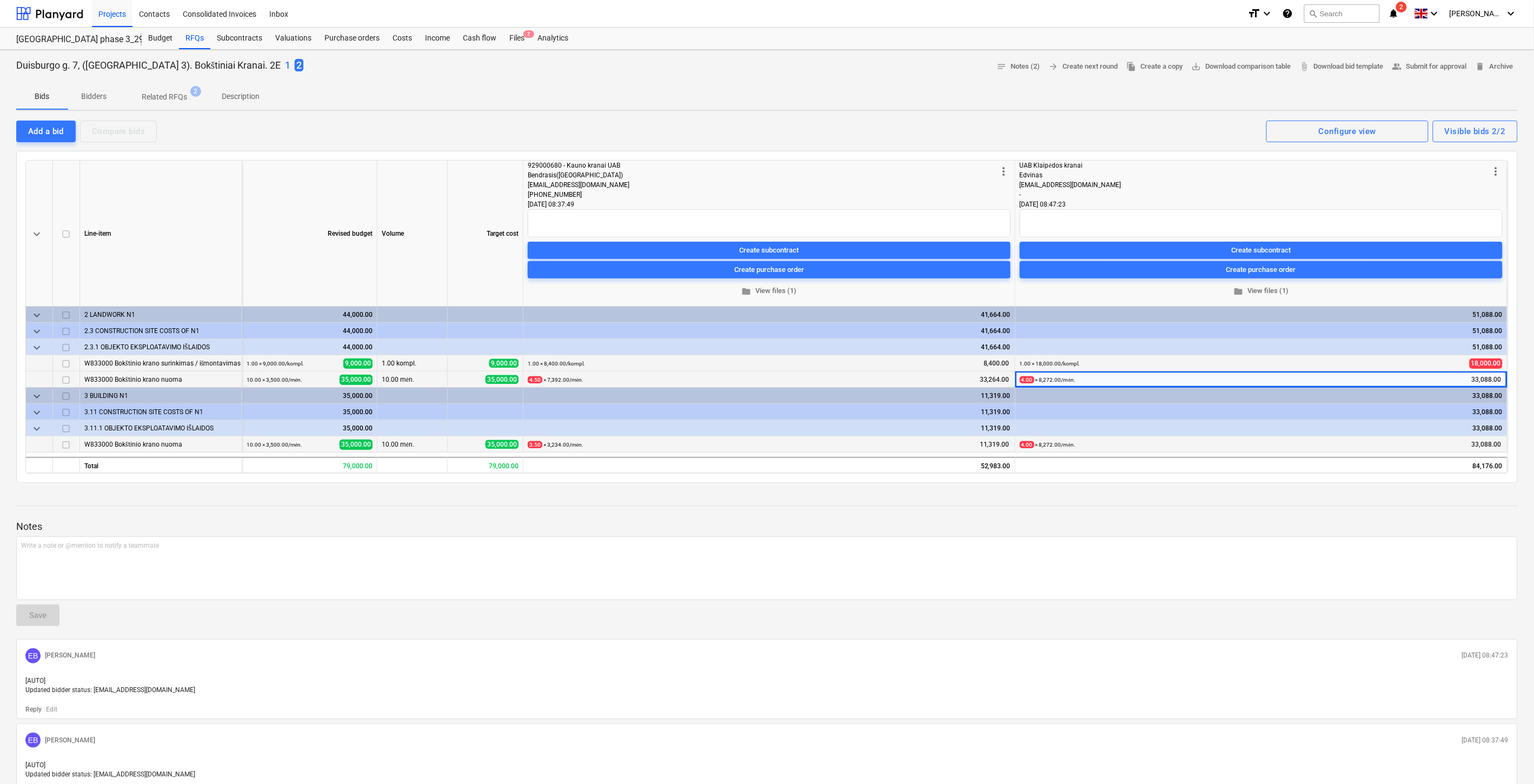
click at [1390, 496] on div at bounding box center [767, 496] width 1502 height 9
click at [528, 446] on span "edit" at bounding box center [532, 445] width 9 height 9
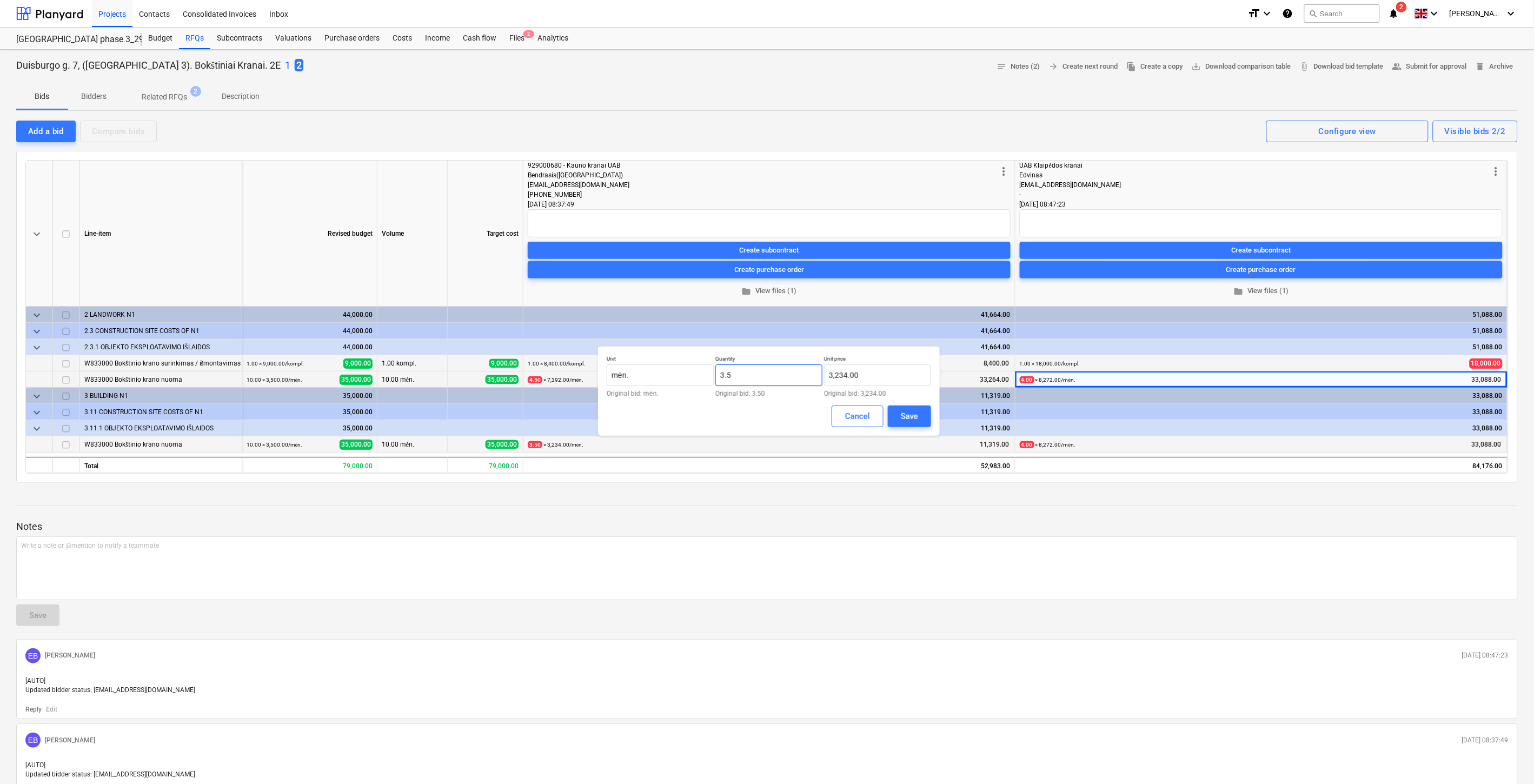
drag, startPoint x: 760, startPoint y: 380, endPoint x: 808, endPoint y: 392, distance: 49.5
click at [716, 380] on input "3.5" at bounding box center [770, 375] width 108 height 22
type input "3.50"
click at [834, 421] on button "Cancel" at bounding box center [857, 417] width 52 height 22
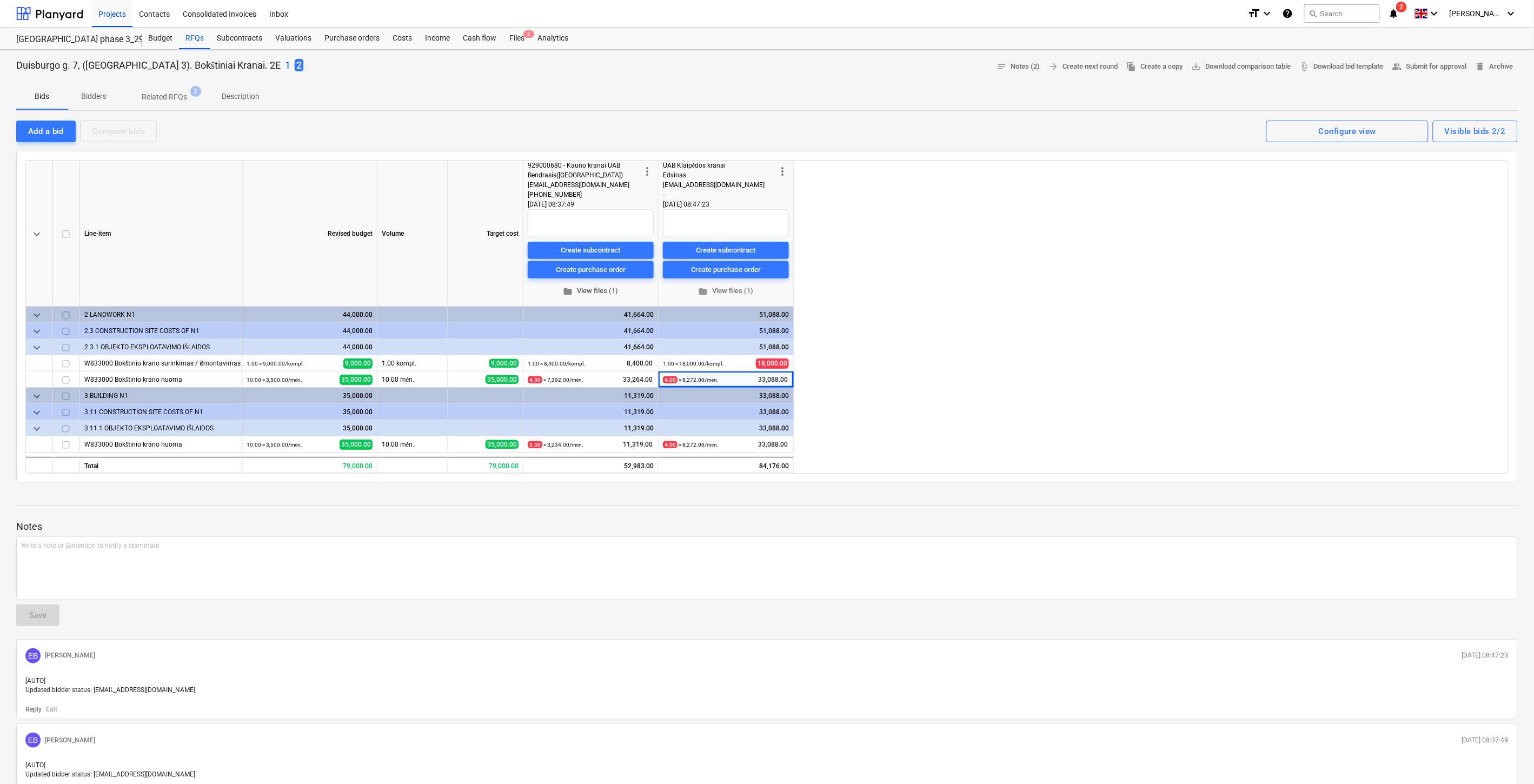
click at [603, 290] on span "folder View files (1)" at bounding box center [590, 291] width 117 height 13
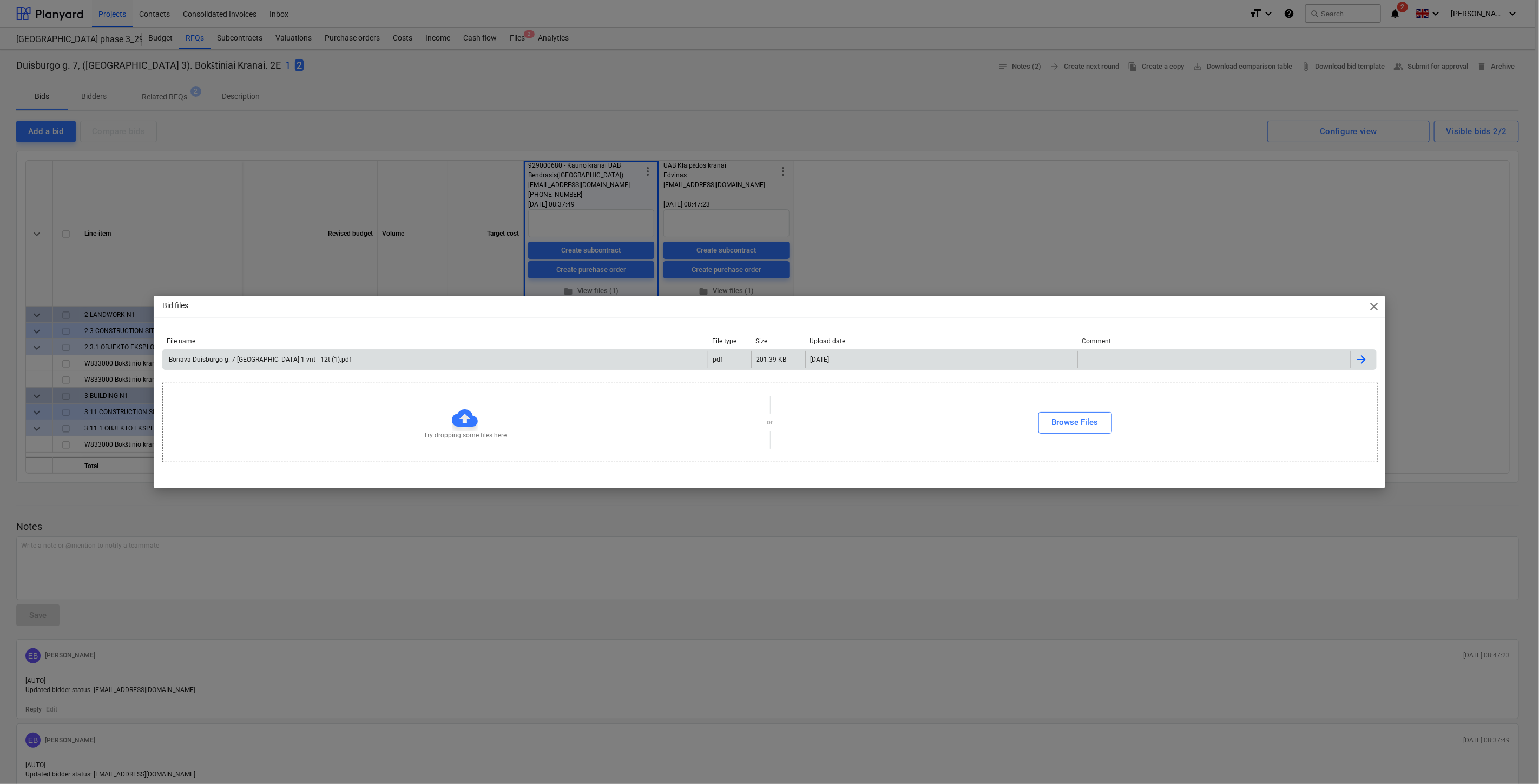
click at [513, 353] on div "Bonava Duisburgo g. 7 Vilnius. 1 vnt - 12t (1).pdf" at bounding box center [436, 359] width 545 height 17
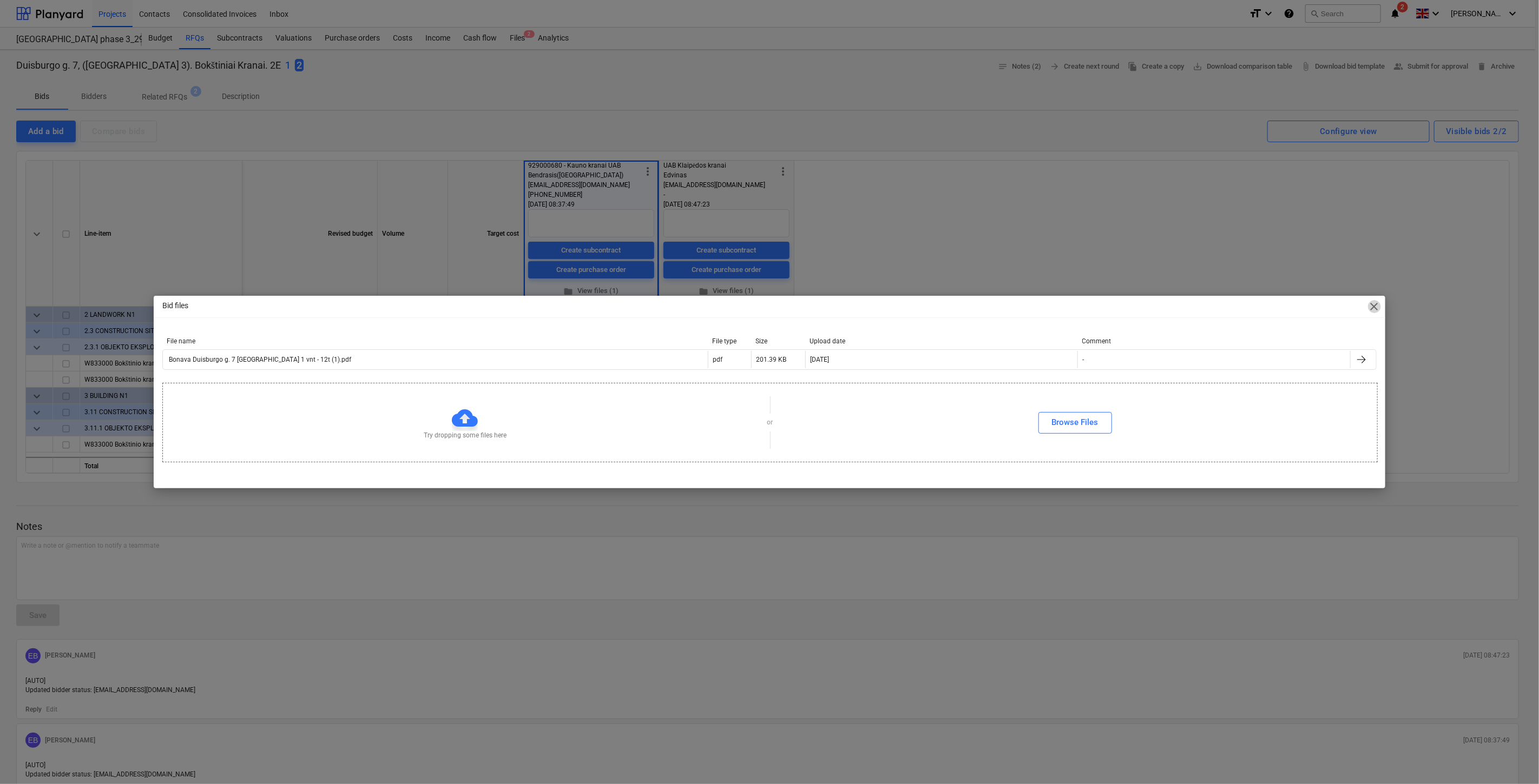
click at [1377, 305] on span "close" at bounding box center [1374, 306] width 13 height 13
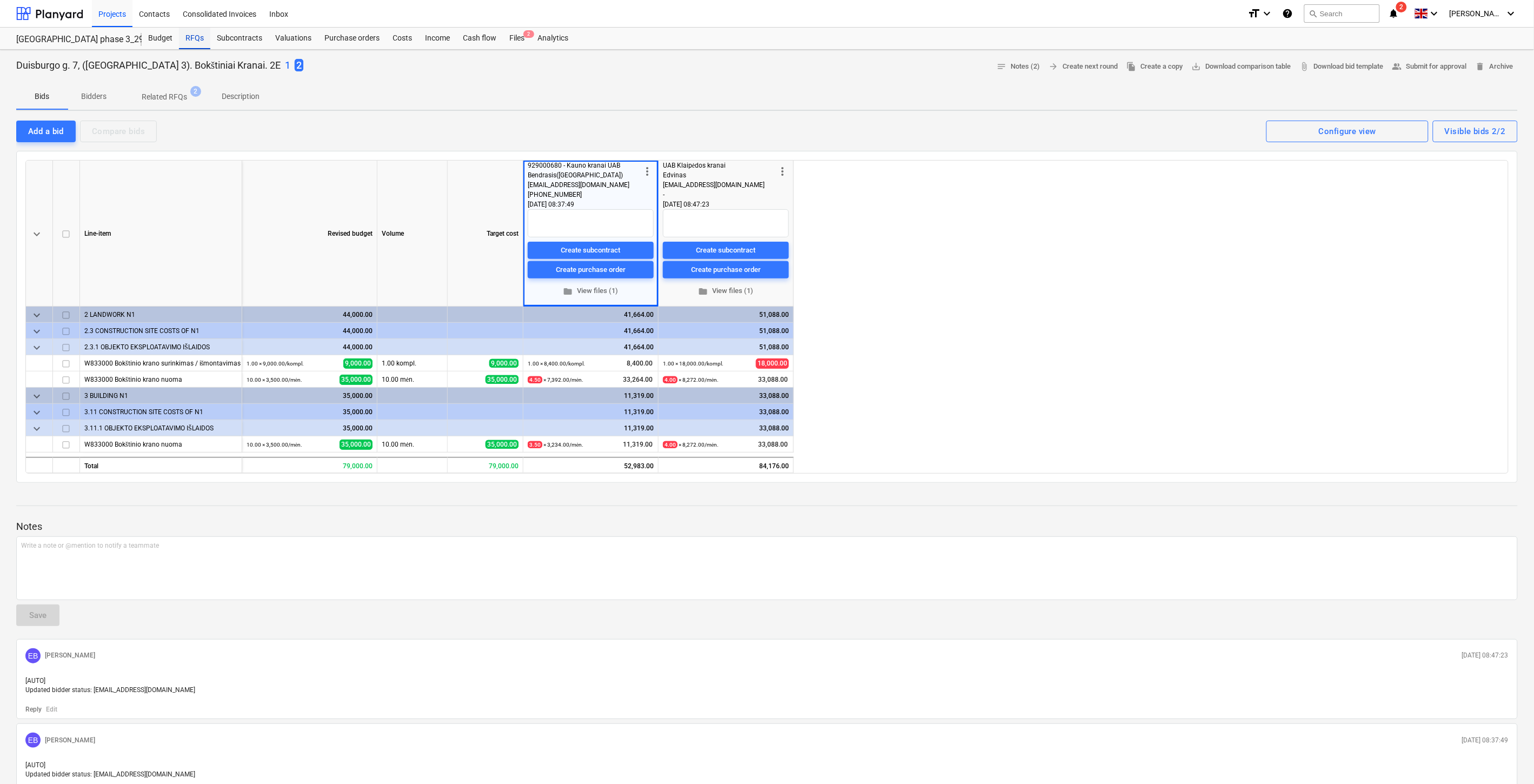
click at [190, 39] on div "RFQs" at bounding box center [194, 39] width 31 height 22
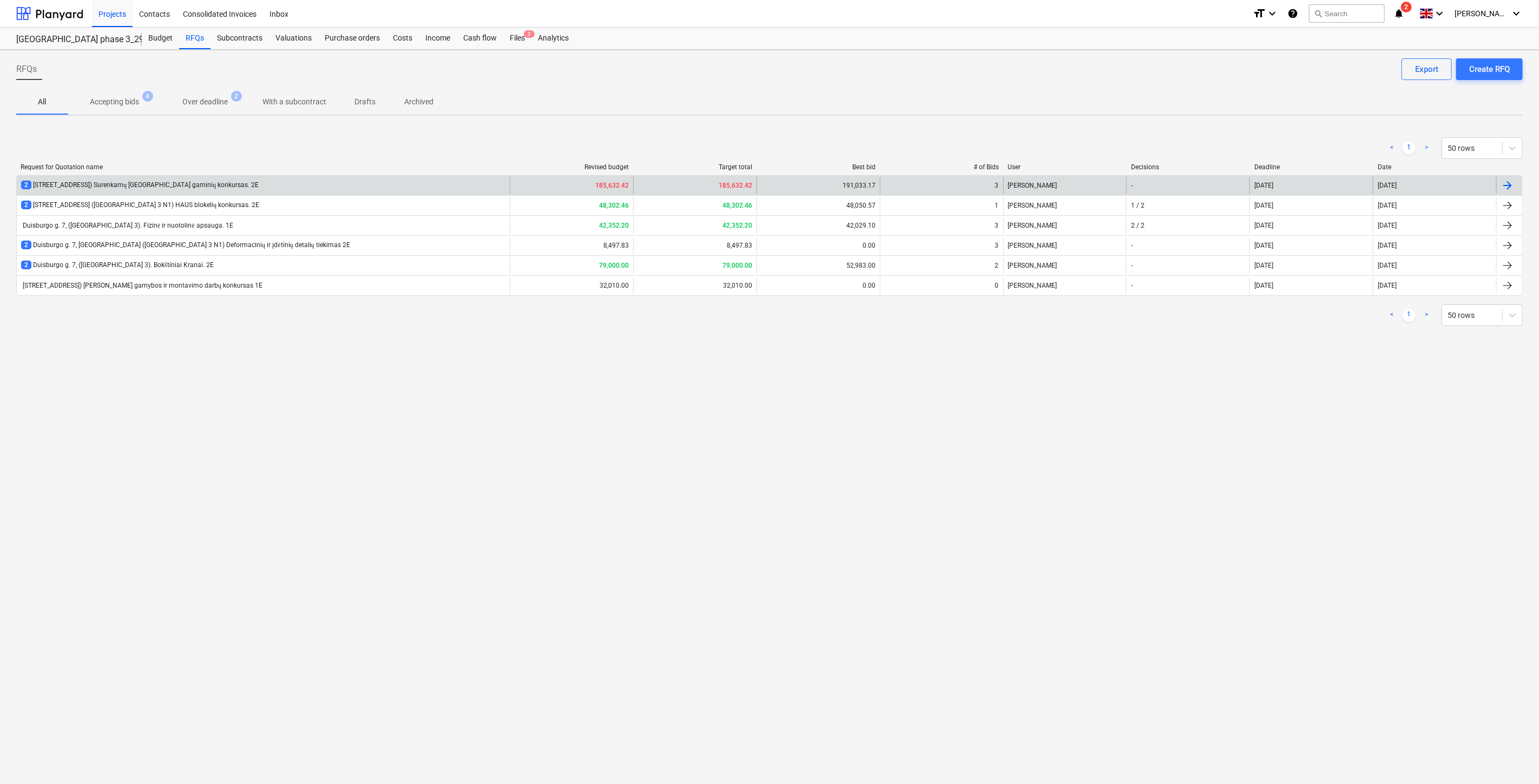
click at [218, 186] on div "2 Duisburgo g. 7, [GEOGRAPHIC_DATA] ([GEOGRAPHIC_DATA] 3 N1) Surenkamų GB gamin…" at bounding box center [140, 185] width 238 height 9
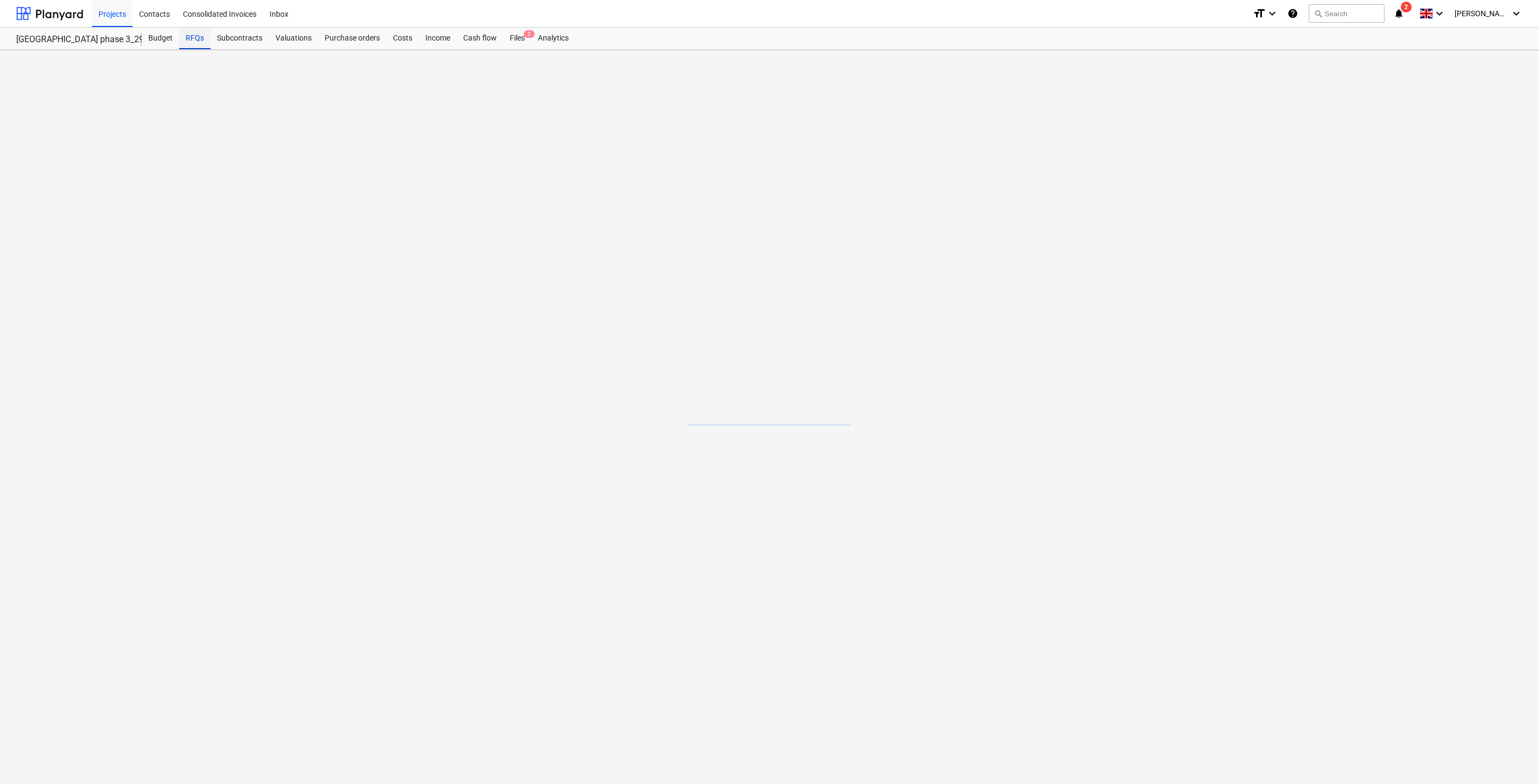
click at [189, 41] on div "RFQs" at bounding box center [195, 39] width 31 height 22
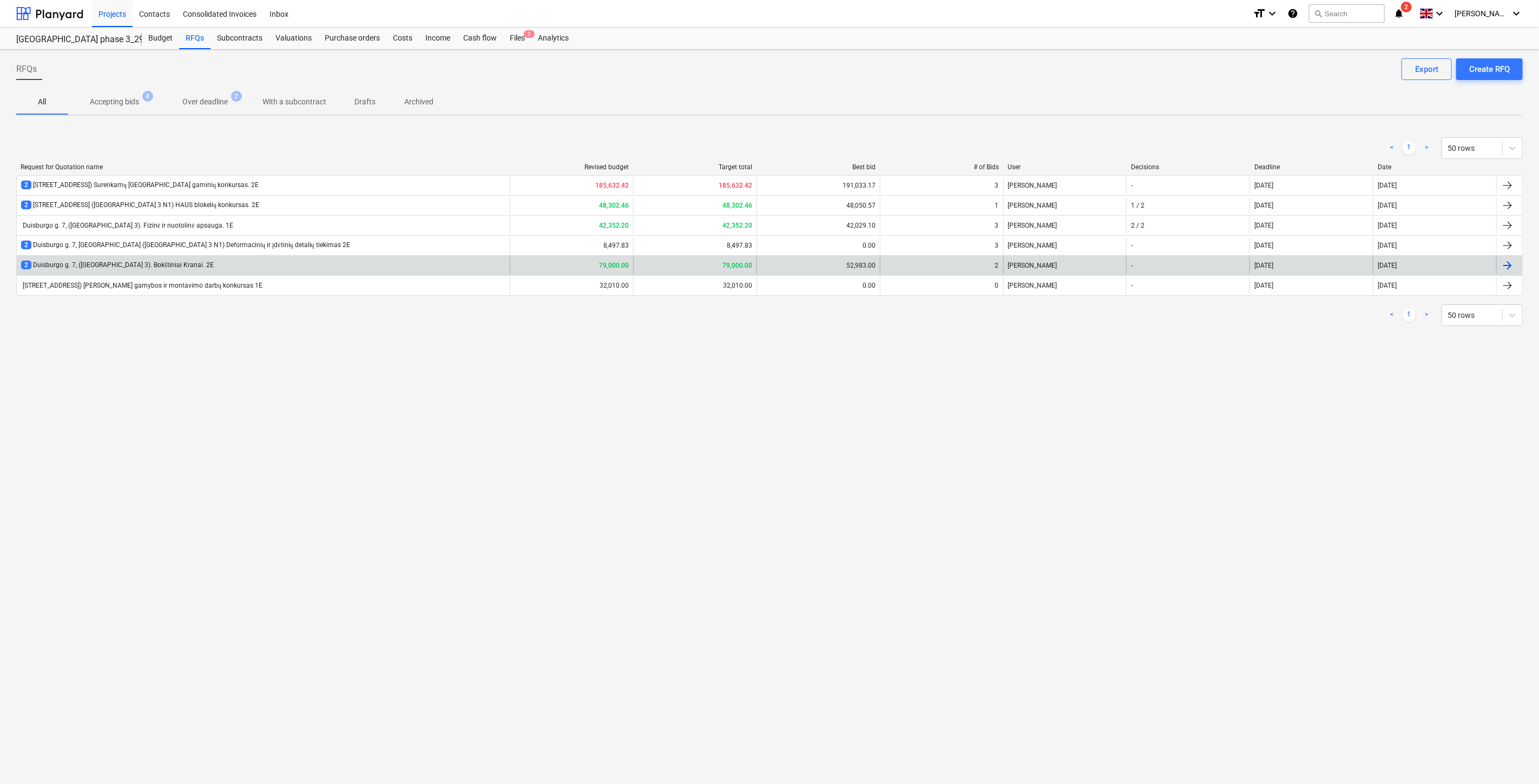
click at [268, 263] on div "2 Duisburgo g. 7, (Lake Town 3). Bokštiniai Kranai. 2E" at bounding box center [264, 265] width 493 height 17
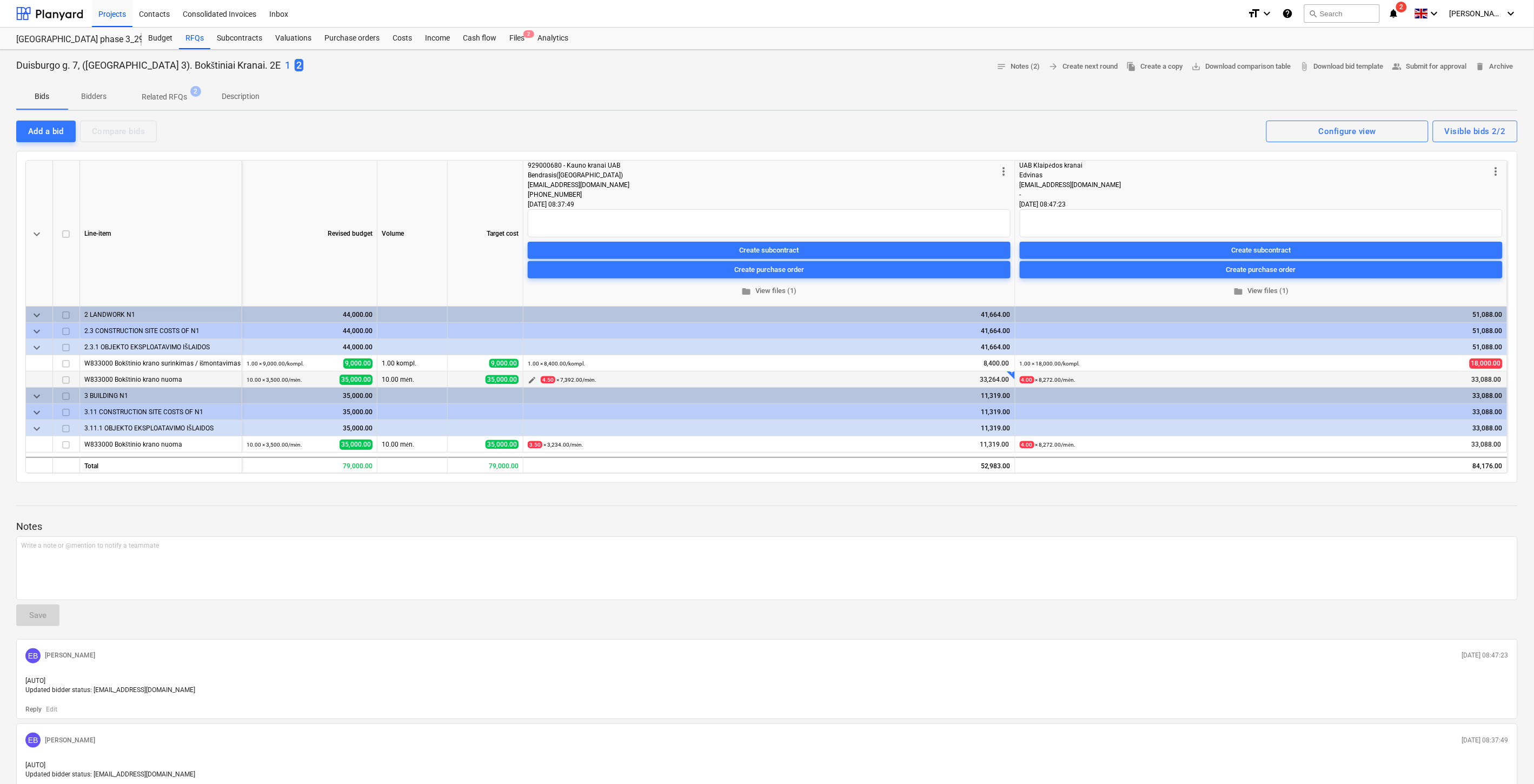
click at [528, 380] on span "edit" at bounding box center [532, 381] width 9 height 9
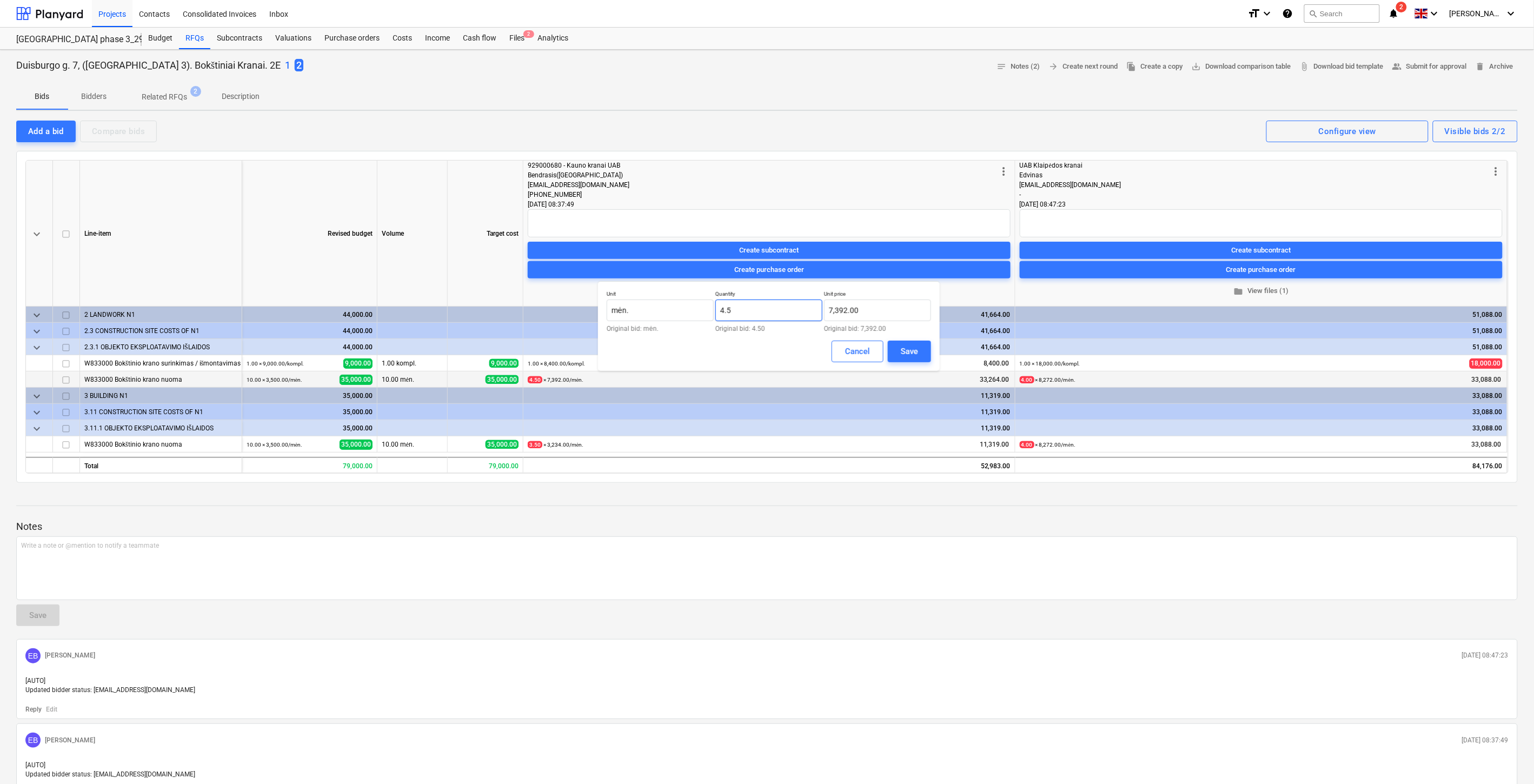
drag, startPoint x: 737, startPoint y: 318, endPoint x: 735, endPoint y: 331, distance: 13.2
click at [708, 320] on div "Unit mėn. Original bid: mėn. Quantity 4.5 Original bid: 4.50 Unit price 7,392.0…" at bounding box center [769, 311] width 324 height 41
type input "4.00"
click at [748, 342] on div "Cancel Save" at bounding box center [769, 351] width 324 height 22
click at [912, 344] on div "Save" at bounding box center [909, 351] width 17 height 14
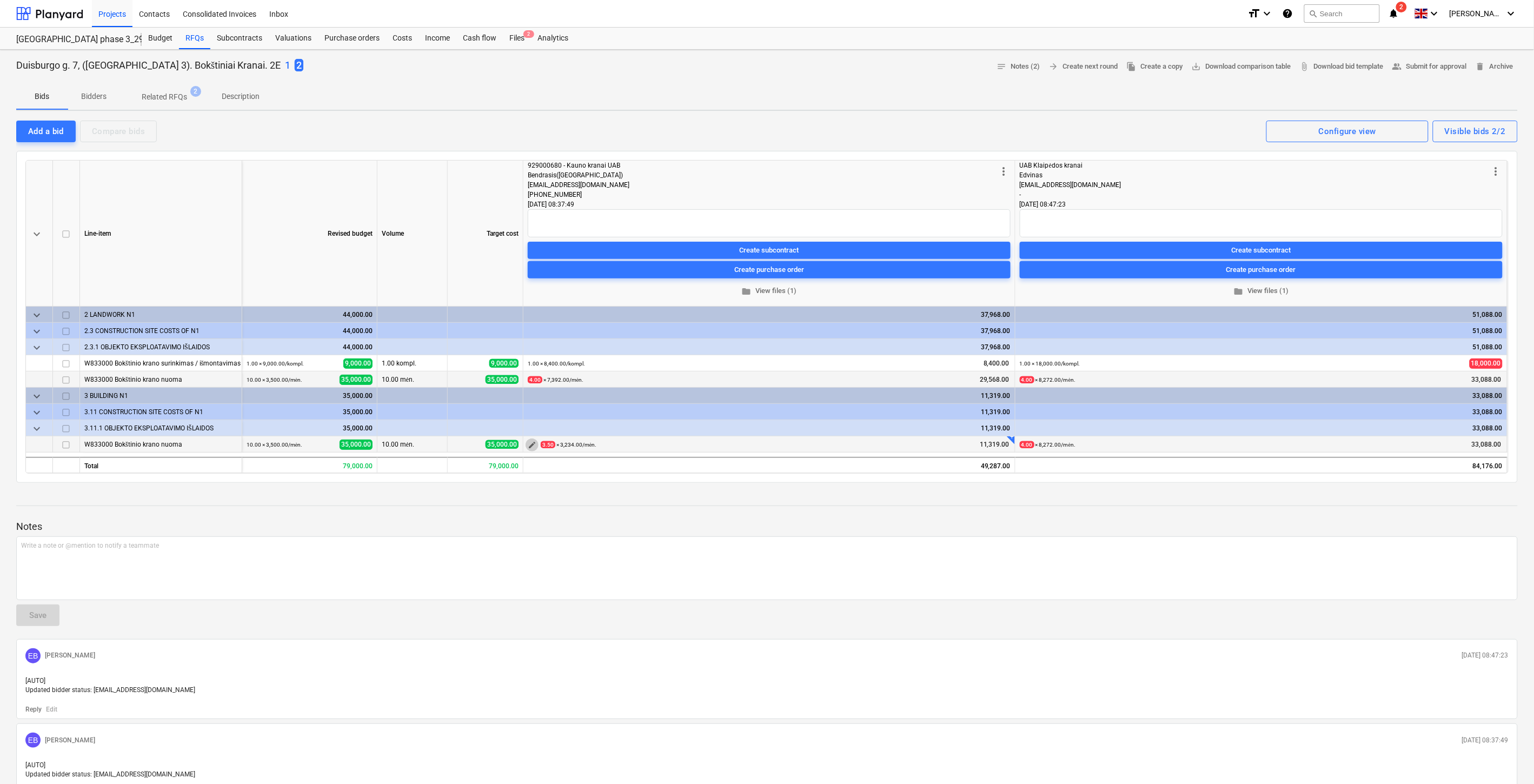
click at [530, 445] on span "edit" at bounding box center [532, 445] width 9 height 9
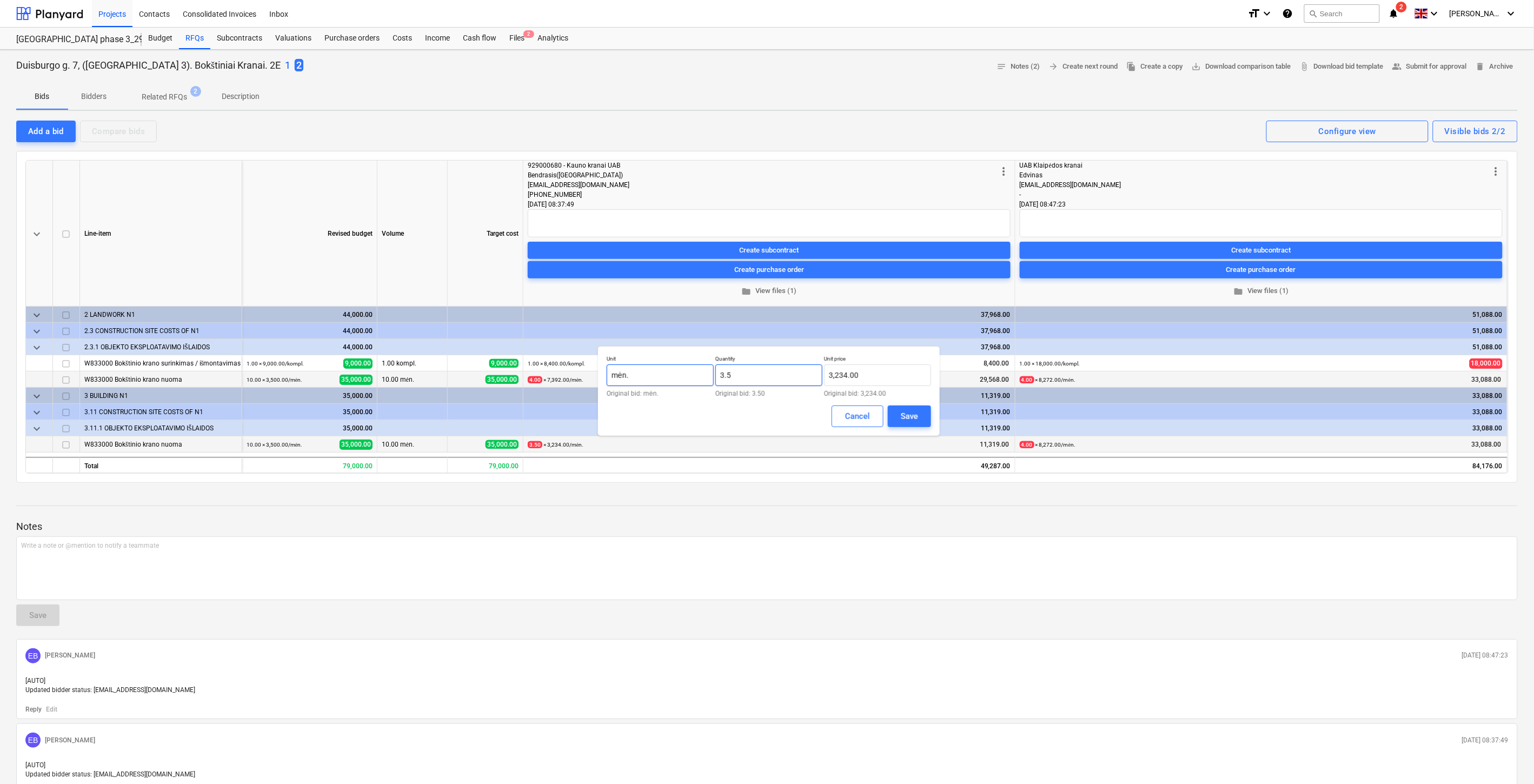
drag, startPoint x: 761, startPoint y: 375, endPoint x: 696, endPoint y: 379, distance: 65.1
click at [696, 379] on div "Unit mėn. Original bid: mėn. Quantity 3.5 Original bid: 3.50 Unit price 3,234.0…" at bounding box center [769, 376] width 324 height 41
type input "4.00"
click at [889, 375] on input "3234" at bounding box center [878, 375] width 108 height 22
drag, startPoint x: 876, startPoint y: 375, endPoint x: 814, endPoint y: 380, distance: 62.2
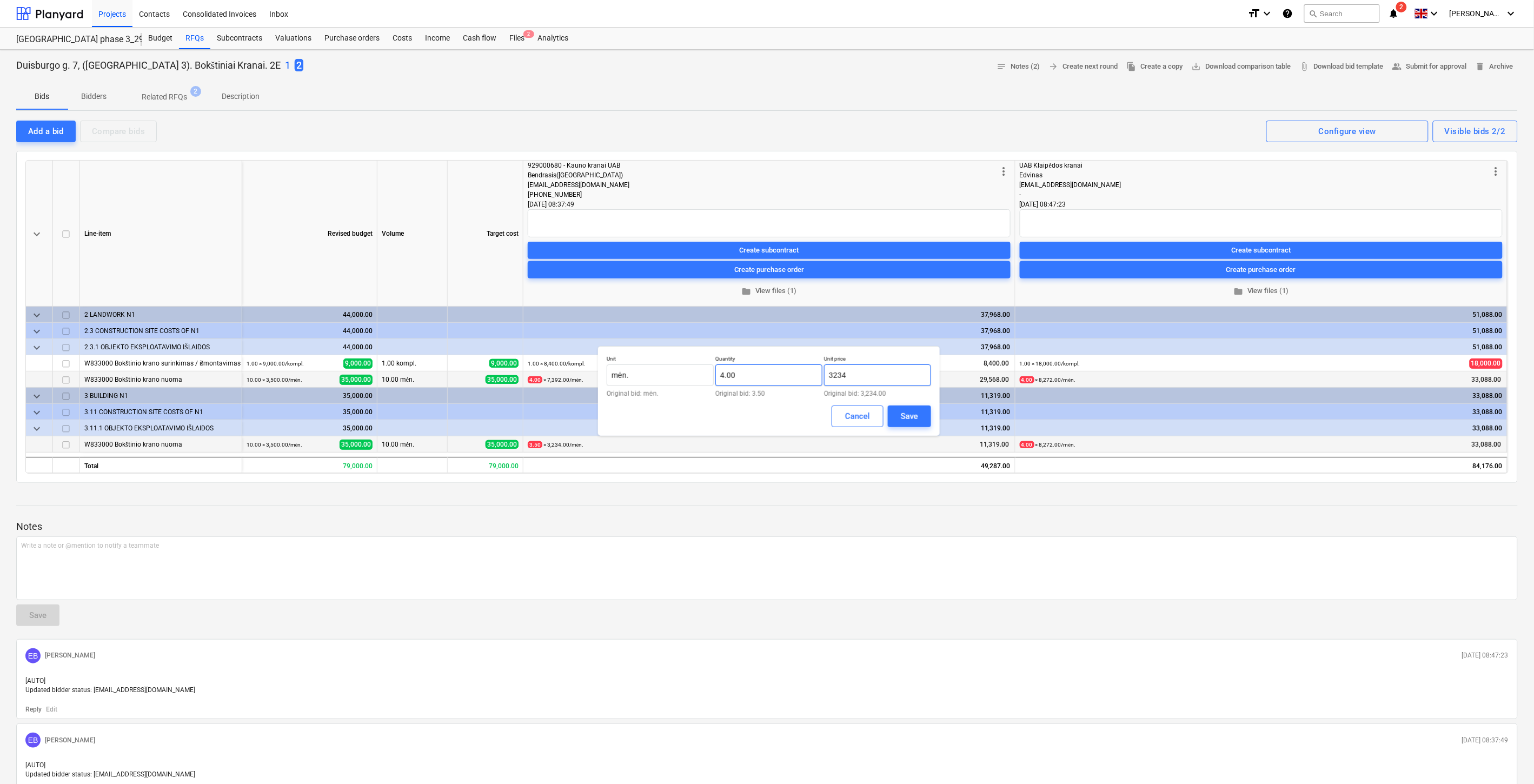
click at [814, 380] on div "Unit mėn. Original bid: mėn. Quantity 4.00 Original bid: 3.50 Unit price 3234 O…" at bounding box center [769, 376] width 324 height 41
type input "7,392.00"
click at [909, 418] on div "Save" at bounding box center [909, 417] width 17 height 14
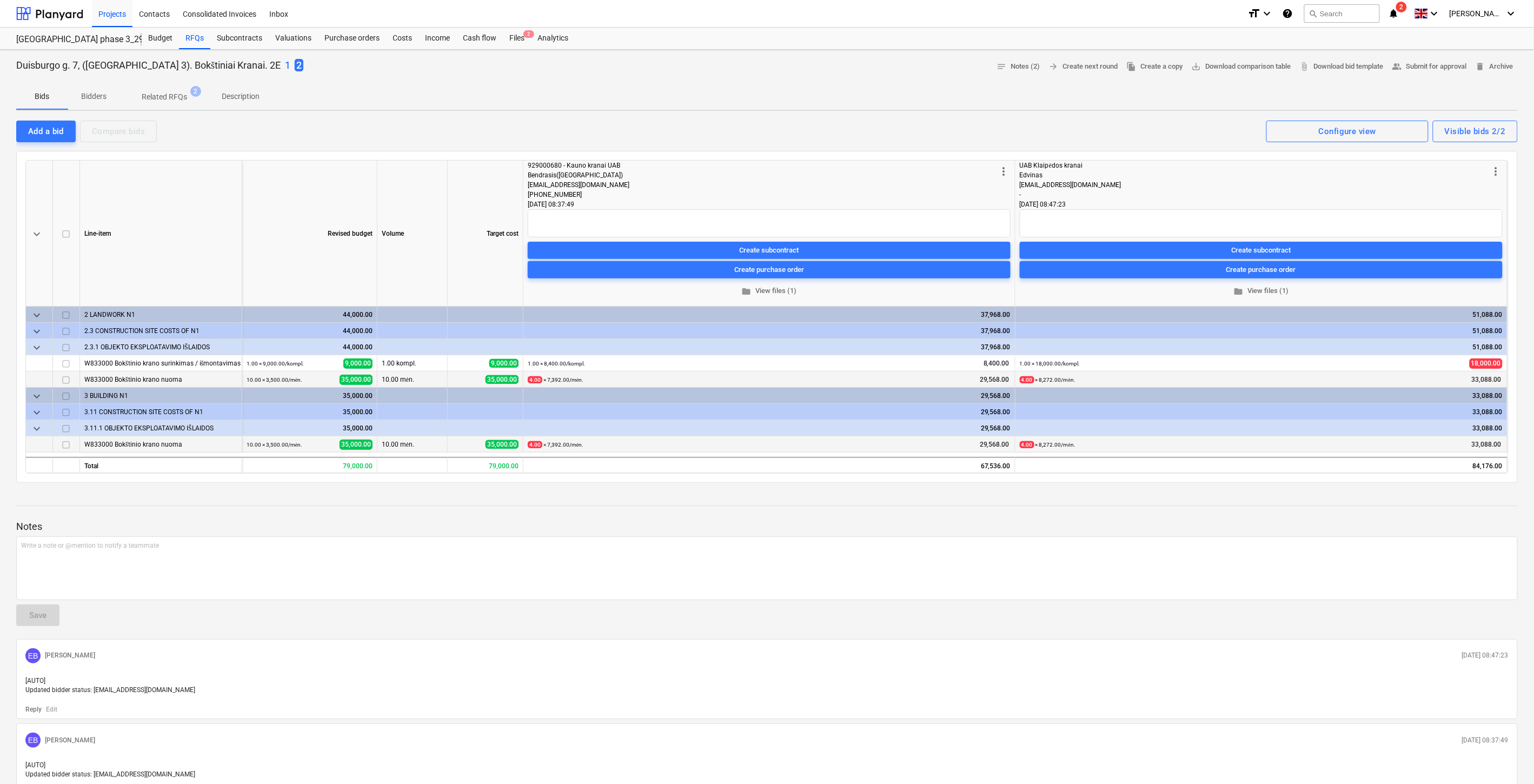
click at [757, 517] on div at bounding box center [767, 516] width 1502 height 9
click at [779, 512] on div at bounding box center [767, 516] width 1502 height 9
drag, startPoint x: 797, startPoint y: 505, endPoint x: 829, endPoint y: 495, distance: 33.5
click at [798, 505] on div "Notes Write a note or @mention to notify a teammate ﻿ Save EB Eimantas Balčiūna…" at bounding box center [767, 648] width 1502 height 313
click at [829, 495] on div at bounding box center [767, 496] width 1502 height 9
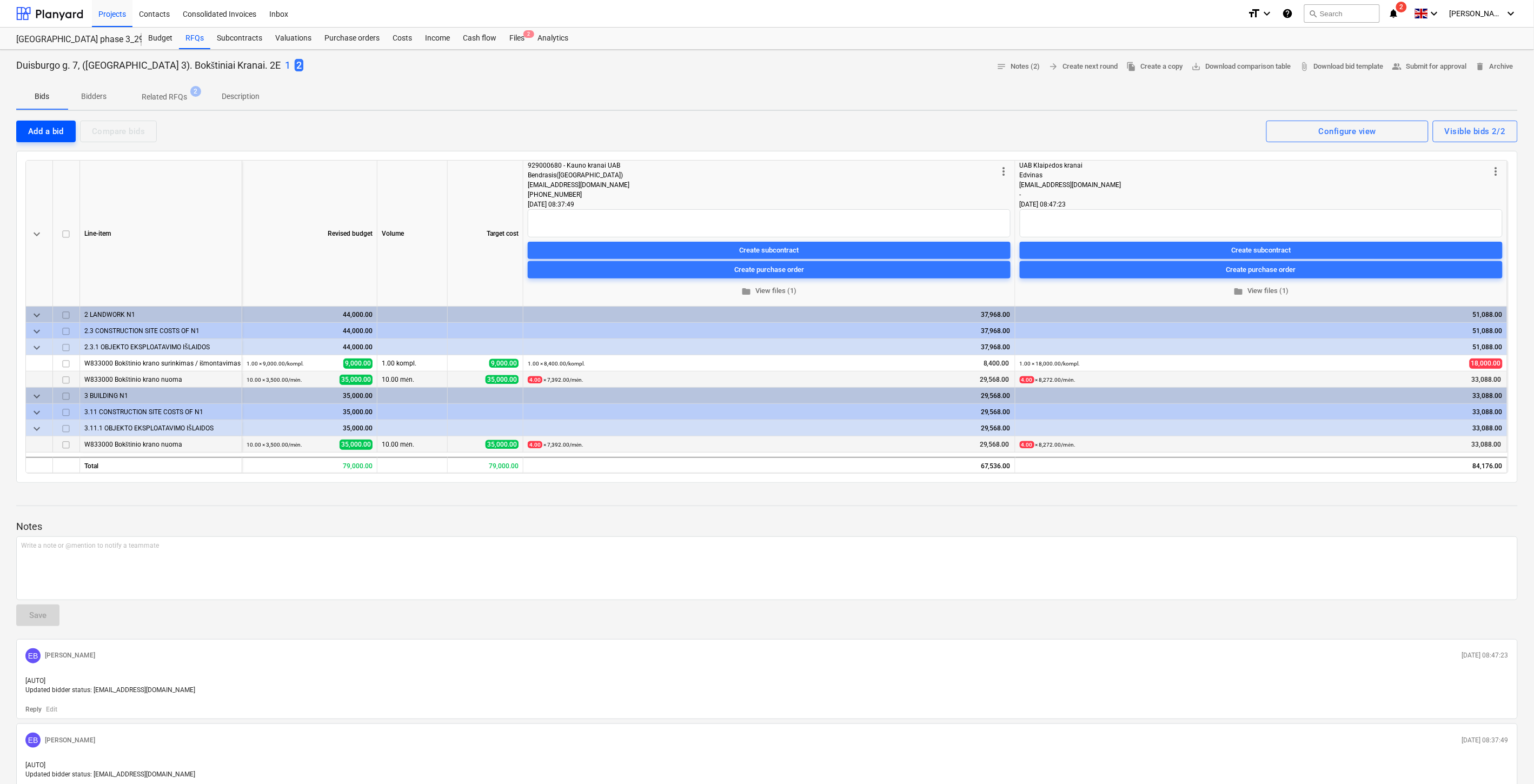
click at [62, 133] on div "Add a bid" at bounding box center [46, 132] width 36 height 14
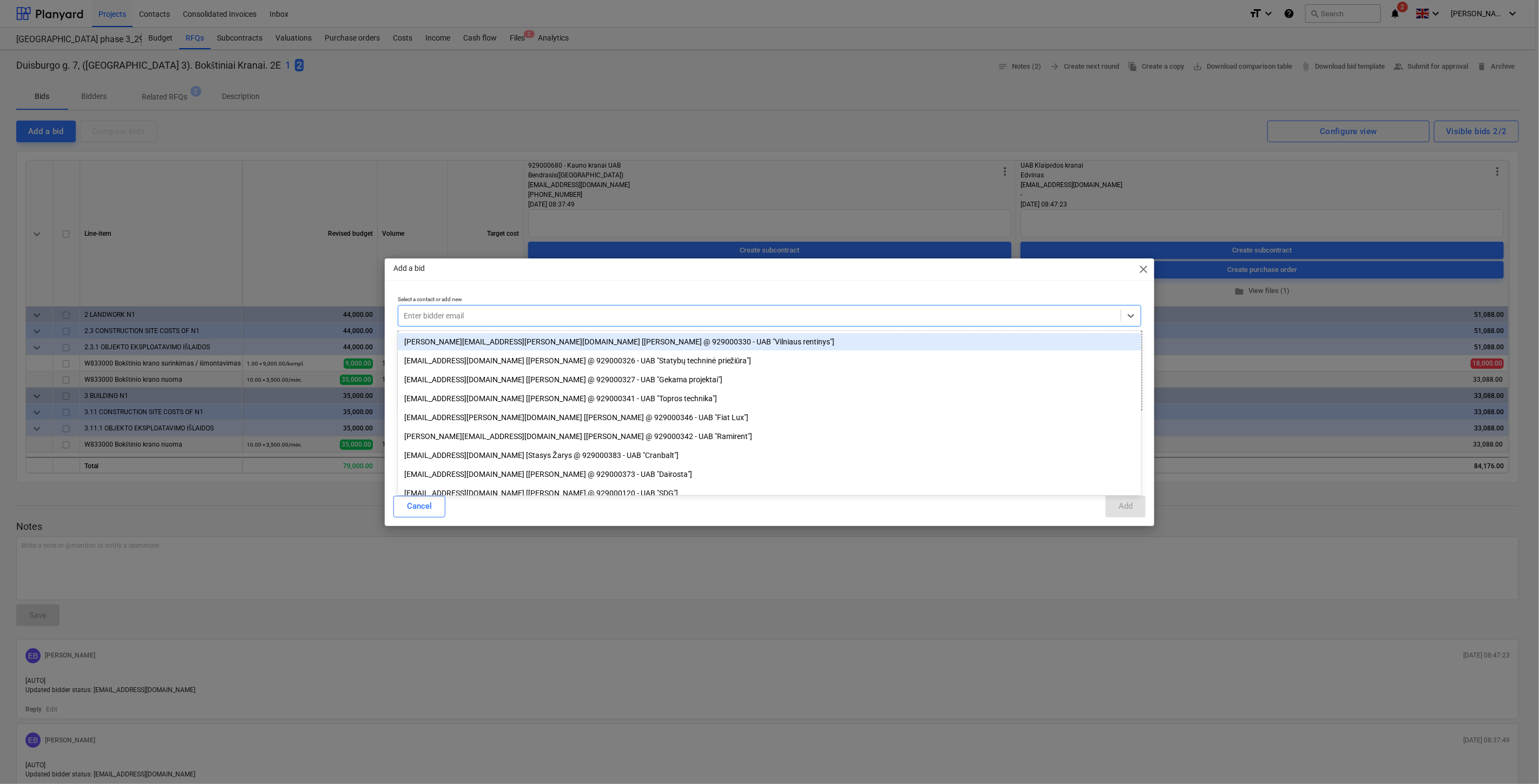
click at [563, 318] on div at bounding box center [759, 315] width 712 height 11
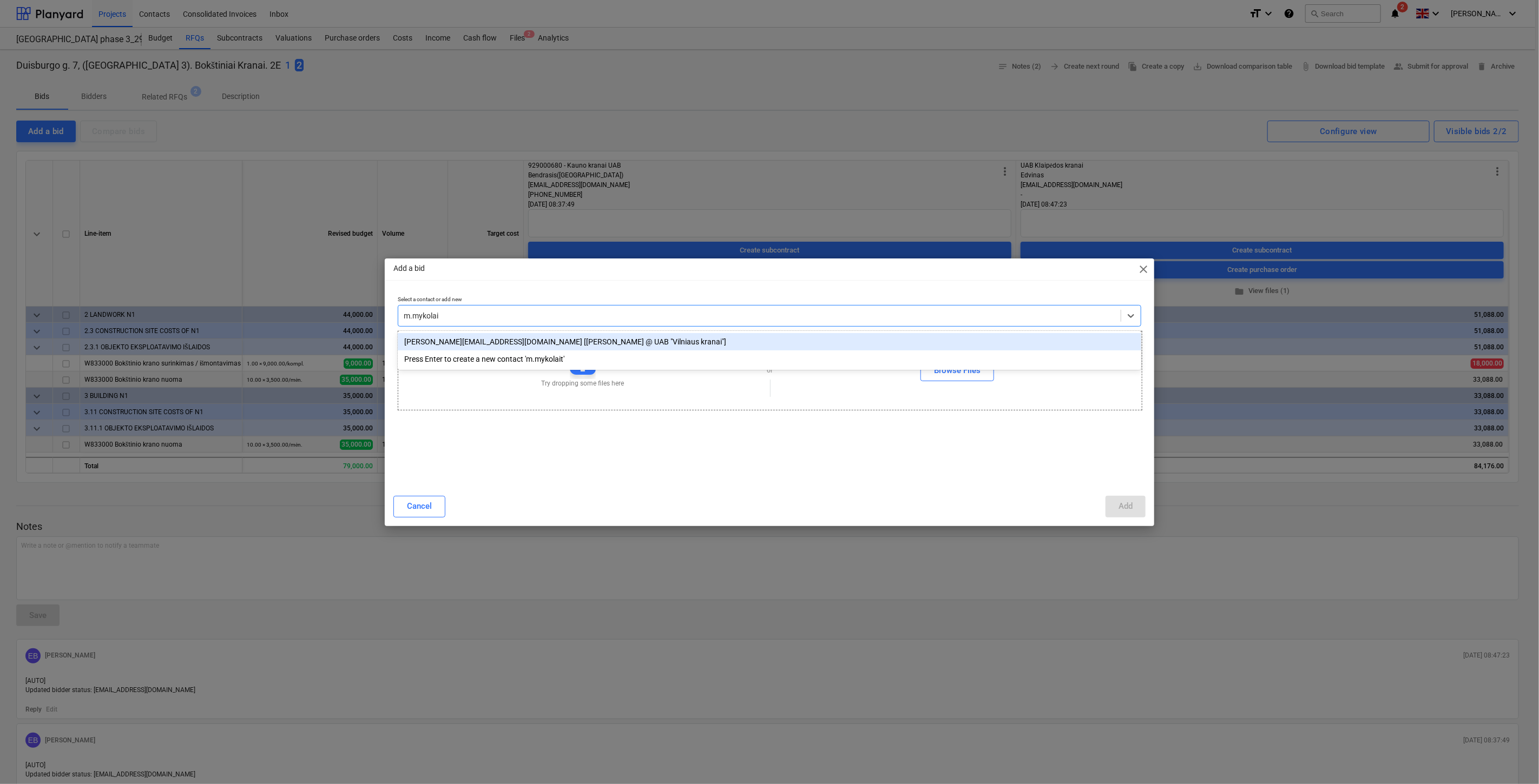
type input "m.mykolait"
click at [558, 344] on div "m.mykolaitis@bcl.lt [Mantas Mykolaitis @ UAB "Vilniaus kranai"]" at bounding box center [769, 341] width 743 height 17
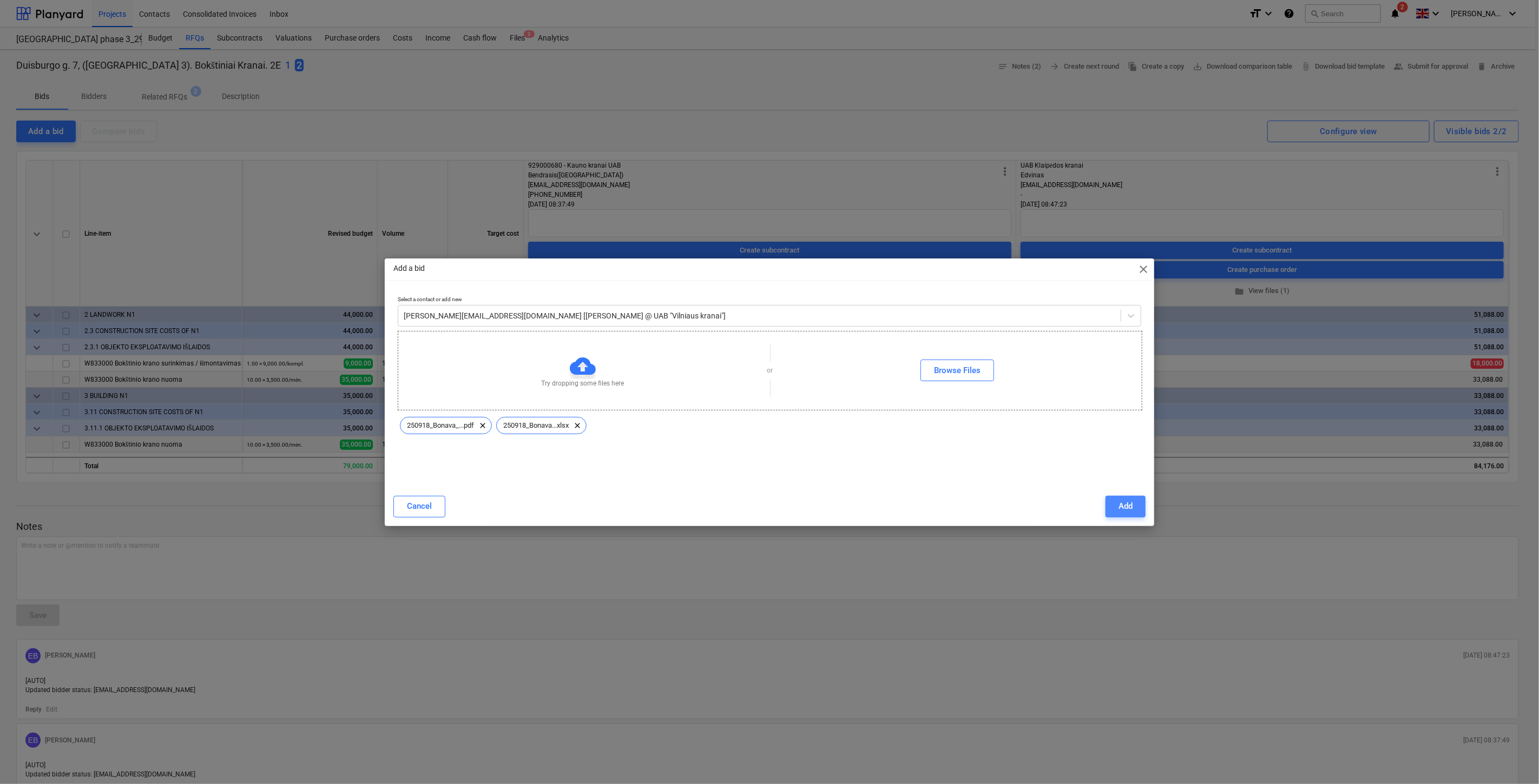
click at [1131, 507] on div "Add" at bounding box center [1126, 506] width 14 height 14
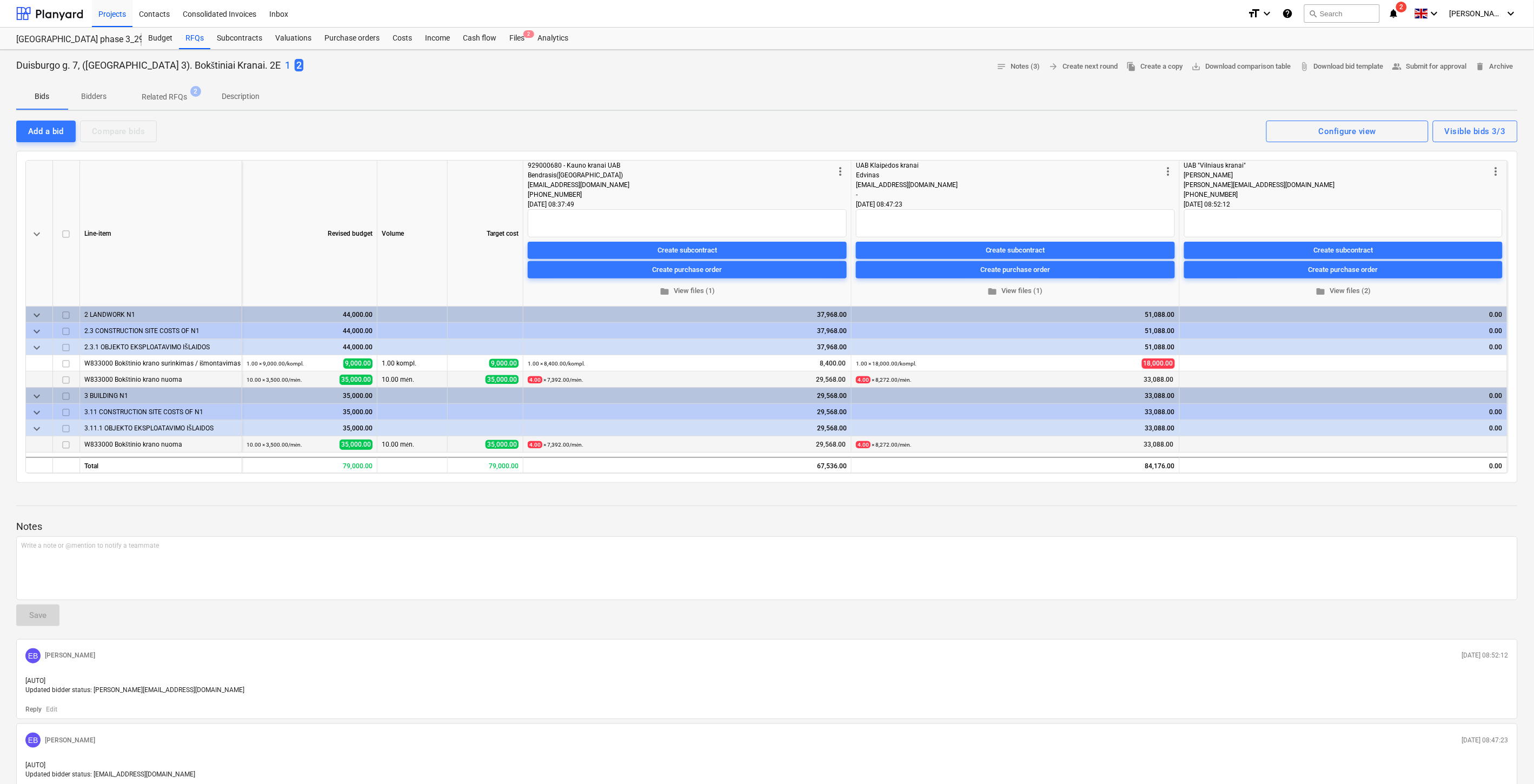
click at [1142, 516] on div at bounding box center [767, 516] width 1502 height 9
click at [1188, 359] on span "edit" at bounding box center [1189, 364] width 9 height 9
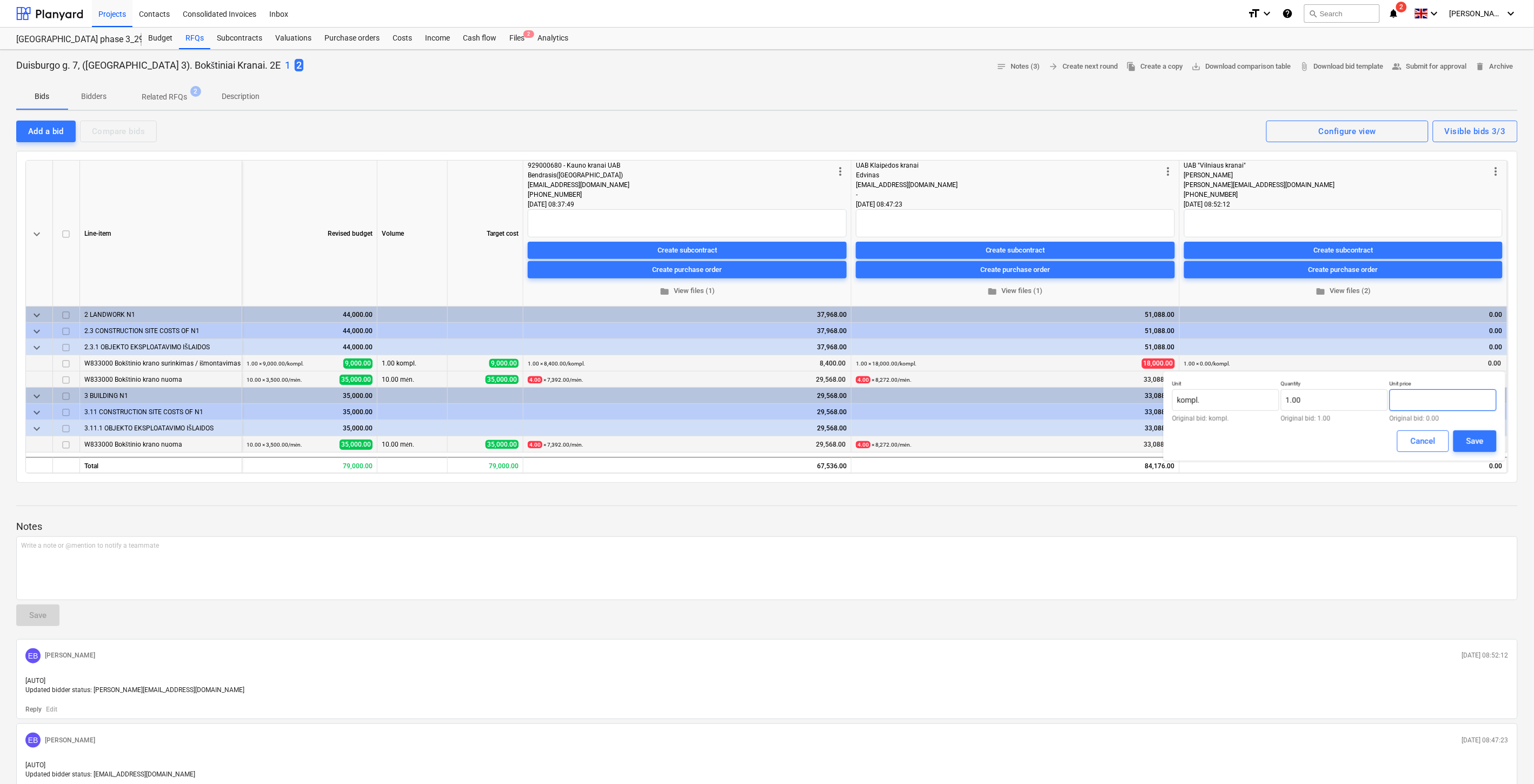
click at [1435, 397] on input "text" at bounding box center [1444, 401] width 108 height 22
type input "9,000.00"
click at [1473, 443] on div "Save" at bounding box center [1475, 442] width 17 height 14
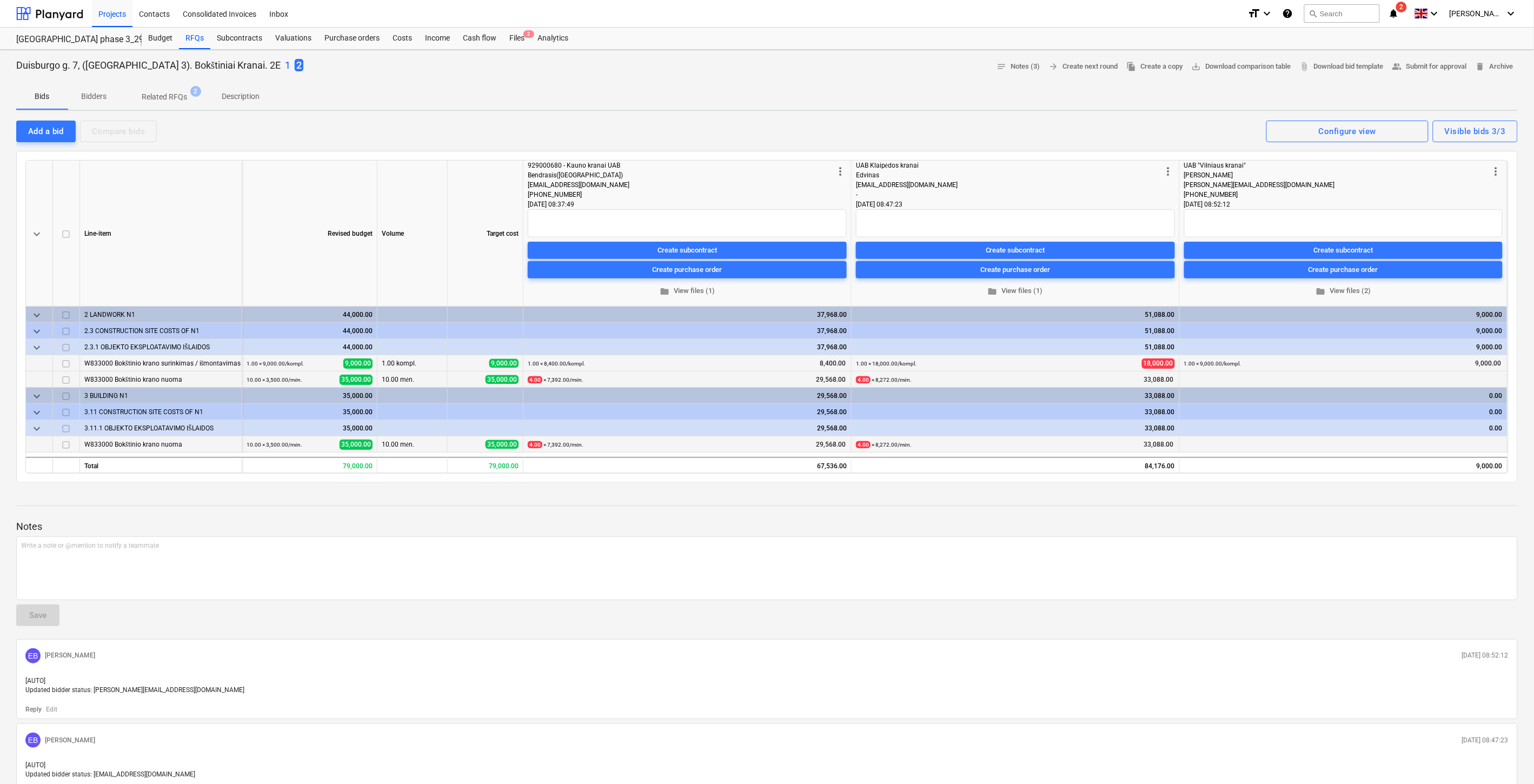
click at [1148, 521] on p "Notes" at bounding box center [767, 527] width 1502 height 13
drag, startPoint x: 1264, startPoint y: 549, endPoint x: 1243, endPoint y: 441, distance: 110.0
click at [1264, 549] on p "Write a note or @mention to notify a teammate ﻿" at bounding box center [767, 546] width 1492 height 9
click at [1191, 379] on span "edit" at bounding box center [1189, 381] width 9 height 9
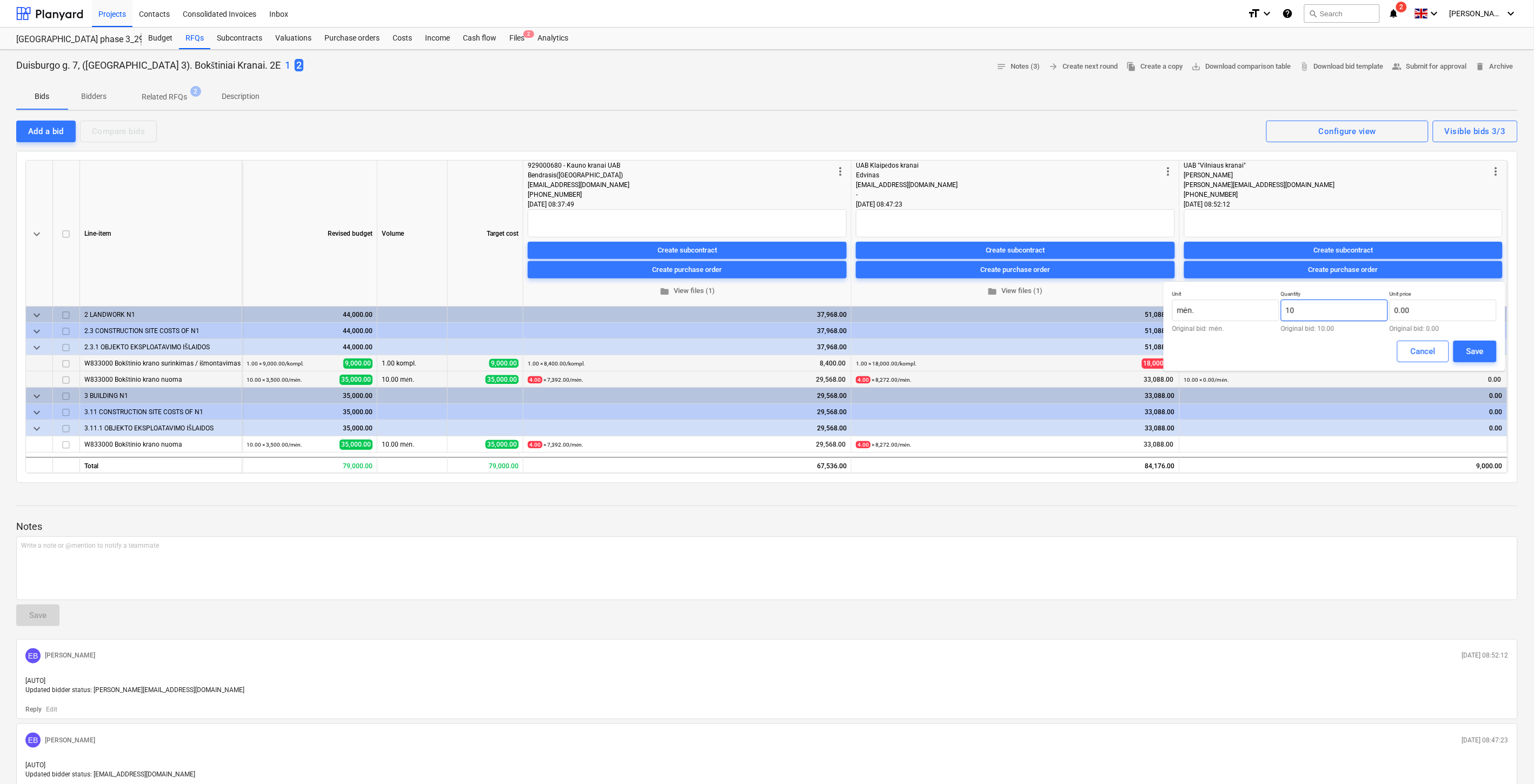
drag, startPoint x: 1314, startPoint y: 315, endPoint x: 1283, endPoint y: 315, distance: 31.0
click at [1283, 315] on input "10" at bounding box center [1335, 310] width 108 height 22
type input "4.00"
click at [1450, 307] on input "text" at bounding box center [1444, 310] width 108 height 22
type input "8,196.00"
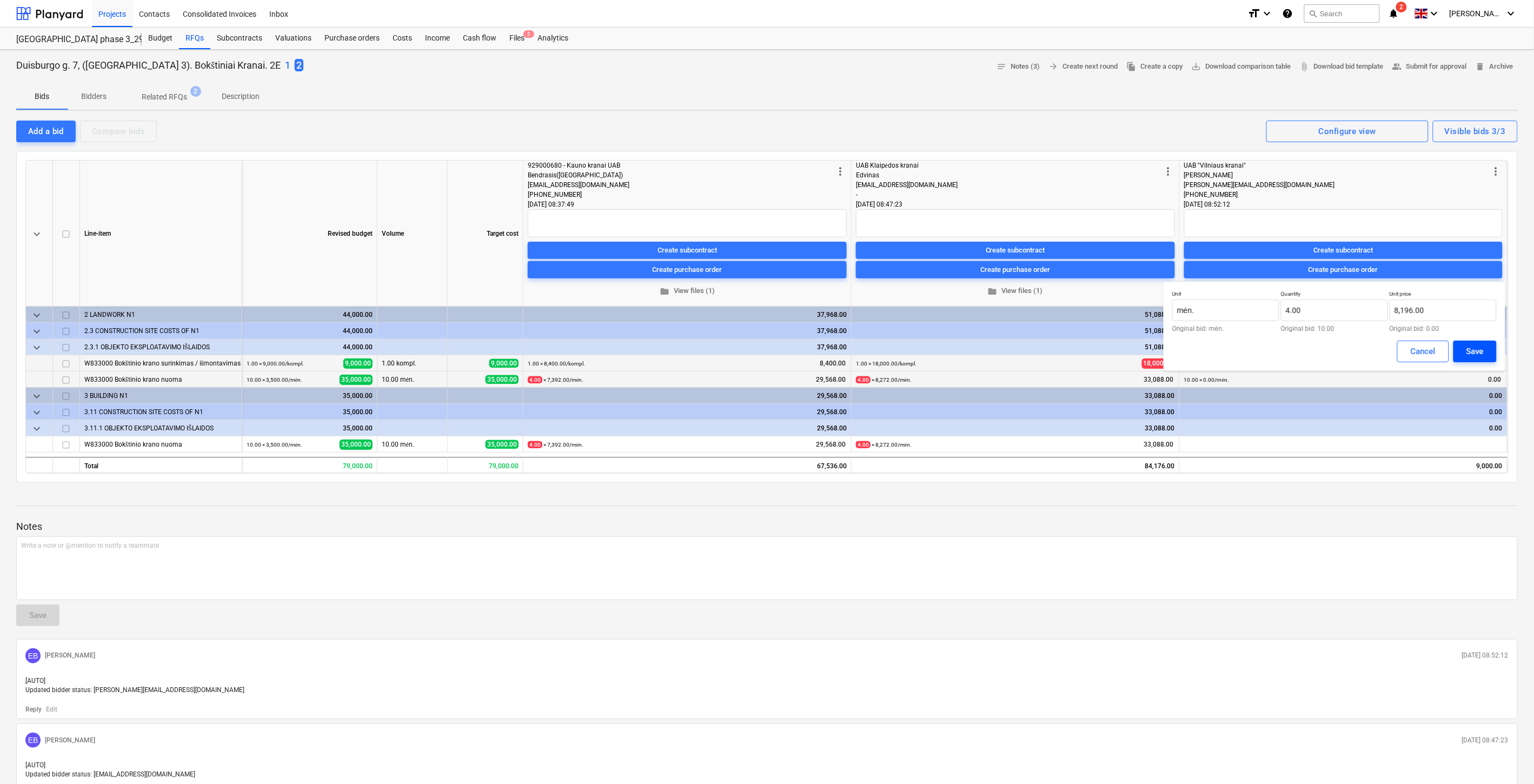
click at [1473, 349] on div "Save" at bounding box center [1475, 351] width 17 height 14
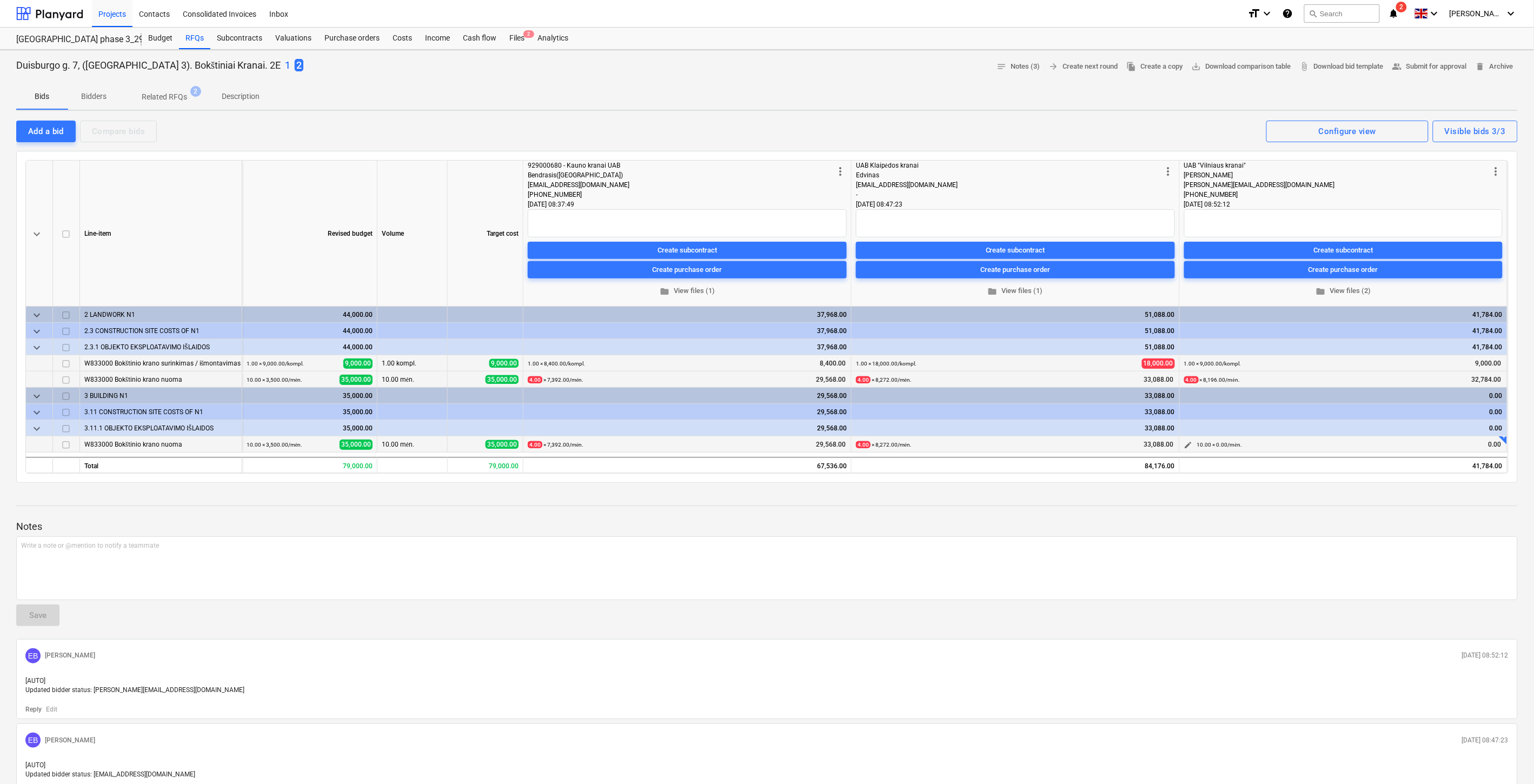
click at [1192, 445] on span "edit" at bounding box center [1189, 445] width 9 height 9
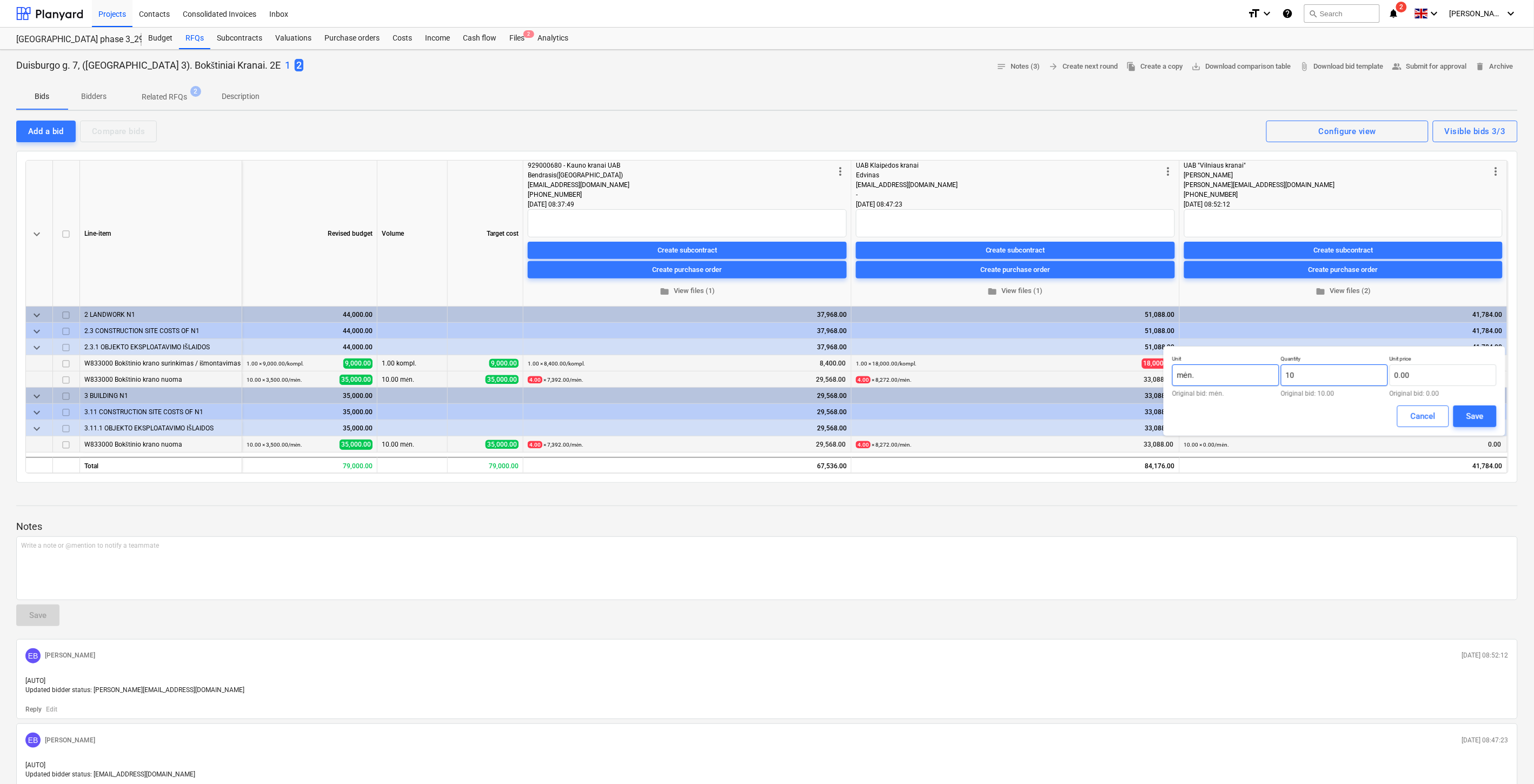
drag, startPoint x: 1323, startPoint y: 376, endPoint x: 1273, endPoint y: 377, distance: 50.0
click at [1273, 377] on div "Unit mėn. Original bid: mėn. Quantity 10 Original bid: 10.00 Unit price 0.00 Or…" at bounding box center [1335, 376] width 324 height 41
type input "4.00"
click at [1421, 370] on input "text" at bounding box center [1444, 375] width 108 height 22
type input "8,196.00"
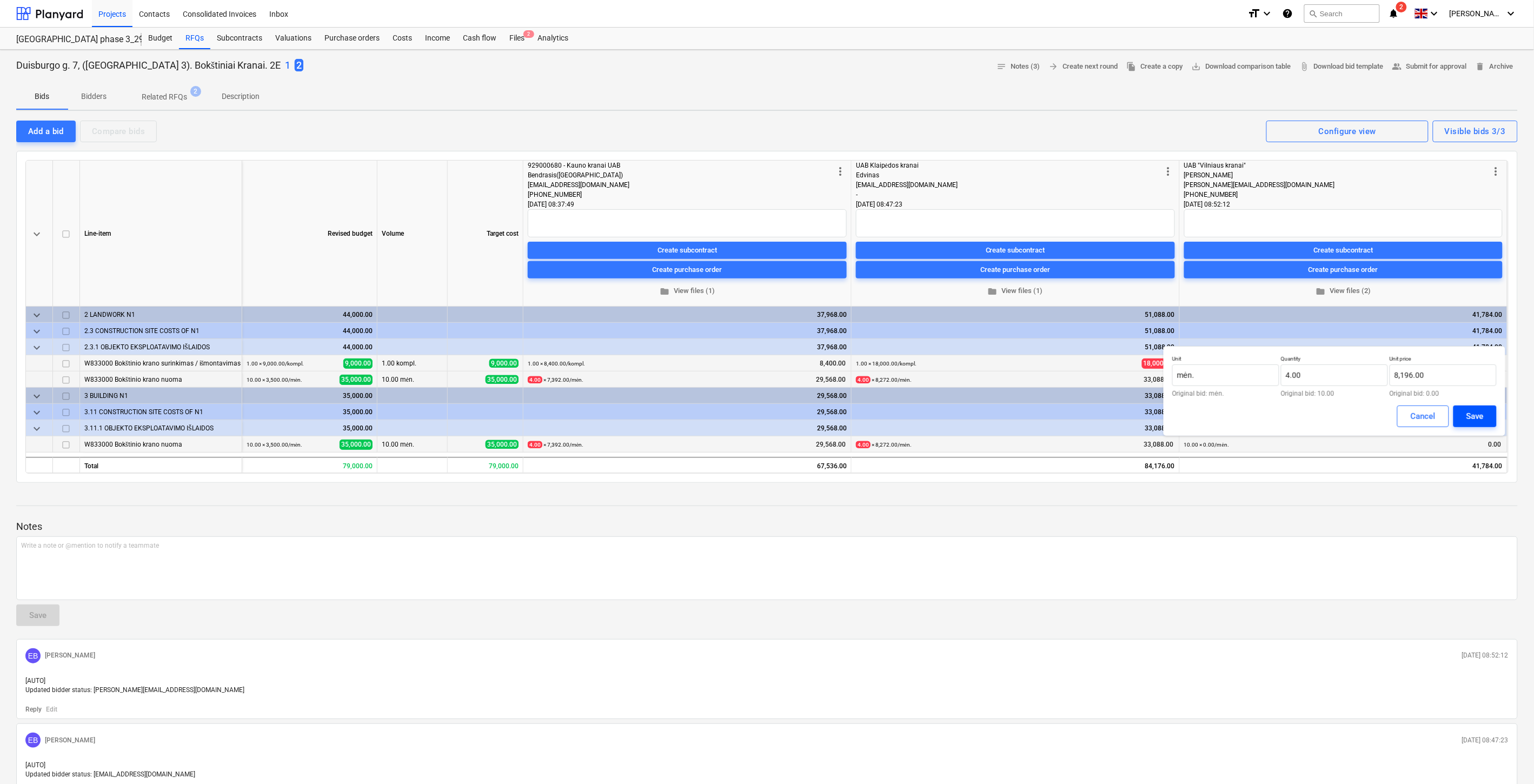
click at [1473, 414] on div "Save" at bounding box center [1475, 417] width 17 height 14
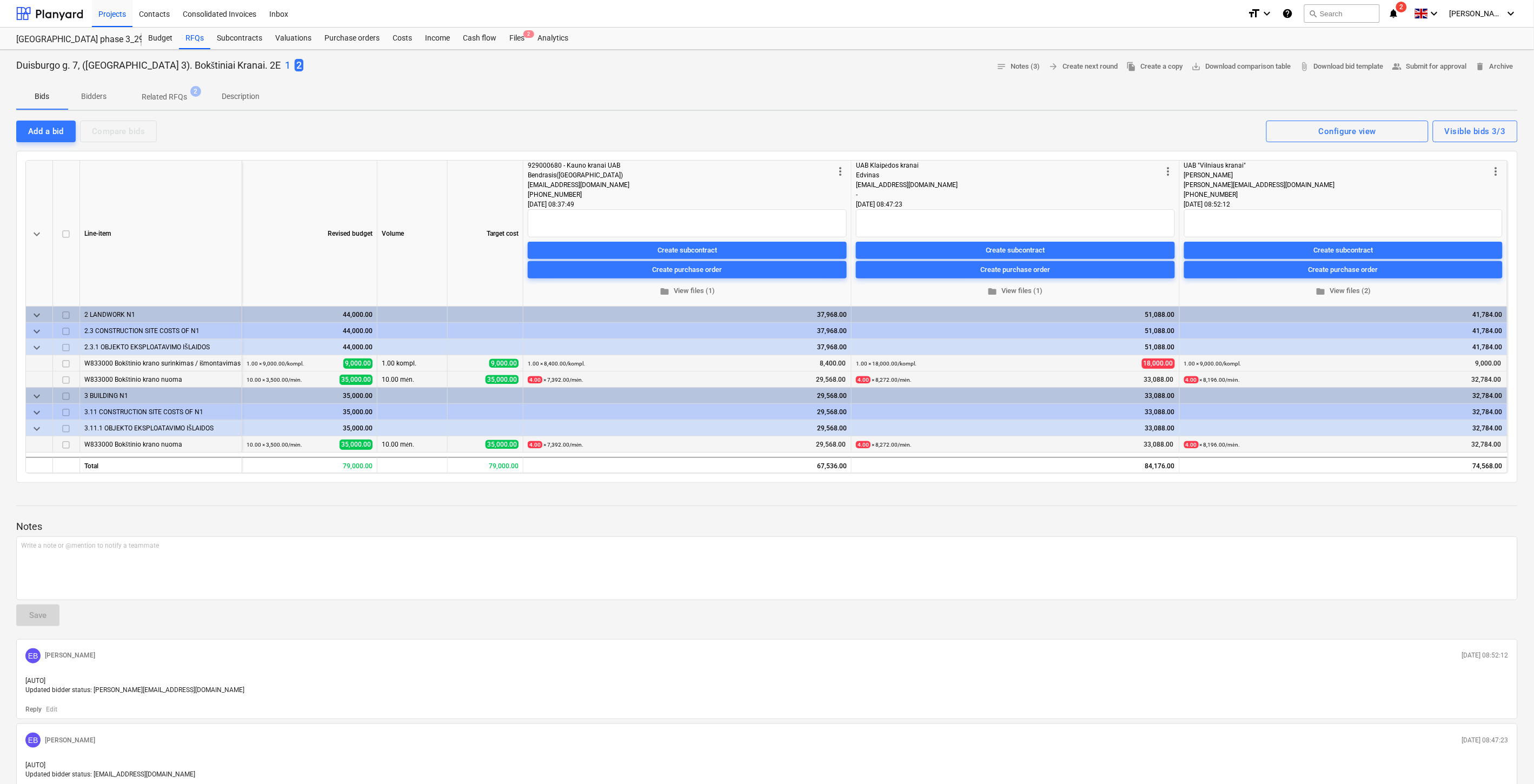
click at [1238, 526] on p "Notes" at bounding box center [767, 527] width 1502 height 13
click at [1270, 517] on div at bounding box center [767, 516] width 1502 height 9
click at [1290, 512] on div at bounding box center [767, 516] width 1502 height 9
drag, startPoint x: 1317, startPoint y: 502, endPoint x: 1090, endPoint y: 521, distance: 227.8
click at [1311, 502] on div "Notes Write a note or @mention to notify a teammate ﻿ Save EB Eimantas Balčiūna…" at bounding box center [767, 690] width 1502 height 397
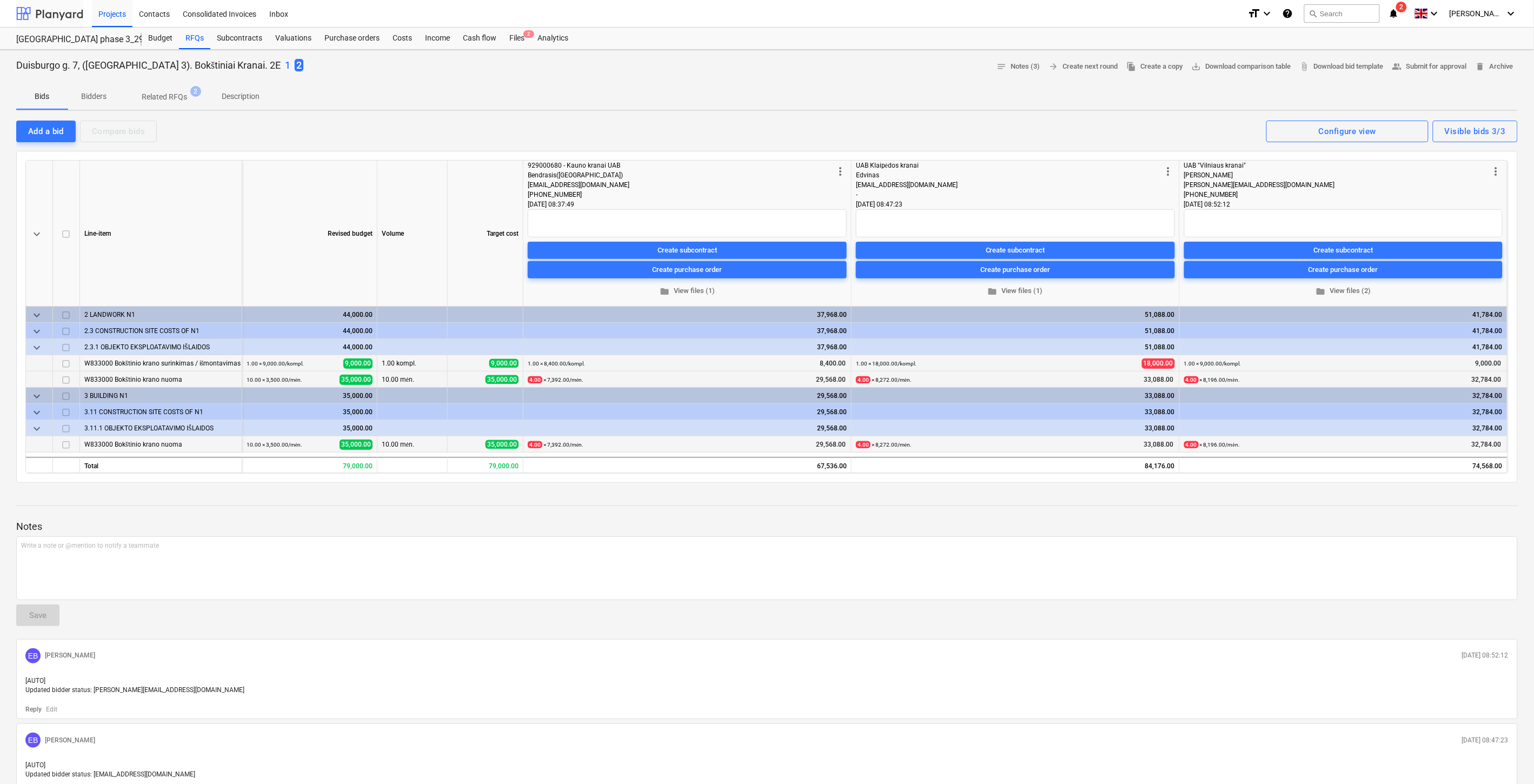
click at [51, 16] on div at bounding box center [49, 13] width 67 height 27
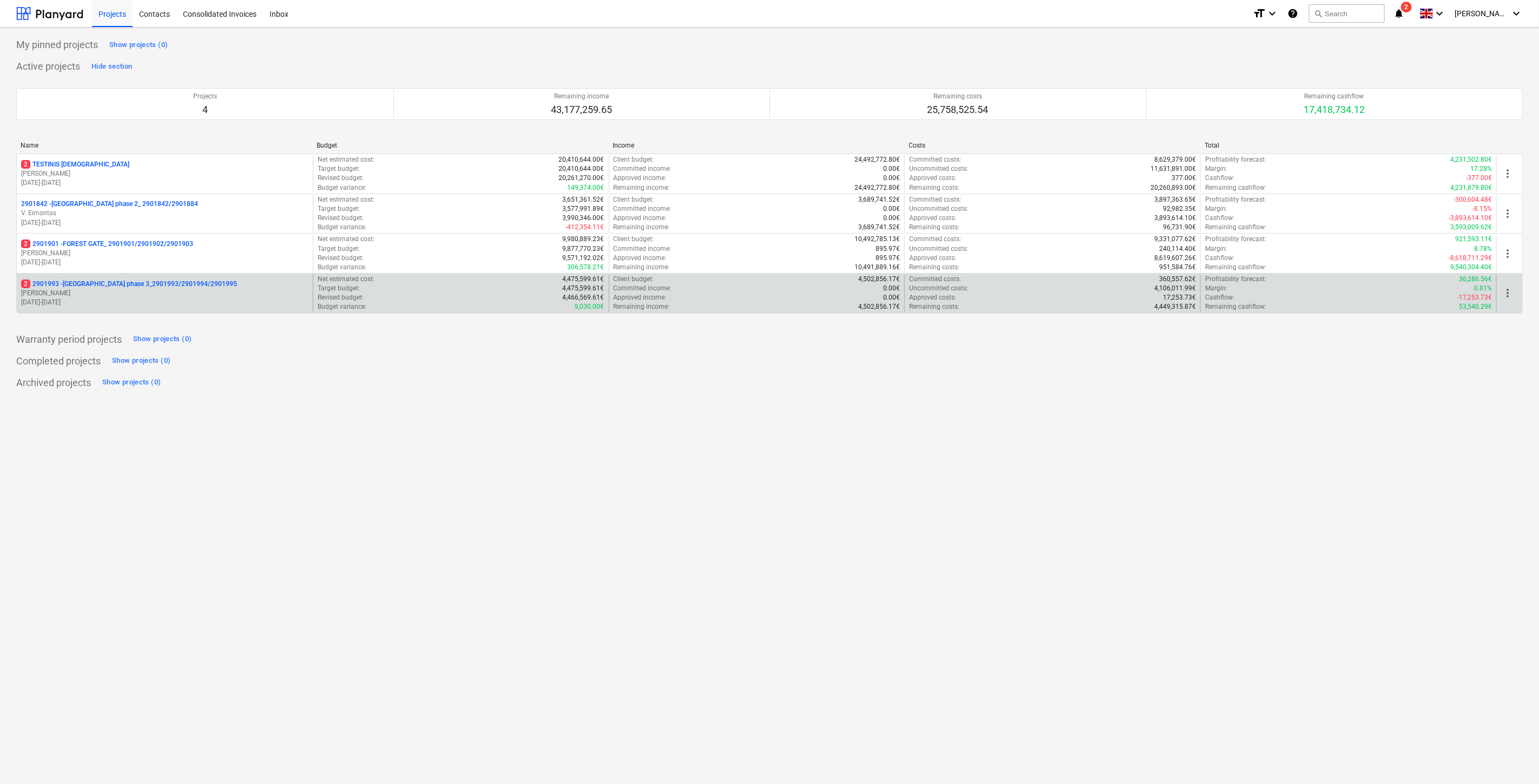
click at [155, 294] on p "[PERSON_NAME] Karalius" at bounding box center [165, 293] width 288 height 9
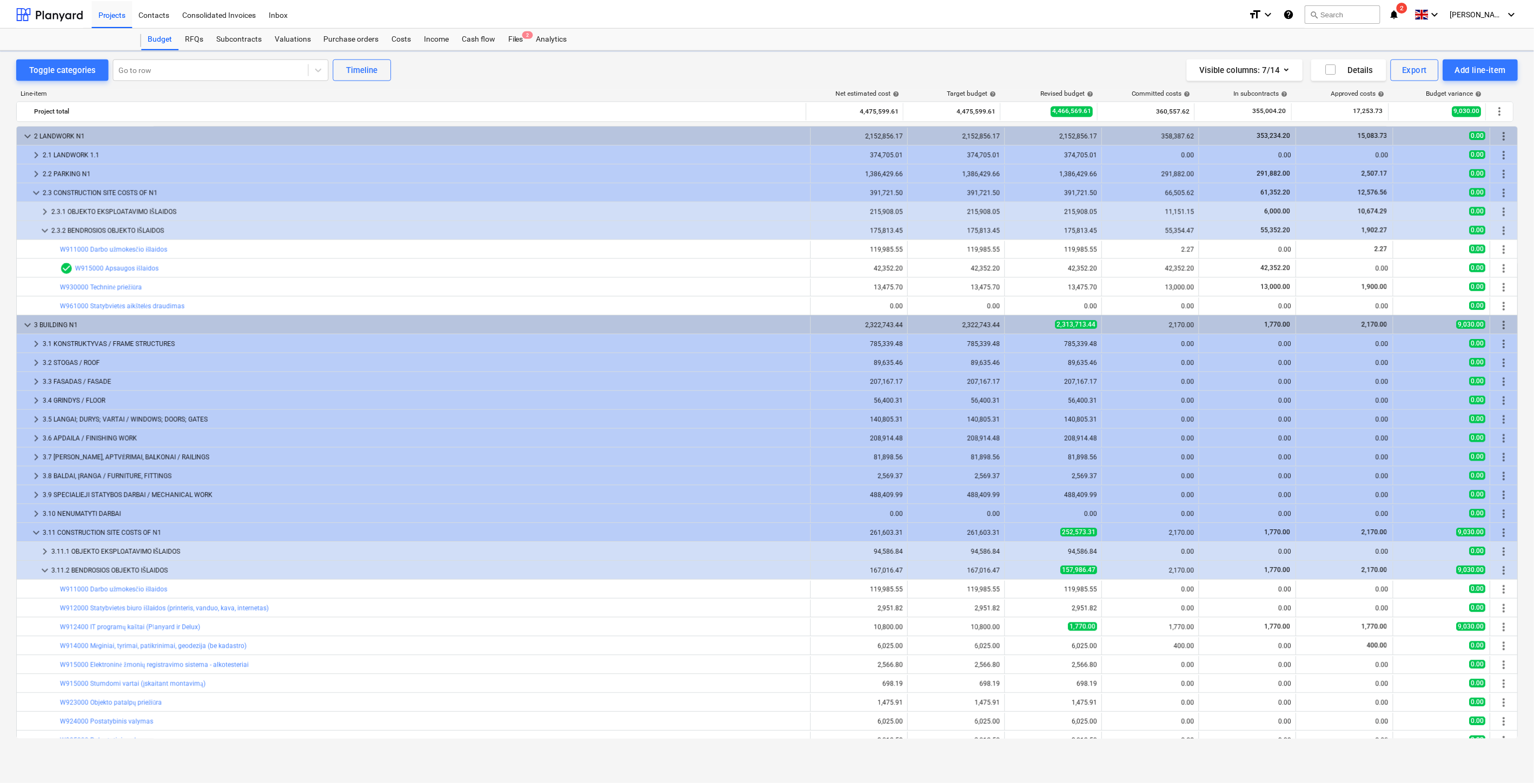
scroll to position [105, 0]
click at [196, 42] on div "RFQs" at bounding box center [194, 39] width 31 height 22
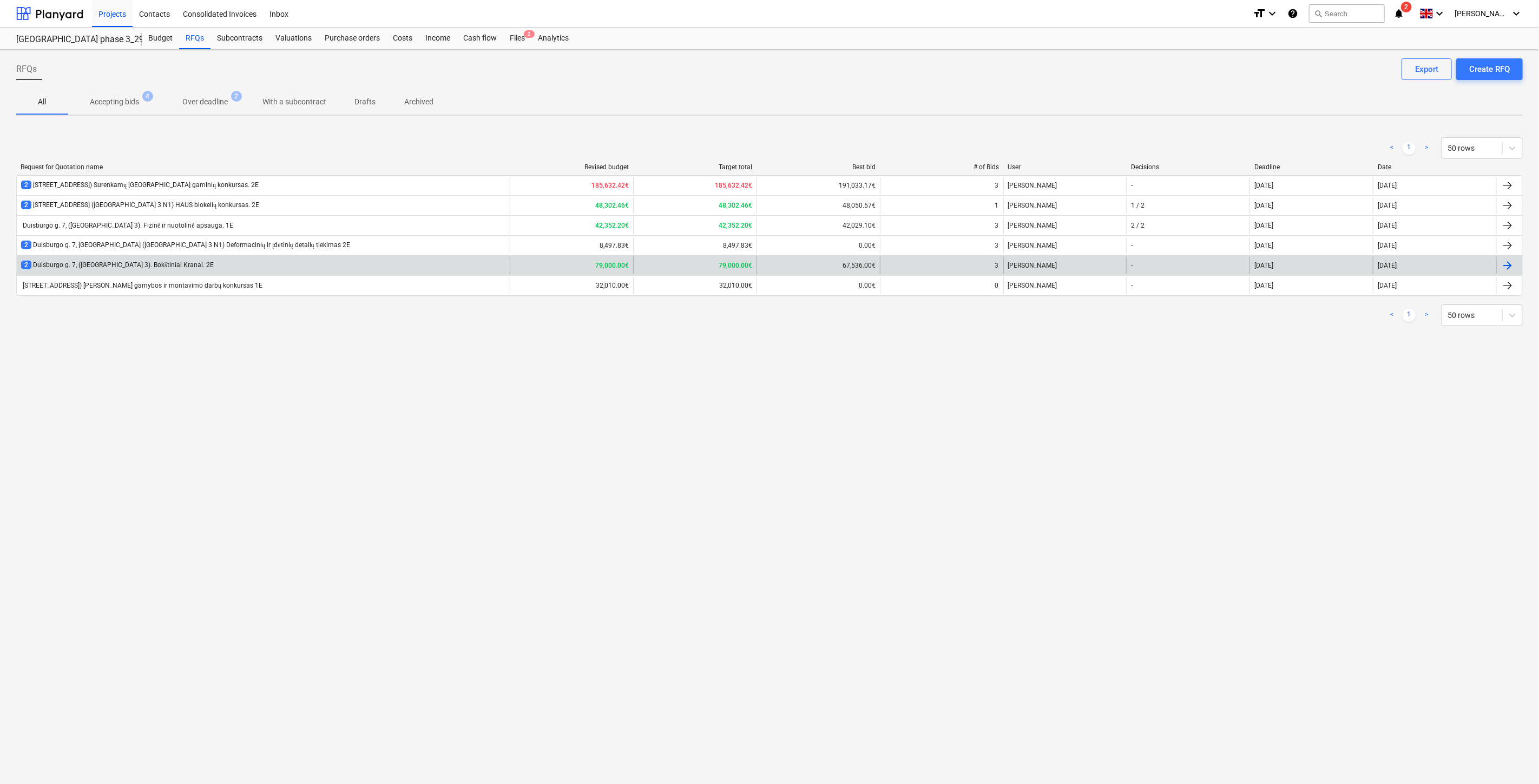
click at [342, 263] on div "2 Duisburgo g. 7, (Lake Town 3). Bokštiniai Kranai. 2E" at bounding box center [264, 265] width 493 height 17
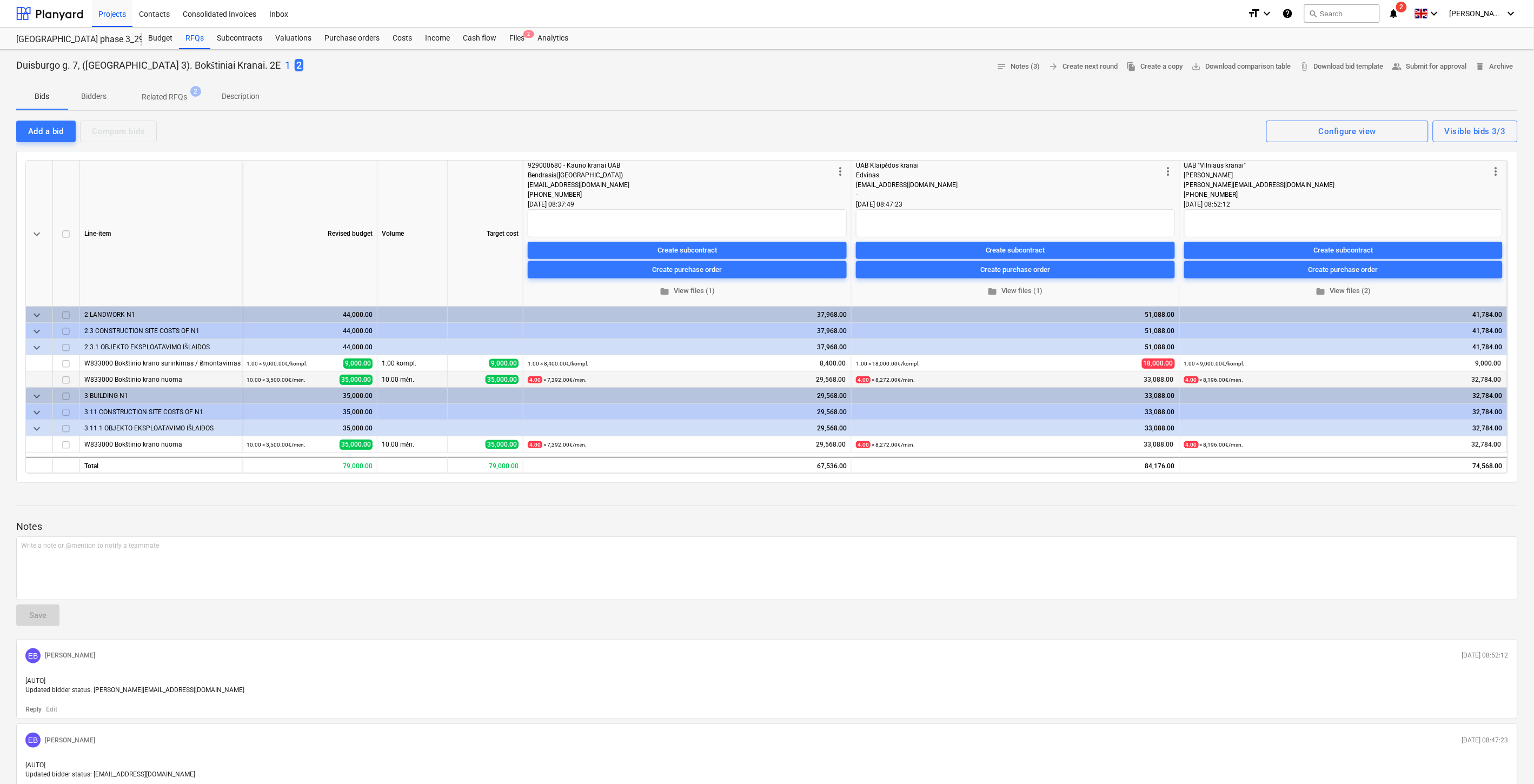
click at [166, 380] on div "W833000 Bokštinio krano nuoma" at bounding box center [160, 380] width 153 height 16
click at [511, 37] on div "Files 2" at bounding box center [516, 39] width 28 height 22
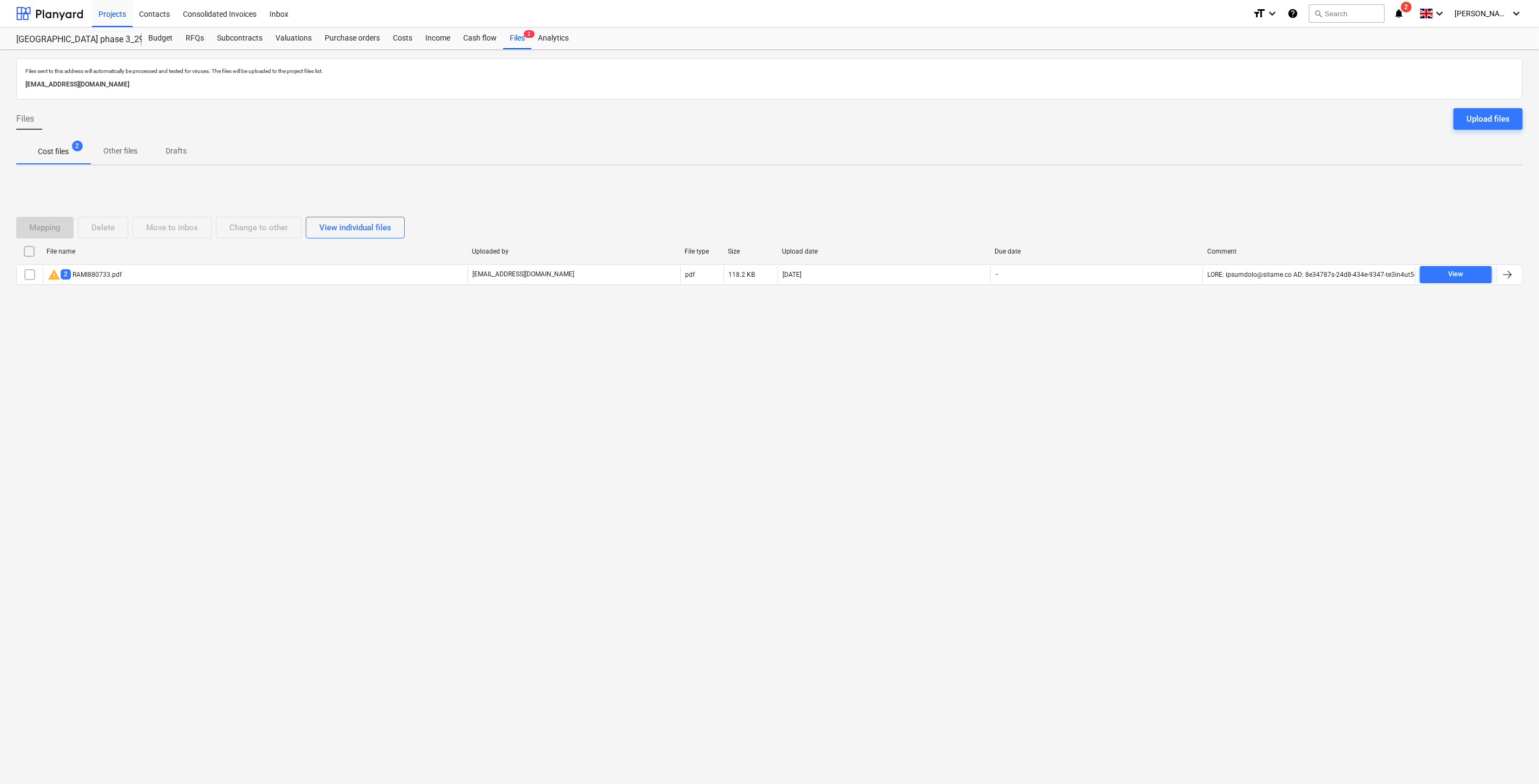
click at [1103, 395] on div "Files sent to this address will automatically be processed and tested for virus…" at bounding box center [769, 418] width 1539 height 735
click at [1135, 371] on div "Files sent to this address will automatically be processed and tested for virus…" at bounding box center [769, 418] width 1539 height 735
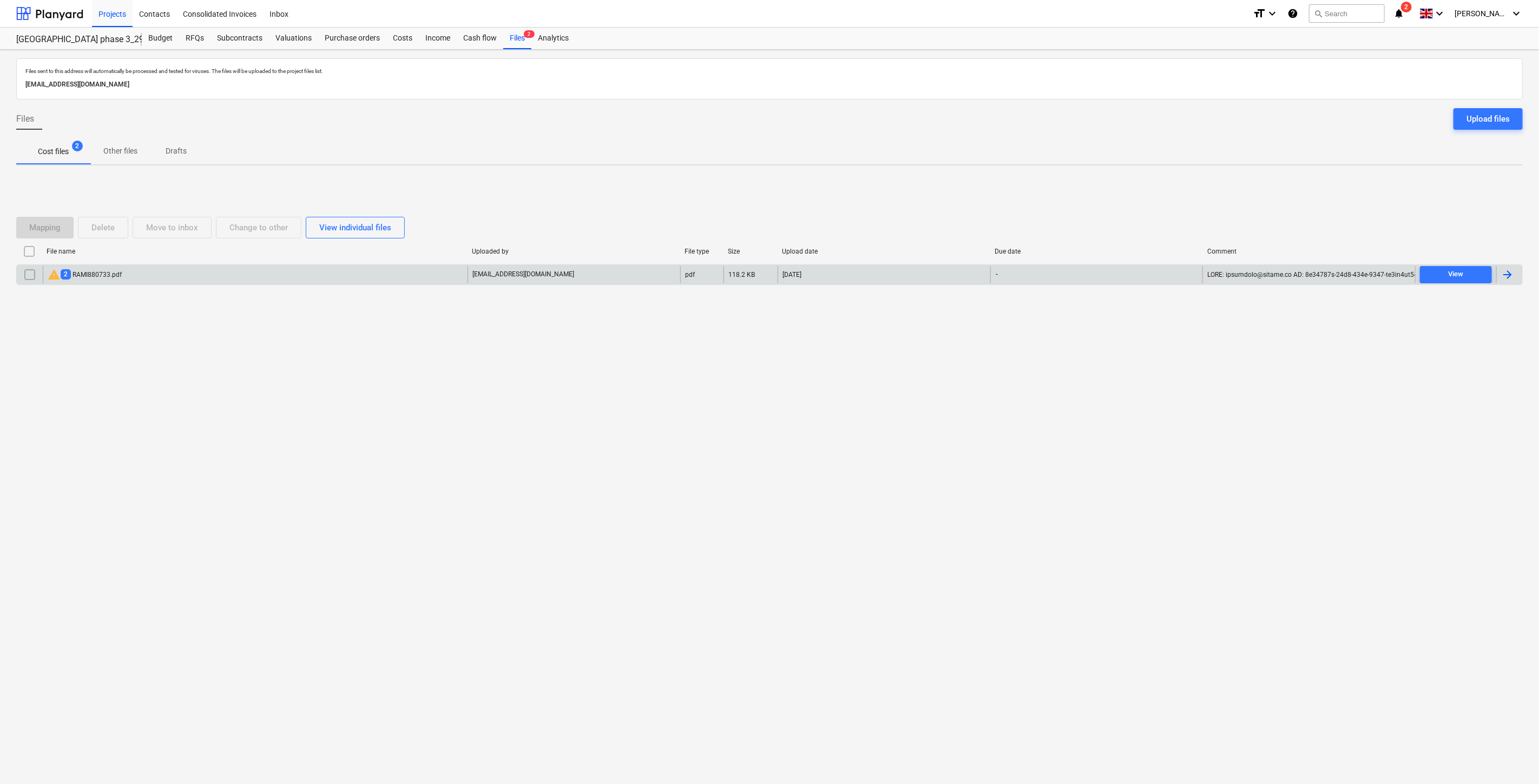
click at [177, 271] on div "warning 2 RAMI880733.pdf" at bounding box center [255, 274] width 425 height 17
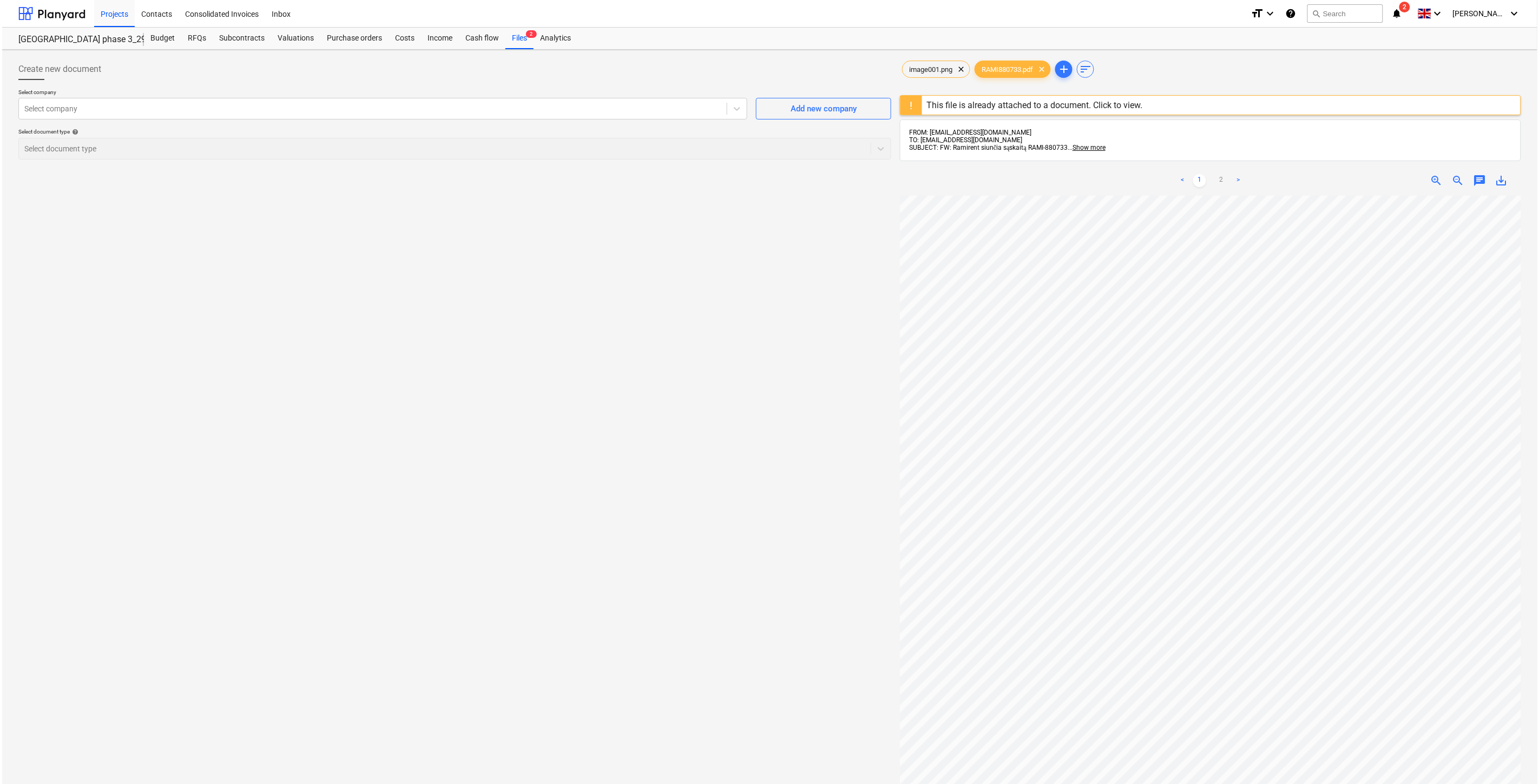
scroll to position [164, 0]
click at [939, 74] on div "image001.png clear" at bounding box center [934, 69] width 68 height 17
click at [515, 30] on div "Files 2" at bounding box center [516, 39] width 28 height 22
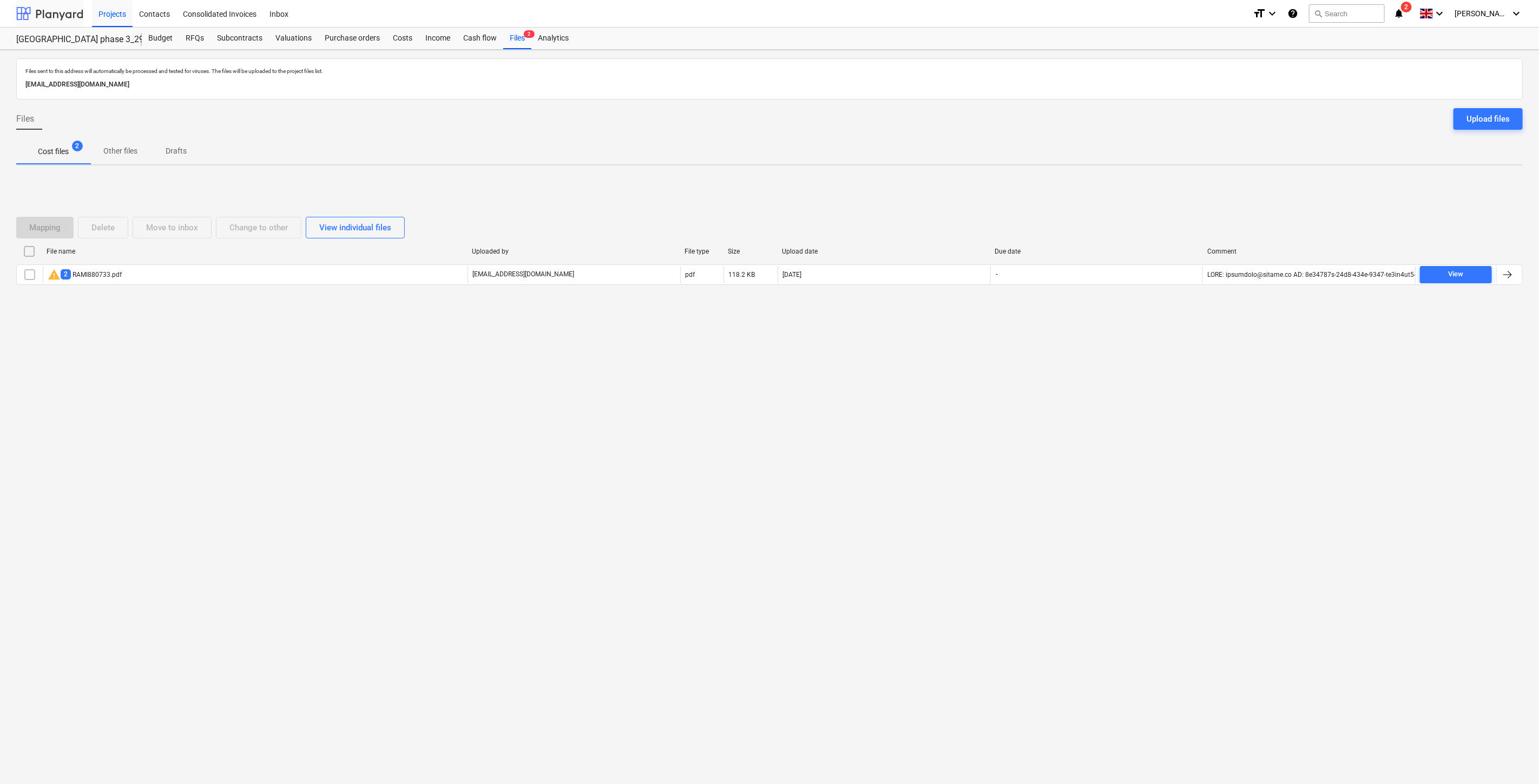
click at [56, 19] on div at bounding box center [49, 13] width 67 height 27
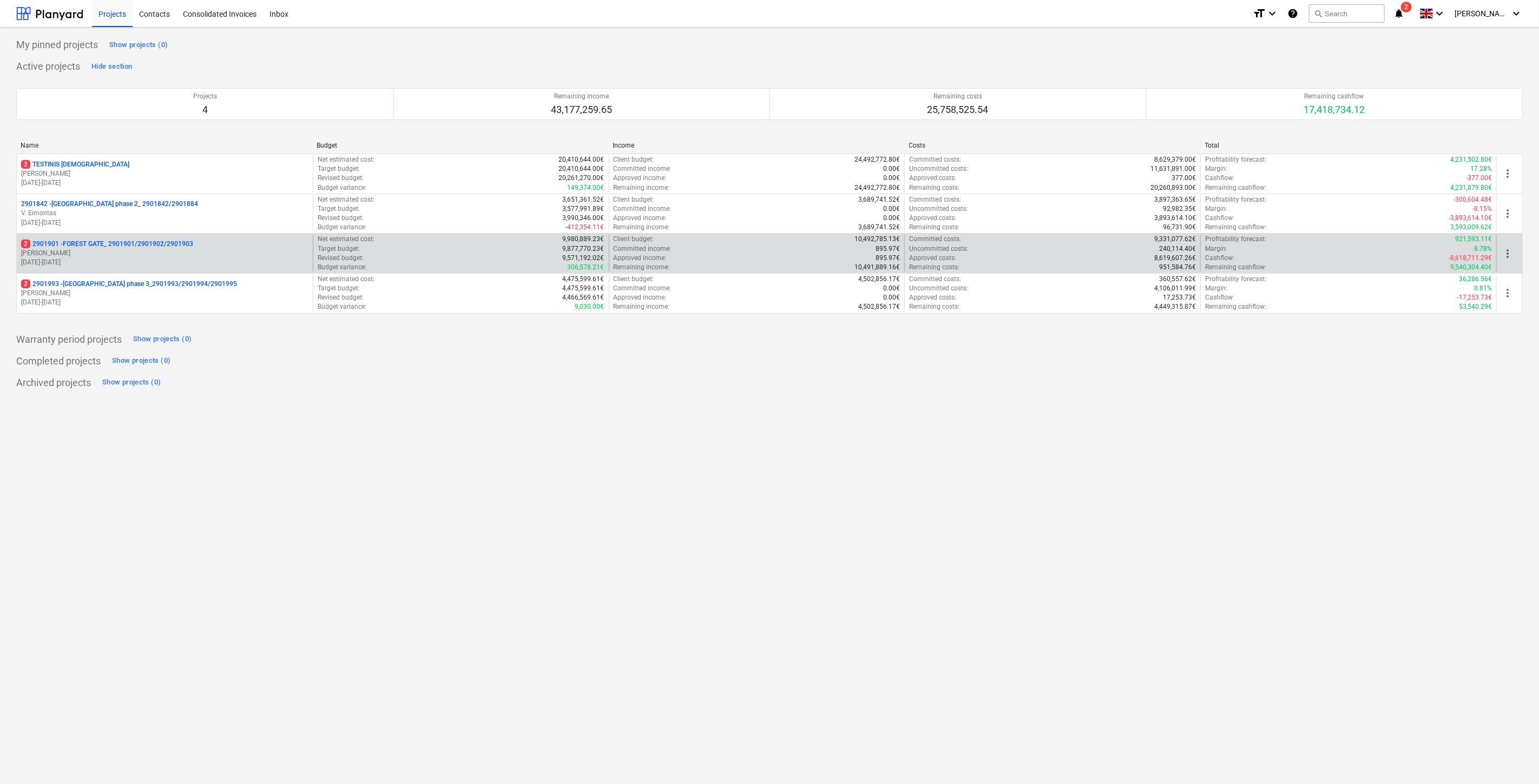
click at [108, 254] on p "[PERSON_NAME] Karalius" at bounding box center [165, 254] width 288 height 9
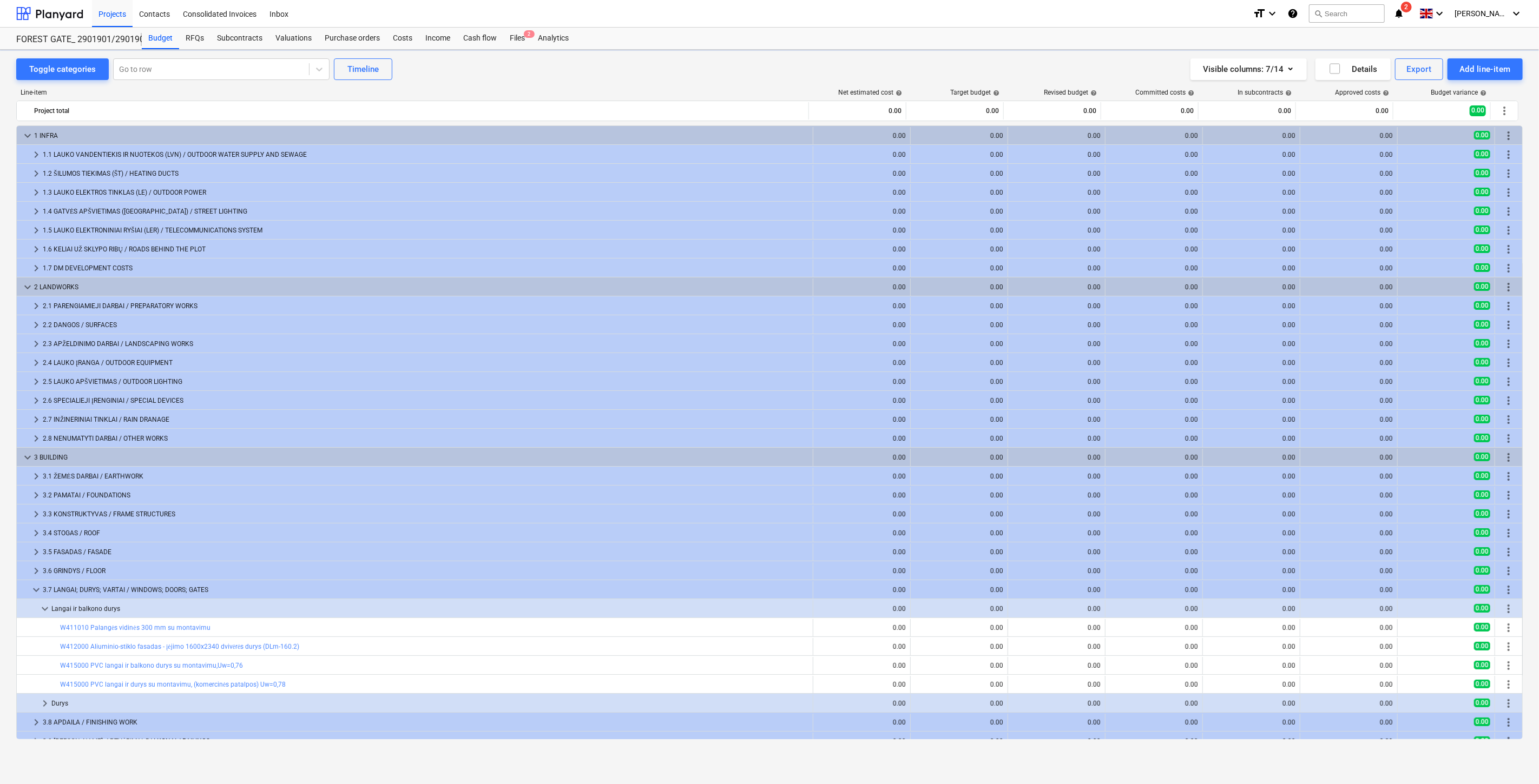
scroll to position [181, 0]
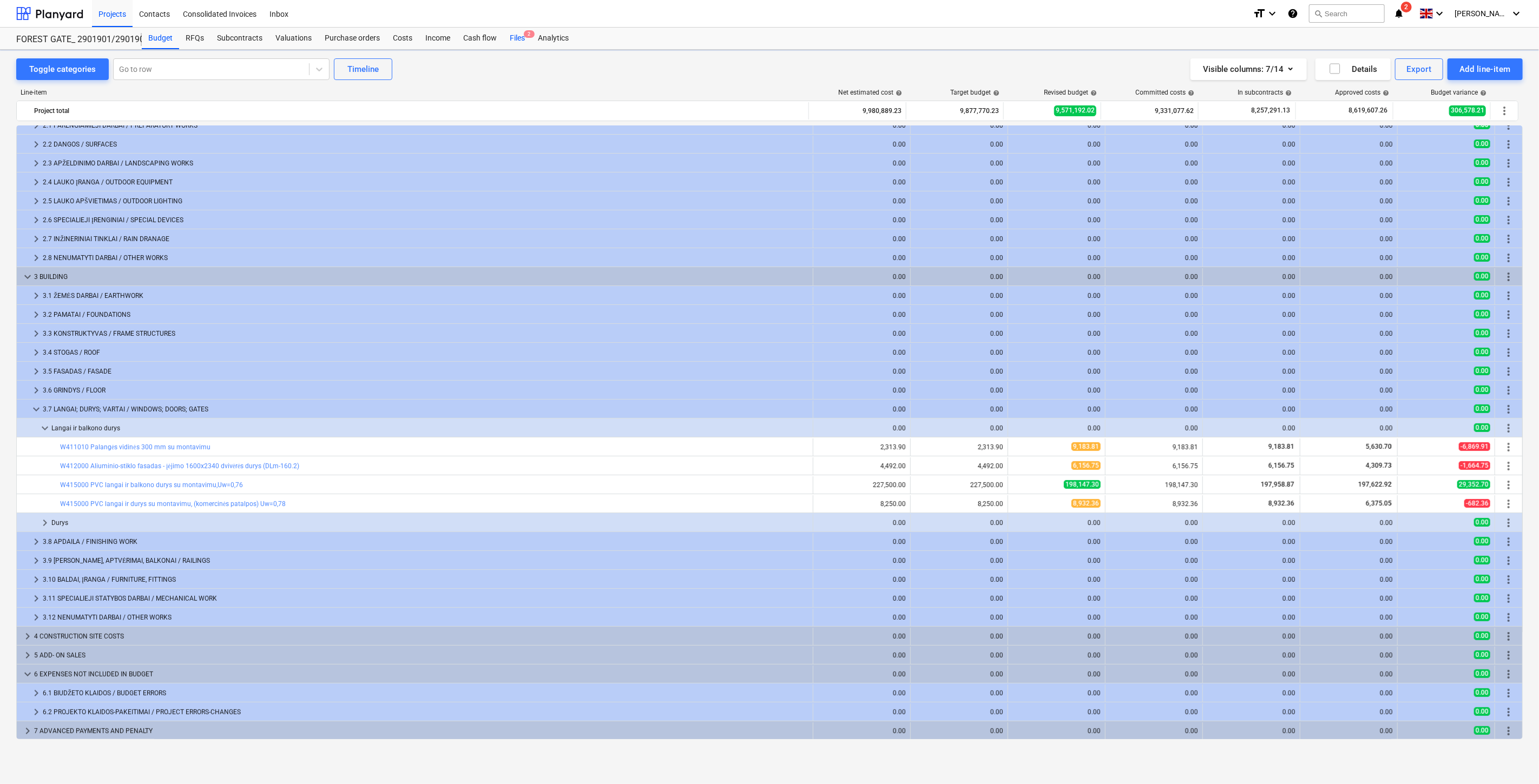
click at [510, 44] on div "Files 2" at bounding box center [516, 39] width 28 height 22
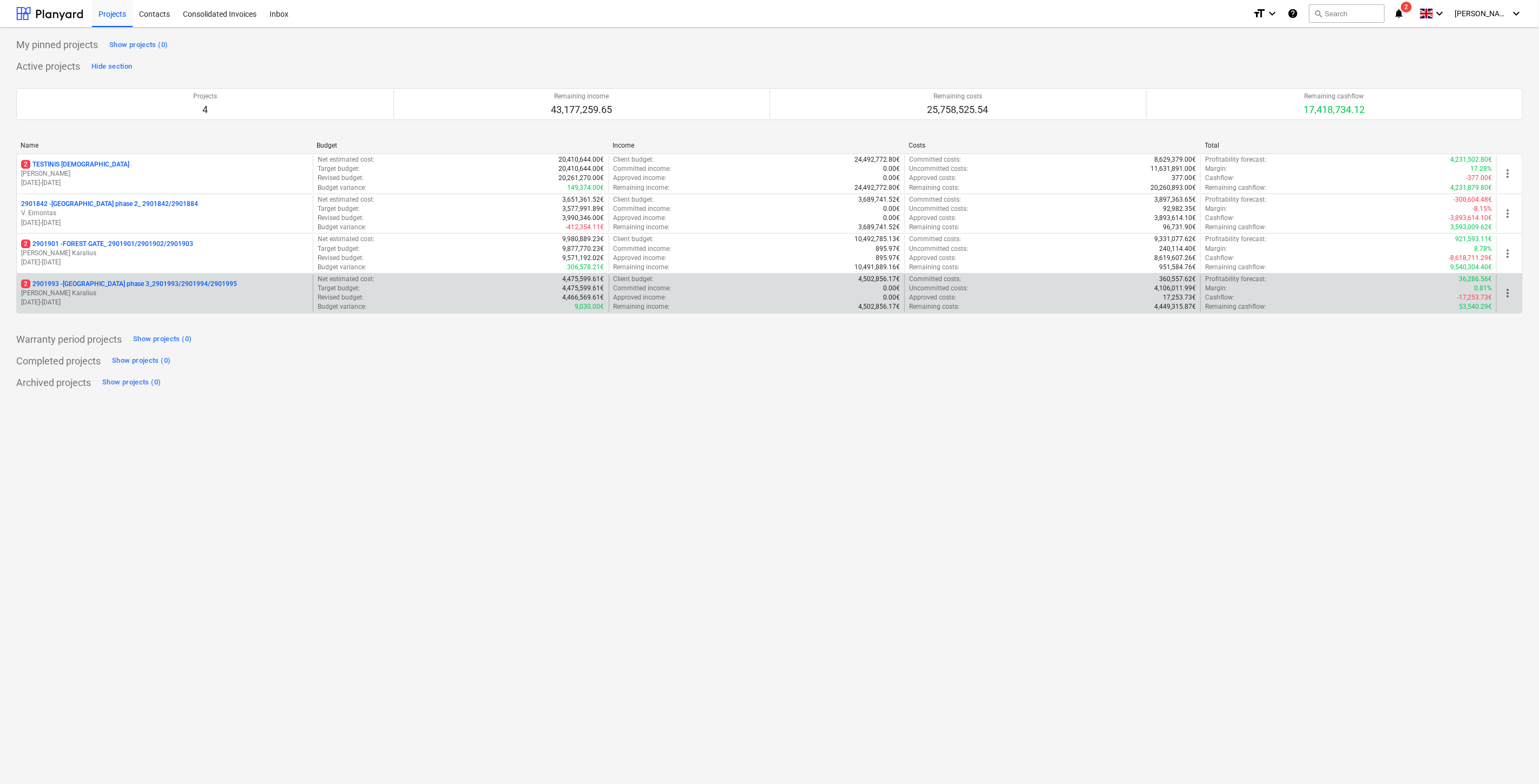
click at [179, 284] on p "2 2901993 - [GEOGRAPHIC_DATA] phase 3_2901993/2901994/2901995" at bounding box center [129, 284] width 216 height 9
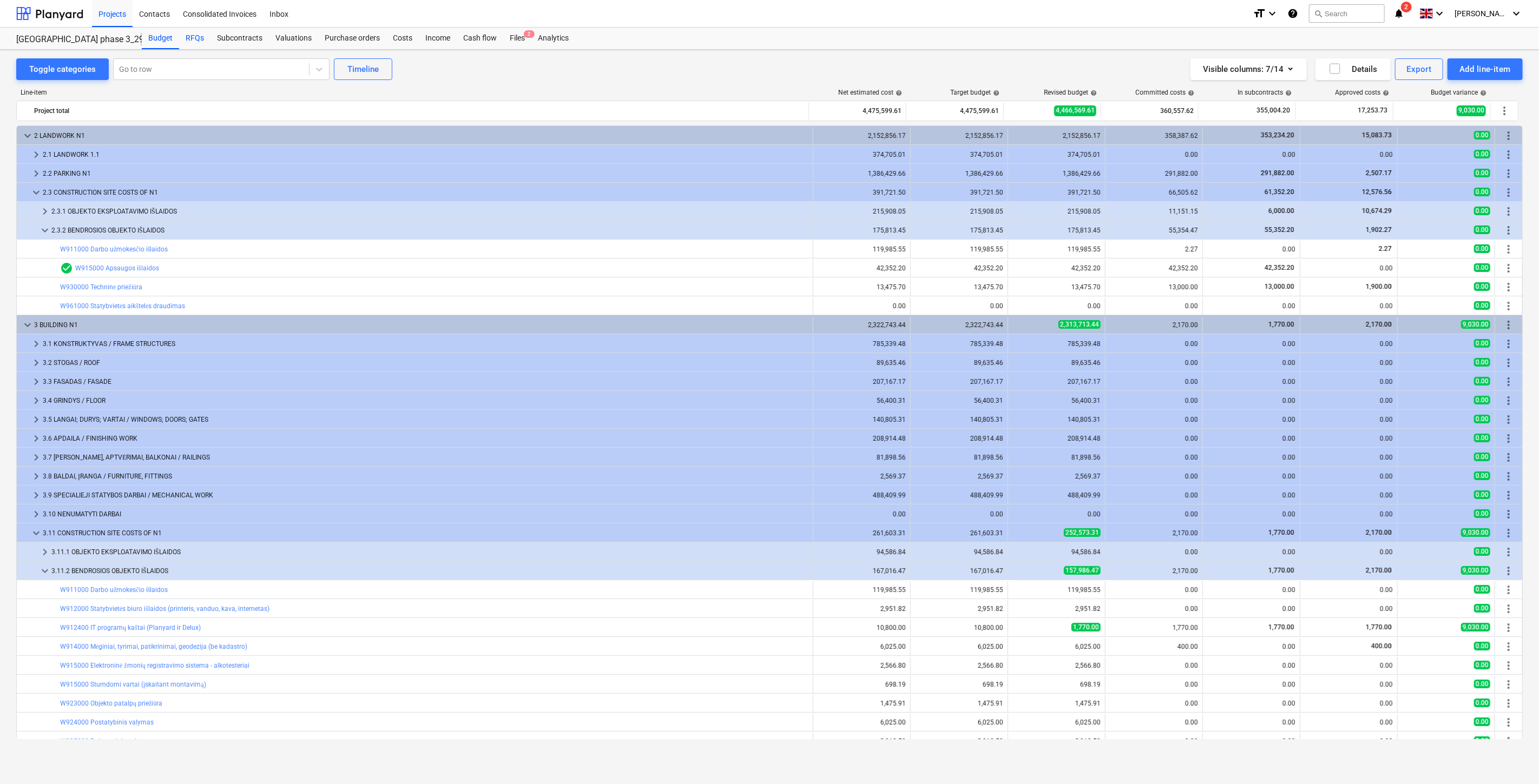
click at [189, 41] on div "RFQs" at bounding box center [195, 39] width 31 height 22
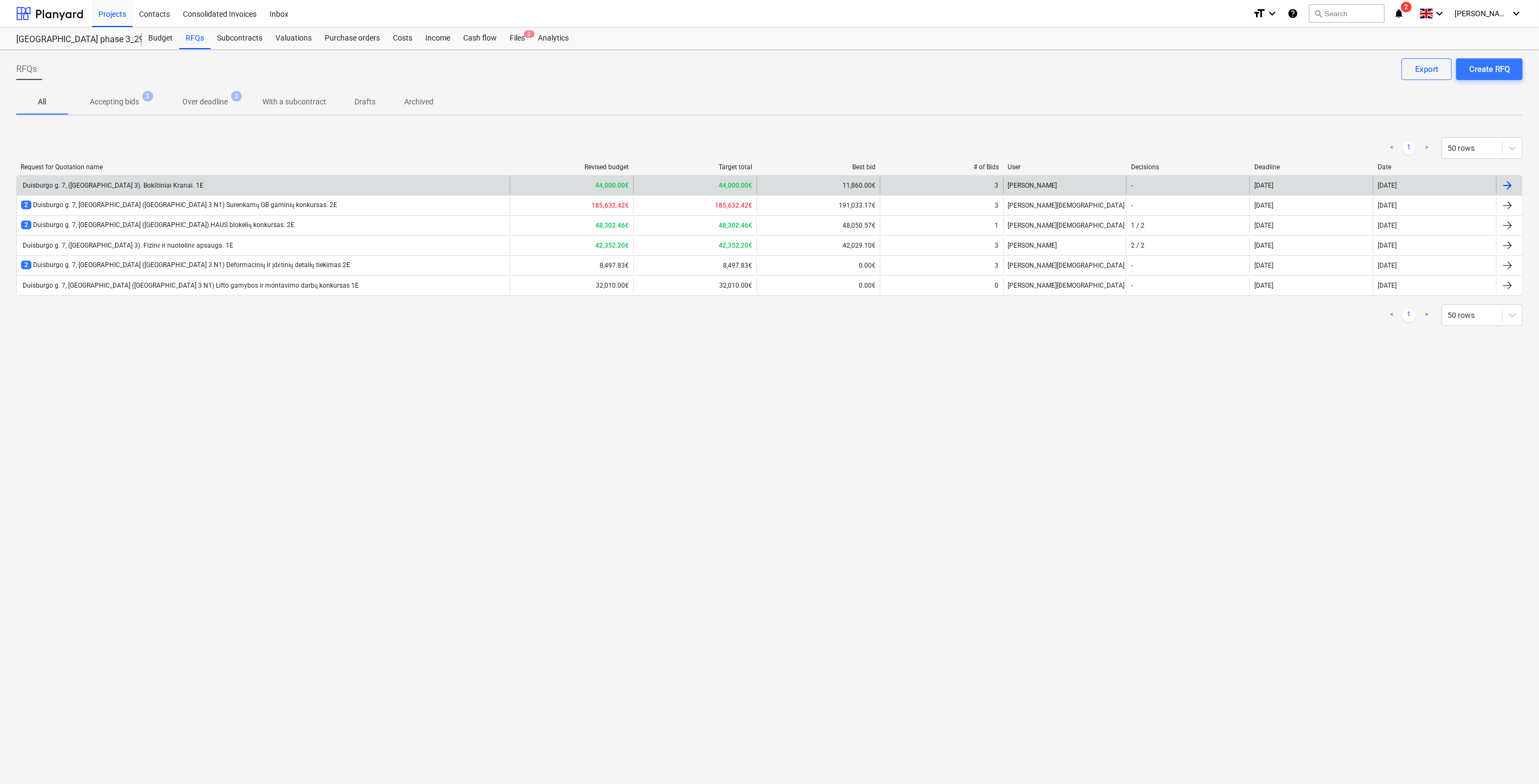
click at [300, 185] on div "Duisburgo g. 7, ([GEOGRAPHIC_DATA] 3). Bokštiniai Kranai. 1E" at bounding box center [264, 185] width 493 height 17
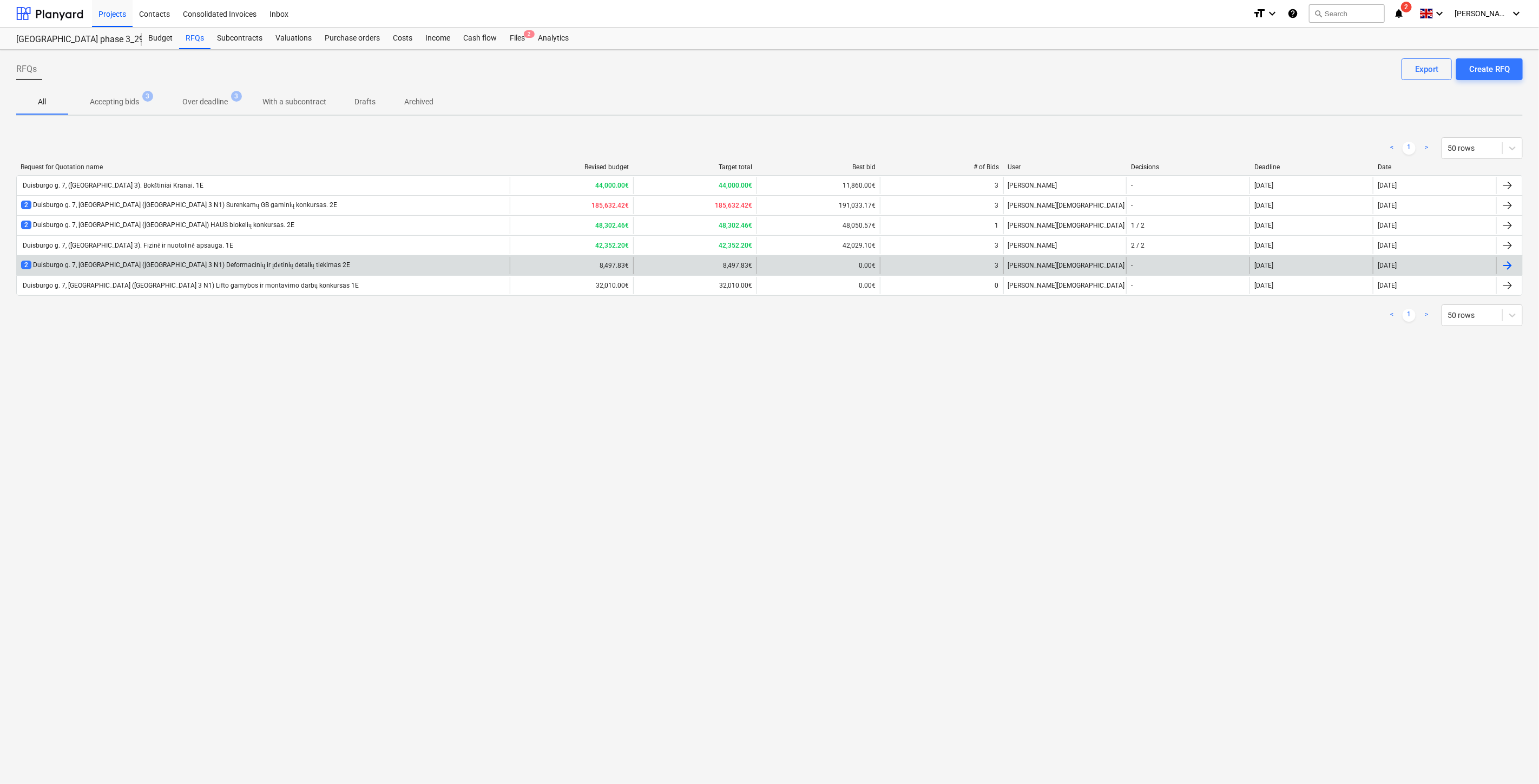
click at [292, 260] on div "2 Duisburgo g. 7, [GEOGRAPHIC_DATA] ([GEOGRAPHIC_DATA] 3 N1) Deformacinių ir įd…" at bounding box center [264, 265] width 493 height 17
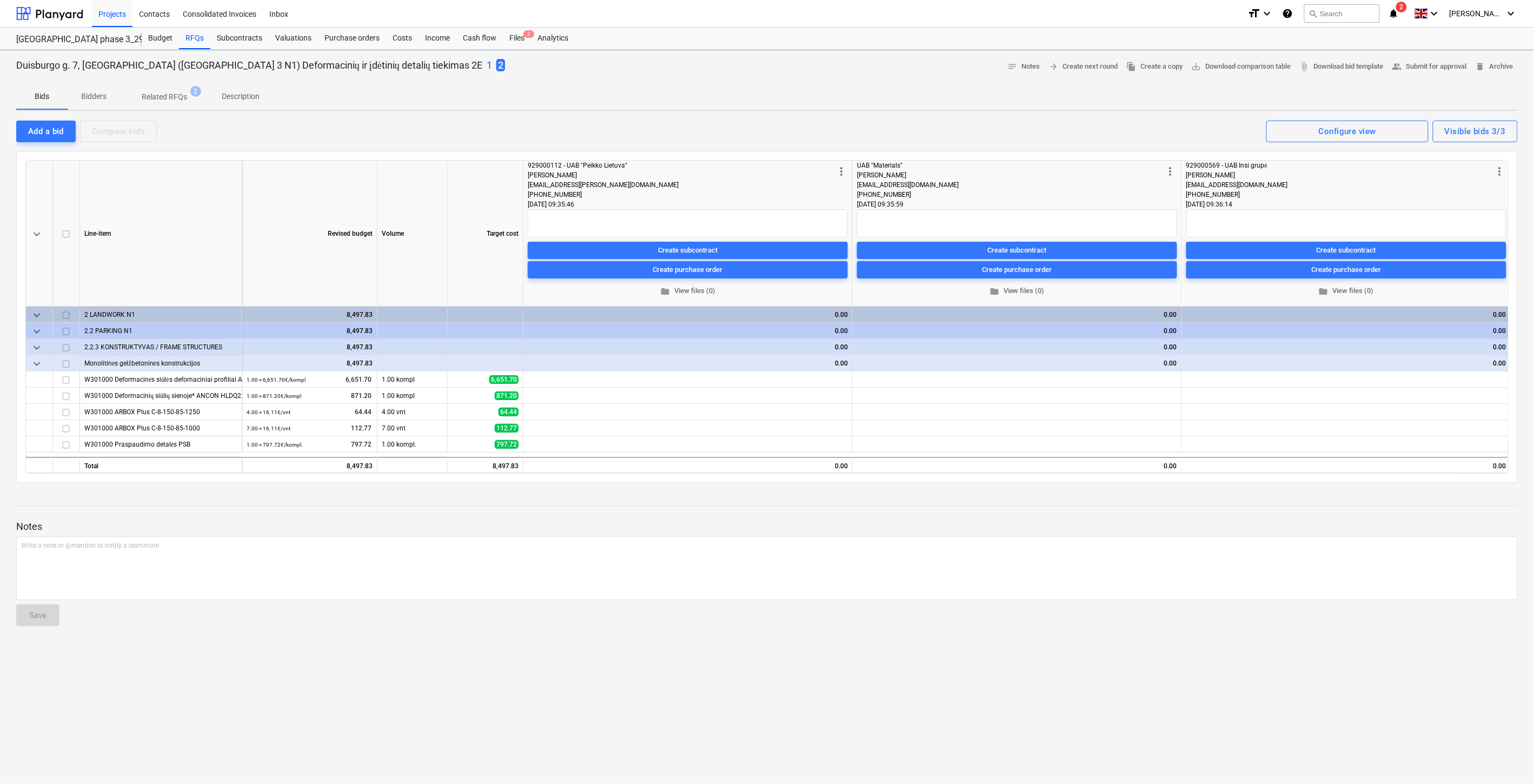
click at [99, 96] on p "Bidders" at bounding box center [94, 96] width 26 height 12
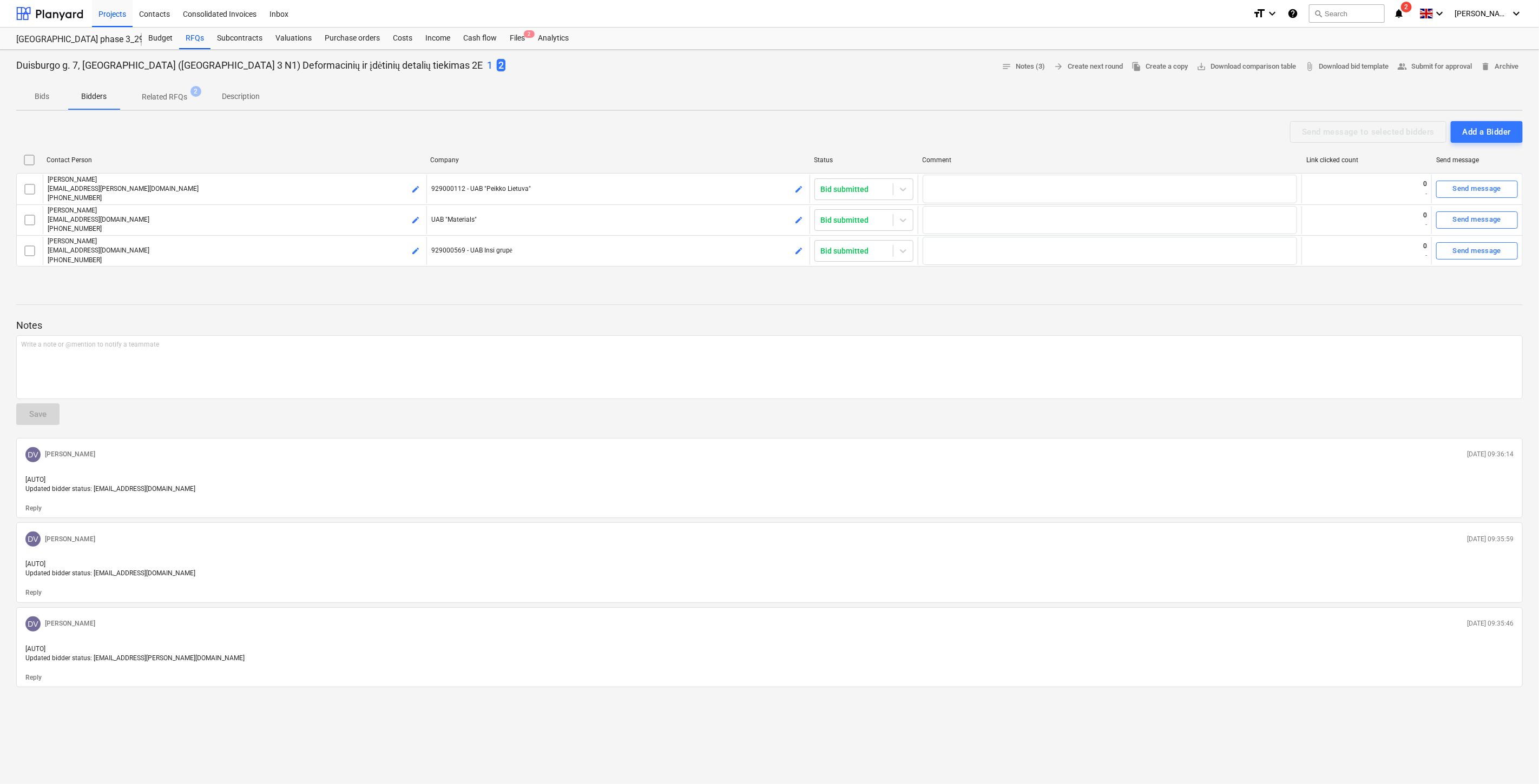
click at [241, 96] on p "Description" at bounding box center [240, 96] width 38 height 12
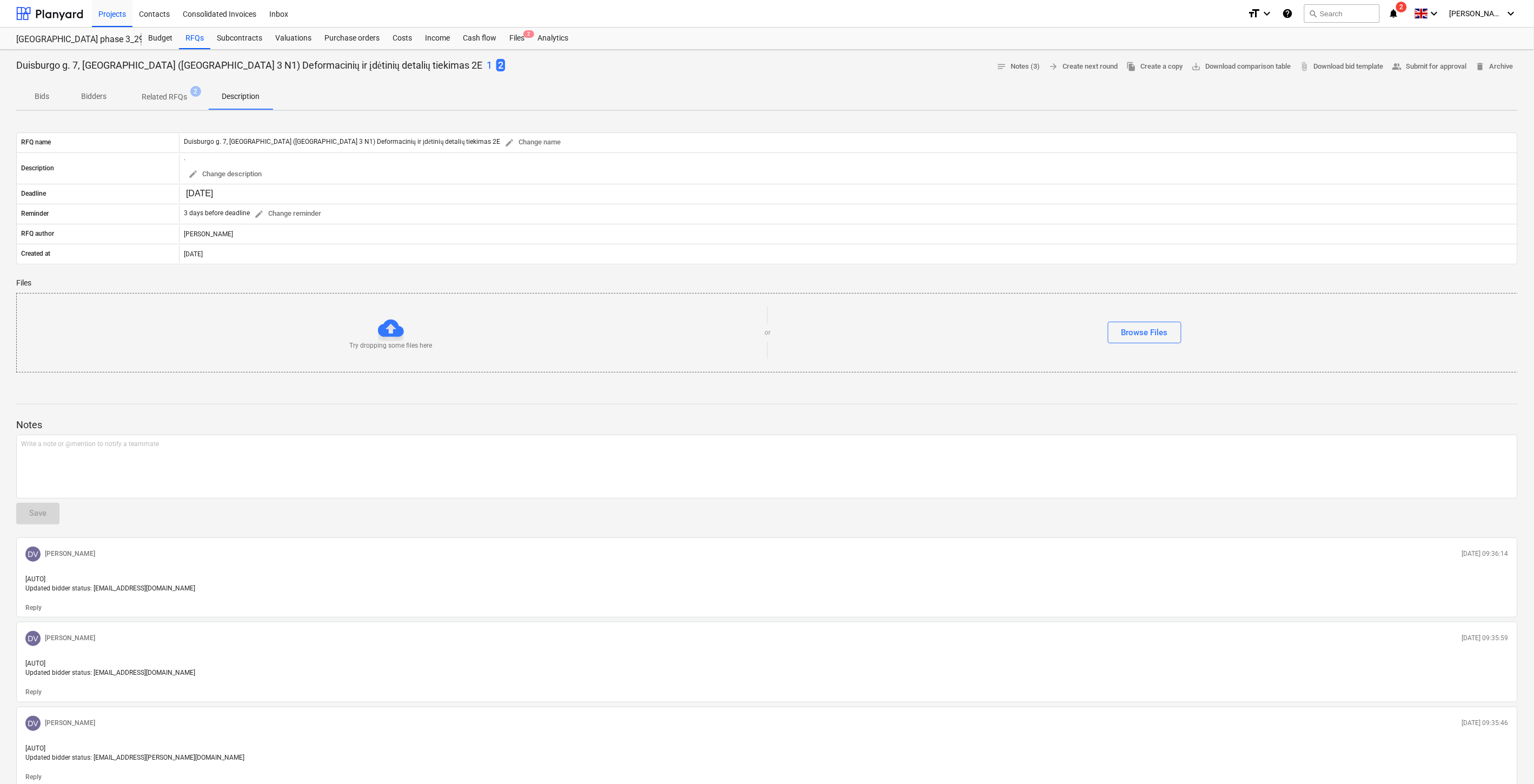
click at [190, 95] on span "Related RFQs 2" at bounding box center [164, 97] width 63 height 12
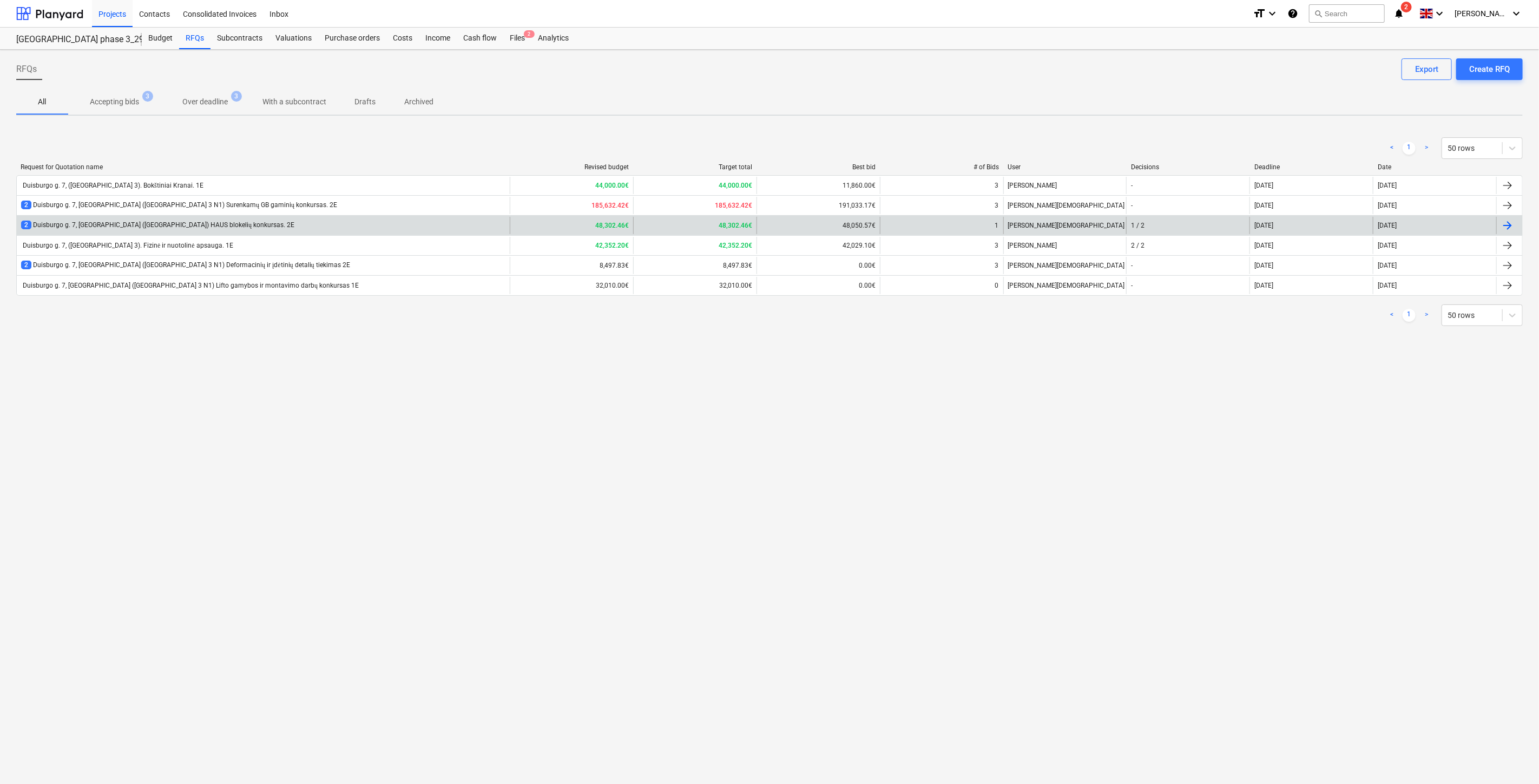
click at [311, 220] on div "2 Duisburgo g. 7, [GEOGRAPHIC_DATA] ([GEOGRAPHIC_DATA]) HAUS blokelių konkursas…" at bounding box center [264, 225] width 493 height 17
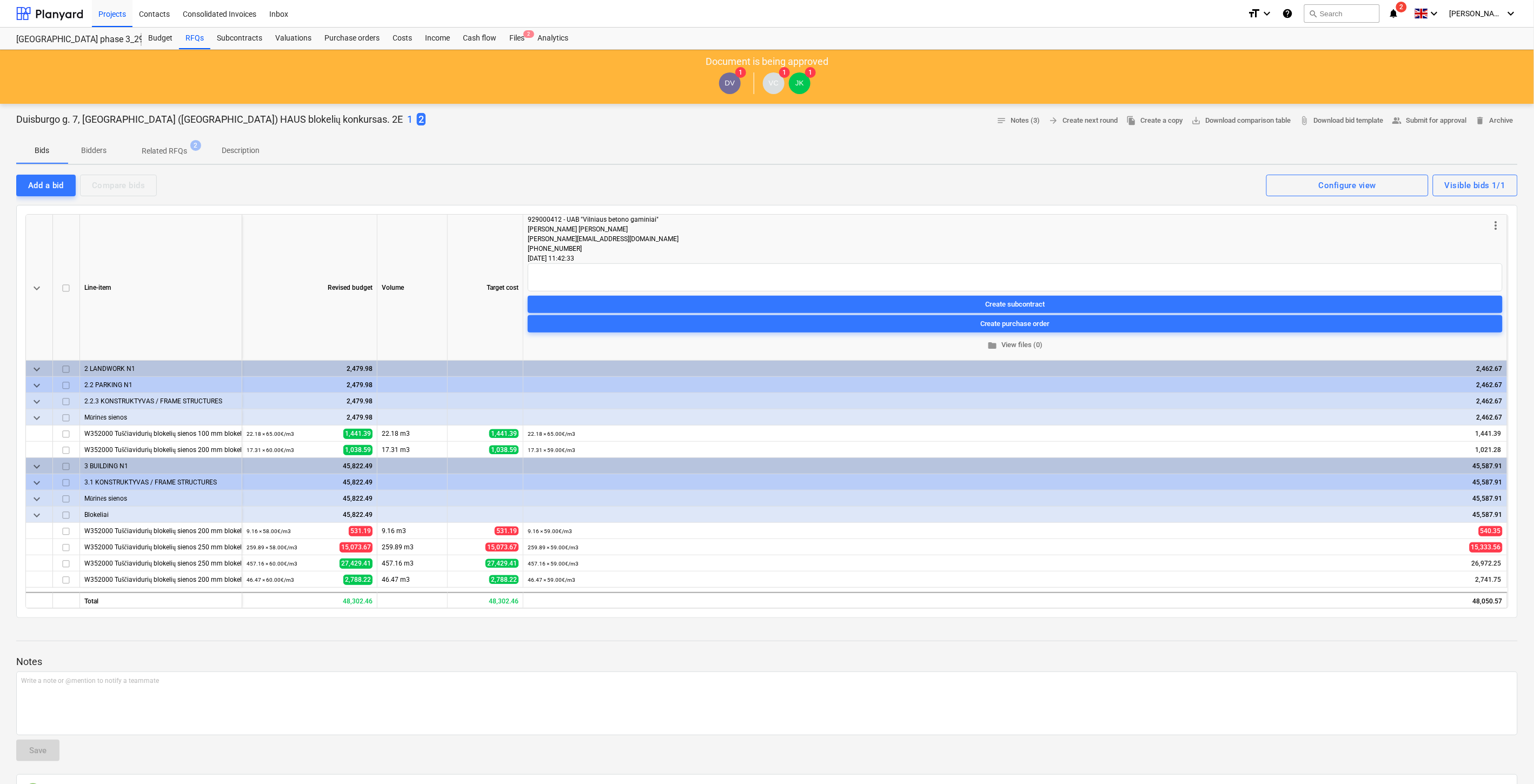
click at [244, 142] on span "Description" at bounding box center [240, 151] width 64 height 18
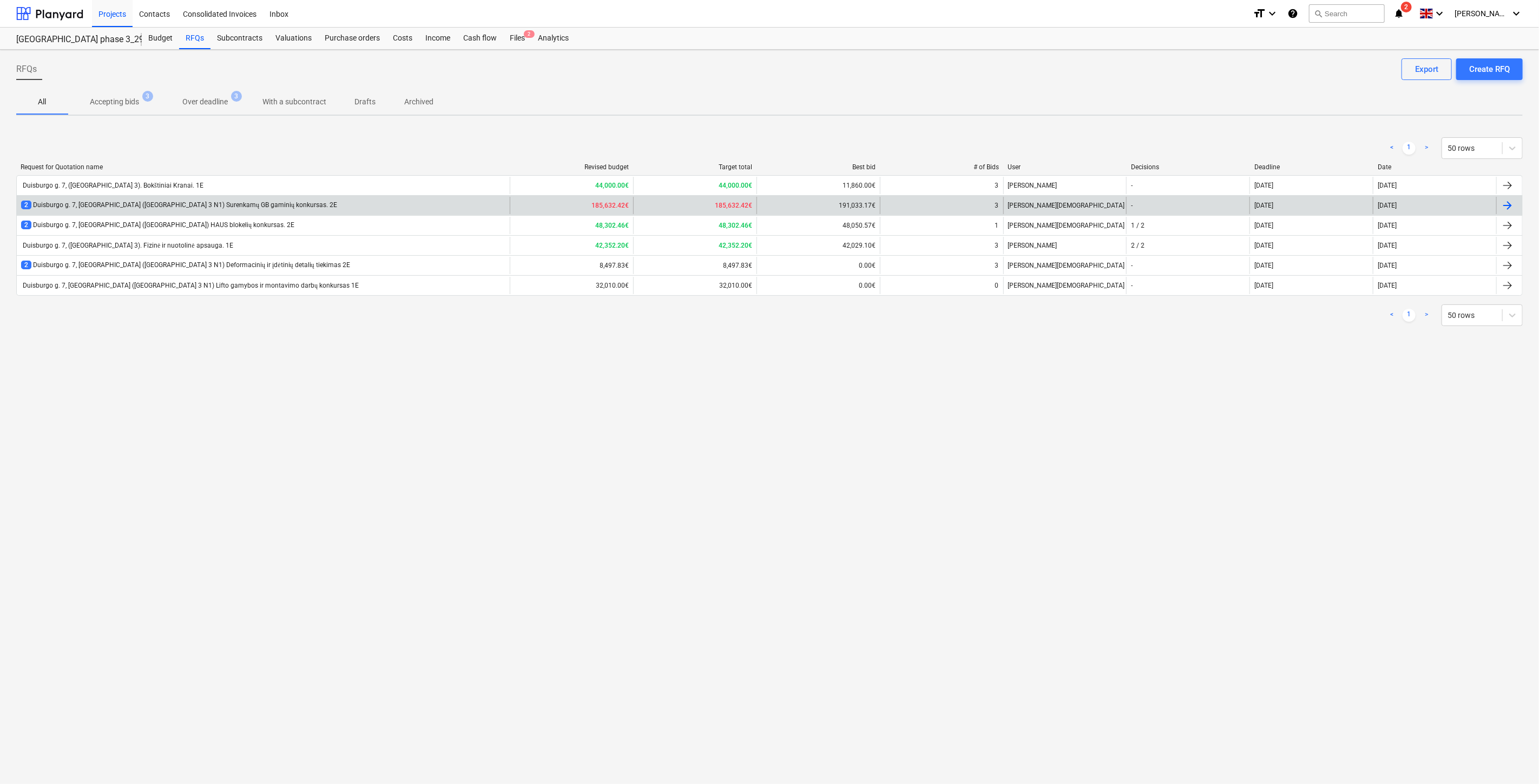
click at [276, 205] on div "2 Duisburgo g. 7, [GEOGRAPHIC_DATA] ([GEOGRAPHIC_DATA] 3 N1) Surenkamų GB gamin…" at bounding box center [264, 205] width 493 height 17
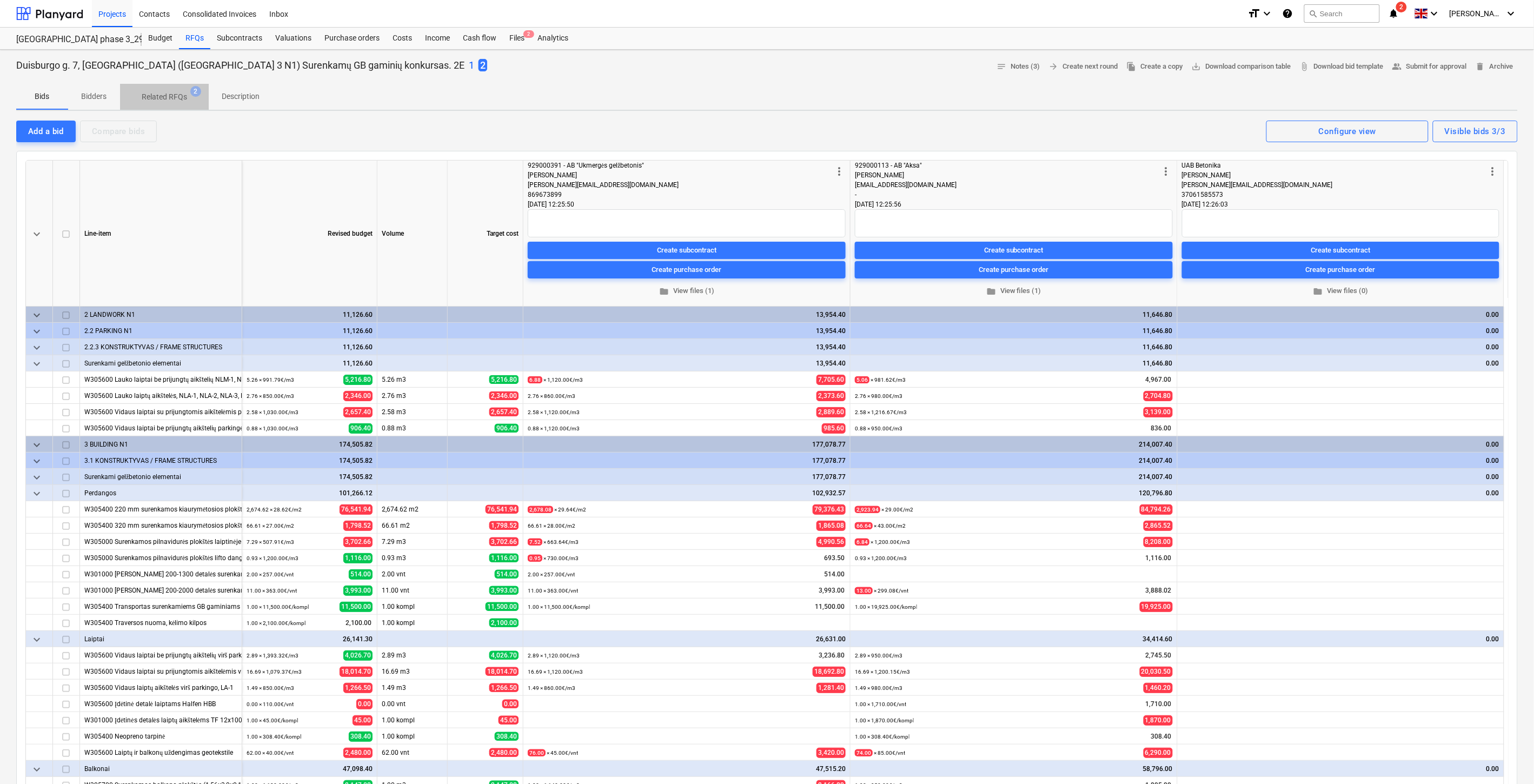
click at [162, 105] on span "Related RFQs 2" at bounding box center [164, 97] width 89 height 20
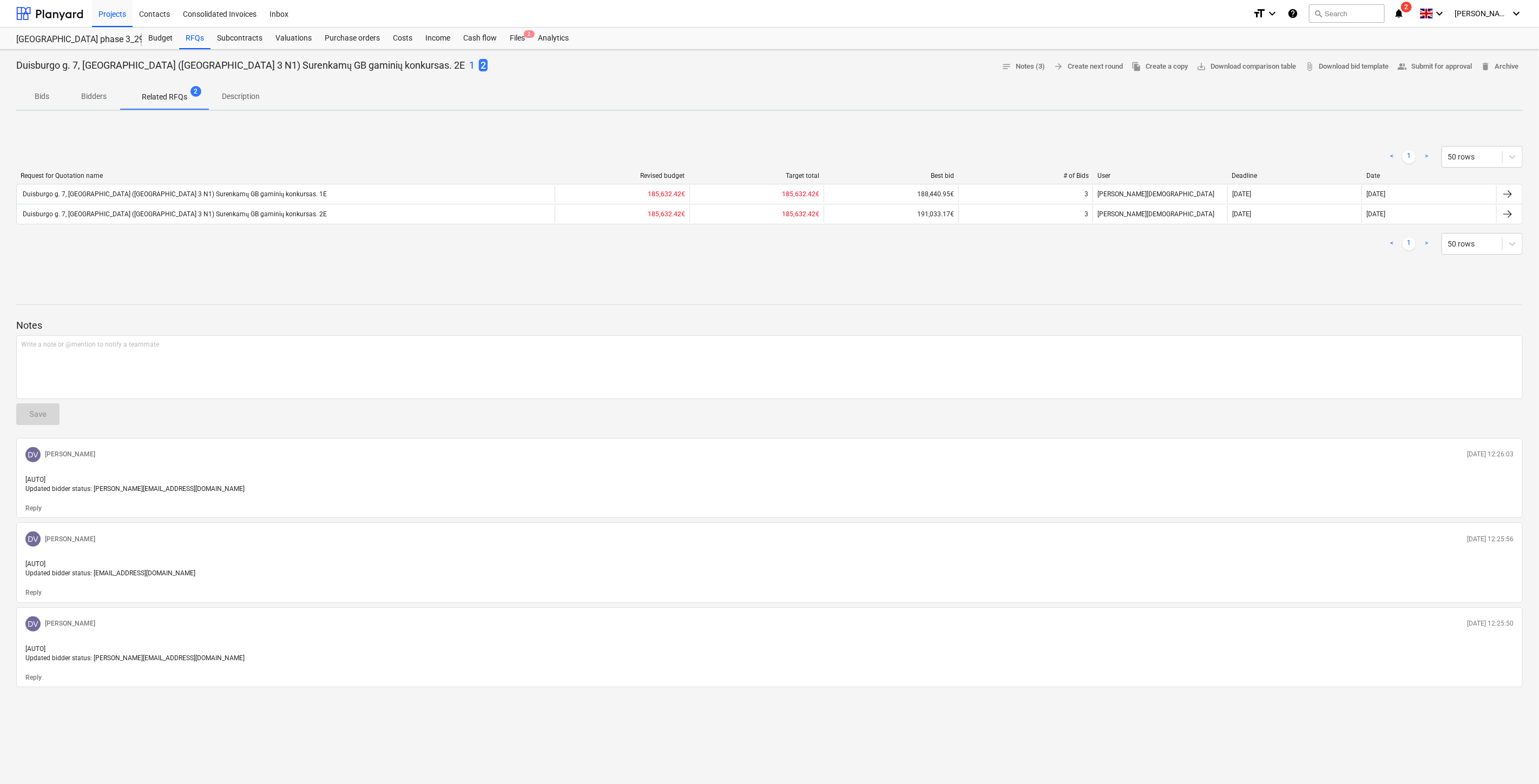
click at [230, 100] on p "Description" at bounding box center [240, 96] width 38 height 12
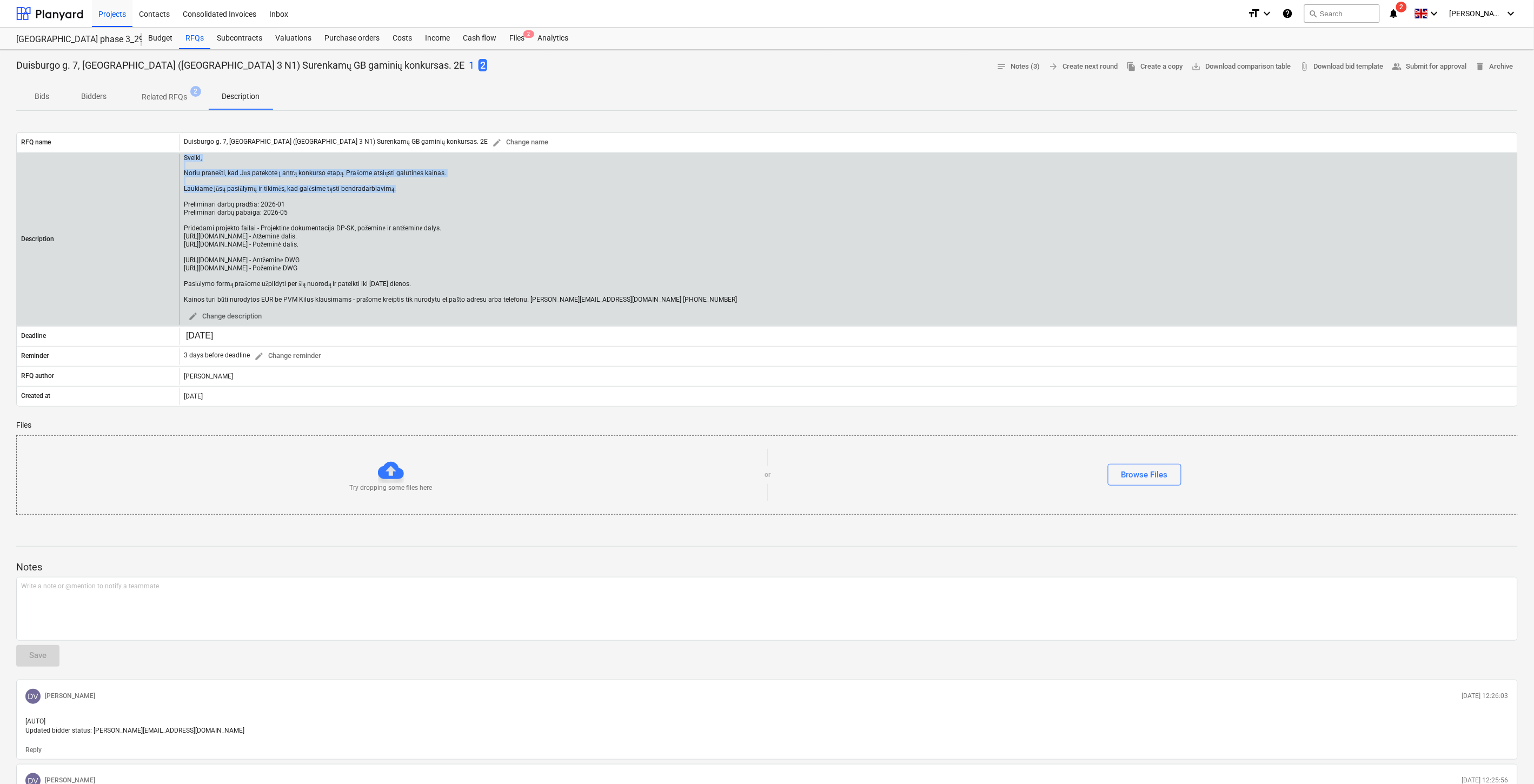
drag, startPoint x: 184, startPoint y: 157, endPoint x: 439, endPoint y: 190, distance: 257.1
click at [439, 190] on div "Sveiki, Noriu pranešti, kad Jūs patekote į antrą konkurso etapą. Prašome atsiųs…" at bounding box center [460, 228] width 553 height 150
copy div "Sveiki, [PERSON_NAME], kad Jūs patekote į antrą konkurso etapą. Prašome atsiųst…"
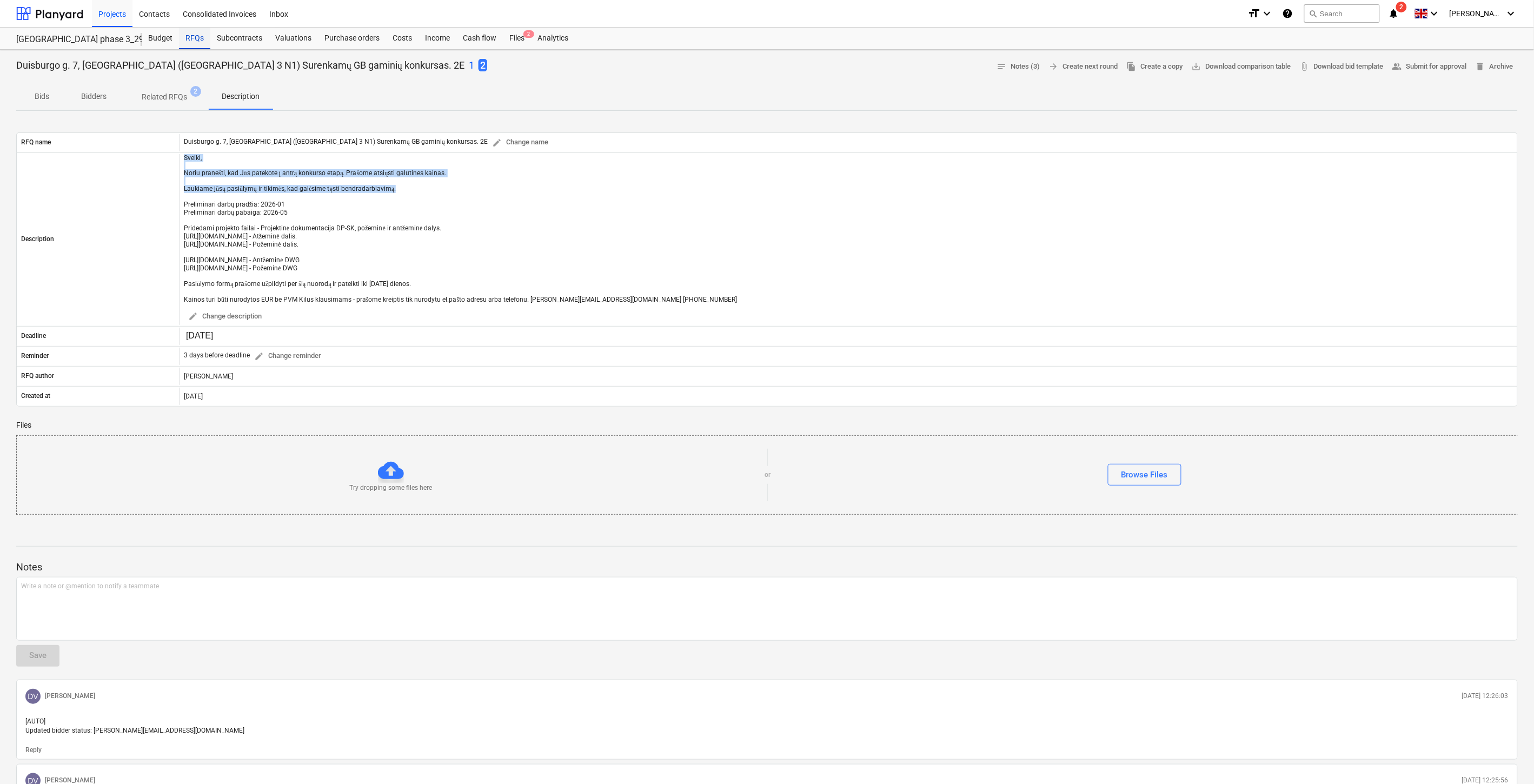
click at [198, 37] on div "RFQs" at bounding box center [194, 39] width 31 height 22
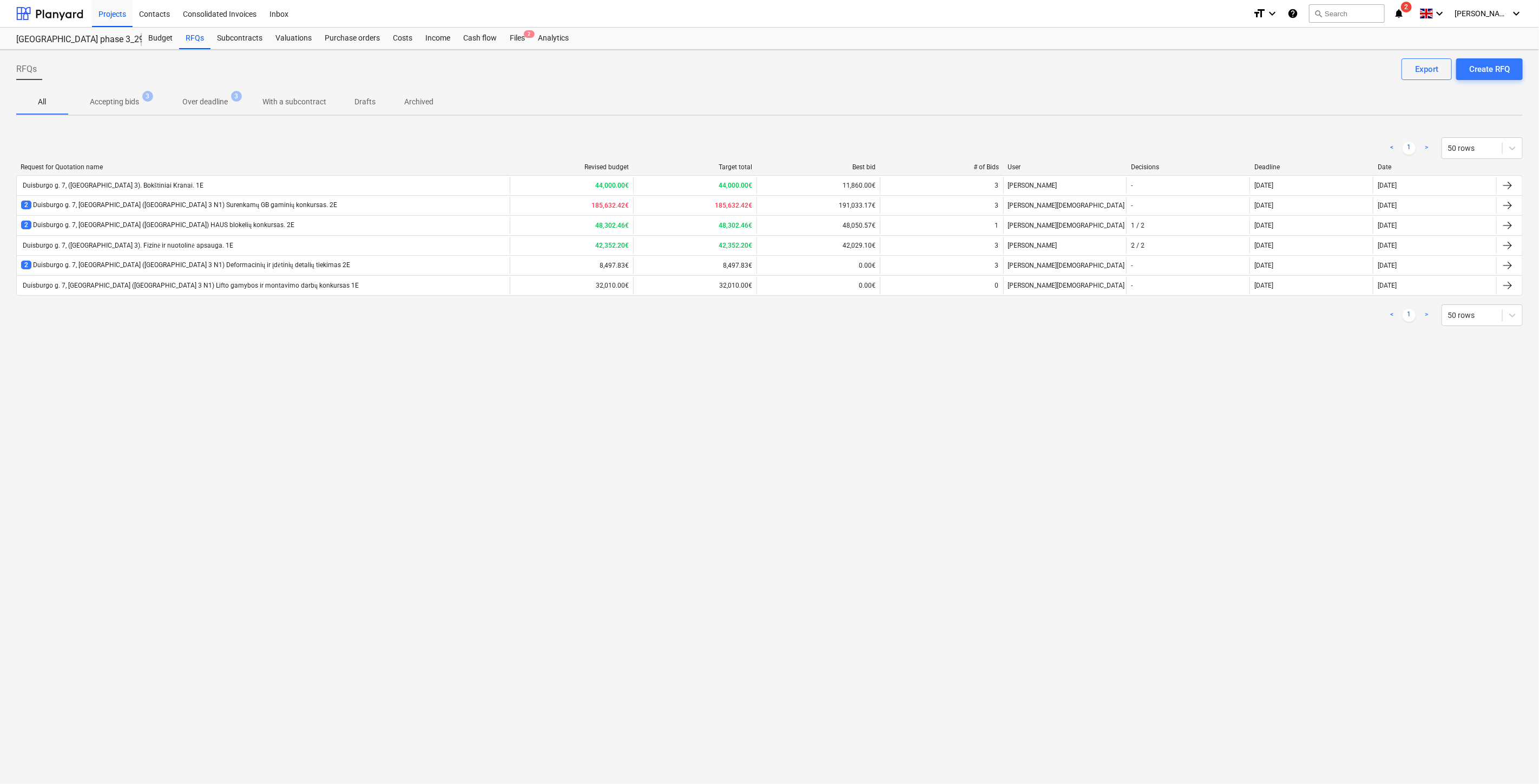
drag, startPoint x: 127, startPoint y: 98, endPoint x: 143, endPoint y: 98, distance: 16.0
click at [127, 98] on p "Accepting bids" at bounding box center [114, 101] width 49 height 12
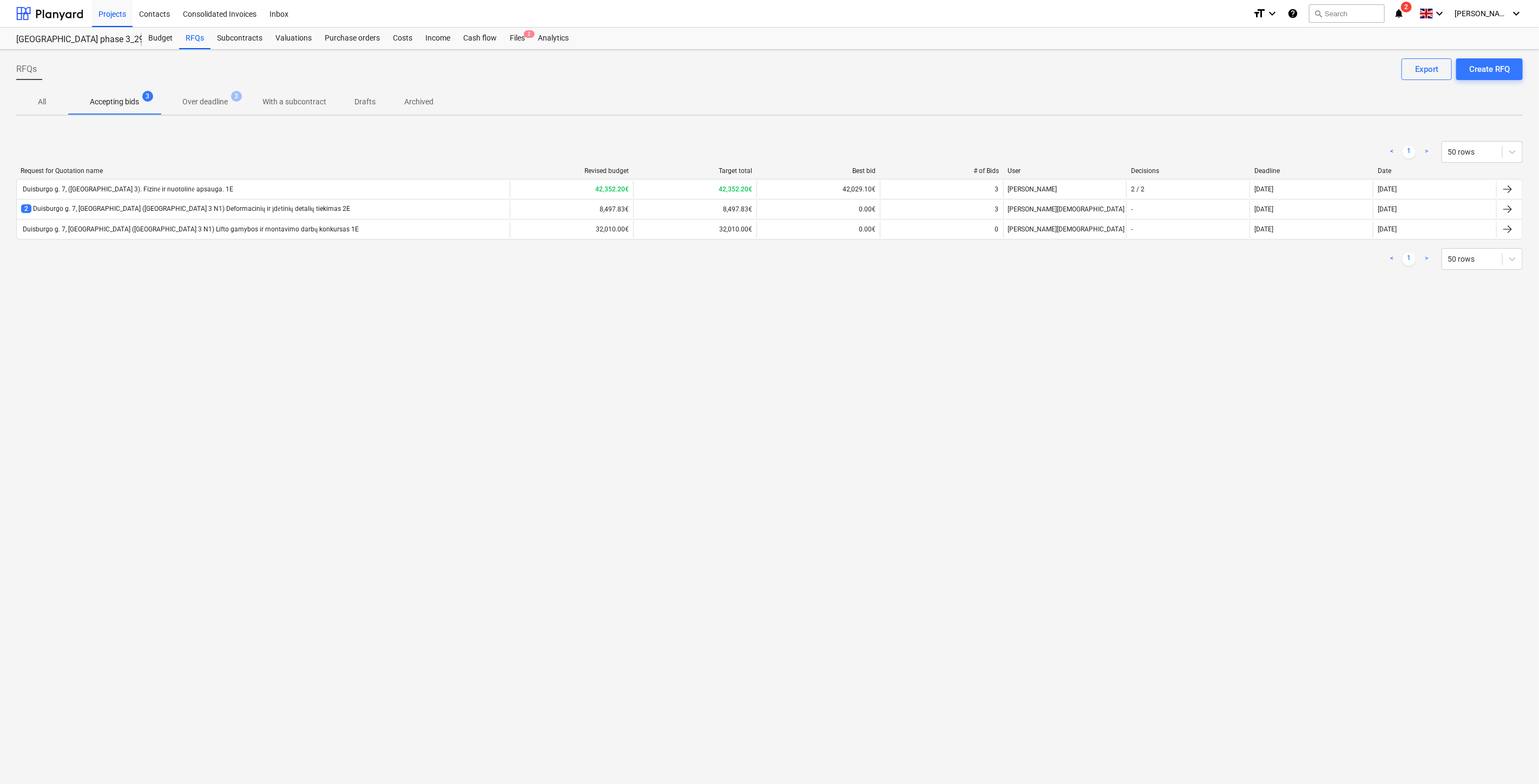
click at [46, 101] on p "All" at bounding box center [42, 101] width 26 height 12
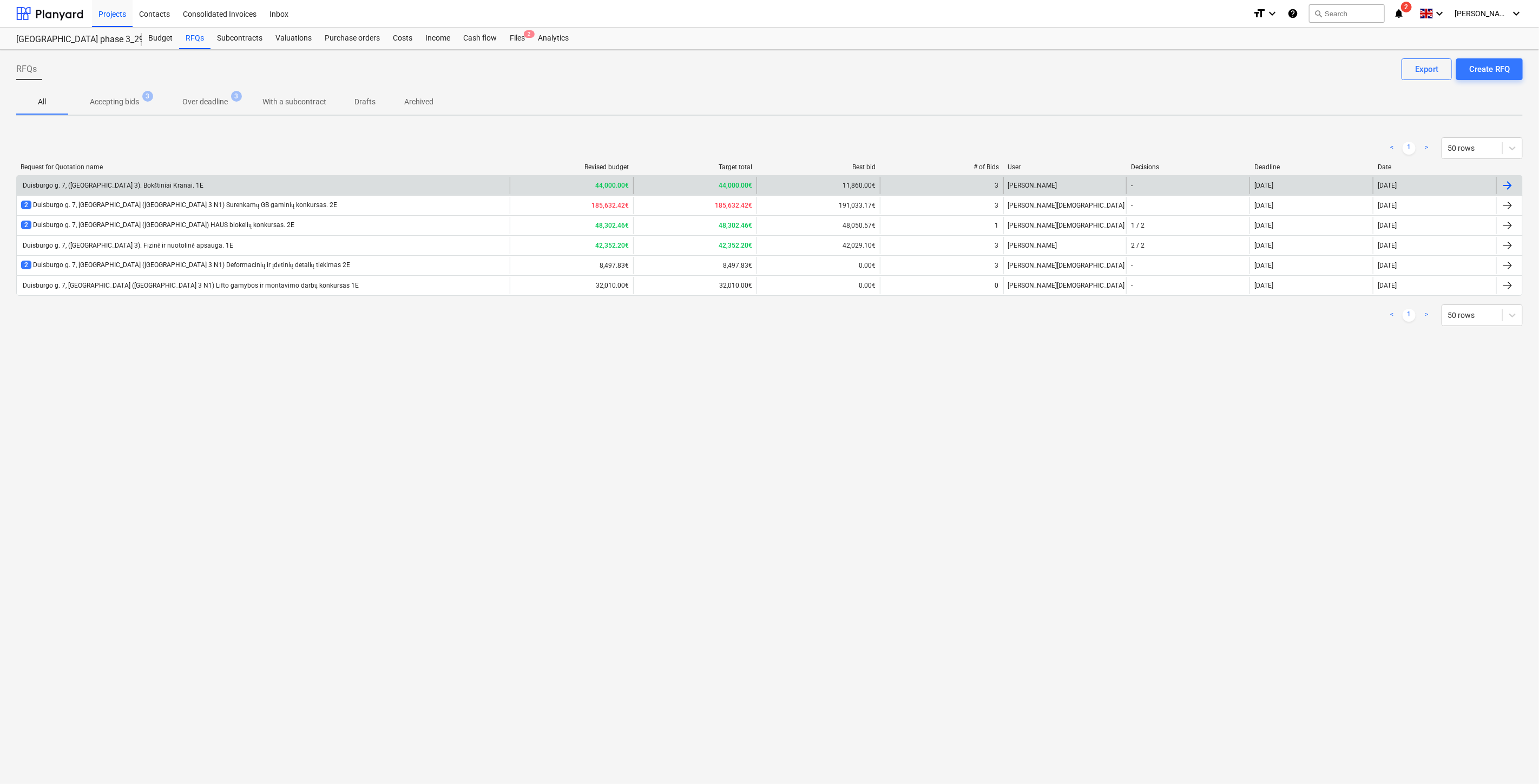
click at [212, 185] on div "Duisburgo g. 7, ([GEOGRAPHIC_DATA] 3). Bokštiniai Kranai. 1E" at bounding box center [264, 185] width 493 height 17
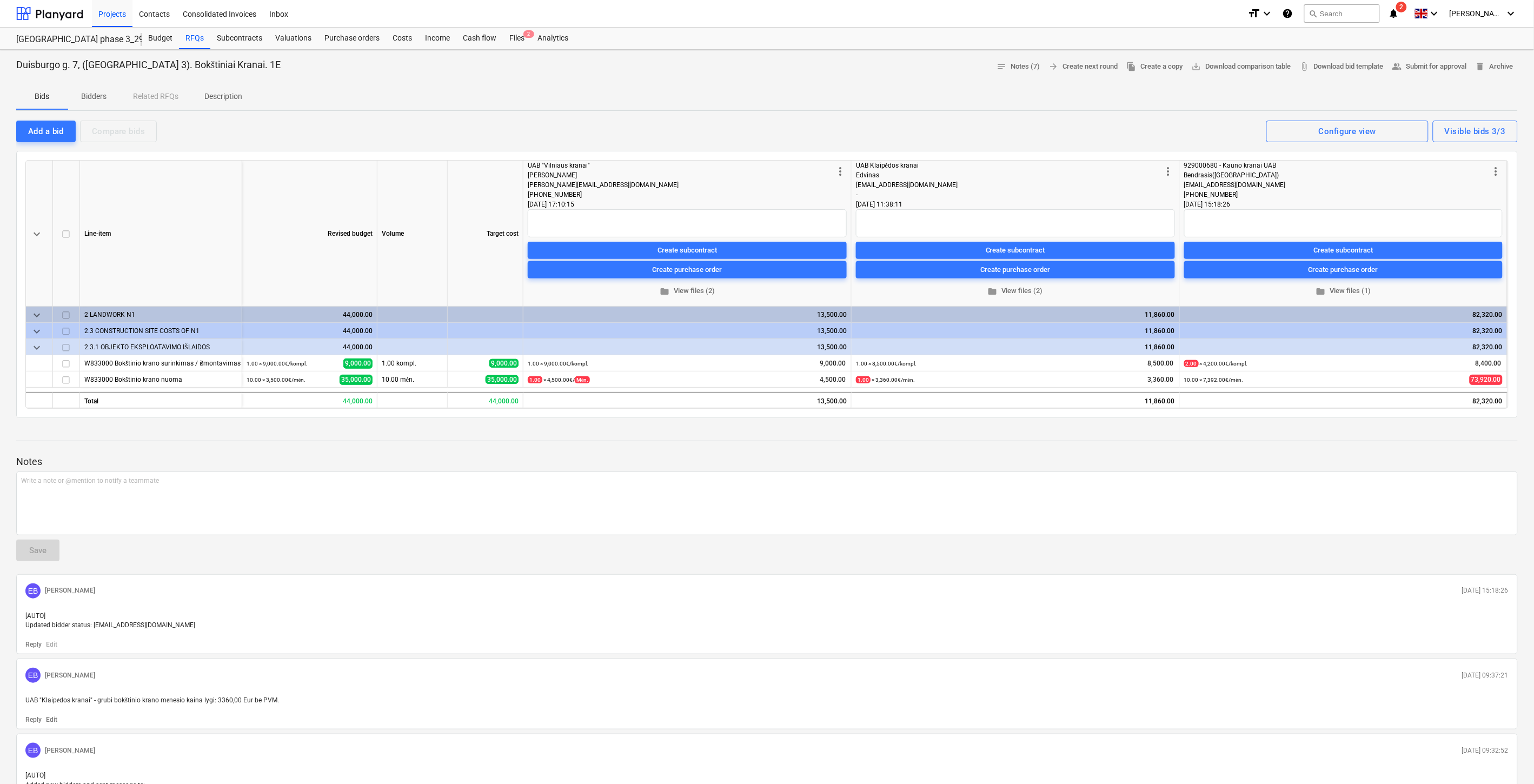
click at [228, 104] on span "Description" at bounding box center [223, 97] width 64 height 18
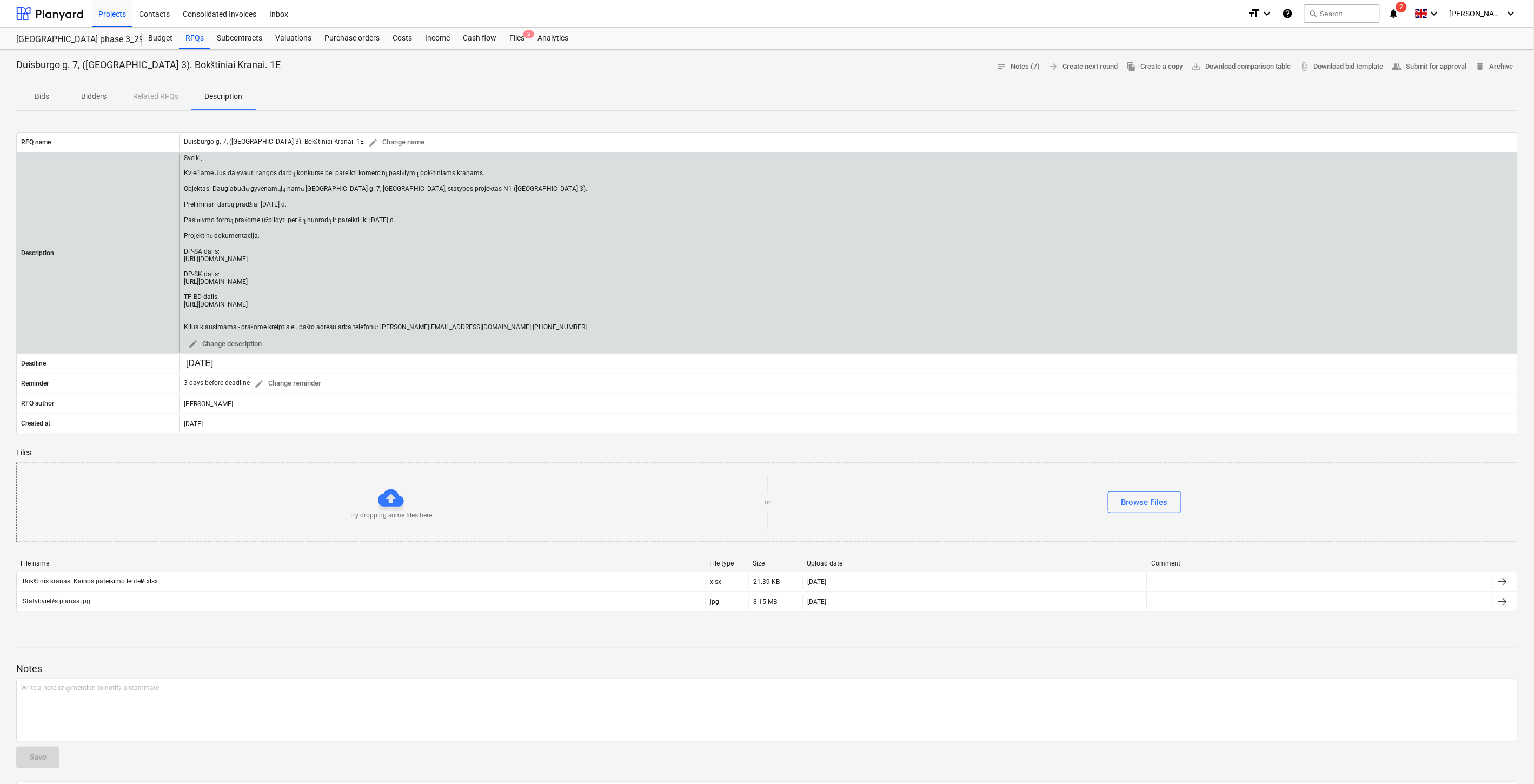
drag, startPoint x: 528, startPoint y: 328, endPoint x: 182, endPoint y: 235, distance: 358.3
click at [182, 235] on div "Sveiki, Kviečiame Jus dalyvauti rangos darbų konkurse bei pateikti komercinį pa…" at bounding box center [849, 254] width 1339 height 199
copy div "Projektinė dokumentacija: DP-SA dalis: [URL][DOMAIN_NAME] DP-SK dalis: [URL][DO…"
click at [410, 210] on div "Sveiki, Kviečiame Jus dalyvauti rangos darbų konkurse bei pateikti komercinį pa…" at bounding box center [385, 243] width 403 height 177
drag, startPoint x: 299, startPoint y: 202, endPoint x: 182, endPoint y: 206, distance: 117.1
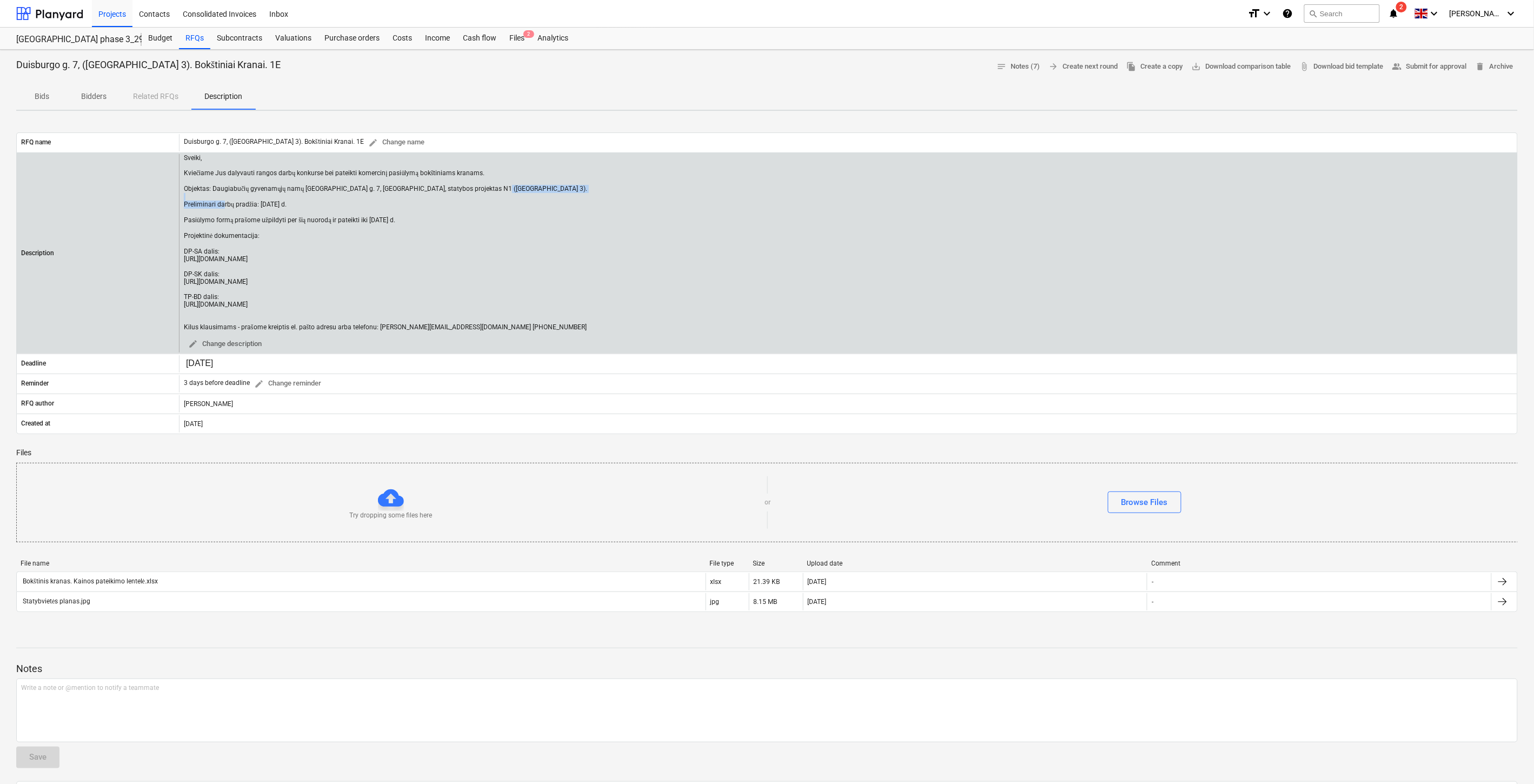
click at [182, 206] on div "Sveiki, Kviečiame Jus dalyvauti rangos darbų konkurse bei pateikti komercinį pa…" at bounding box center [849, 254] width 1339 height 199
copy div "Preliminari darbų pradžia: [DATE] d."
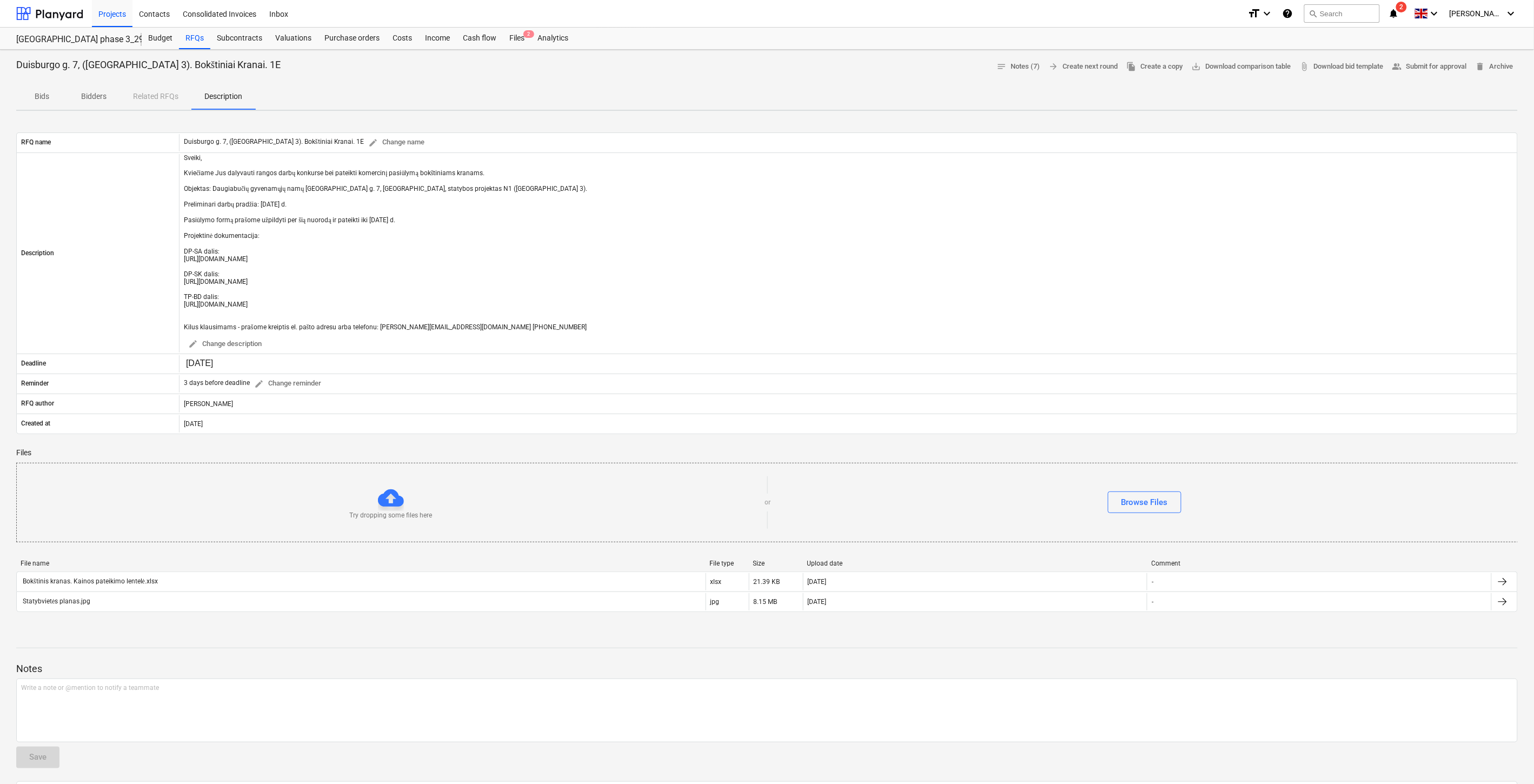
click at [1197, 94] on div "Bids Bidders Related RFQs Description" at bounding box center [767, 97] width 1502 height 26
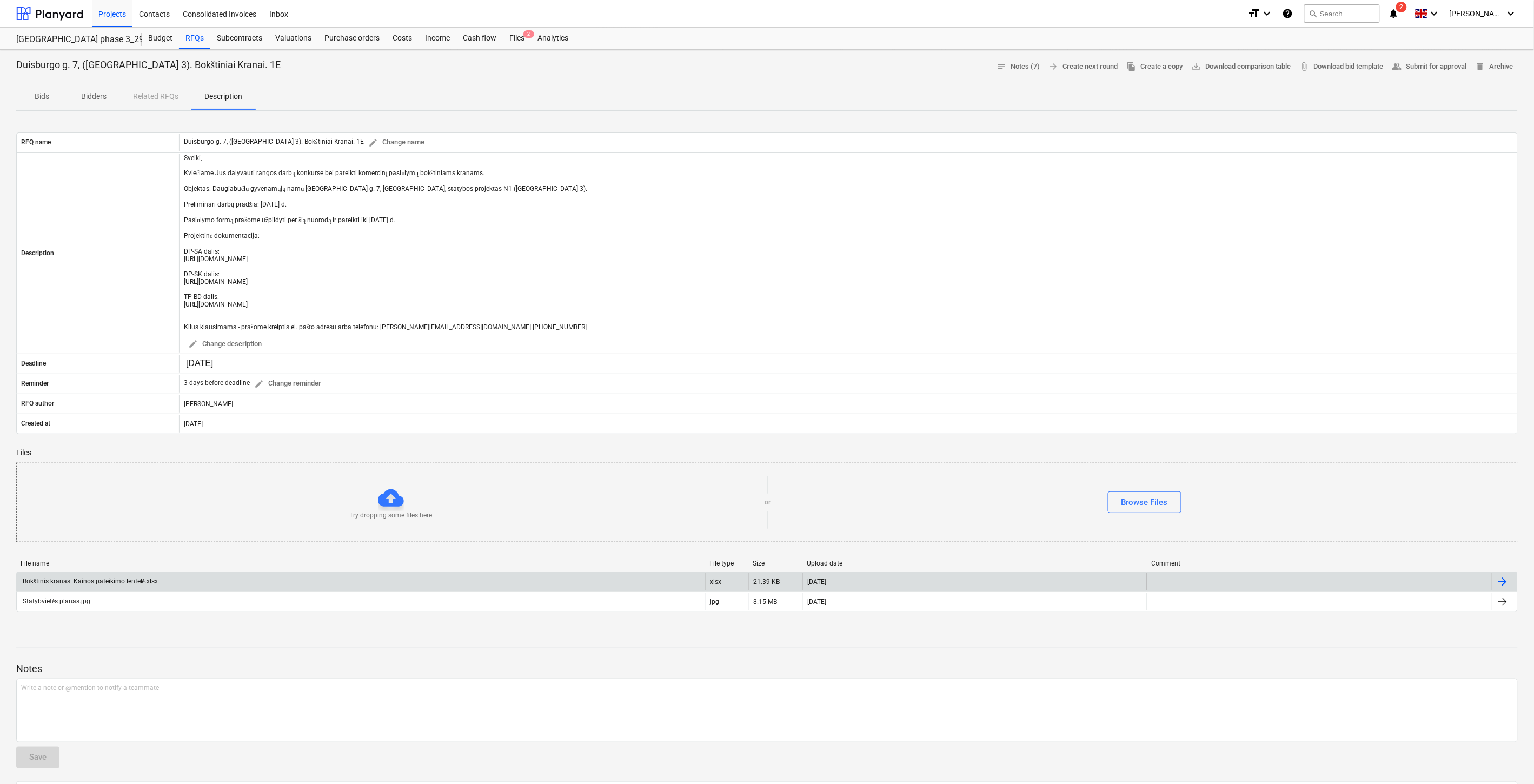
click at [333, 582] on div "Bokštinis kranas. Kainos pateikimo lentelė.xlsx" at bounding box center [361, 582] width 689 height 17
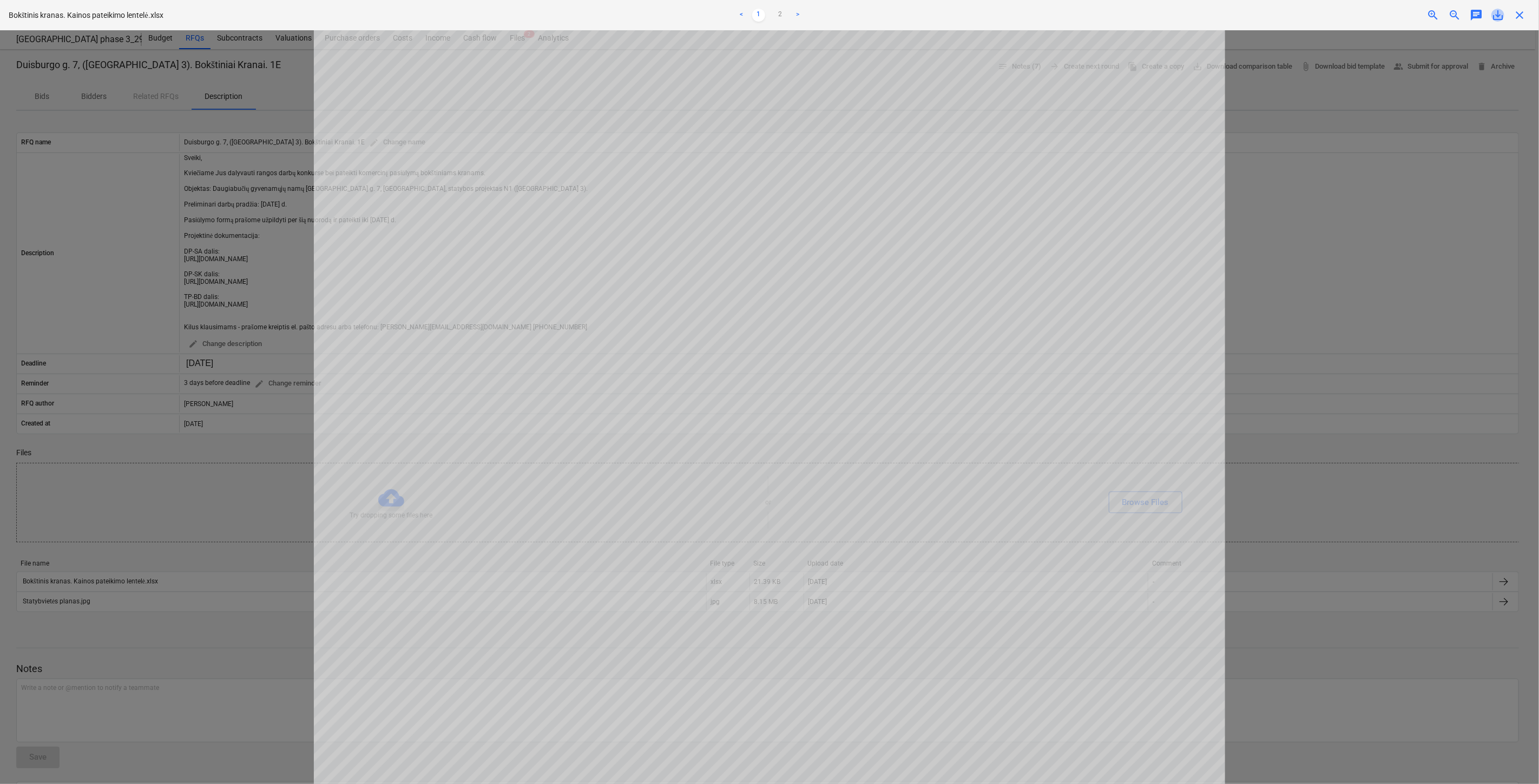
click at [1500, 19] on span "save_alt" at bounding box center [1498, 15] width 13 height 13
click at [1461, 127] on div at bounding box center [769, 407] width 1539 height 754
click at [1514, 13] on span "close" at bounding box center [1519, 15] width 13 height 13
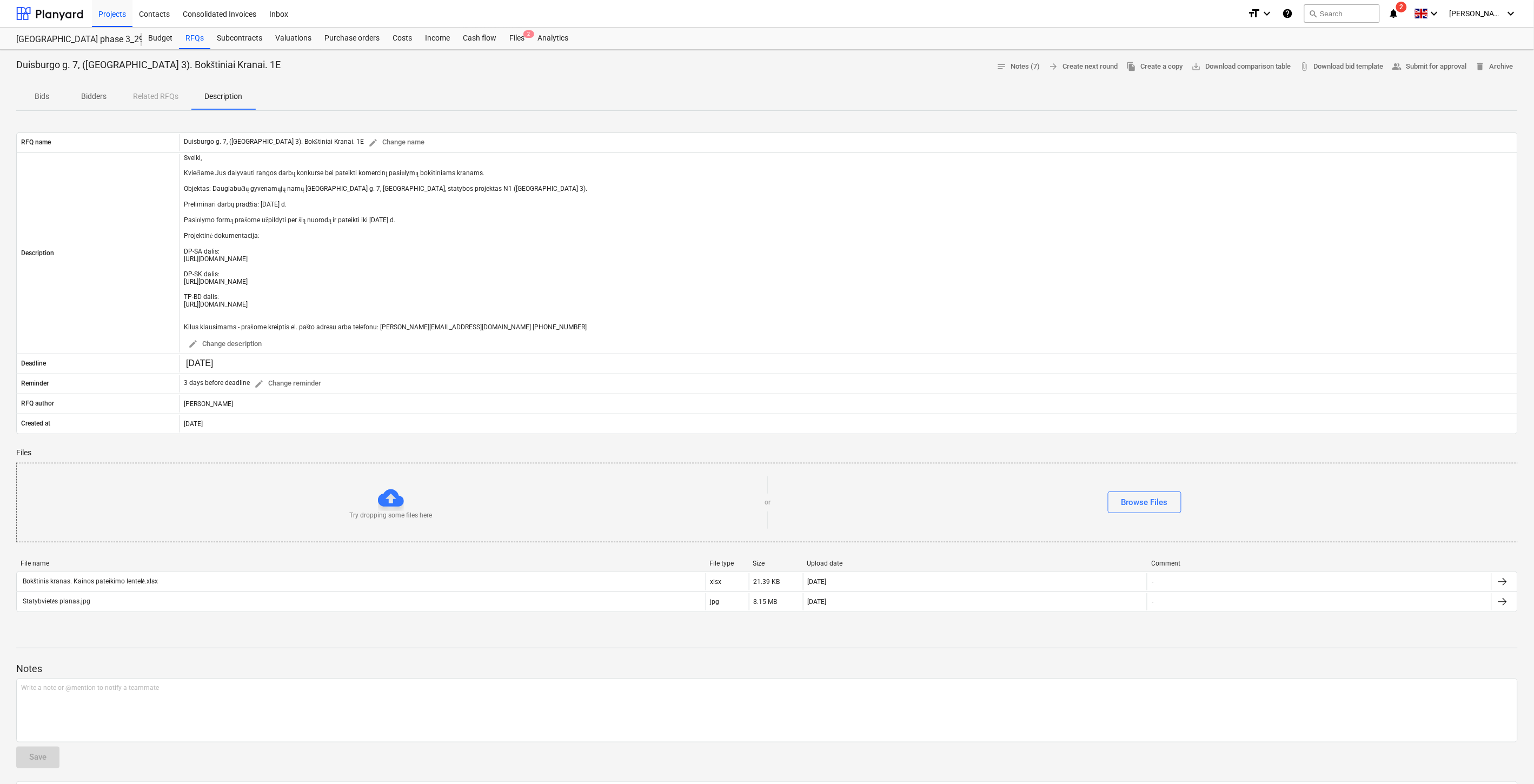
click at [92, 92] on p "Bidders" at bounding box center [94, 96] width 26 height 12
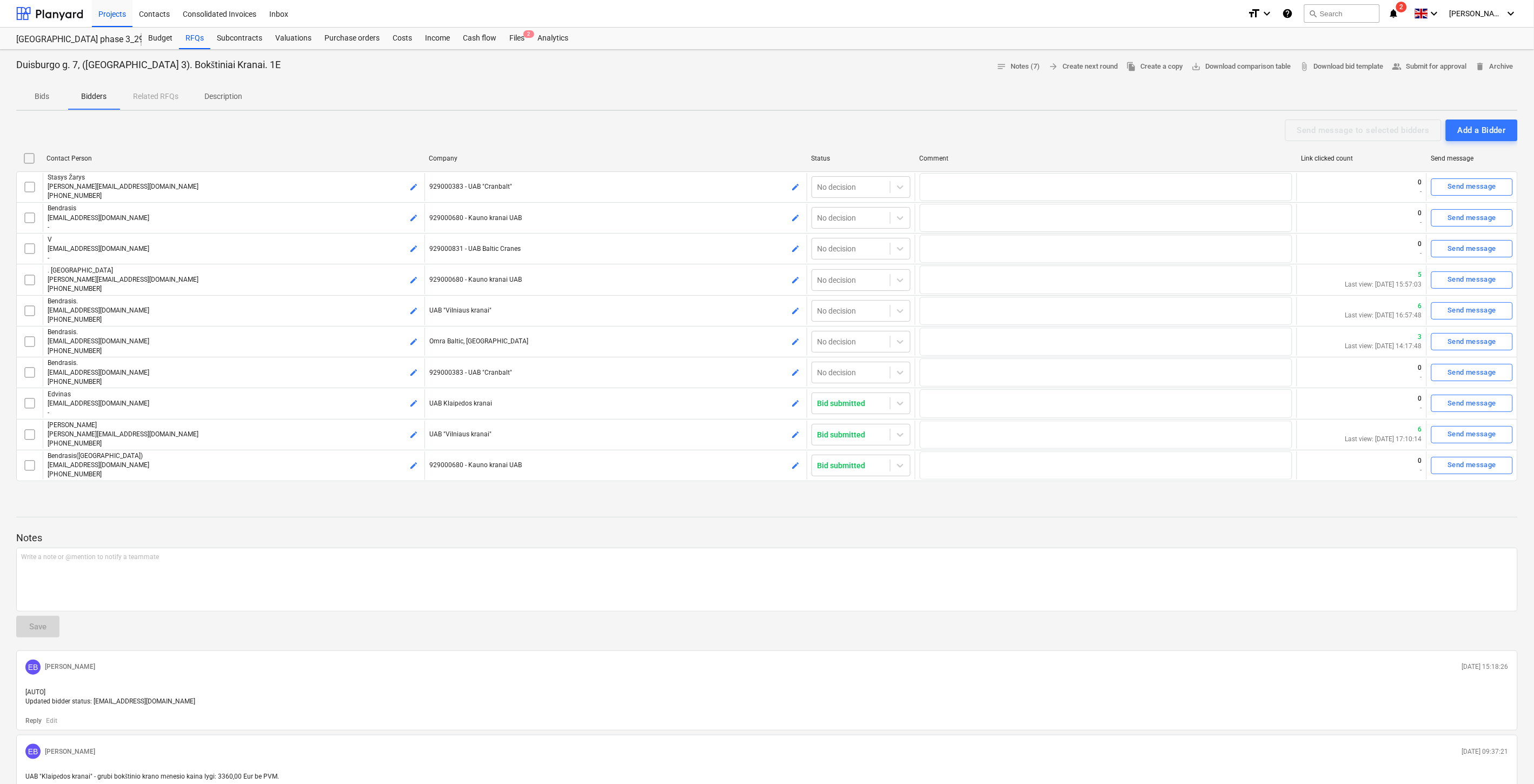
click at [36, 99] on p "Bids" at bounding box center [42, 96] width 26 height 12
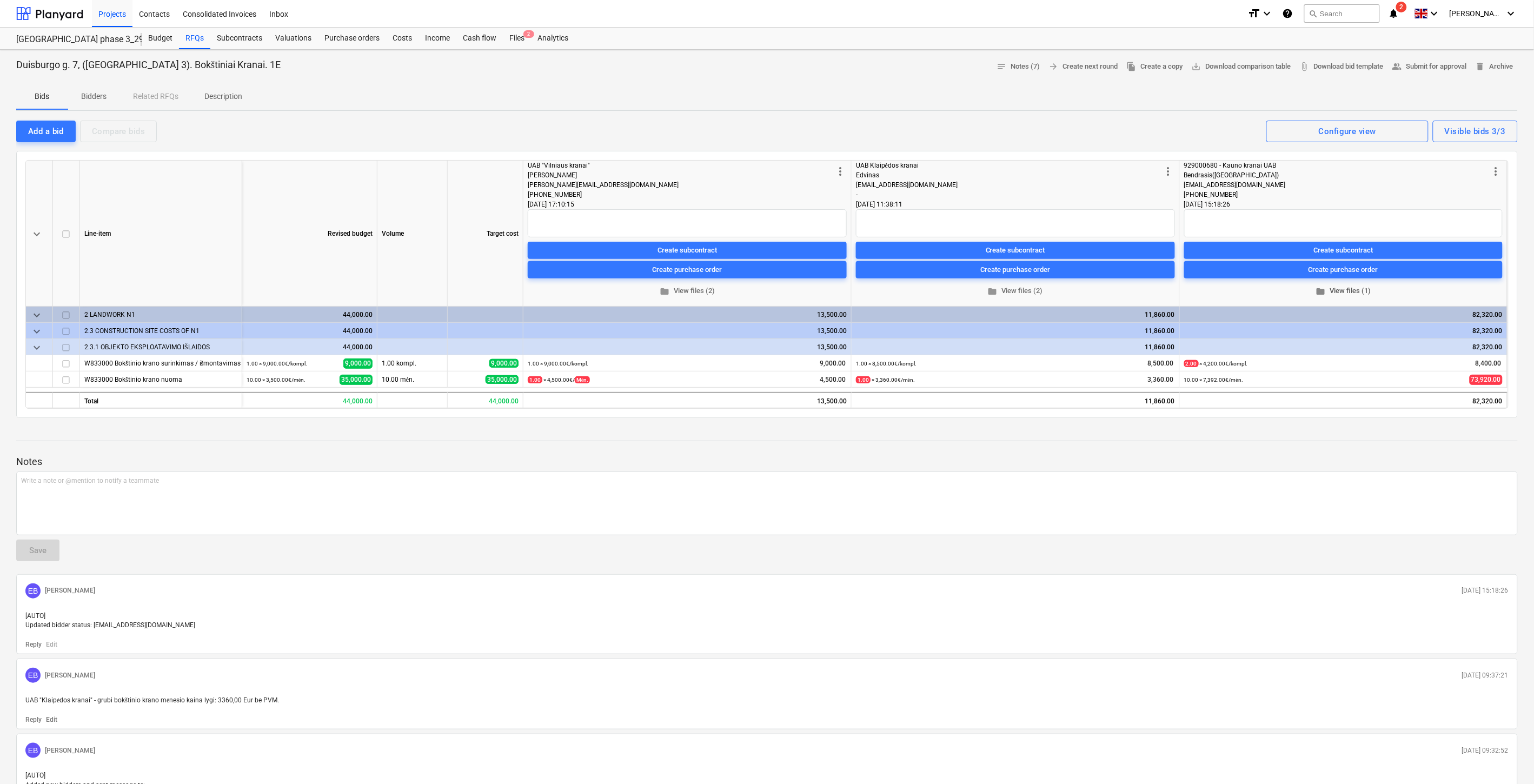
click at [1346, 289] on span "folder View files (1)" at bounding box center [1344, 291] width 310 height 13
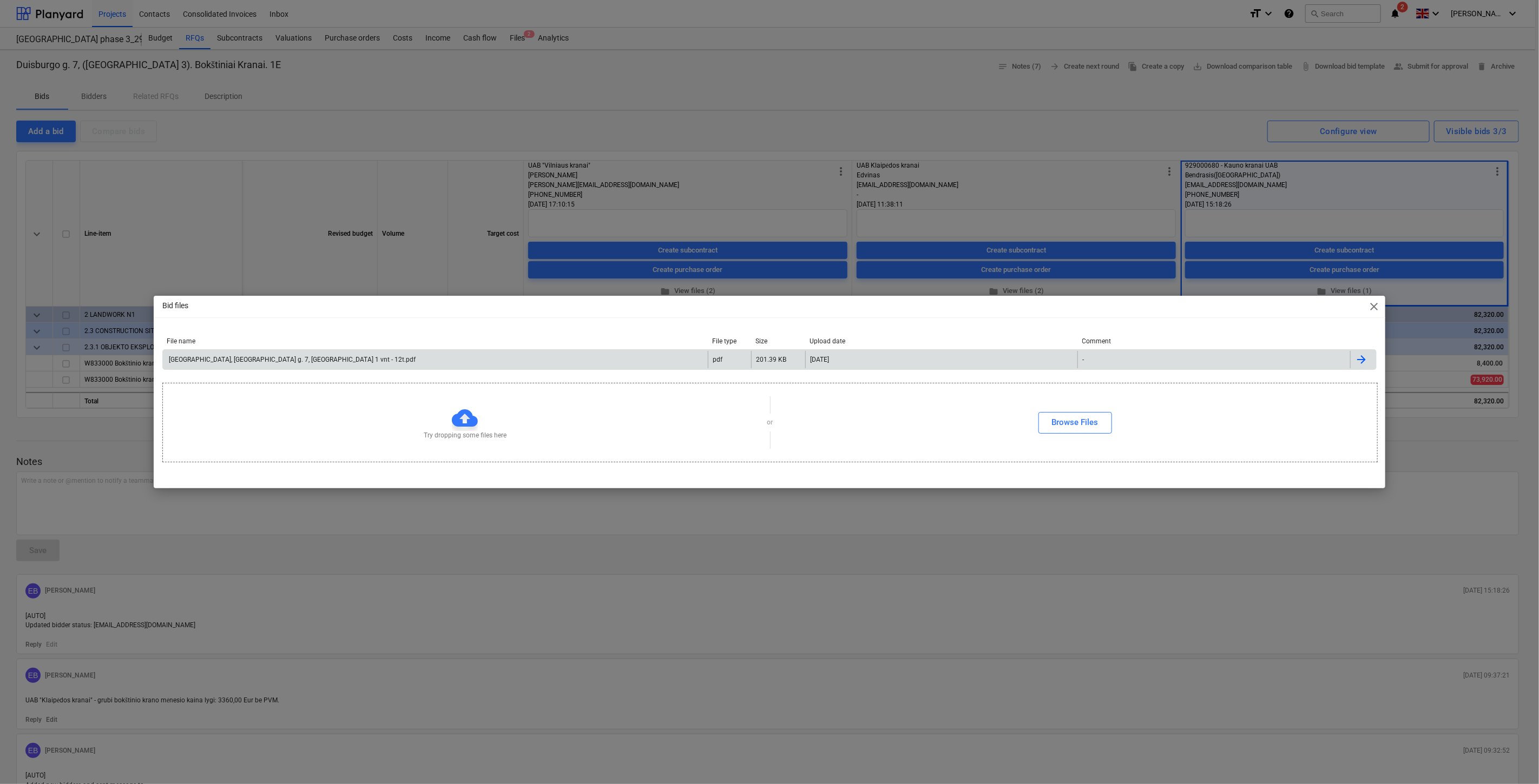
click at [364, 353] on div "[GEOGRAPHIC_DATA], [GEOGRAPHIC_DATA] g. 7, [GEOGRAPHIC_DATA] 1 vnt - 12t.pdf" at bounding box center [436, 359] width 545 height 17
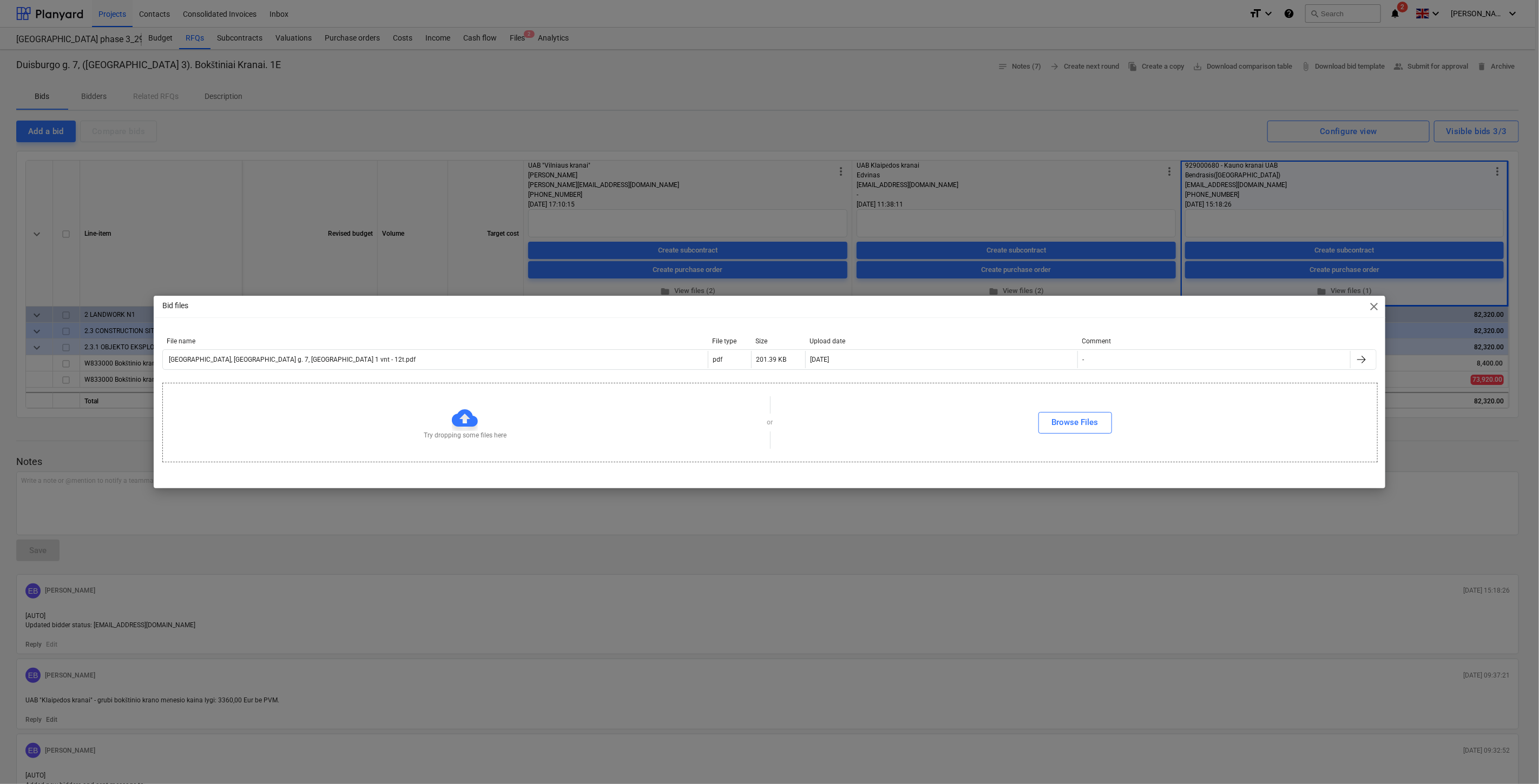
click at [1377, 304] on span "close" at bounding box center [1374, 306] width 13 height 13
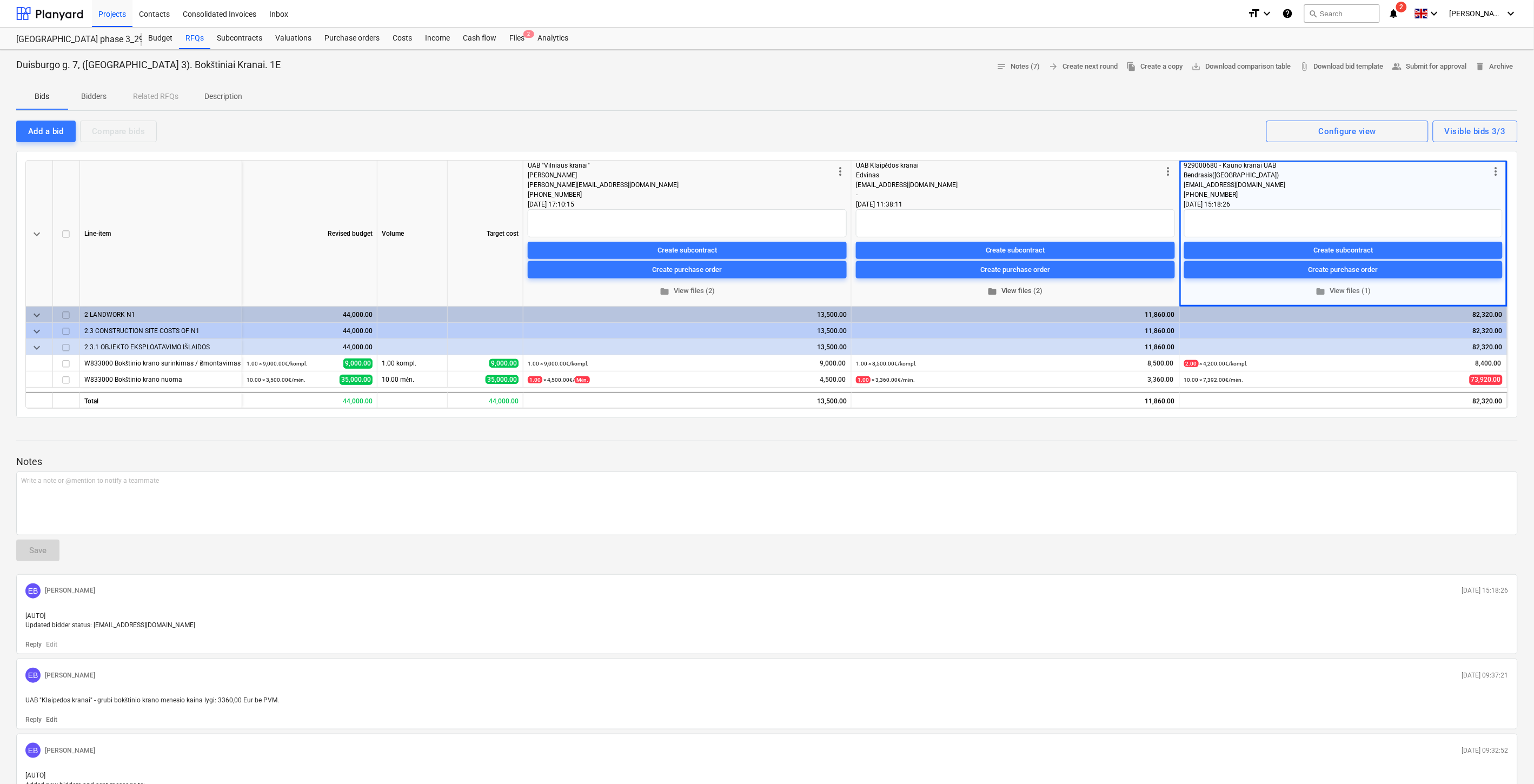
click at [1017, 293] on span "folder View files (2)" at bounding box center [1015, 291] width 310 height 13
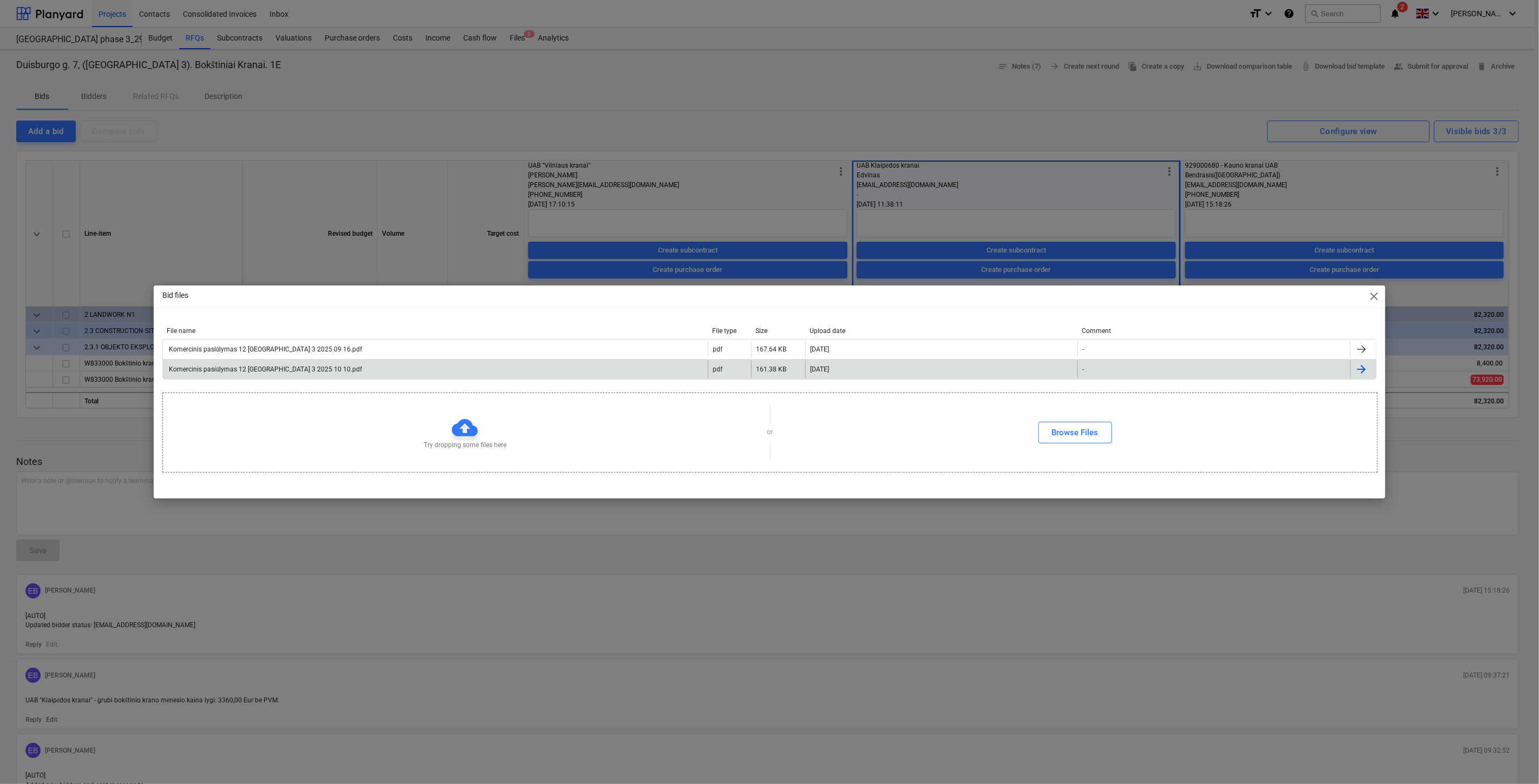
click at [426, 373] on div "Komercinis pasiūlymas 12 [GEOGRAPHIC_DATA] 3 2025 10 10.pdf" at bounding box center [436, 369] width 545 height 17
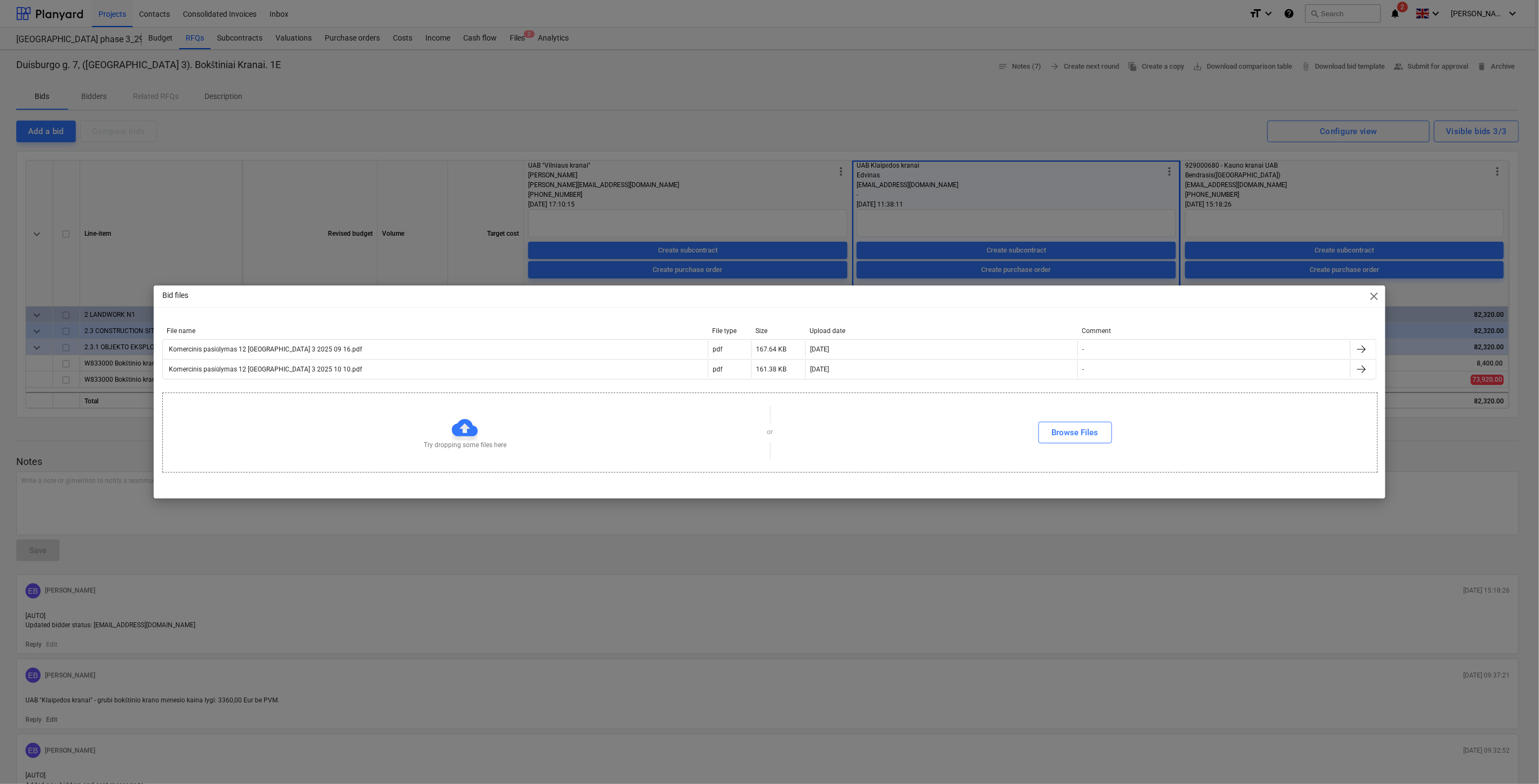
click at [1378, 294] on span "close" at bounding box center [1374, 297] width 13 height 13
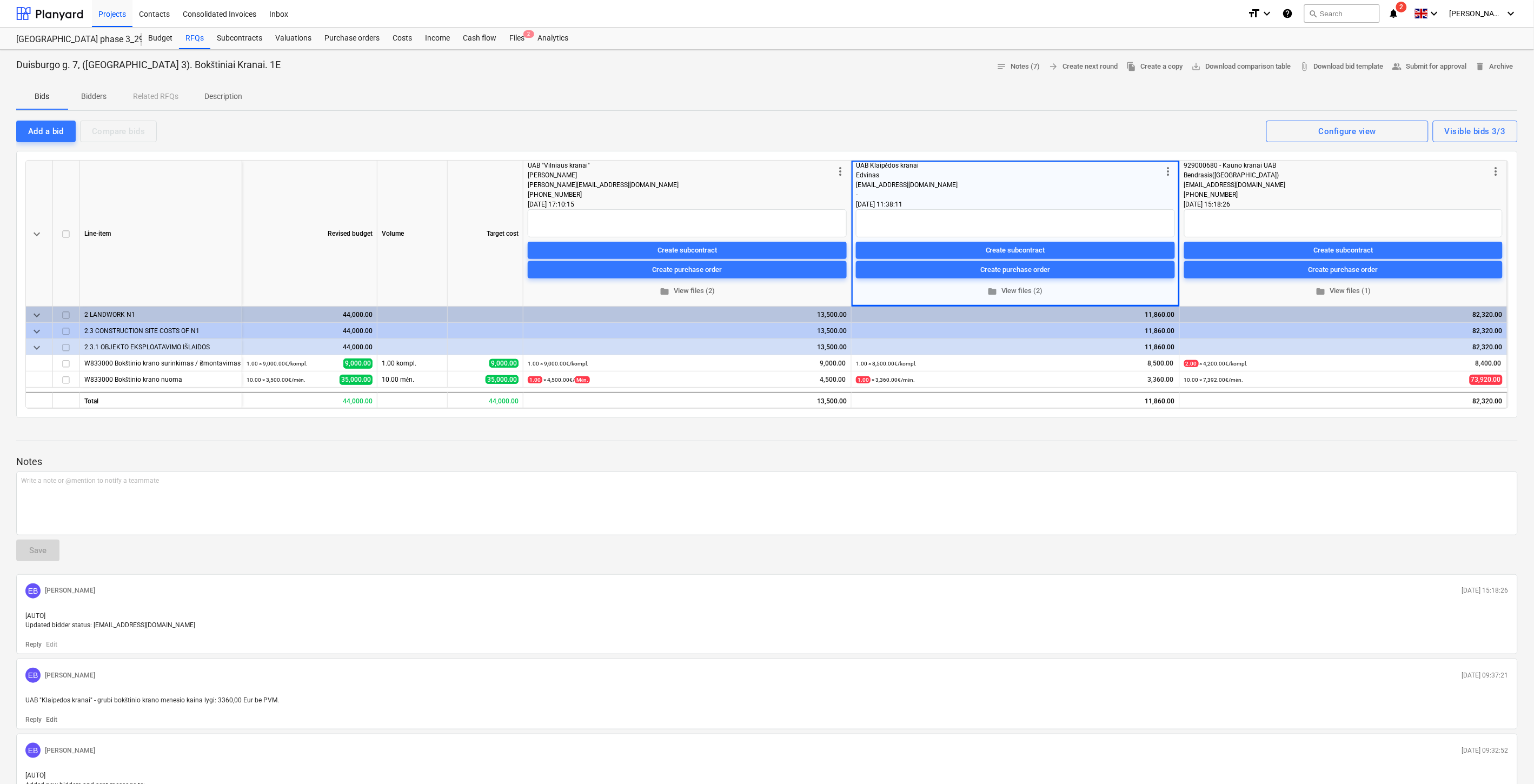
click at [1086, 451] on div at bounding box center [767, 452] width 1502 height 9
click at [1106, 444] on div "Notes Write a note or @mention to notify a teammate ﻿ Save EB [PERSON_NAME] [DA…" at bounding box center [767, 780] width 1502 height 708
drag, startPoint x: 937, startPoint y: 116, endPoint x: 972, endPoint y: 101, distance: 38.1
click at [944, 116] on div "Duisburgo g. 7, ([GEOGRAPHIC_DATA] 3). Bokštiniai Kranai. 1E notes Notes (7) ar…" at bounding box center [767, 614] width 1534 height 1128
drag, startPoint x: 972, startPoint y: 101, endPoint x: 596, endPoint y: 127, distance: 376.9
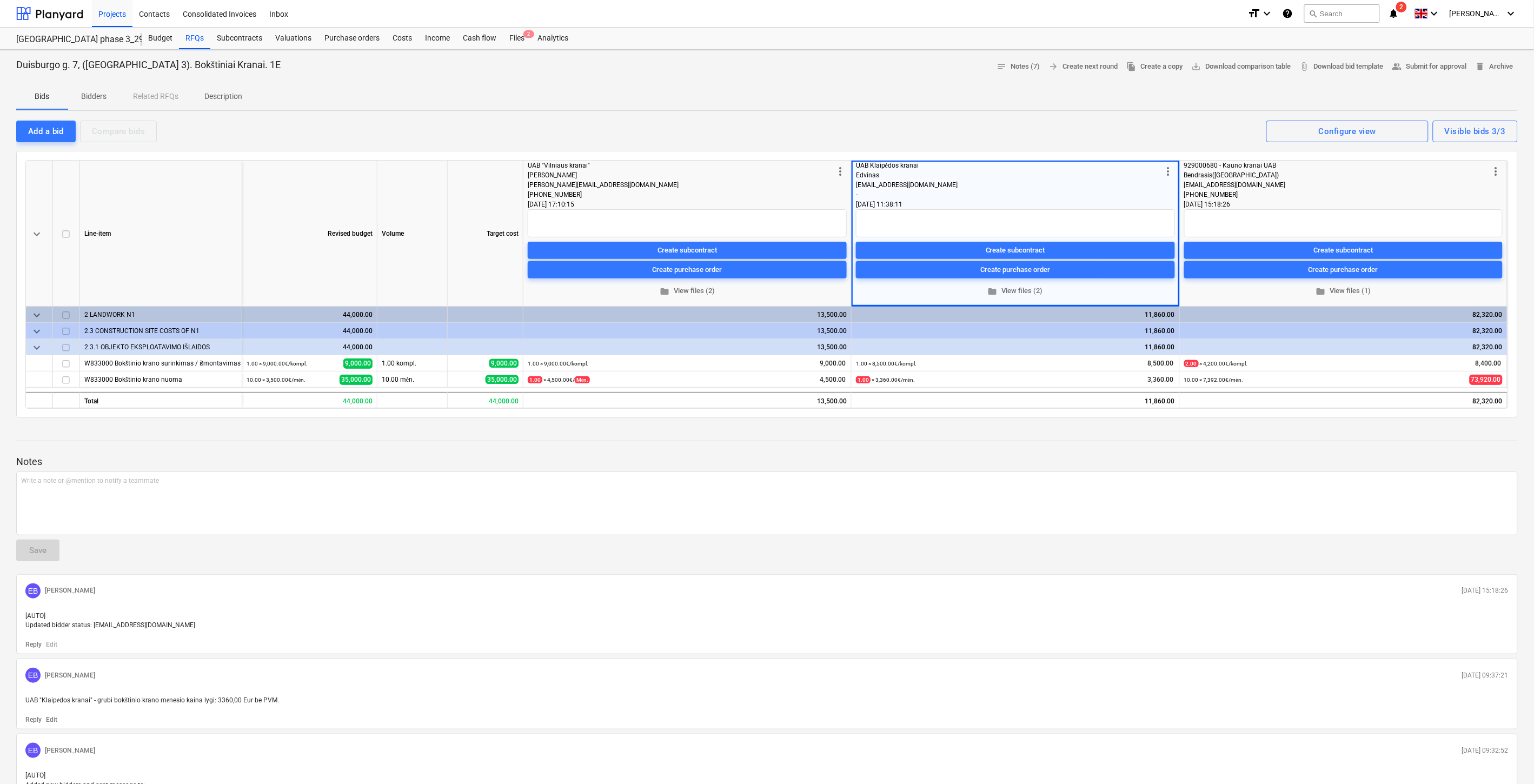
click at [961, 101] on div "Bids Bidders Related RFQs Description" at bounding box center [767, 97] width 1502 height 26
click at [1069, 108] on div "Bids Bidders Related RFQs Description" at bounding box center [767, 97] width 1502 height 26
click at [1107, 100] on div "Bids Bidders Related RFQs Description" at bounding box center [767, 97] width 1502 height 26
click at [700, 293] on span "folder View files (2)" at bounding box center [687, 291] width 310 height 13
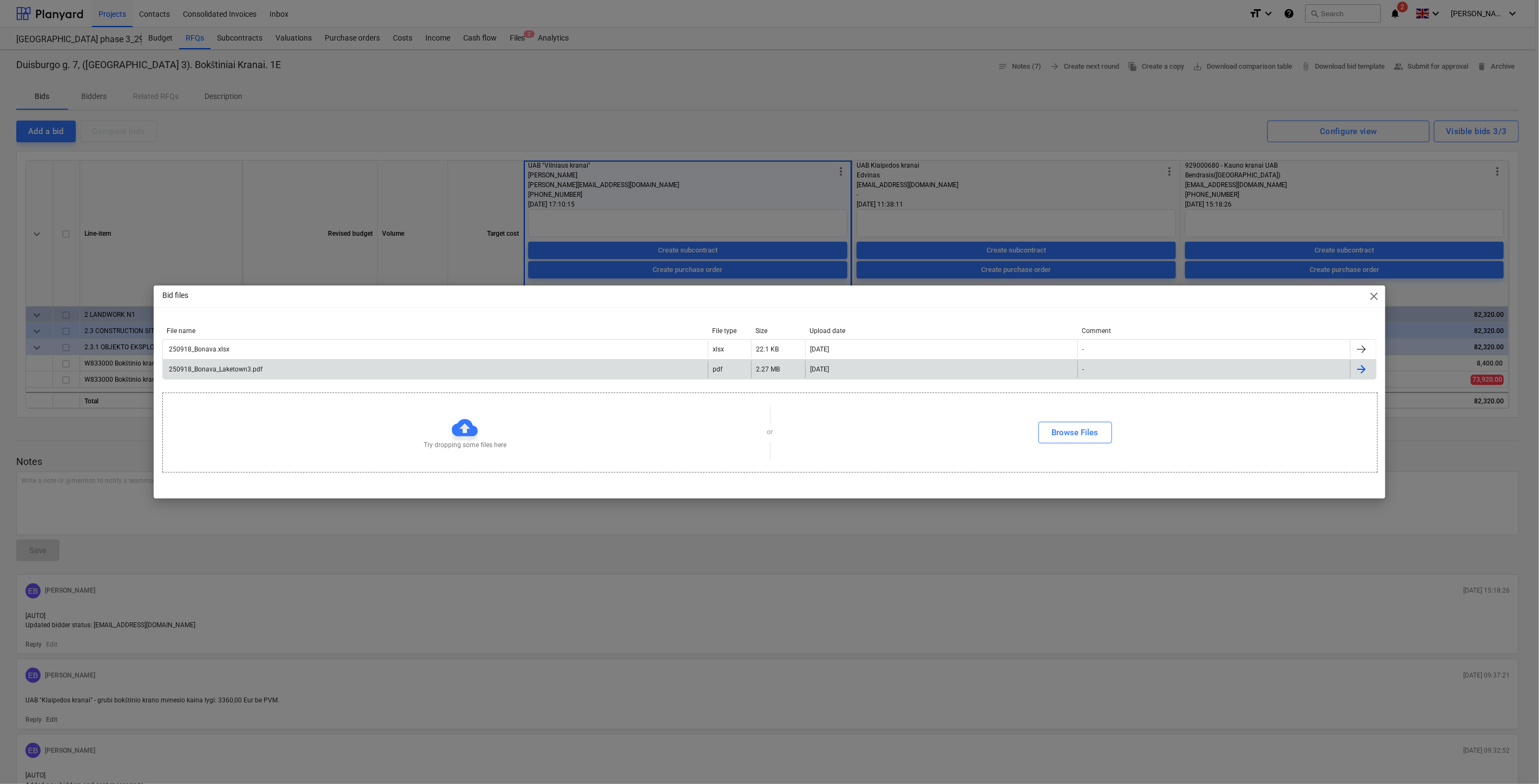
click at [477, 366] on div "250918_Bonava_Laketown3.pdf" at bounding box center [436, 369] width 545 height 17
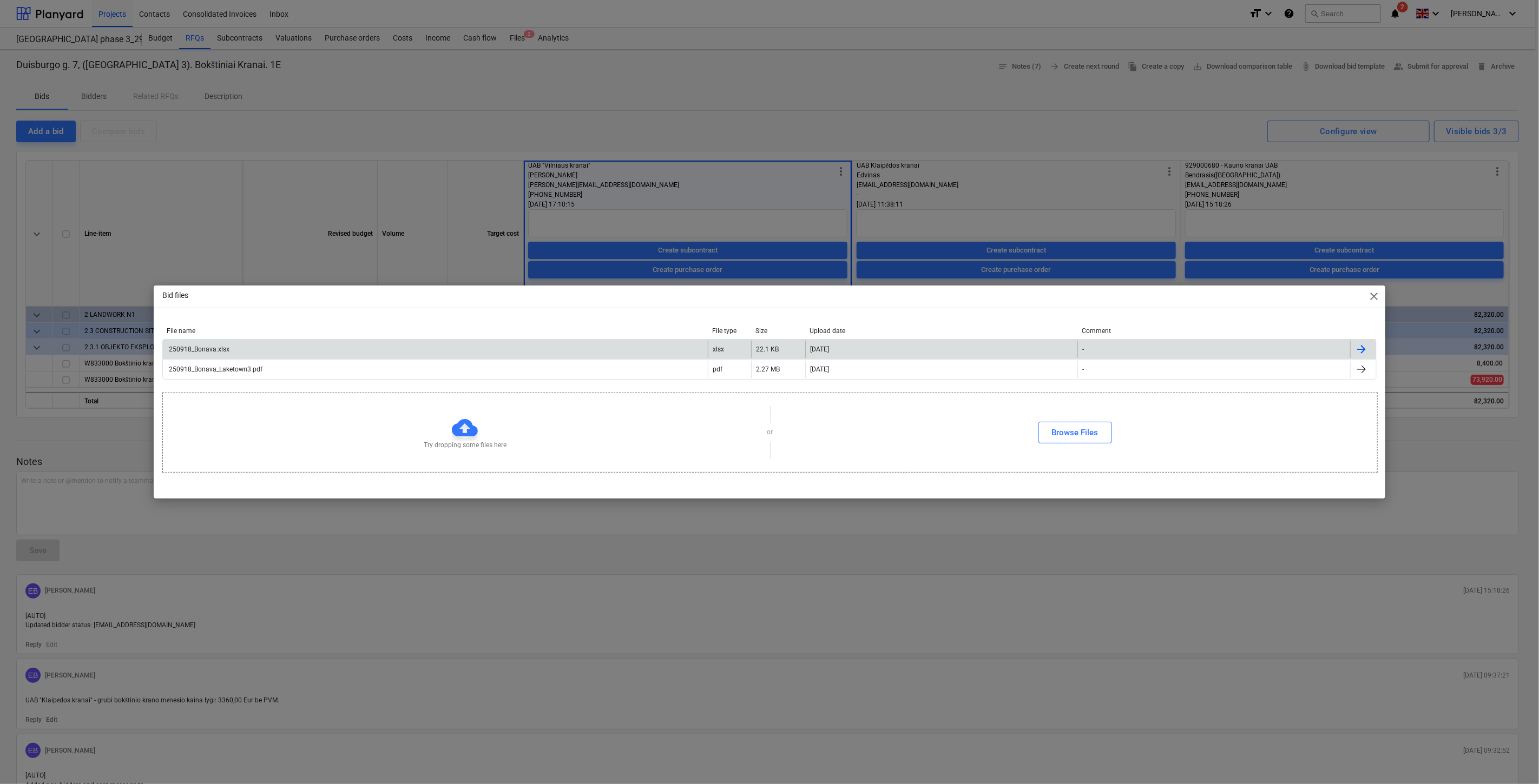
click at [376, 353] on div "250918_Bonava.xlsx" at bounding box center [436, 349] width 545 height 17
